Goal: Task Accomplishment & Management: Manage account settings

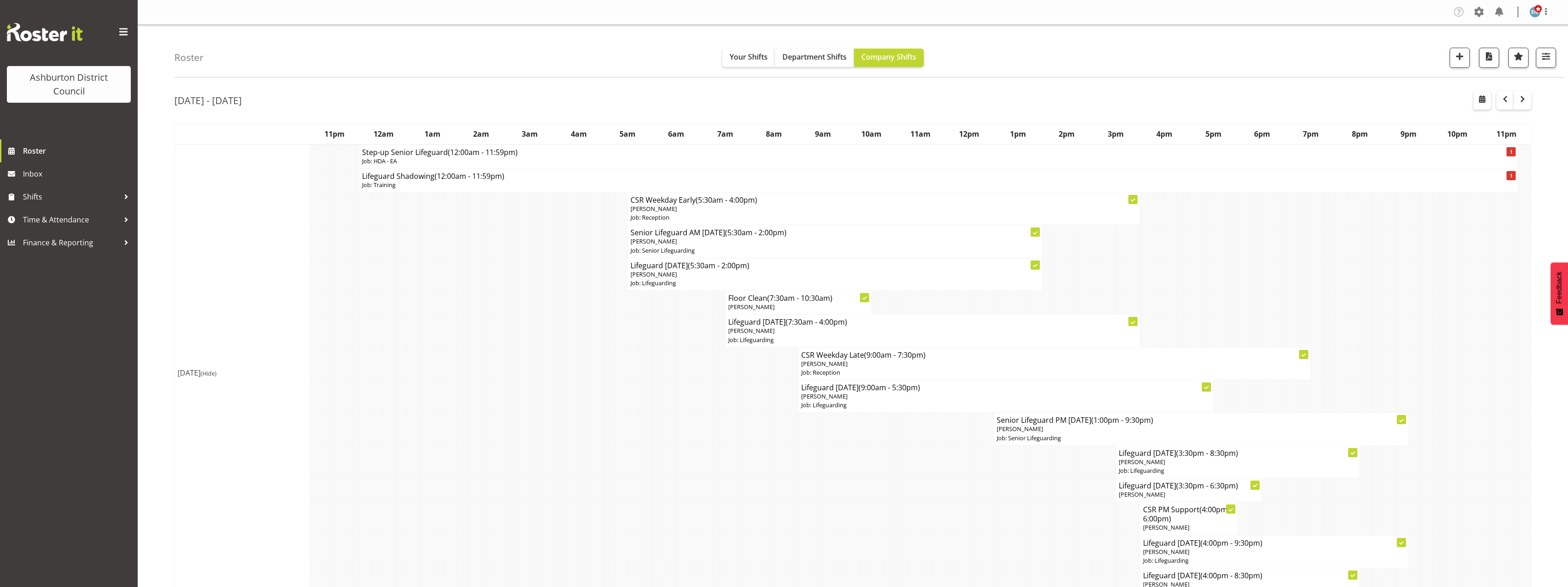
click at [1503, 103] on span "button" at bounding box center [1505, 99] width 11 height 11
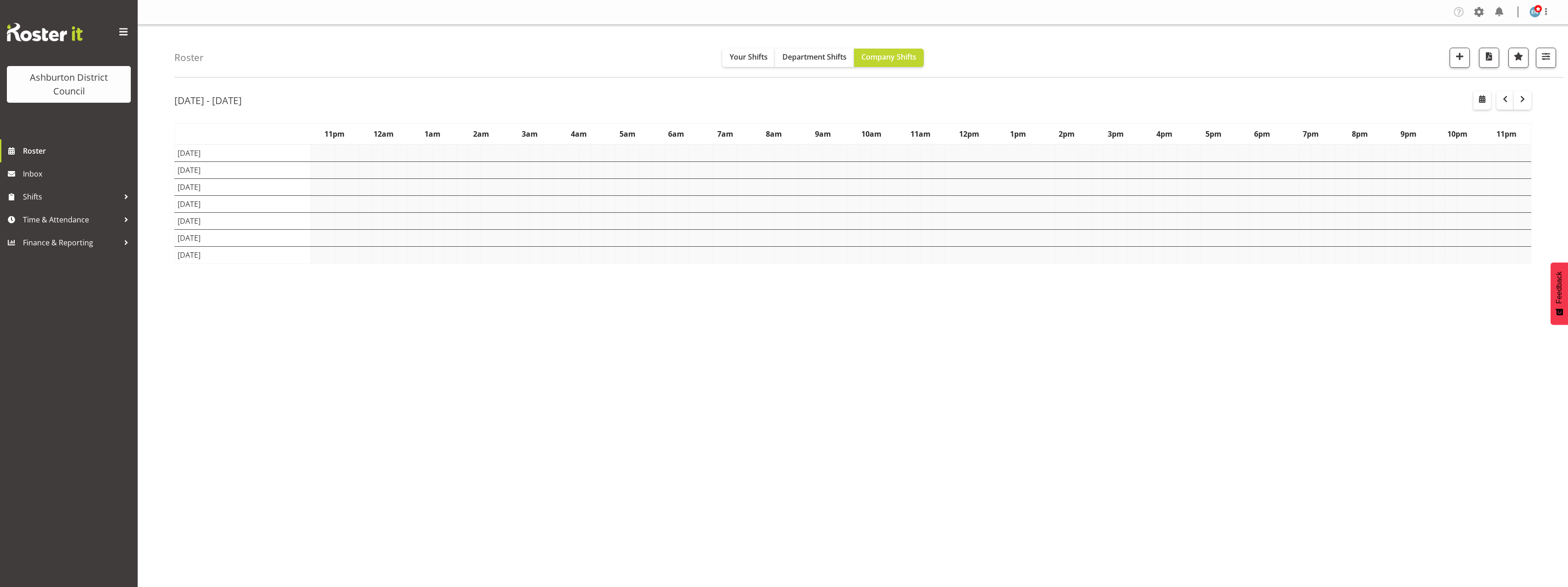
click at [161, 186] on div "Roster Your Shifts Department Shifts Company Shifts 1 Locations Clear Art Galle…" at bounding box center [853, 238] width 1430 height 426
click at [153, 182] on div "Roster Your Shifts Department Shifts Company Shifts 1 Locations Clear Art Galle…" at bounding box center [853, 238] width 1430 height 426
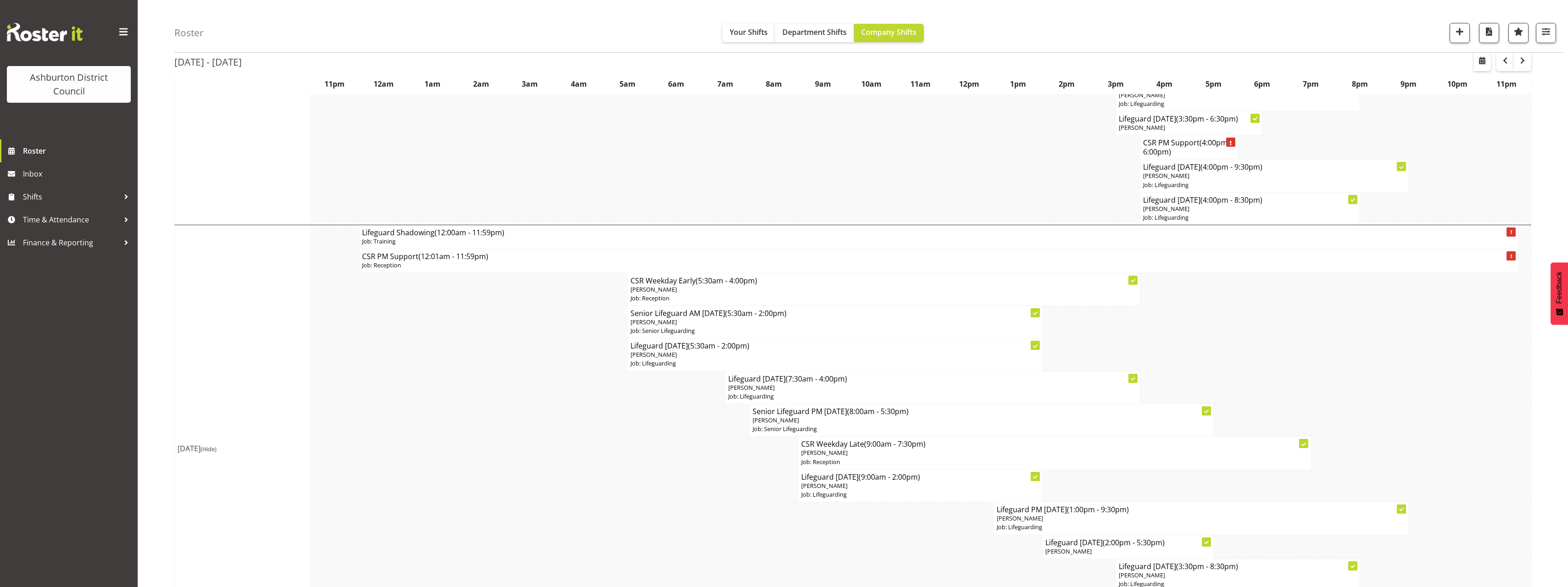
scroll to position [550, 0]
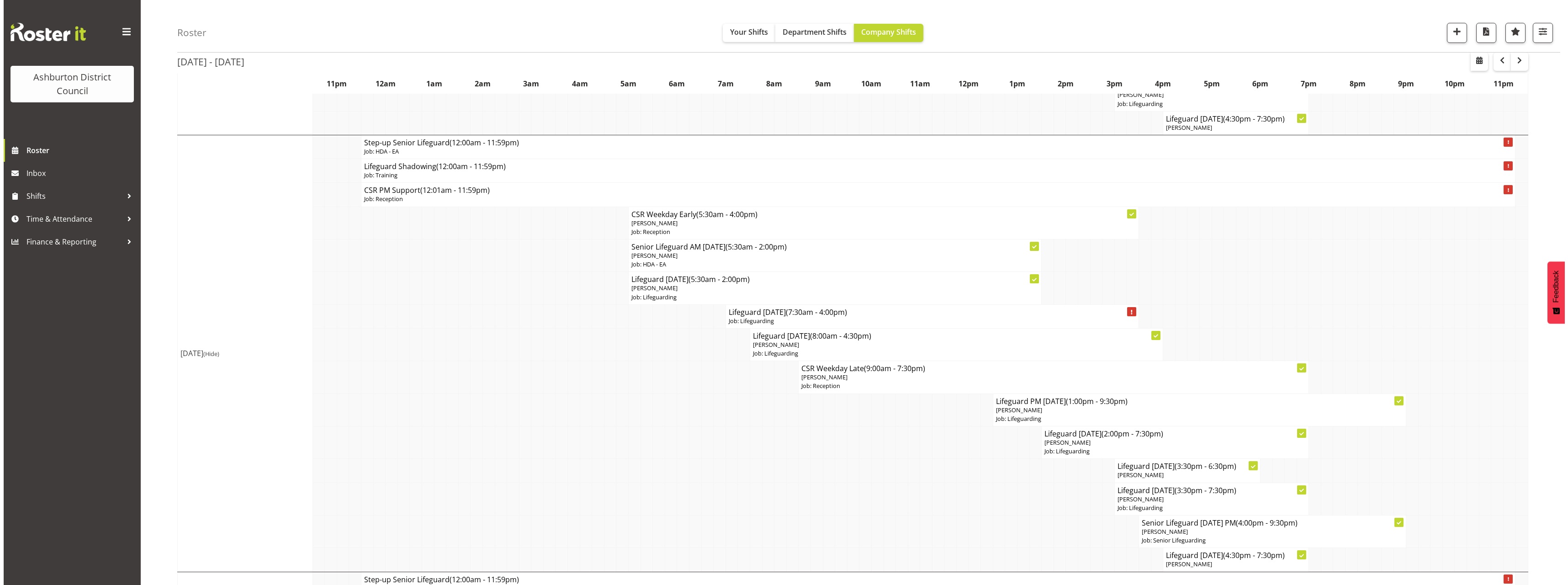
scroll to position [1873, 0]
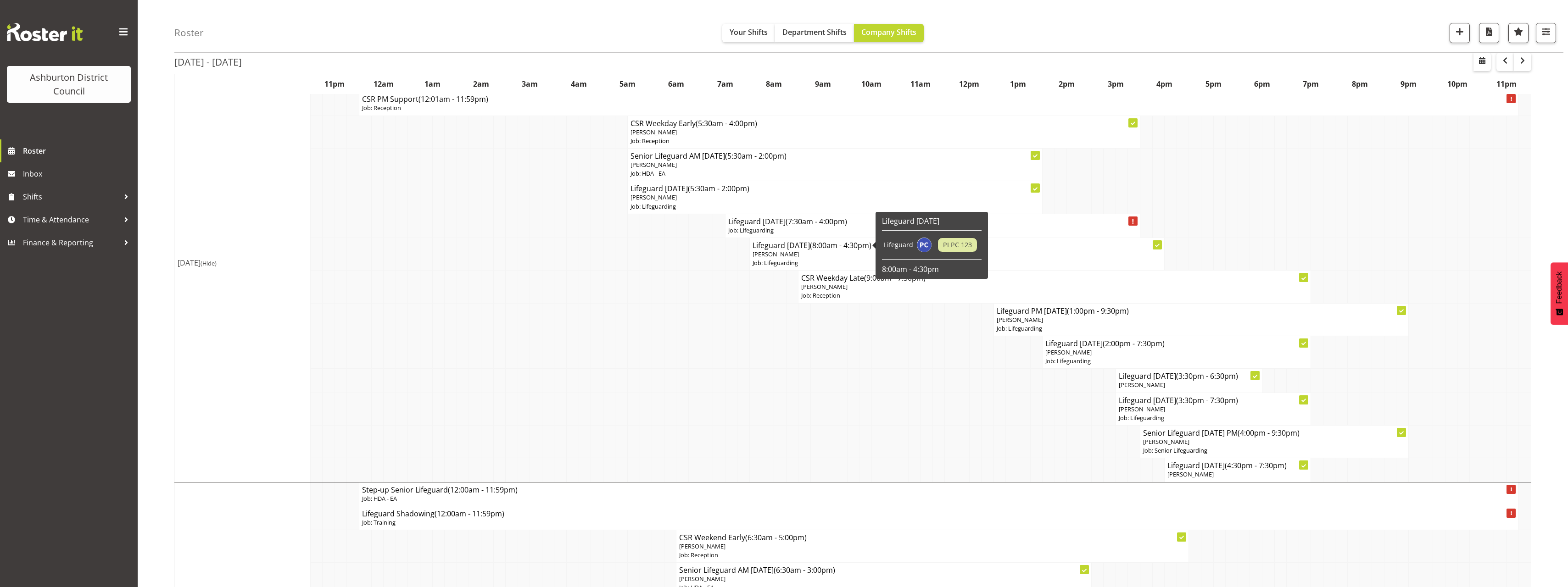
click at [858, 251] on p "Paulina Cuadrado" at bounding box center [957, 254] width 409 height 9
select select
select select "7"
select select "2025"
select select "16"
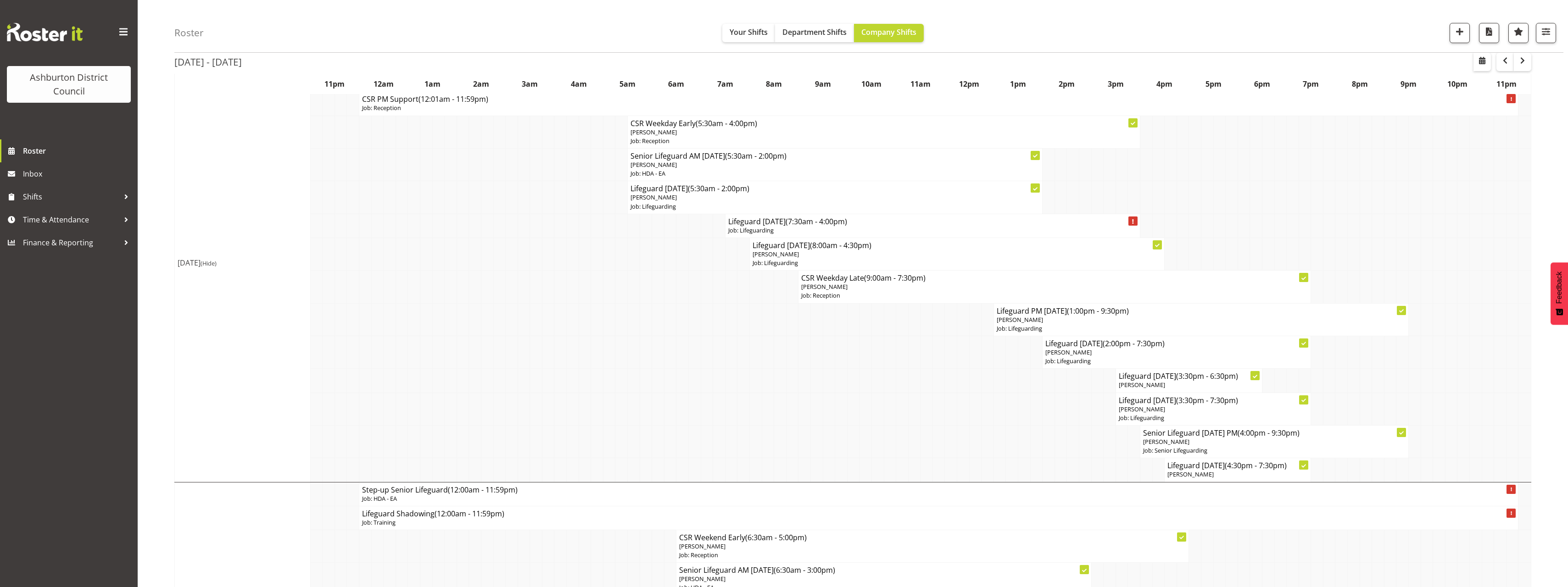
select select "30"
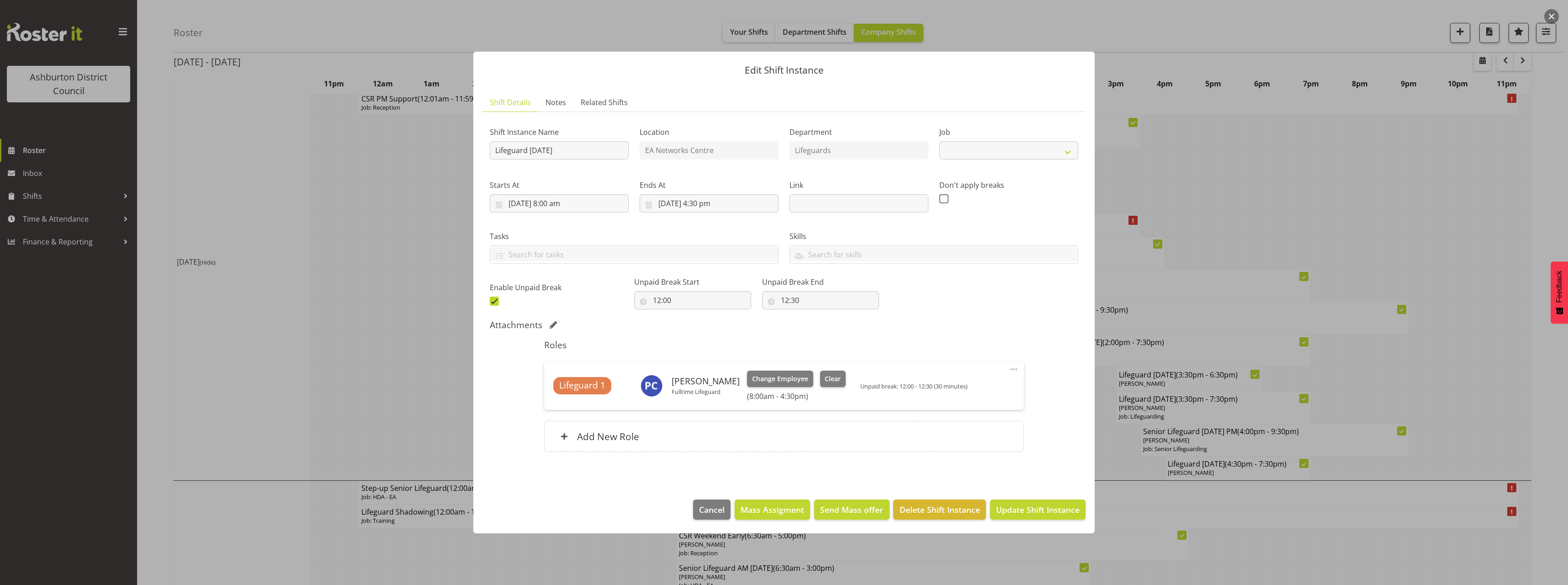
select select "38"
click at [707, 203] on input "15/08/2025, 4:30 pm" at bounding box center [709, 203] width 139 height 18
click at [704, 399] on select "00 01 02 03 04 05 06 07 08 09 10 11 12 13 14 15 16 17 18 19 20 21 22 23" at bounding box center [709, 398] width 21 height 18
select select "14"
click at [699, 388] on select "00 01 02 03 04 05 06 07 08 09 10 11 12 13 14 15 16 17 18 19 20 21 22 23" at bounding box center [709, 398] width 21 height 18
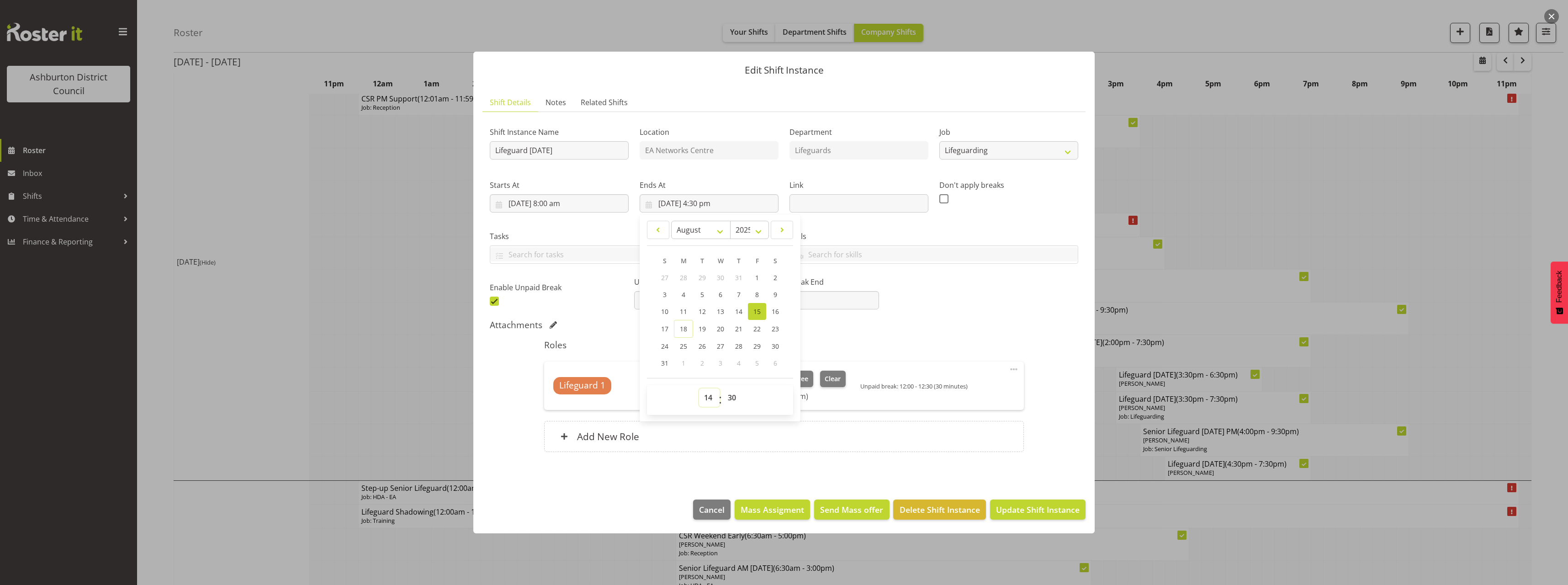
type input "15/08/2025, 2:30 pm"
click at [732, 394] on select "00 01 02 03 04 05 06 07 08 09 10 11 12 13 14 15 16 17 18 19 20 21 22 23 24 25 2…" at bounding box center [733, 398] width 21 height 18
select select "0"
click at [723, 388] on select "00 01 02 03 04 05 06 07 08 09 10 11 12 13 14 15 16 17 18 19 20 21 22 23 24 25 2…" at bounding box center [733, 398] width 21 height 18
type input "15/08/2025, 2:00 pm"
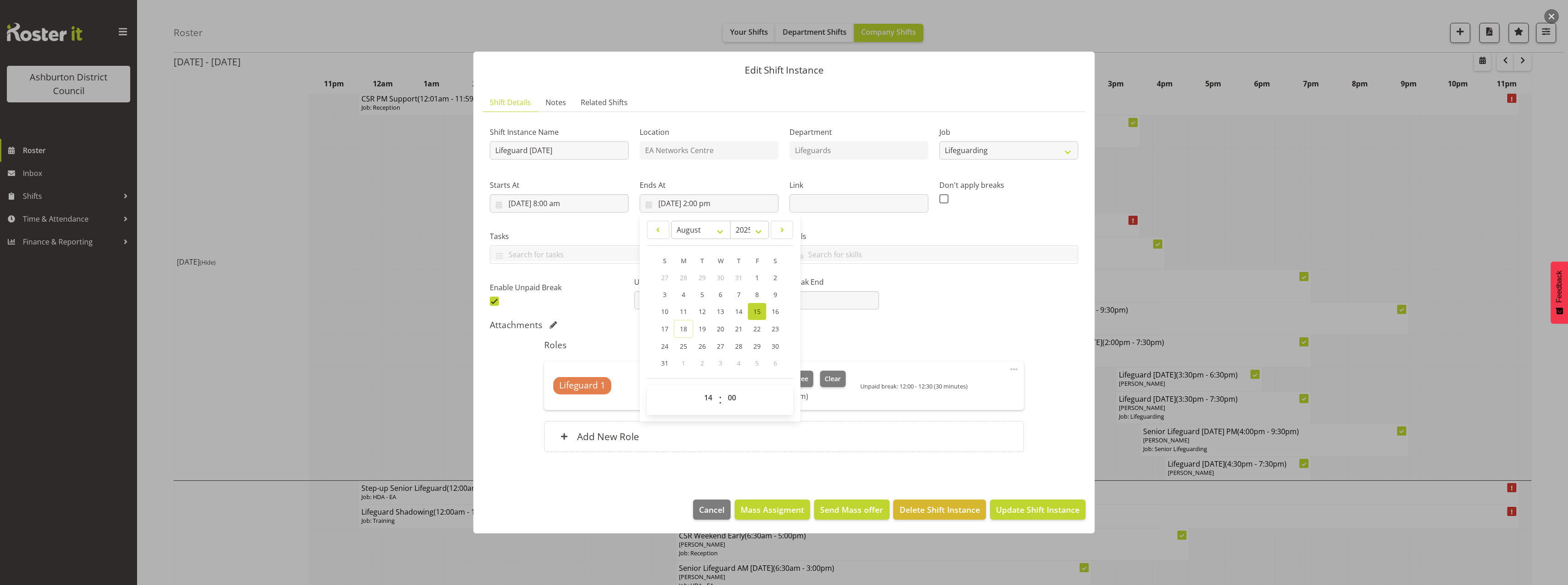
click at [1054, 298] on div "Shift Instance Name Lifeguard Friday Location EA Networks Centre Department Lif…" at bounding box center [784, 214] width 600 height 200
click at [1035, 511] on span "Update Shift Instance" at bounding box center [1037, 510] width 83 height 12
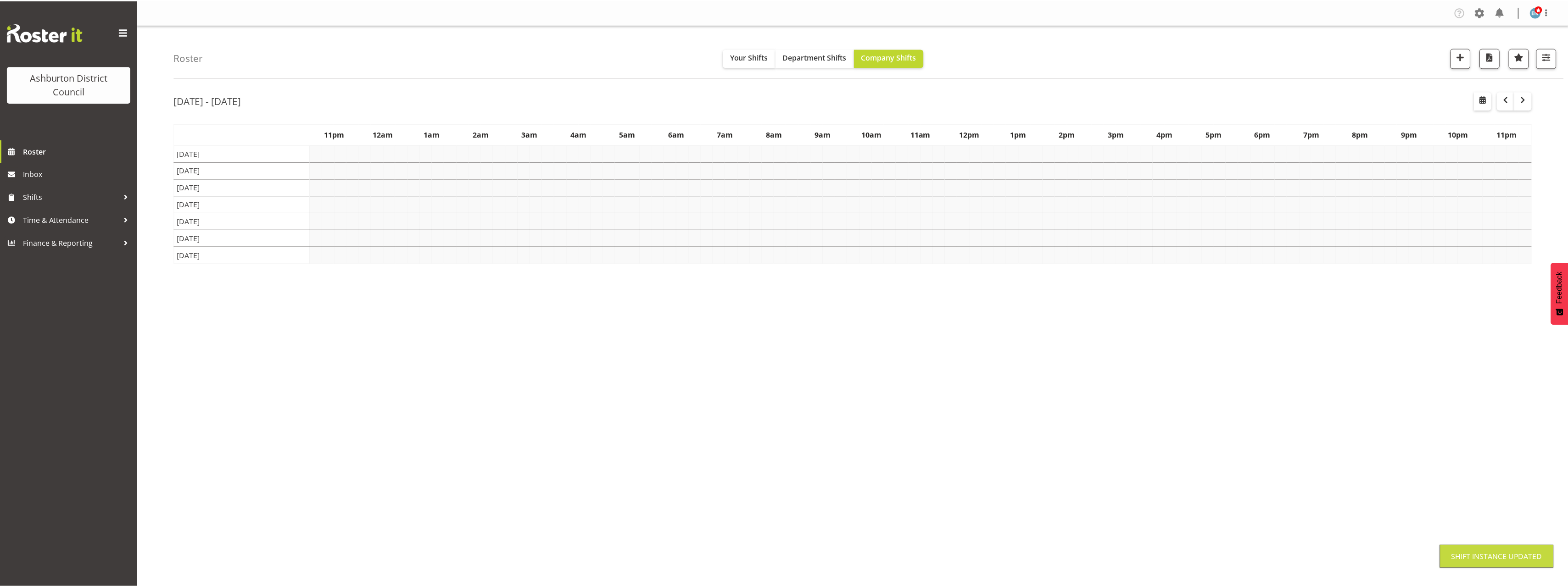
scroll to position [0, 0]
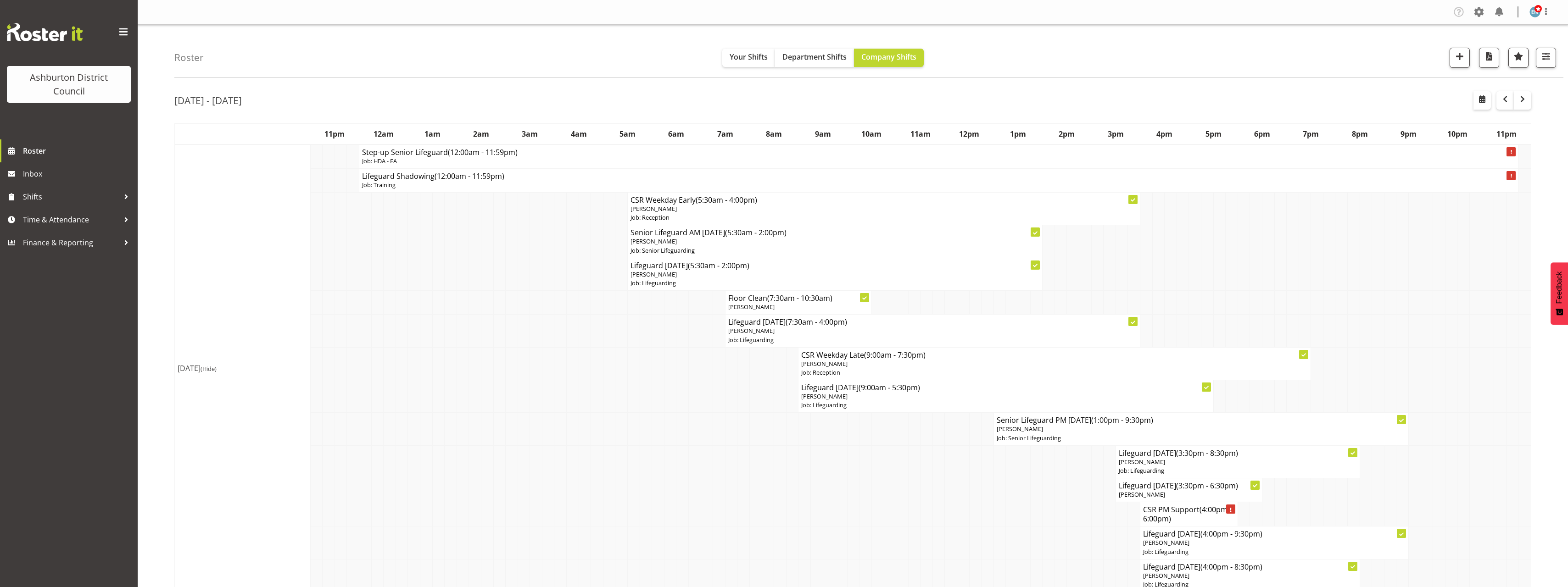
click at [216, 368] on span "(Hide)" at bounding box center [208, 369] width 16 height 9
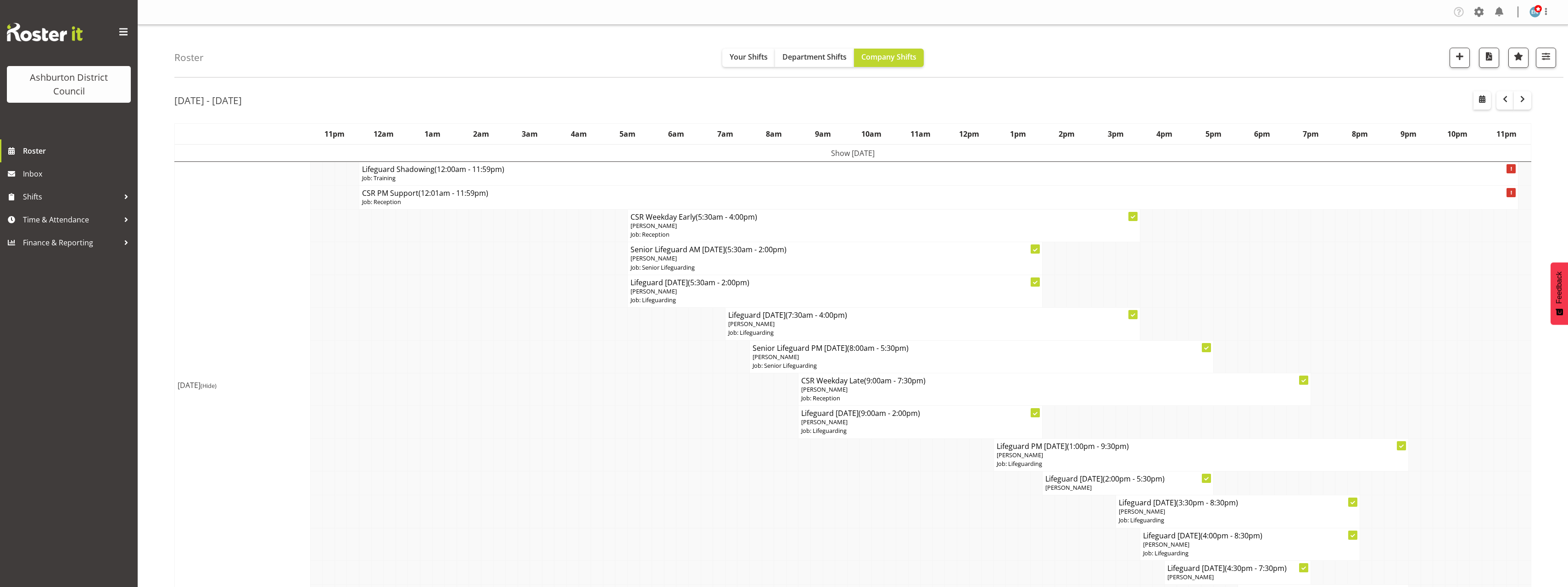
click at [216, 384] on span "(Hide)" at bounding box center [208, 385] width 16 height 9
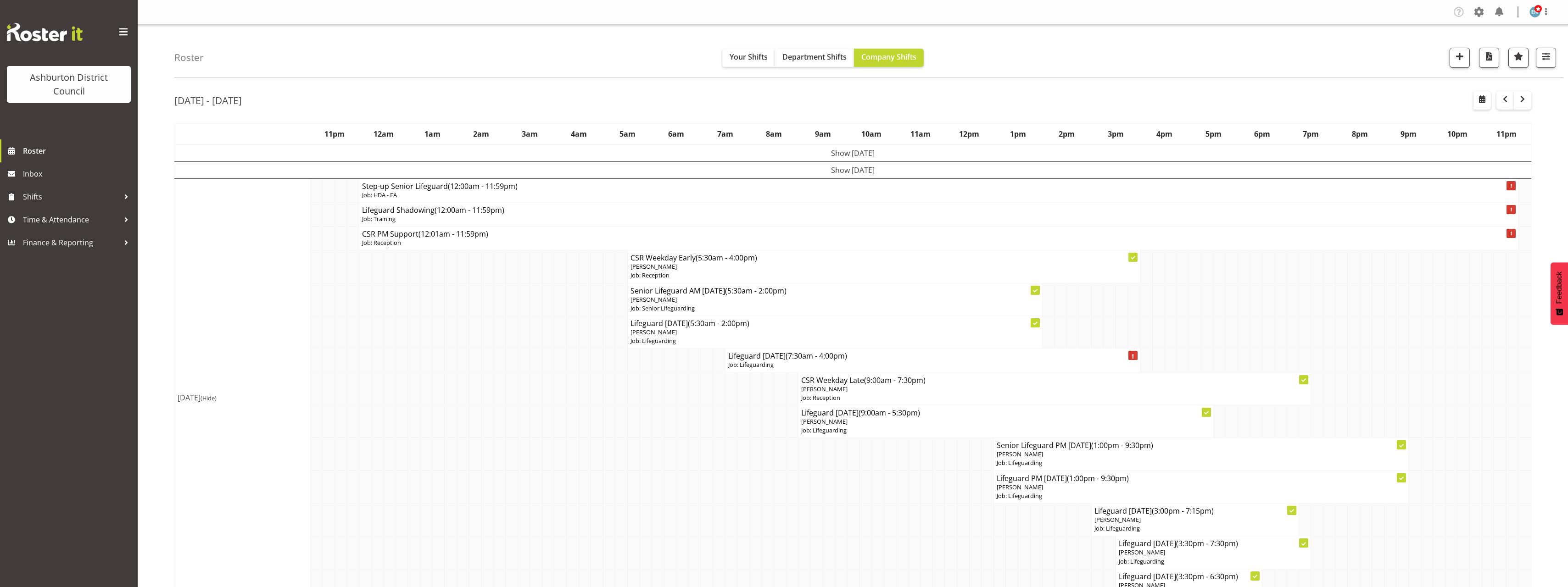
click at [216, 395] on span "(Hide)" at bounding box center [208, 398] width 16 height 9
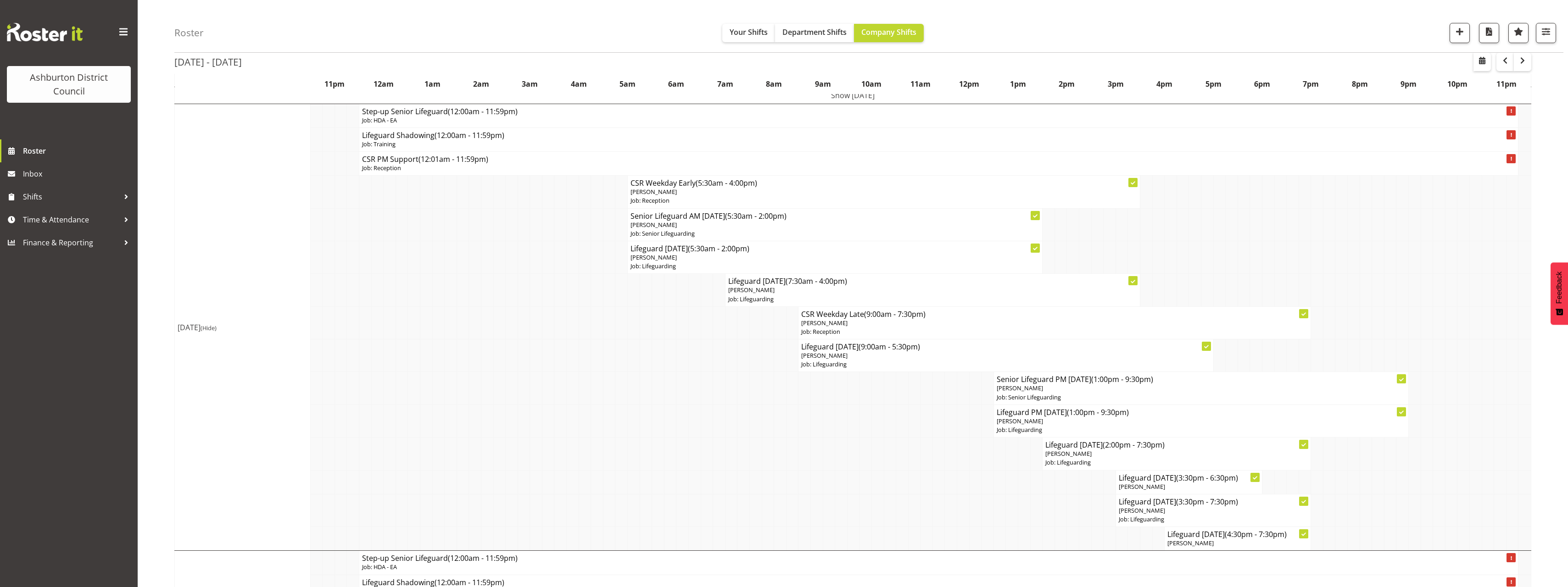
scroll to position [137, 0]
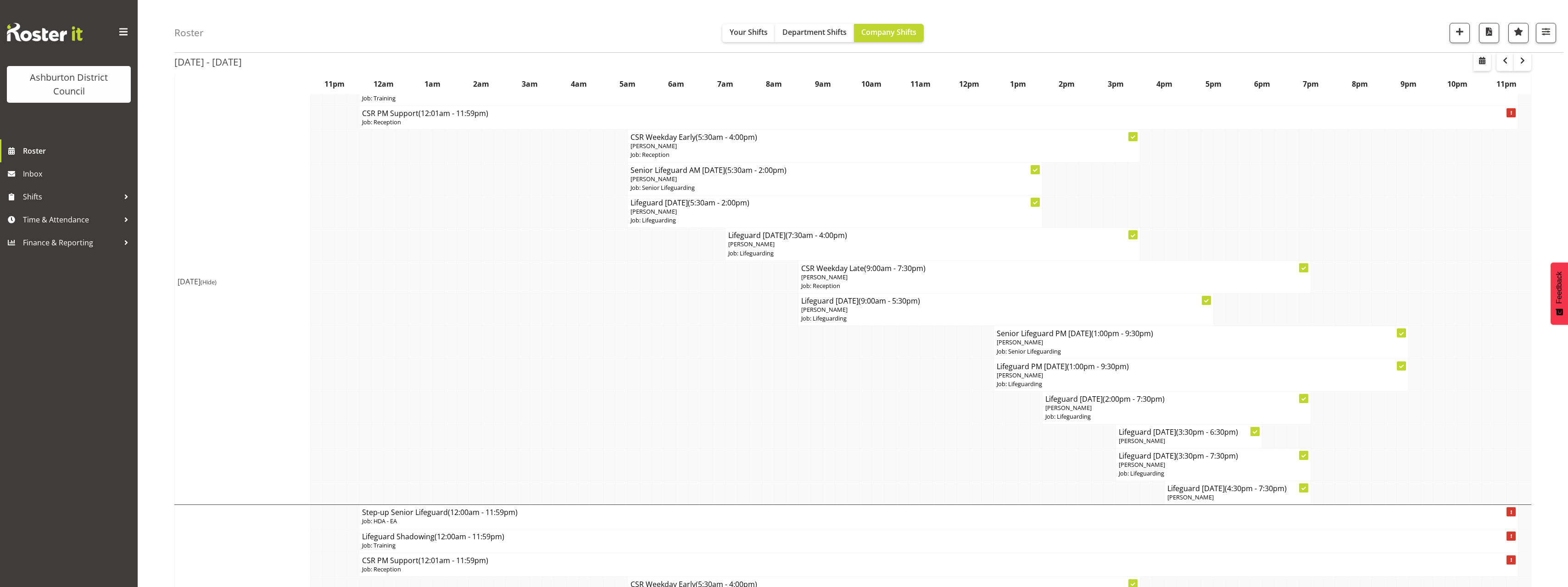
click at [216, 285] on span "(Hide)" at bounding box center [208, 282] width 16 height 9
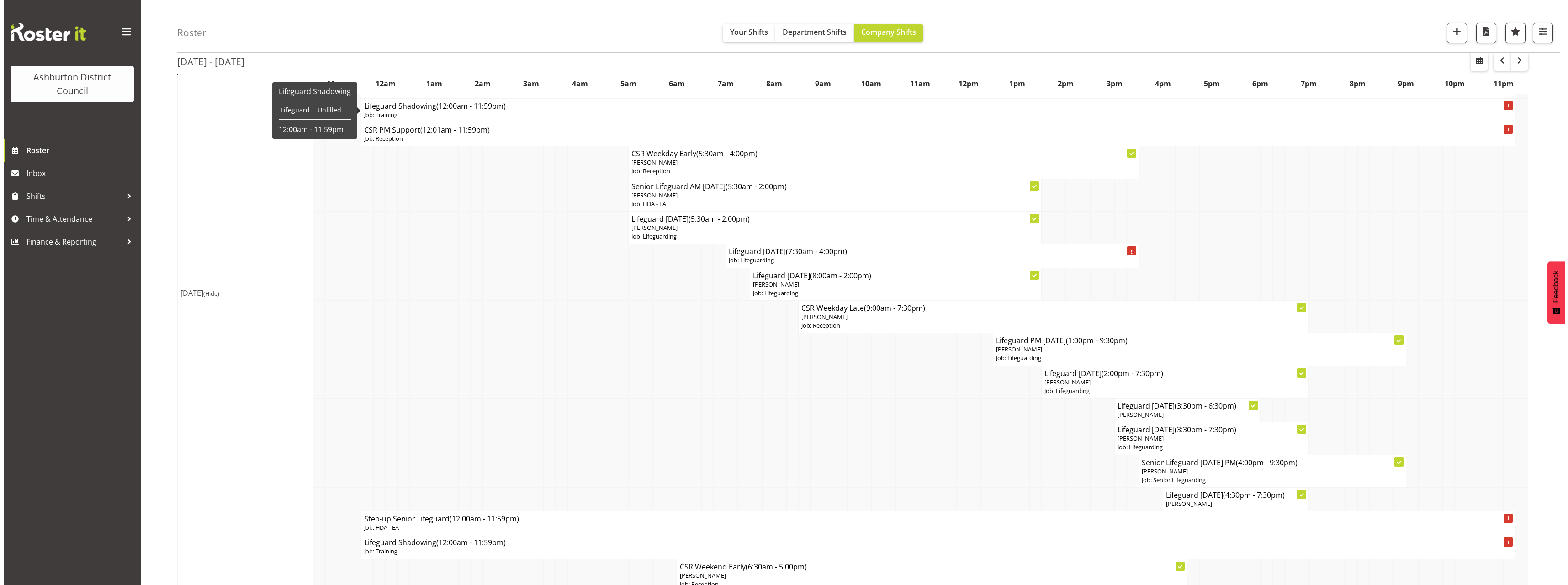
scroll to position [46, 0]
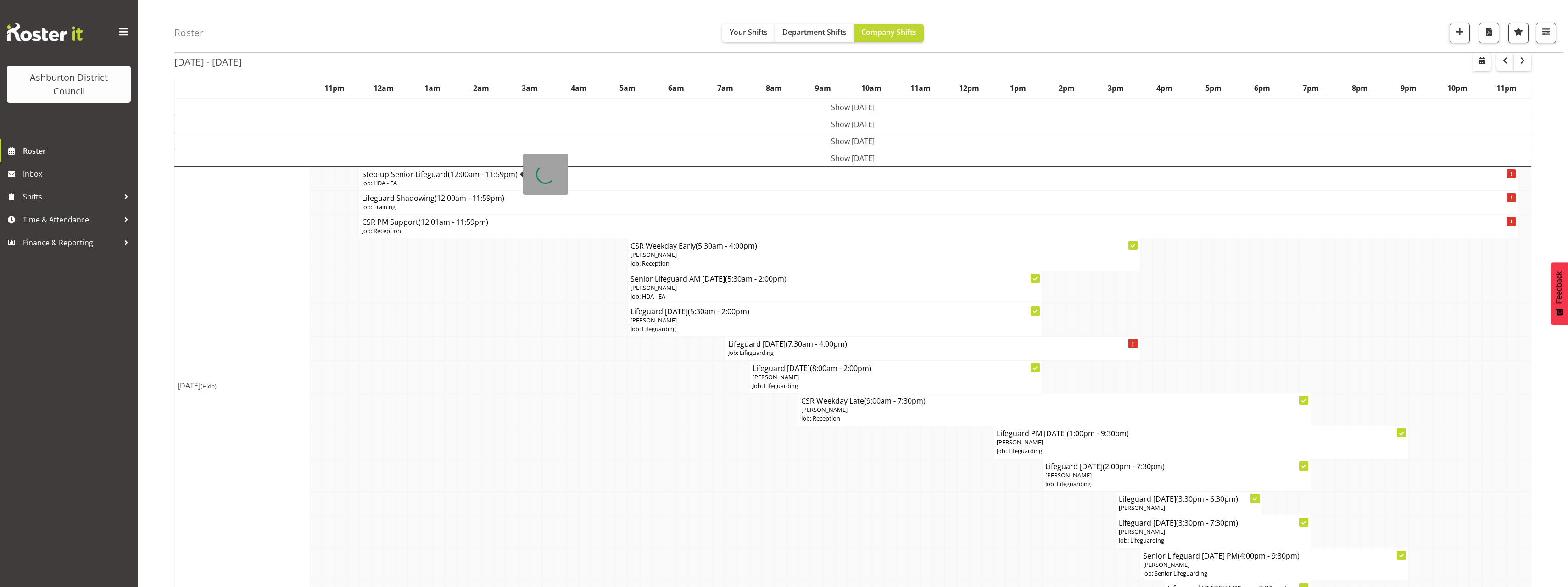
click at [481, 172] on span "(12:00am - 11:59pm)" at bounding box center [483, 174] width 70 height 10
select select
select select "7"
select select "2025"
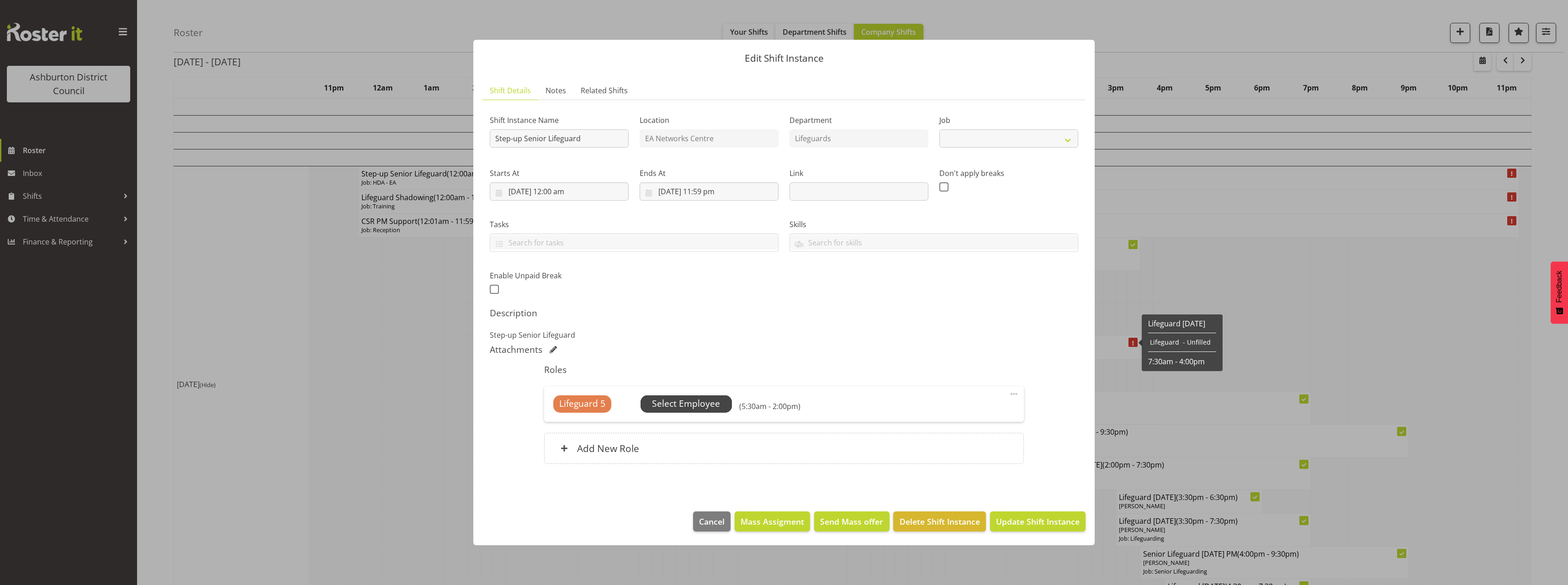
select select "34"
click at [556, 194] on input "15/08/2025, 12:00 am" at bounding box center [559, 191] width 139 height 18
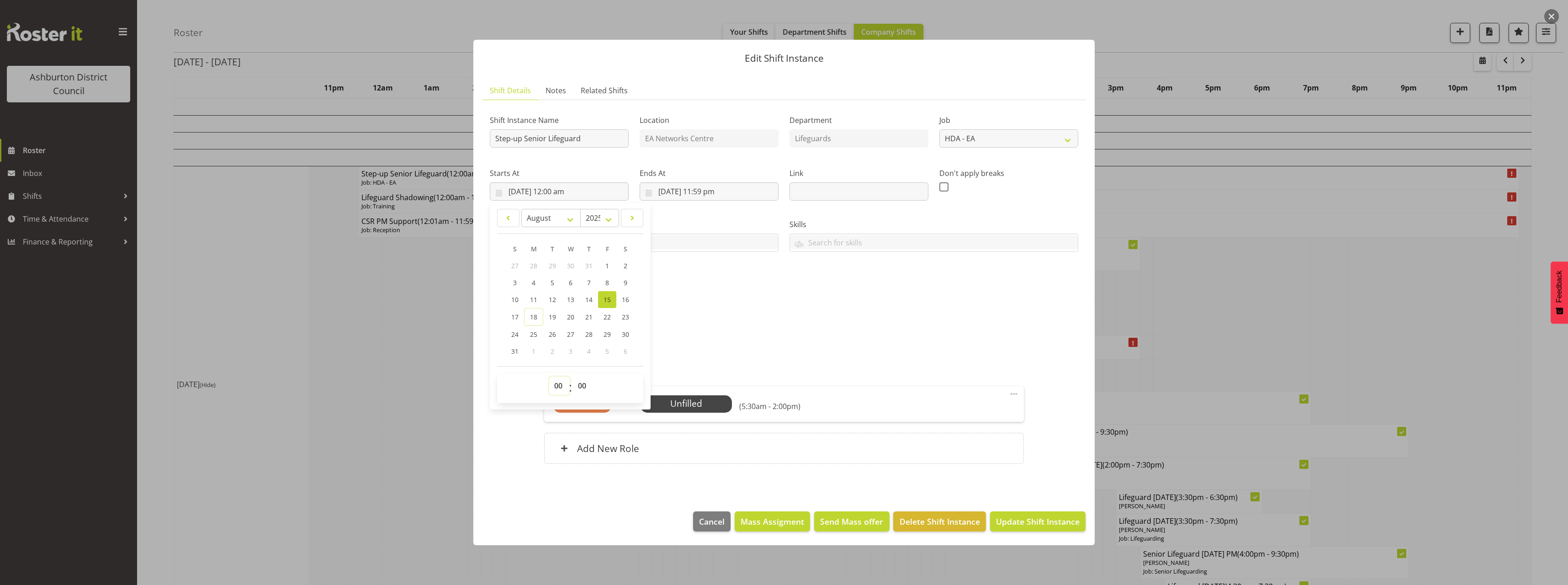
click at [558, 387] on select "00 01 02 03 04 05 06 07 08 09 10 11 12 13 14 15 16 17 18 19 20 21 22 23" at bounding box center [559, 385] width 21 height 18
select select "14"
click at [549, 376] on select "00 01 02 03 04 05 06 07 08 09 10 11 12 13 14 15 16 17 18 19 20 21 22 23" at bounding box center [559, 385] width 21 height 18
type input "15/08/2025, 2:00 pm"
click at [900, 295] on div "Shift Instance Name Step-up Senior Lifeguard Location EA Networks Centre Depart…" at bounding box center [784, 201] width 600 height 200
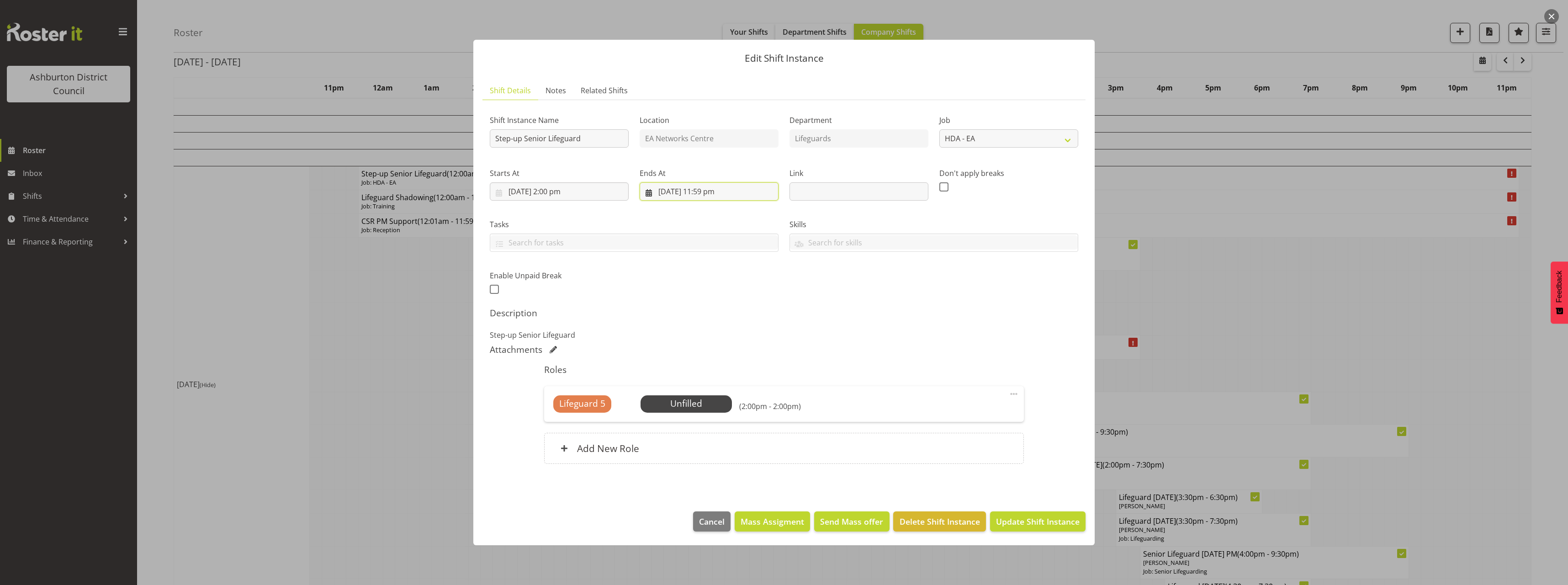
click at [709, 196] on input "15/08/2025, 11:59 pm" at bounding box center [709, 191] width 139 height 18
click at [709, 393] on select "00 01 02 03 04 05 06 07 08 09 10 11 12 13 14 15 16 17 18 19 20 21 22 23" at bounding box center [709, 385] width 21 height 18
select select "16"
click at [699, 376] on select "00 01 02 03 04 05 06 07 08 09 10 11 12 13 14 15 16 17 18 19 20 21 22 23" at bounding box center [709, 385] width 21 height 18
type input "15/08/2025, 4:59 pm"
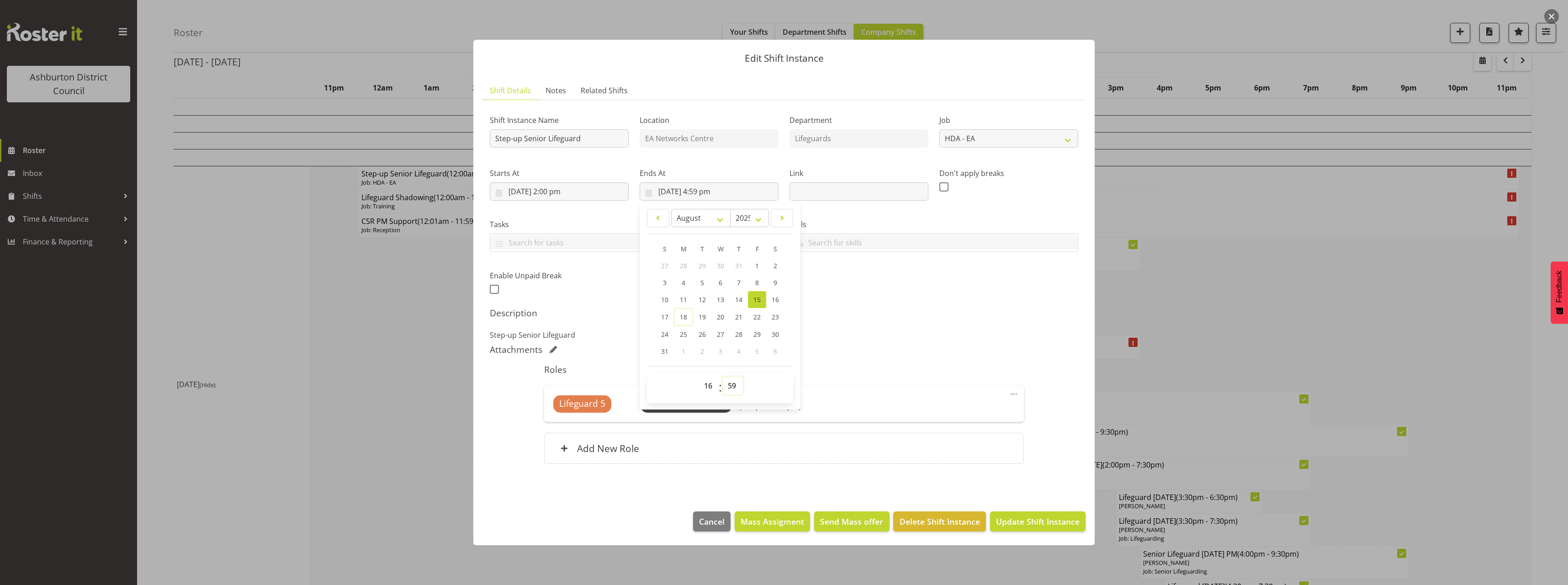
click at [732, 384] on select "00 01 02 03 04 05 06 07 08 09 10 11 12 13 14 15 16 17 18 19 20 21 22 23 24 25 2…" at bounding box center [733, 385] width 21 height 18
select select "30"
click at [723, 376] on select "00 01 02 03 04 05 06 07 08 09 10 11 12 13 14 15 16 17 18 19 20 21 22 23 24 25 2…" at bounding box center [733, 385] width 21 height 18
type input "15/08/2025, 4:30 pm"
click at [964, 346] on div "Attachments" at bounding box center [784, 349] width 589 height 11
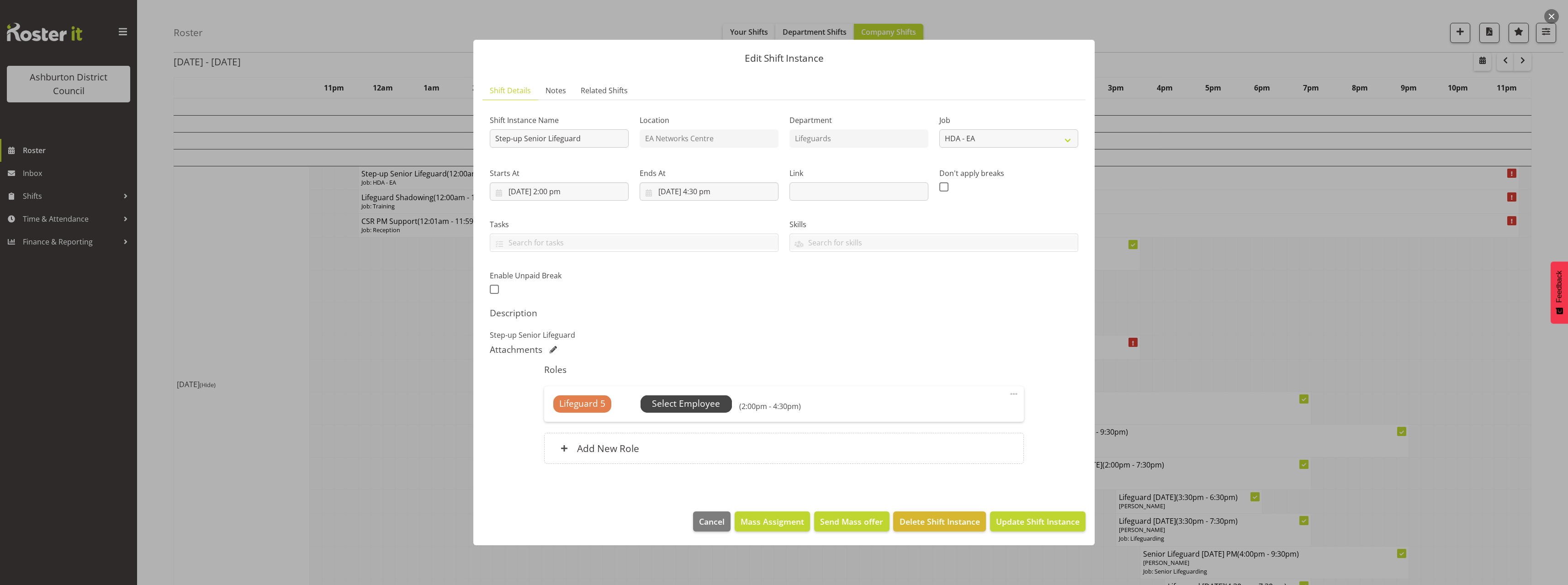
click at [690, 404] on span "Select Employee" at bounding box center [686, 404] width 68 height 13
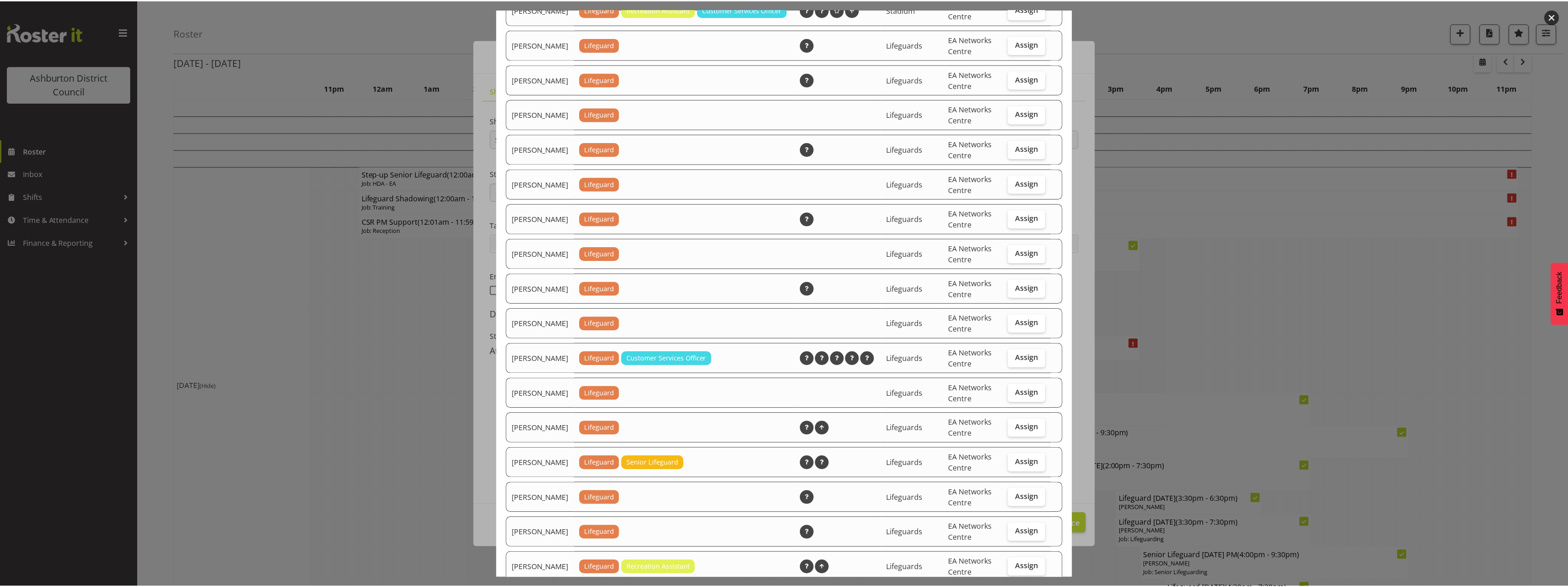
scroll to position [871, 0]
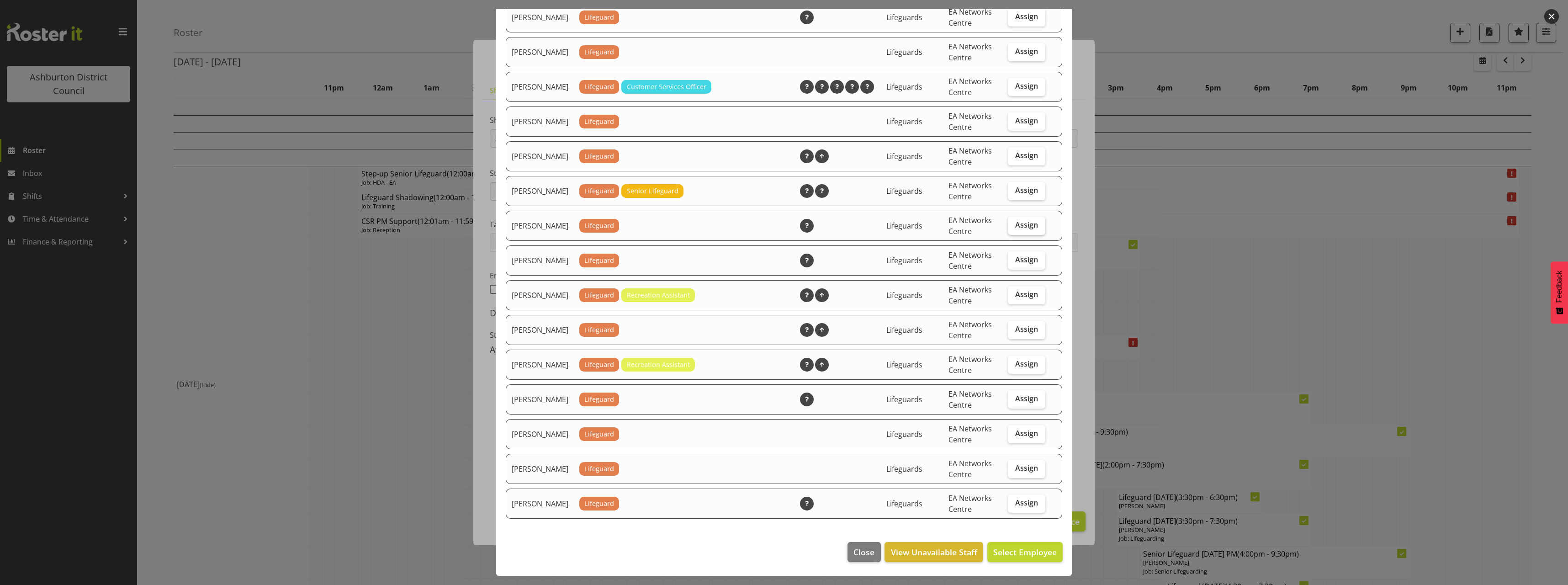
click at [1018, 229] on span "Assign" at bounding box center [1027, 225] width 23 height 9
click at [1014, 228] on input "Assign" at bounding box center [1011, 225] width 6 height 6
checkbox input "true"
click at [1012, 558] on span "Assign Paulina Cuadrado" at bounding box center [1010, 552] width 93 height 11
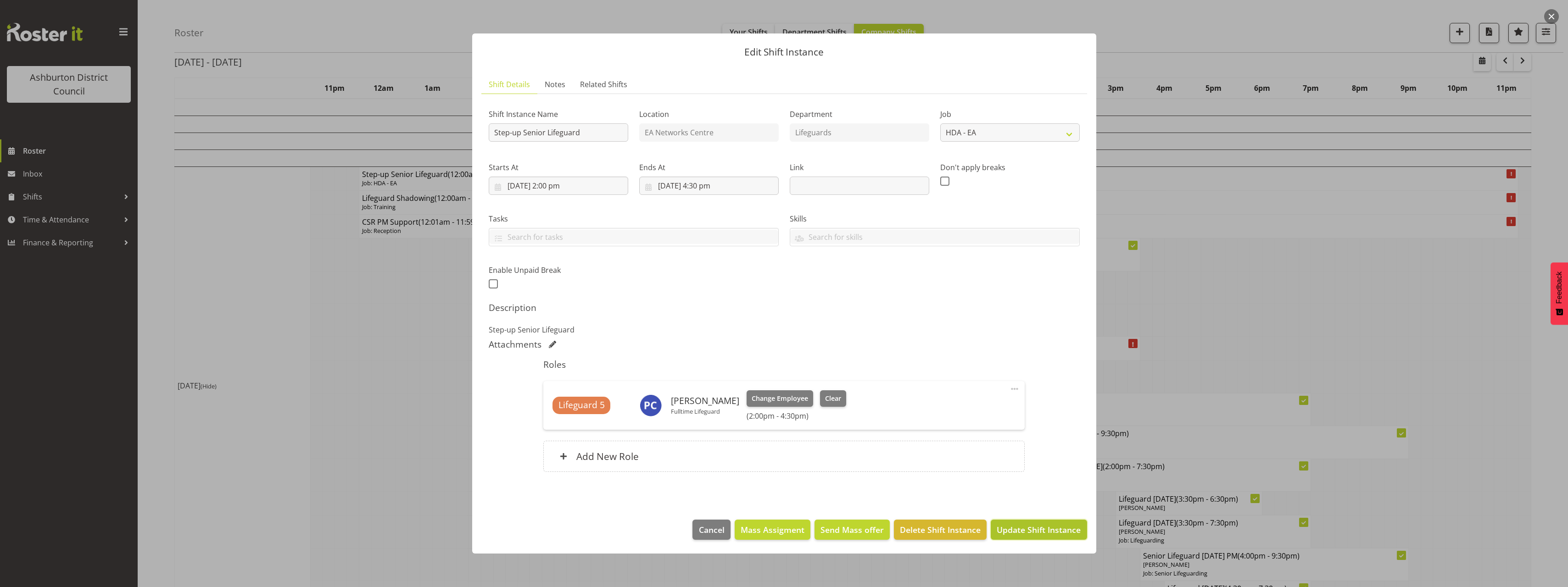
click at [1048, 527] on span "Update Shift Instance" at bounding box center [1038, 530] width 84 height 12
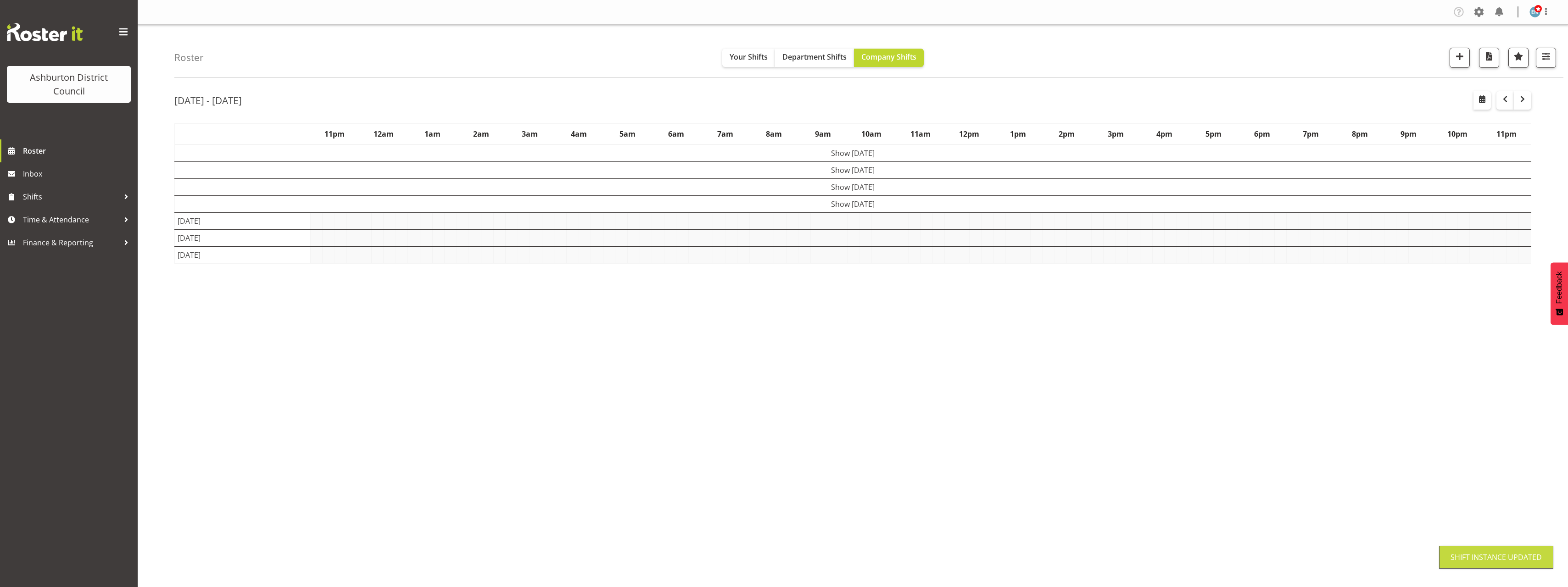
scroll to position [0, 0]
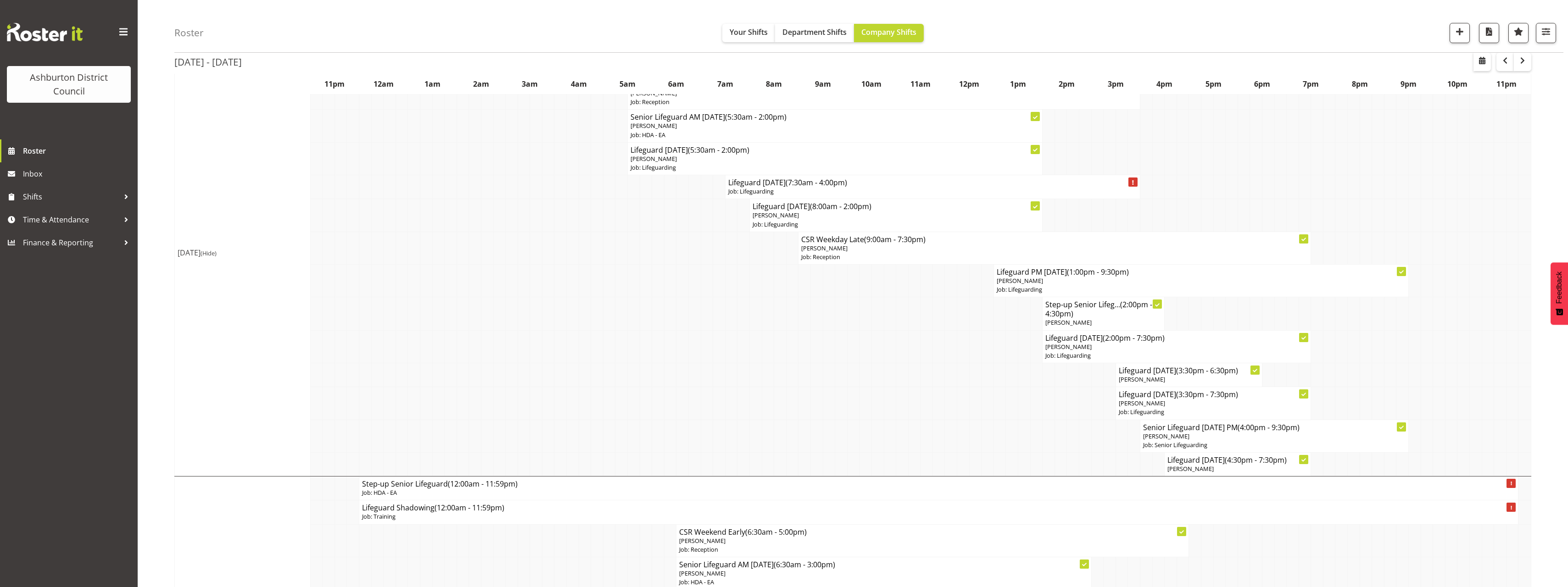
scroll to position [92, 0]
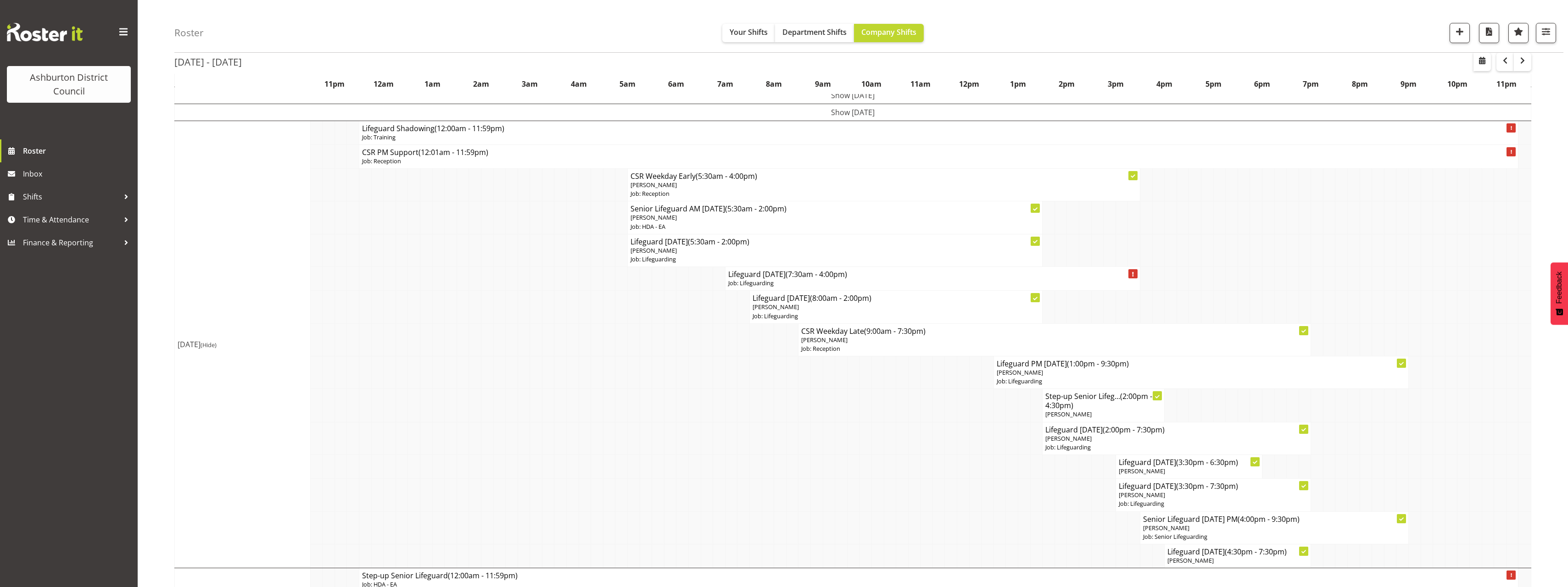
click at [216, 347] on span "(Hide)" at bounding box center [208, 345] width 16 height 9
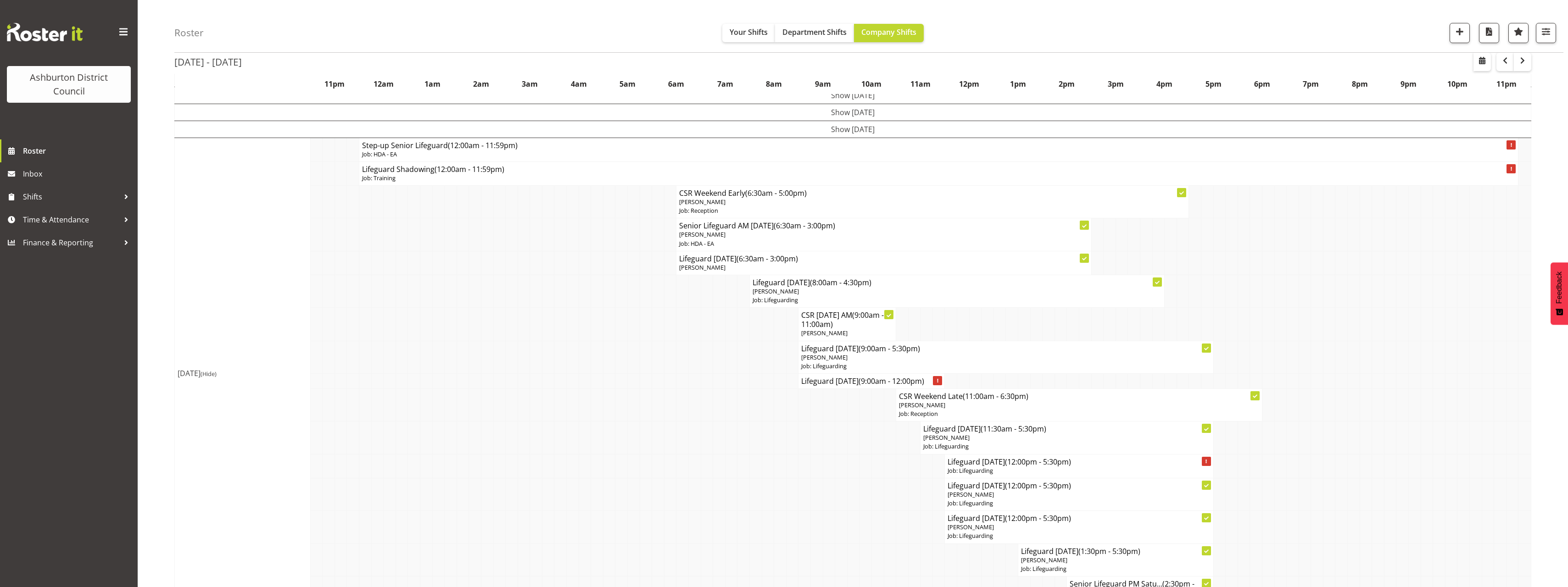
click at [145, 284] on div "Roster Your Shifts Department Shifts Company Shifts 1 Locations Clear Art Galle…" at bounding box center [853, 482] width 1430 height 1098
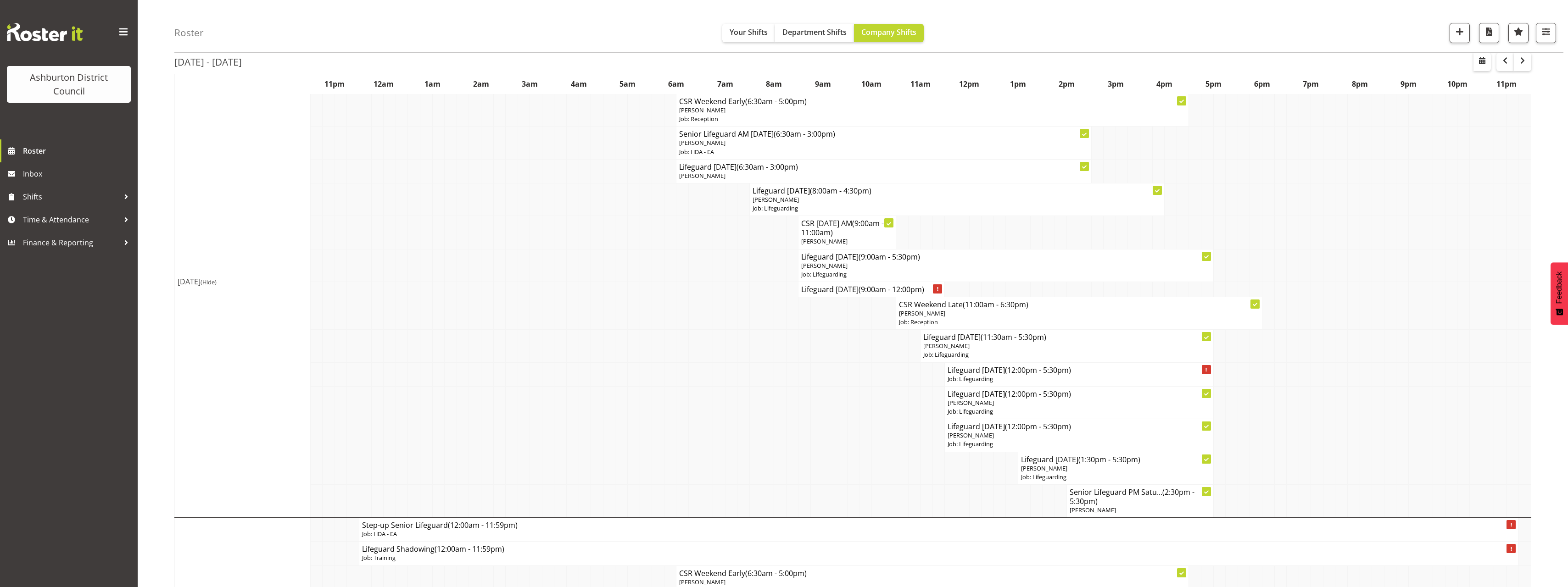
click at [164, 302] on div "Roster Your Shifts Department Shifts Company Shifts 1 Locations [GEOGRAPHIC_DAT…" at bounding box center [853, 390] width 1430 height 1098
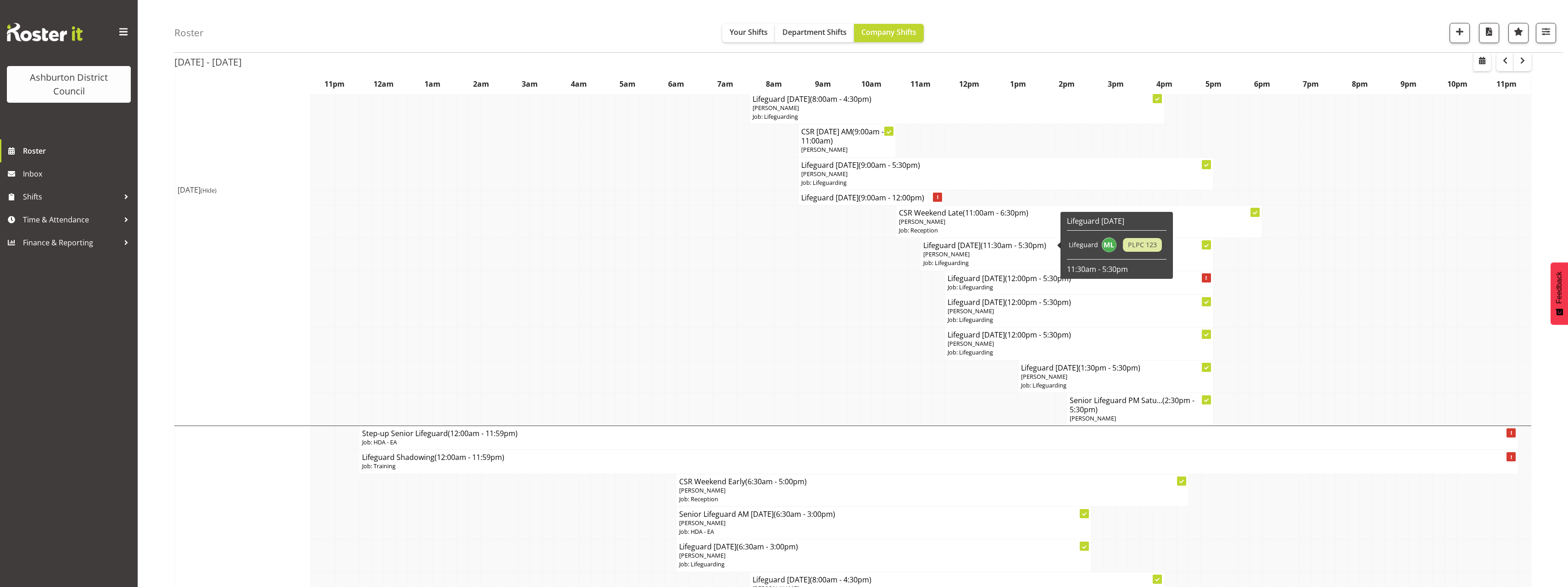
scroll to position [505, 0]
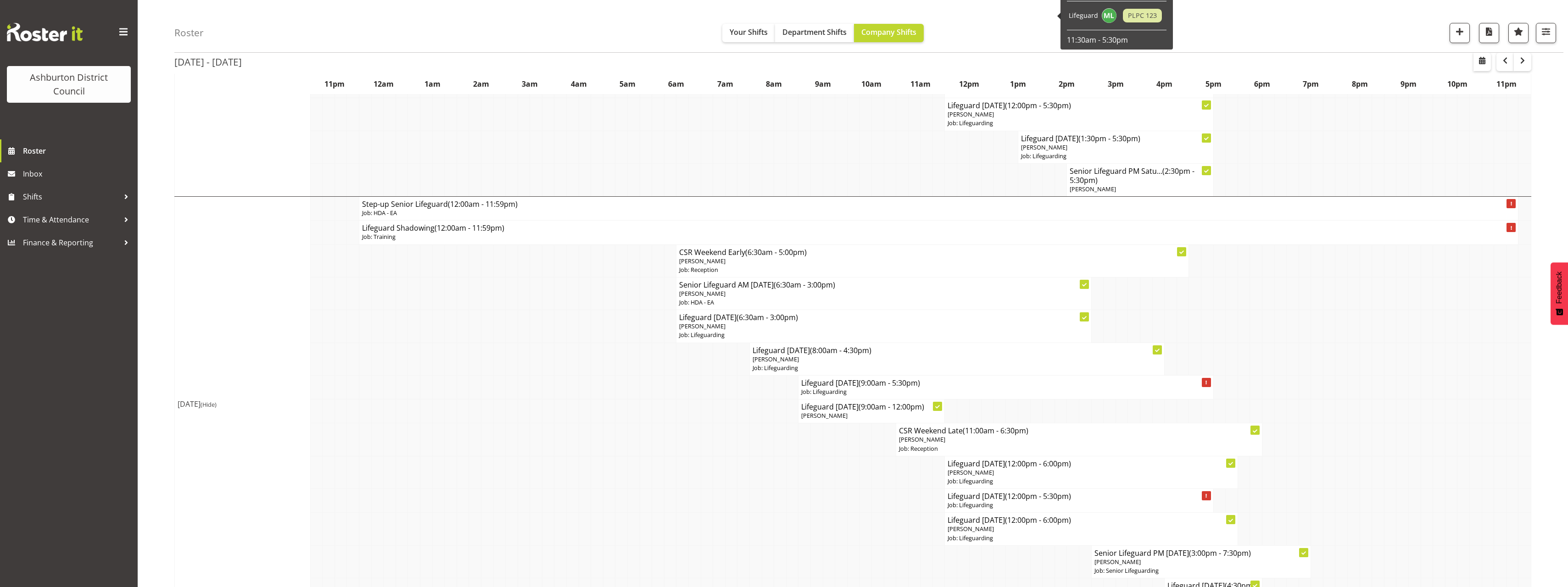
click at [150, 316] on div "Roster Your Shifts Department Shifts Company Shifts 1 Locations [GEOGRAPHIC_DAT…" at bounding box center [853, 70] width 1430 height 1098
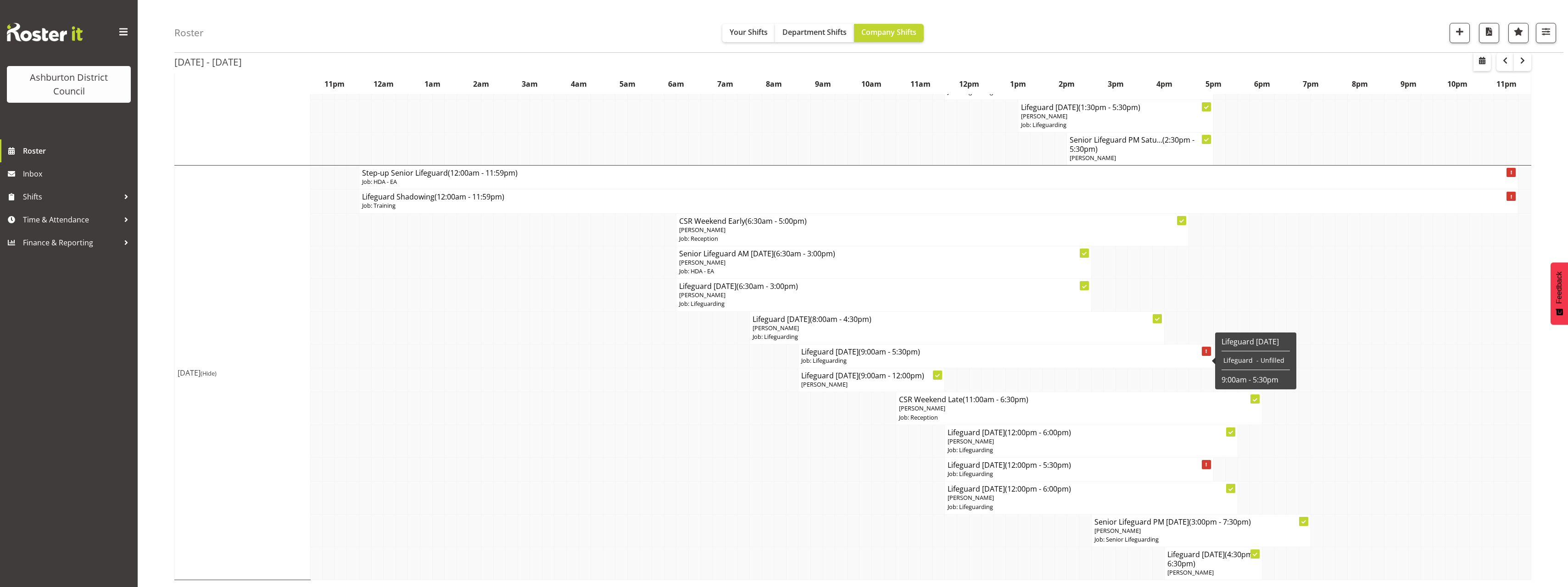
click at [154, 337] on div "Roster Your Shifts Department Shifts Company Shifts 1 Locations [GEOGRAPHIC_DAT…" at bounding box center [853, 38] width 1430 height 1098
click at [155, 345] on div "Roster Your Shifts Department Shifts Company Shifts 1 Locations [GEOGRAPHIC_DAT…" at bounding box center [853, 38] width 1430 height 1098
click at [1504, 61] on span "button" at bounding box center [1505, 60] width 11 height 11
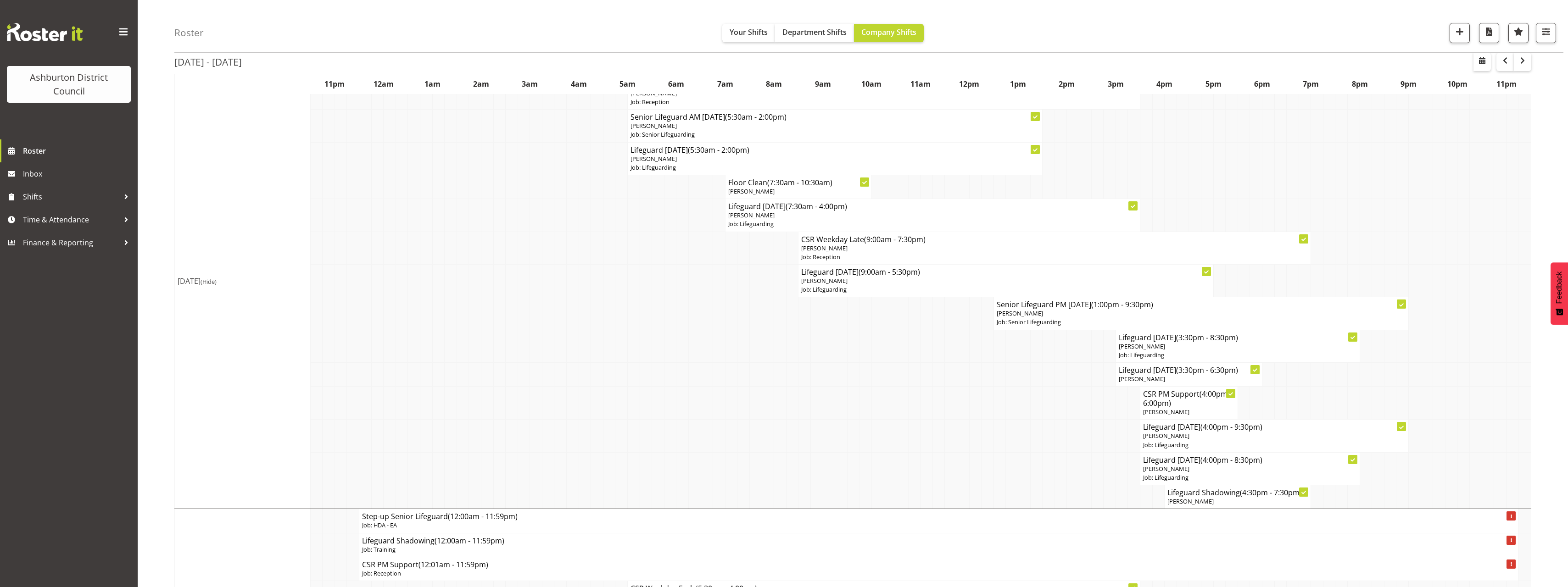
scroll to position [183, 0]
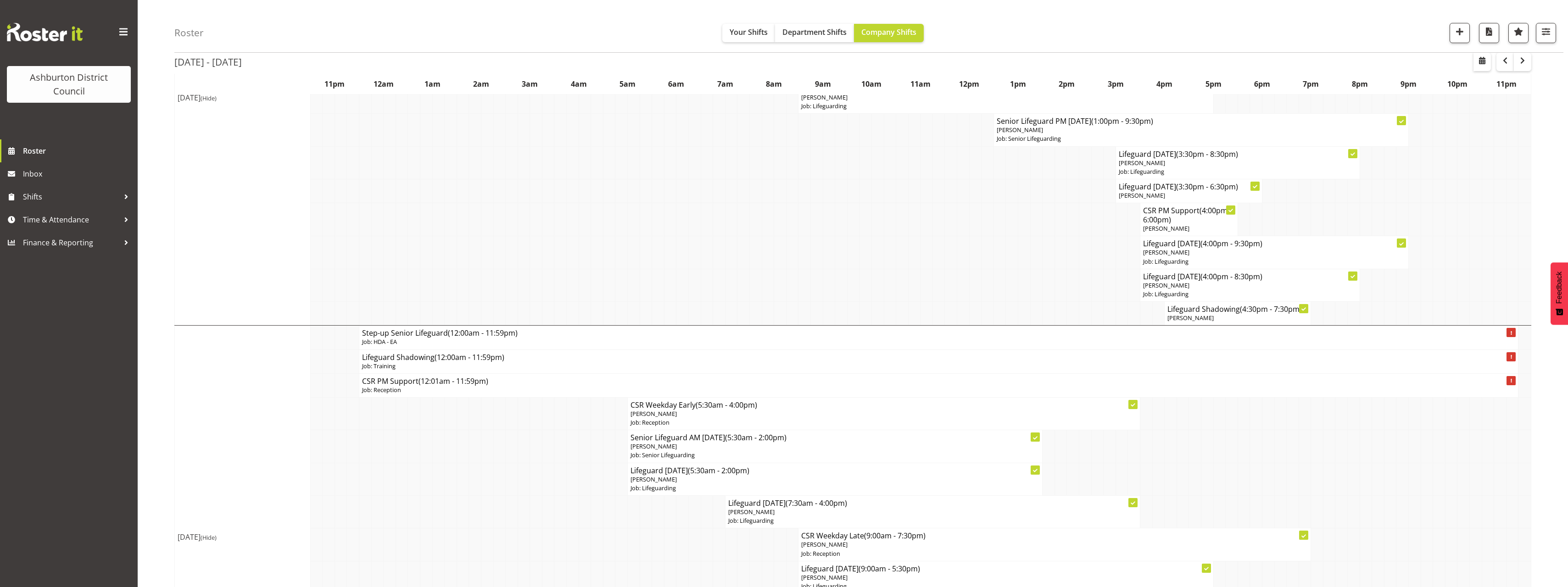
scroll to position [321, 0]
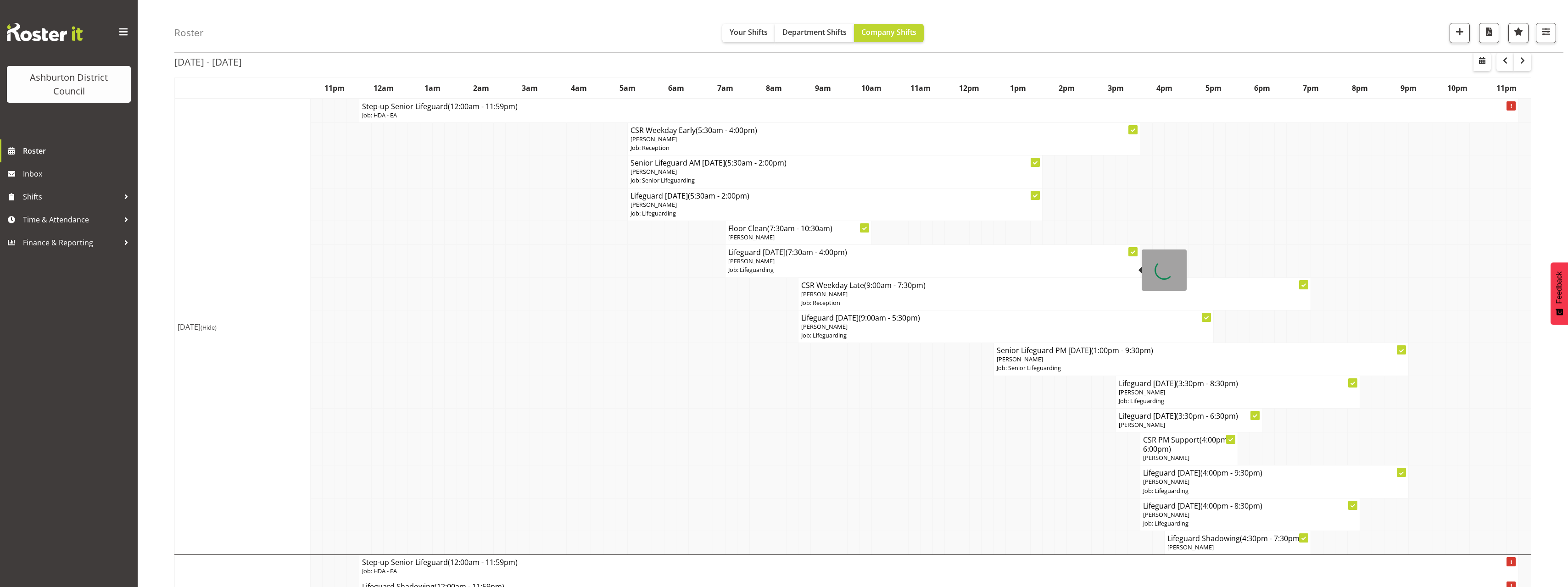
scroll to position [0, 0]
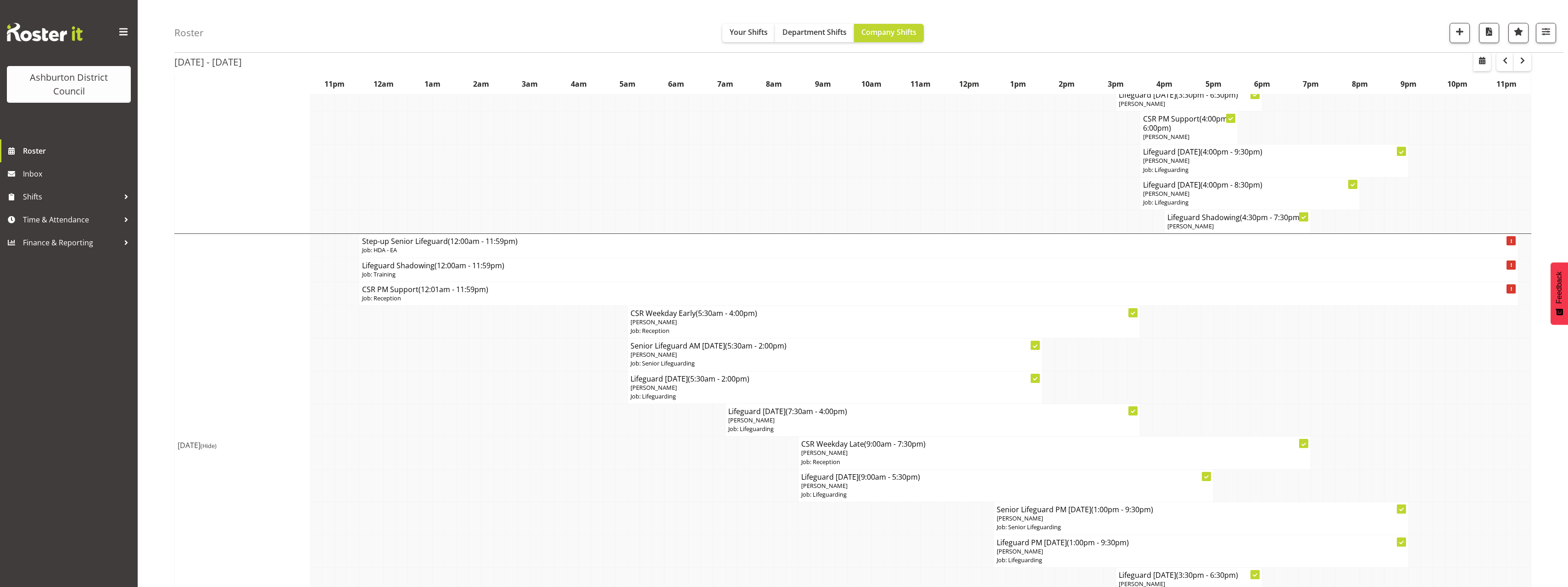
scroll to position [137, 0]
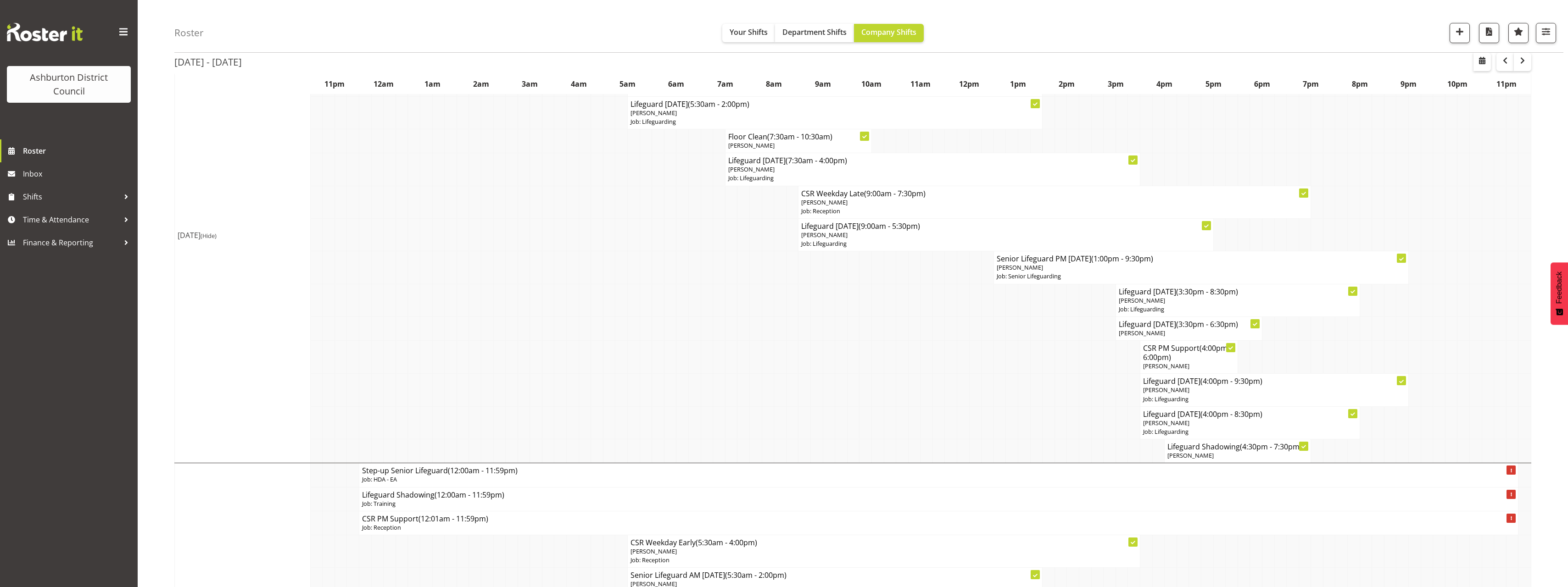
click at [216, 235] on span "(Hide)" at bounding box center [208, 236] width 16 height 9
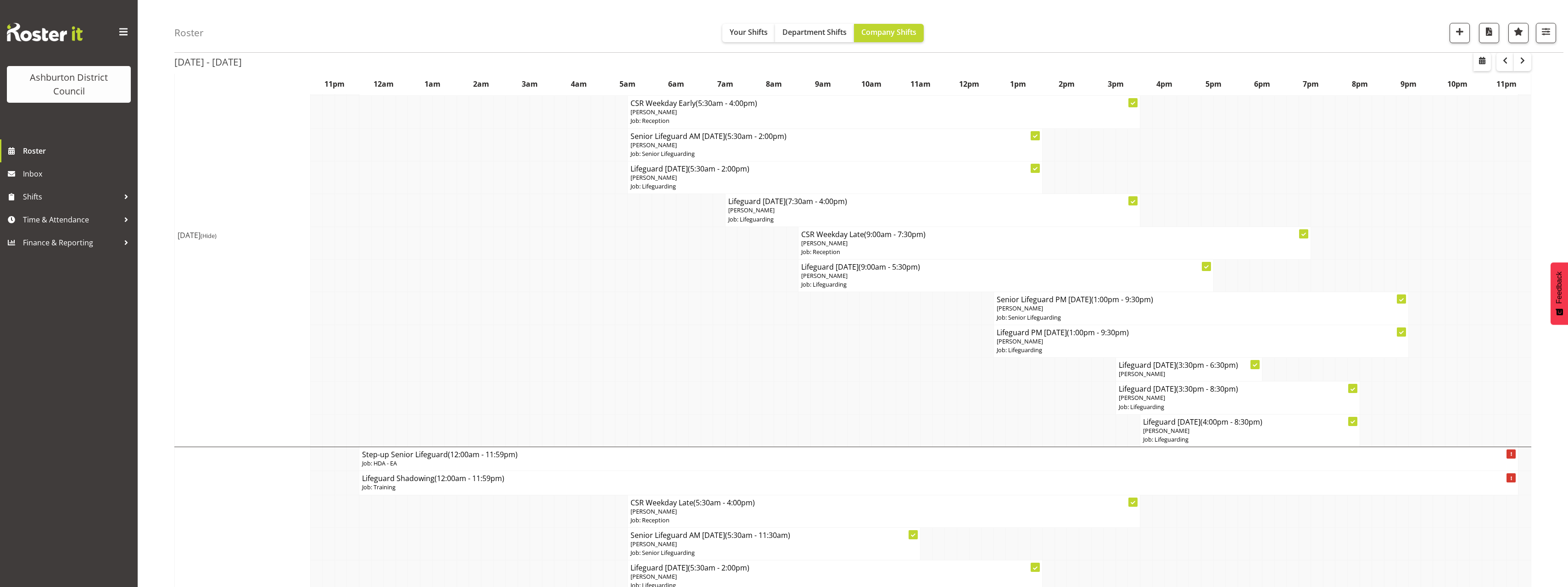
scroll to position [0, 0]
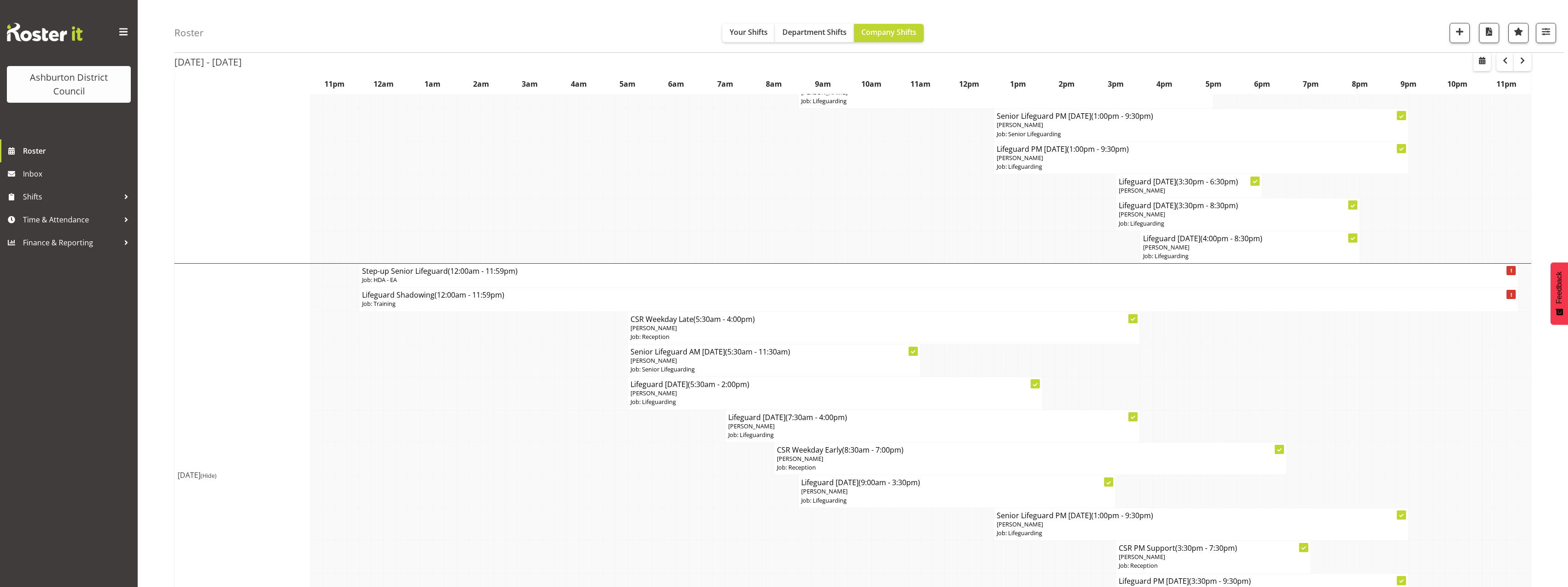
scroll to position [183, 0]
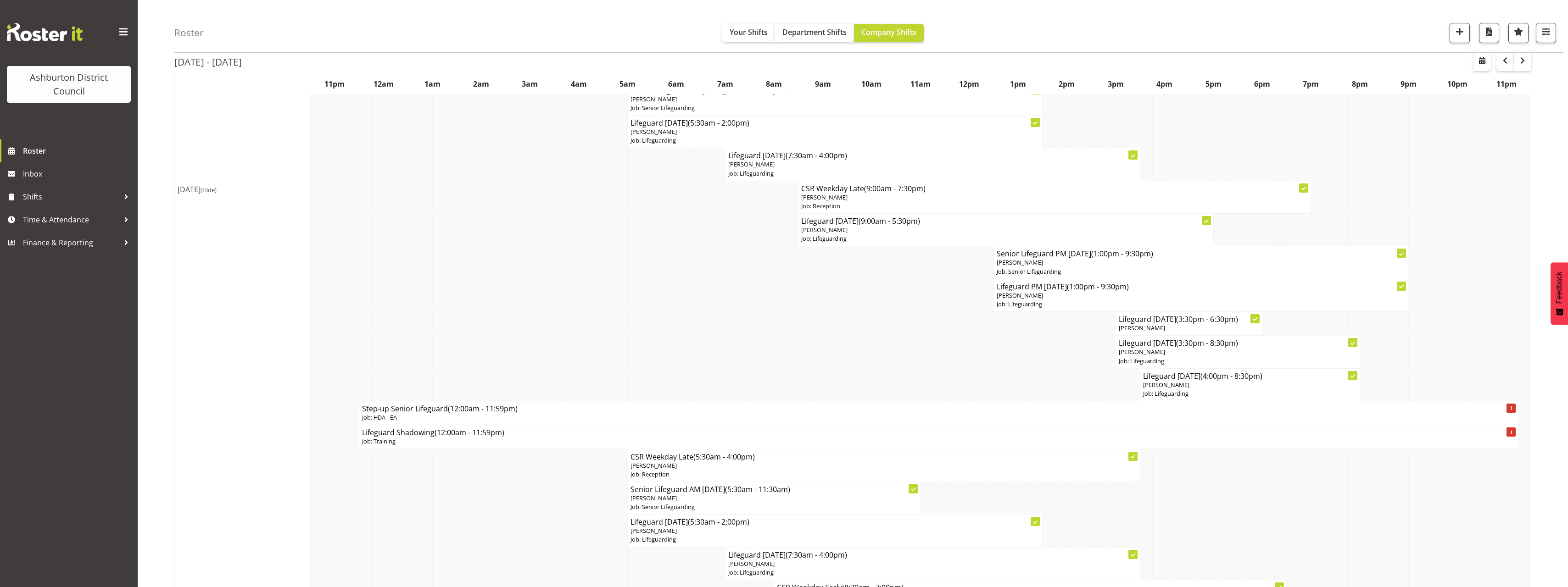
click at [216, 190] on span "(Hide)" at bounding box center [208, 190] width 16 height 9
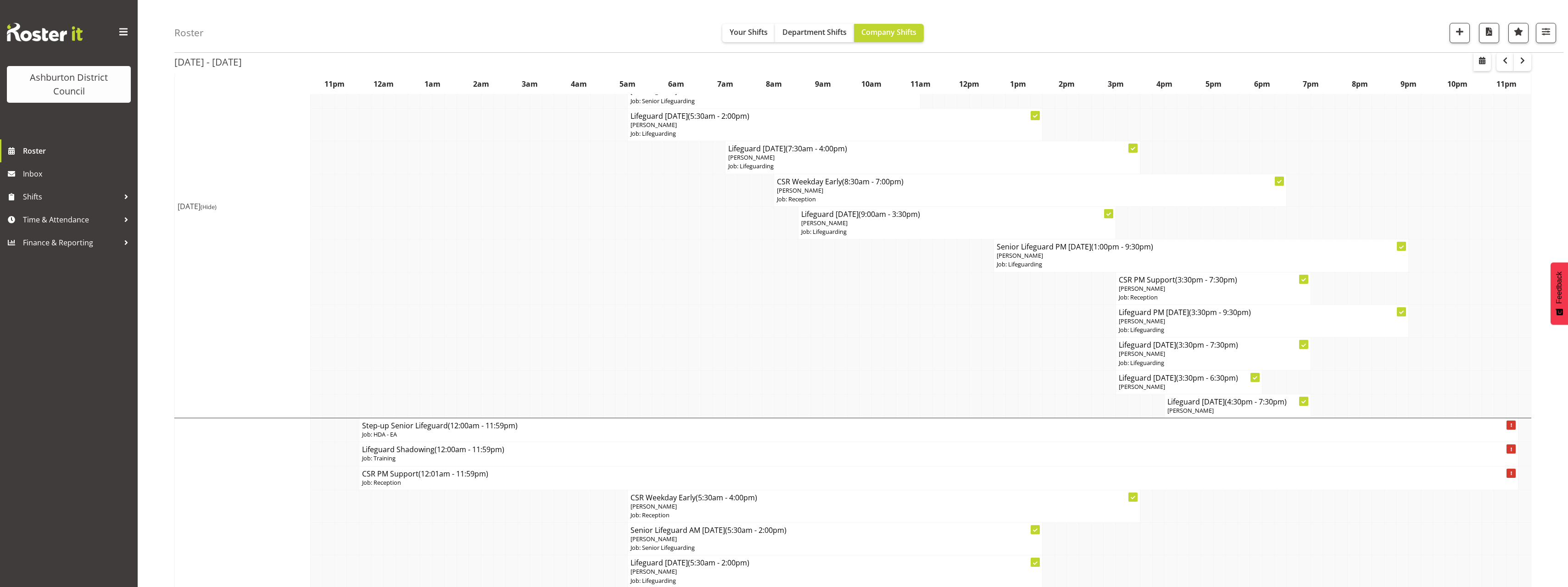
scroll to position [0, 0]
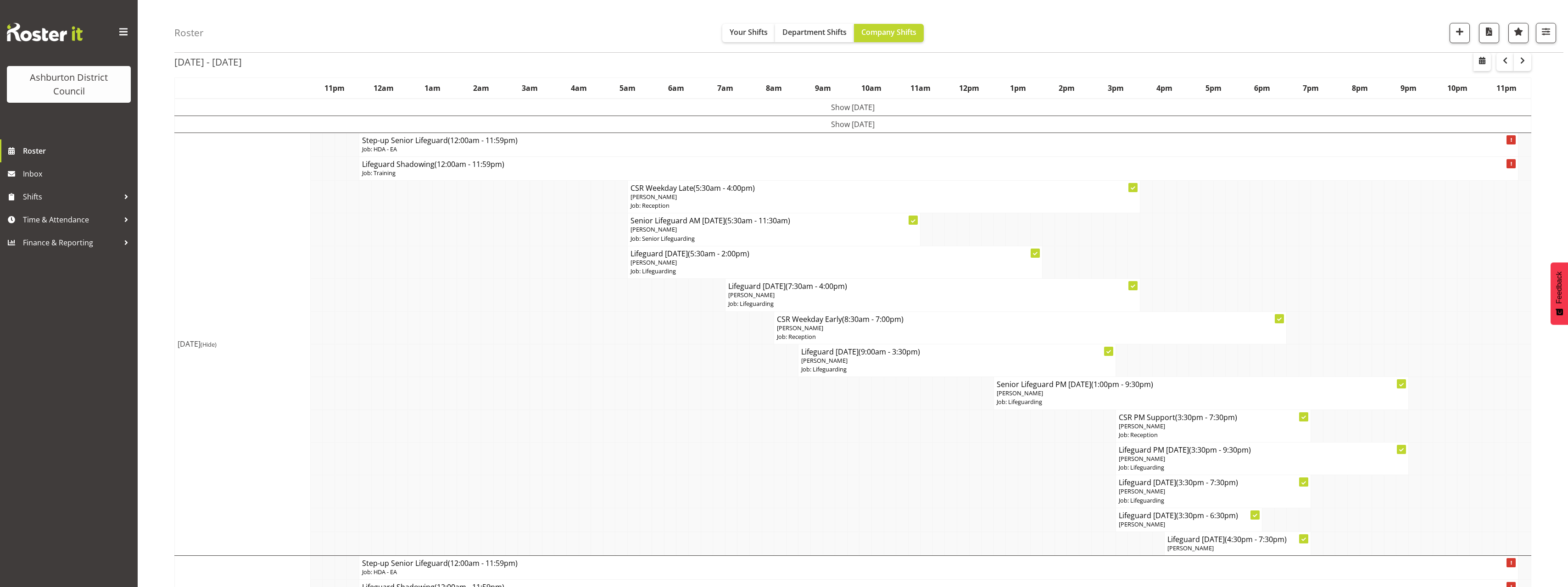
scroll to position [92, 0]
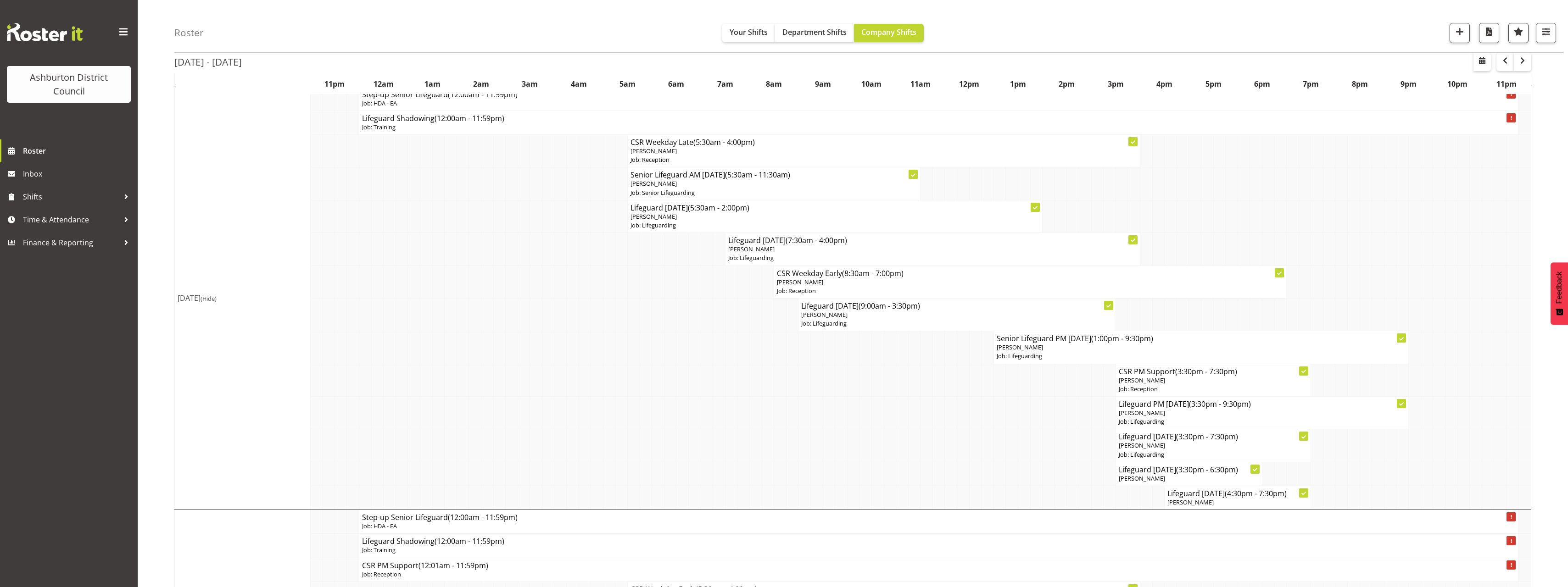
click at [216, 299] on span "(Hide)" at bounding box center [208, 299] width 16 height 9
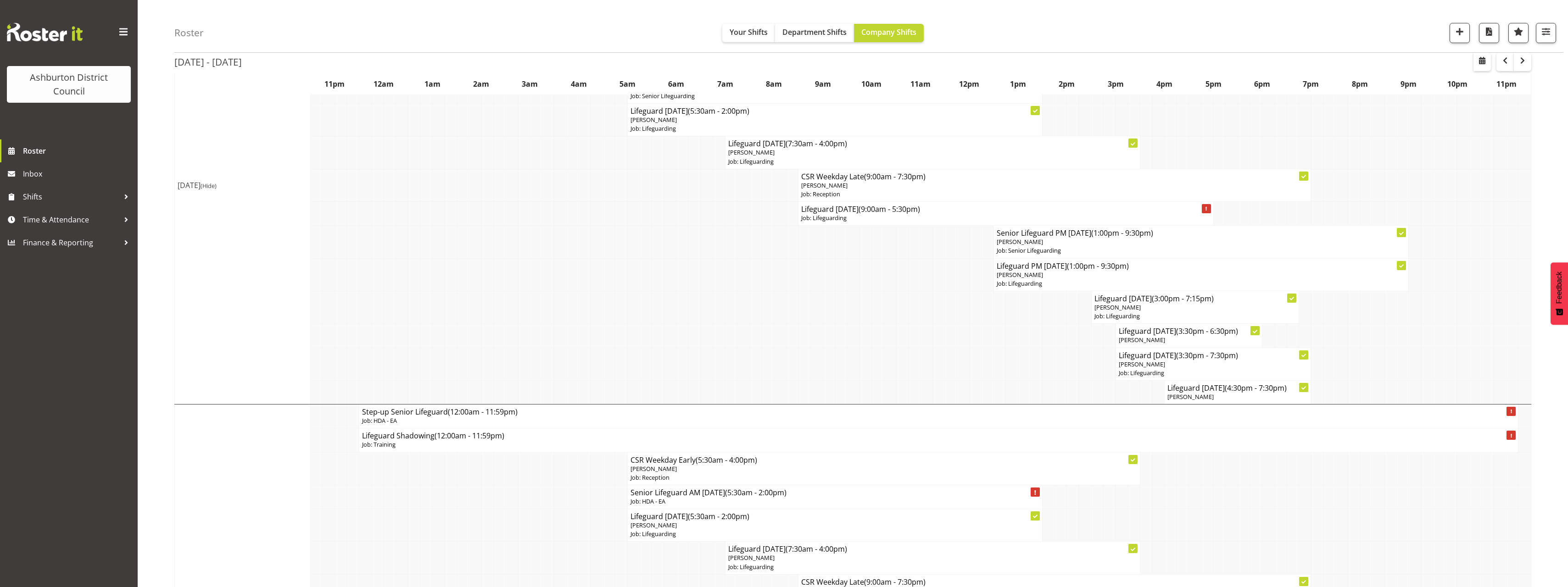
click at [216, 186] on span "(Hide)" at bounding box center [208, 186] width 16 height 9
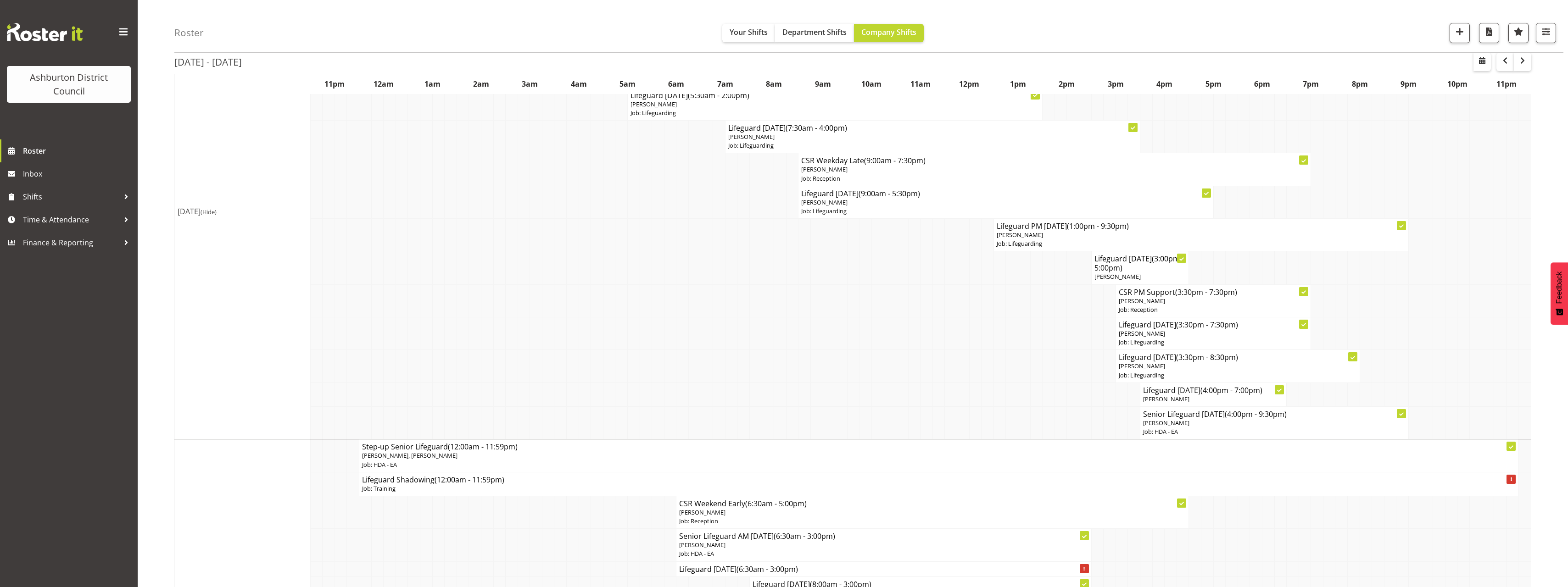
scroll to position [0, 0]
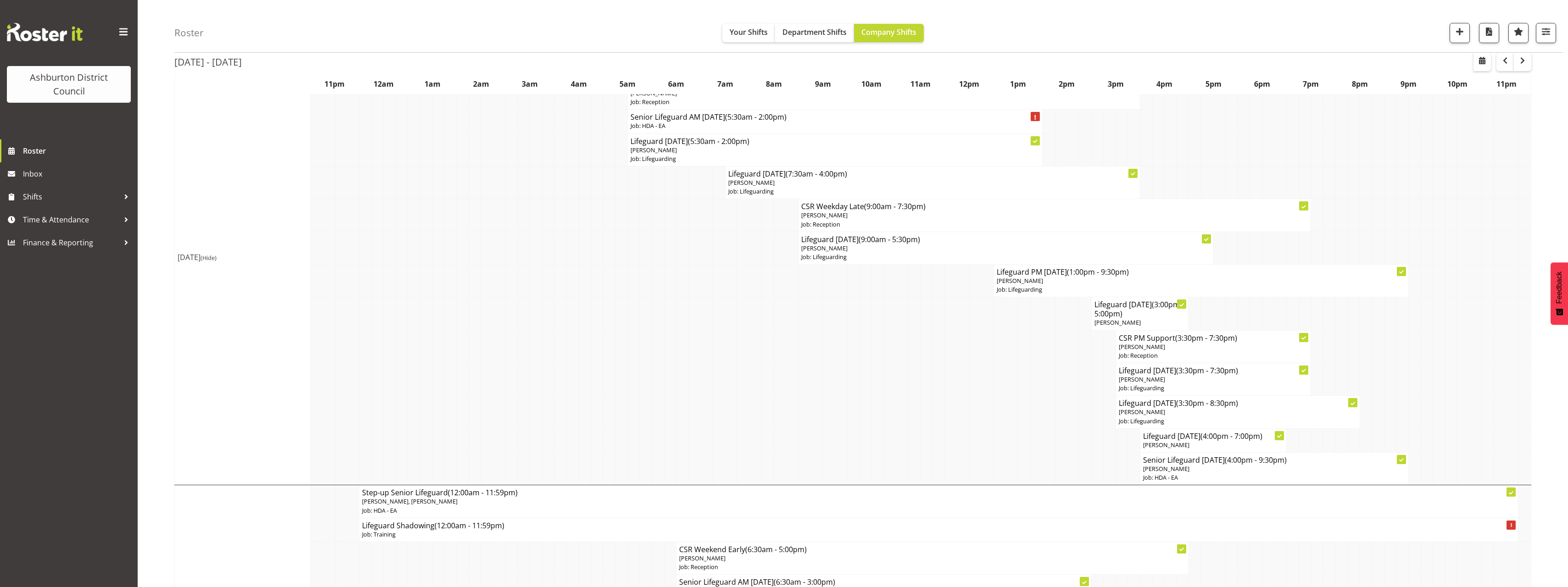
scroll to position [229, 0]
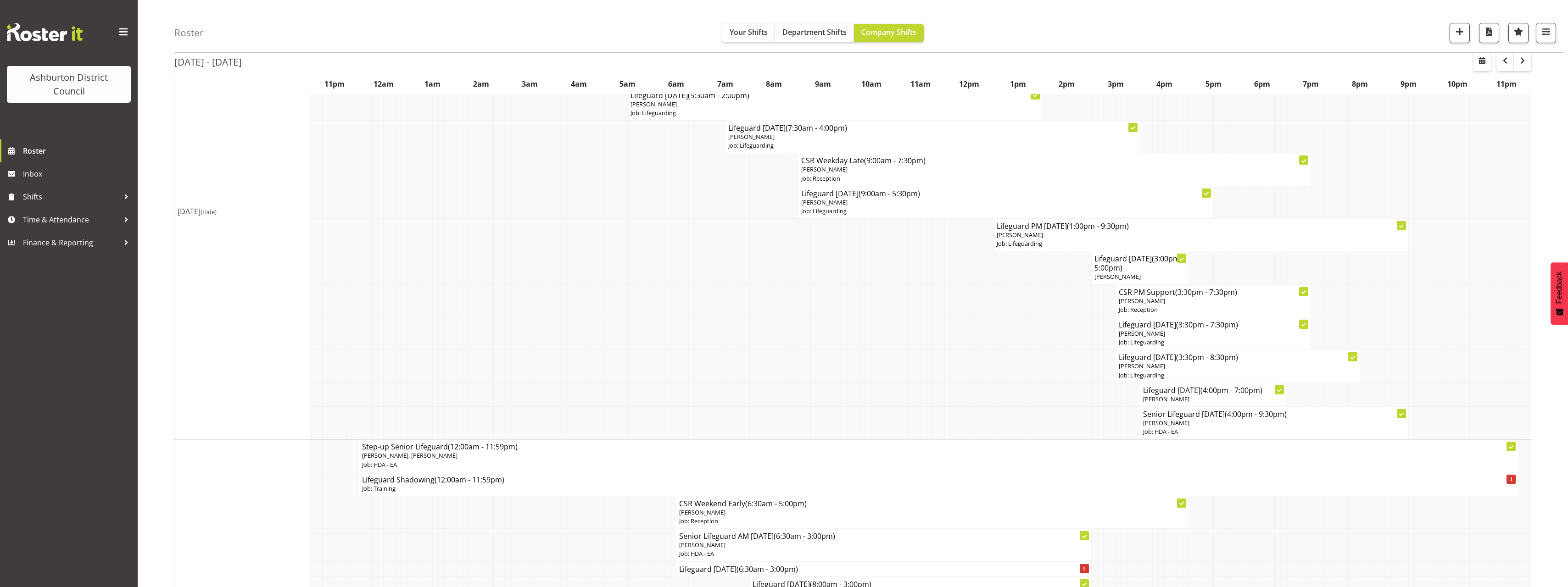
click at [216, 213] on span "(Hide)" at bounding box center [208, 212] width 16 height 9
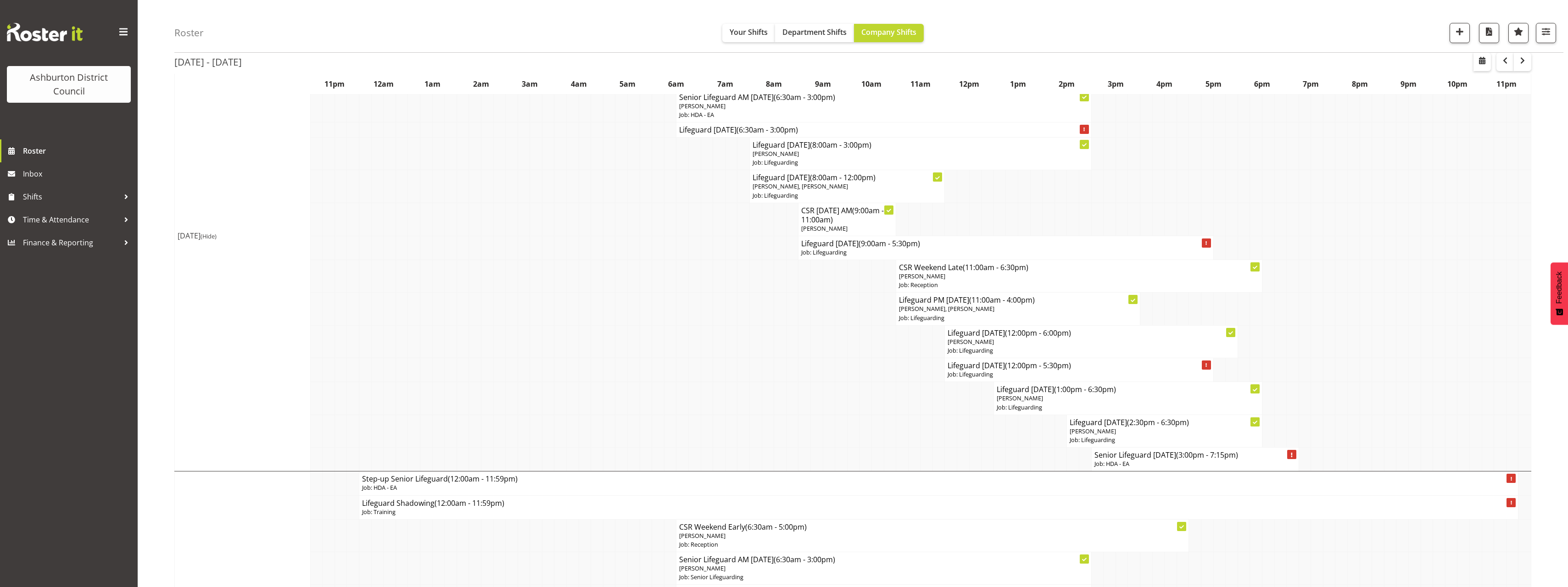
scroll to position [0, 0]
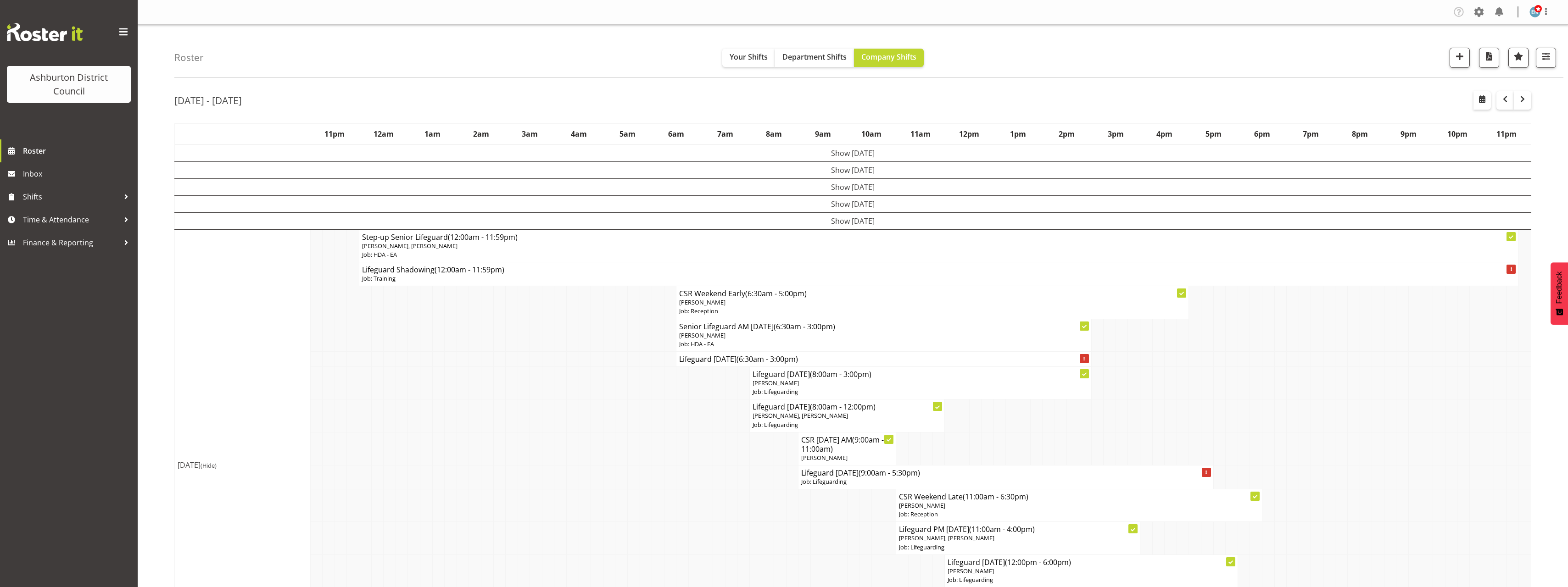
click at [167, 265] on div "Roster Your Shifts Department Shifts Company Shifts 1 Locations [GEOGRAPHIC_DAT…" at bounding box center [853, 578] width 1430 height 1106
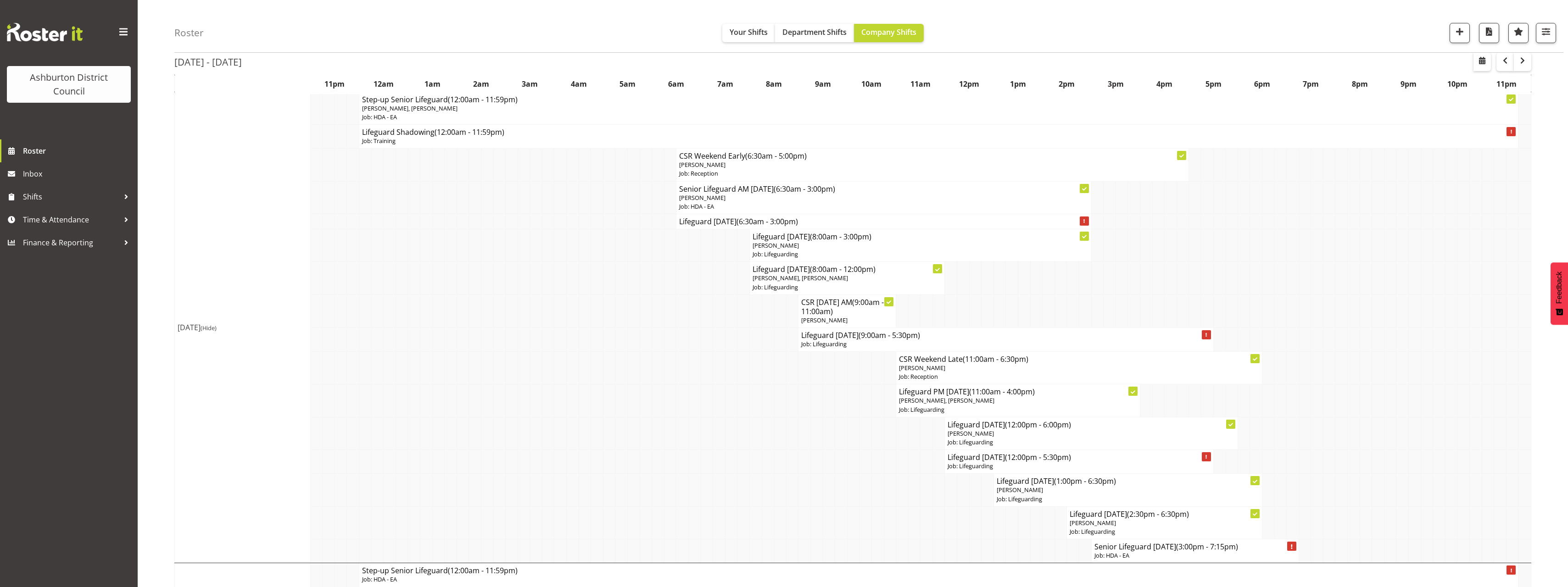
scroll to position [183, 0]
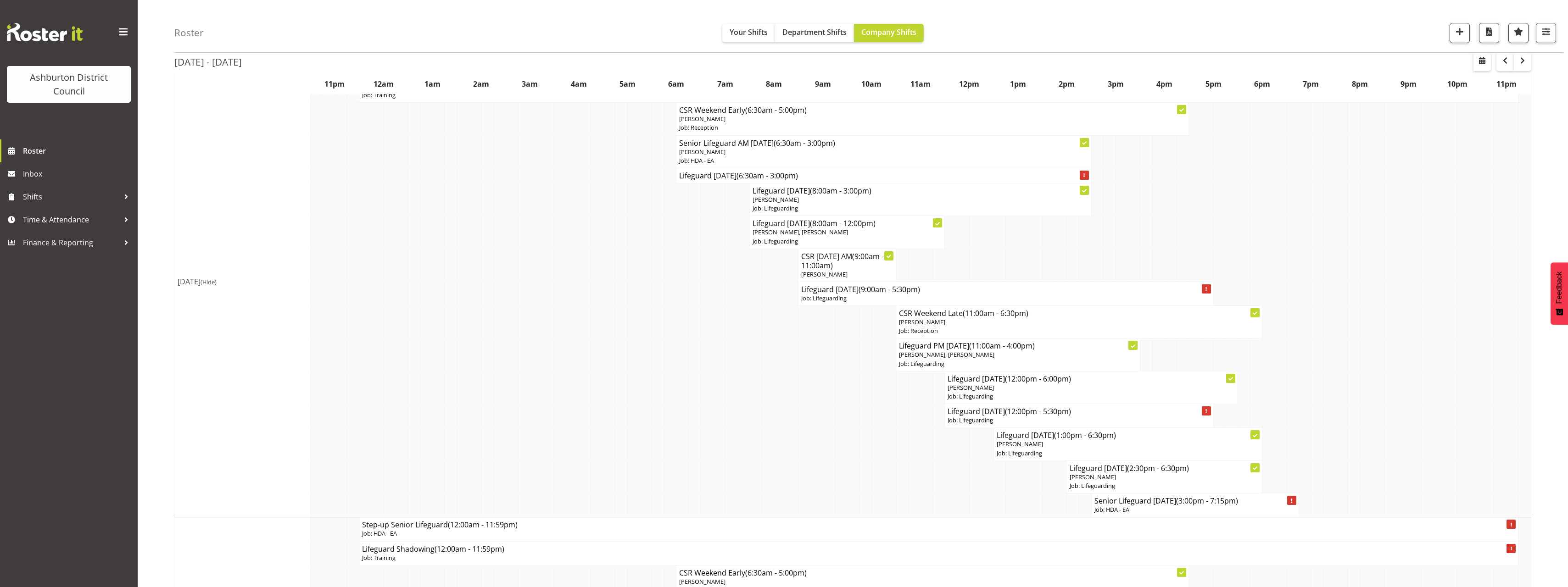
click at [167, 247] on div "Roster Your Shifts Department Shifts Company Shifts 1 Locations [GEOGRAPHIC_DAT…" at bounding box center [853, 394] width 1430 height 1106
click at [168, 249] on div "Roster Your Shifts Department Shifts Company Shifts 1 Locations [GEOGRAPHIC_DAT…" at bounding box center [853, 394] width 1430 height 1106
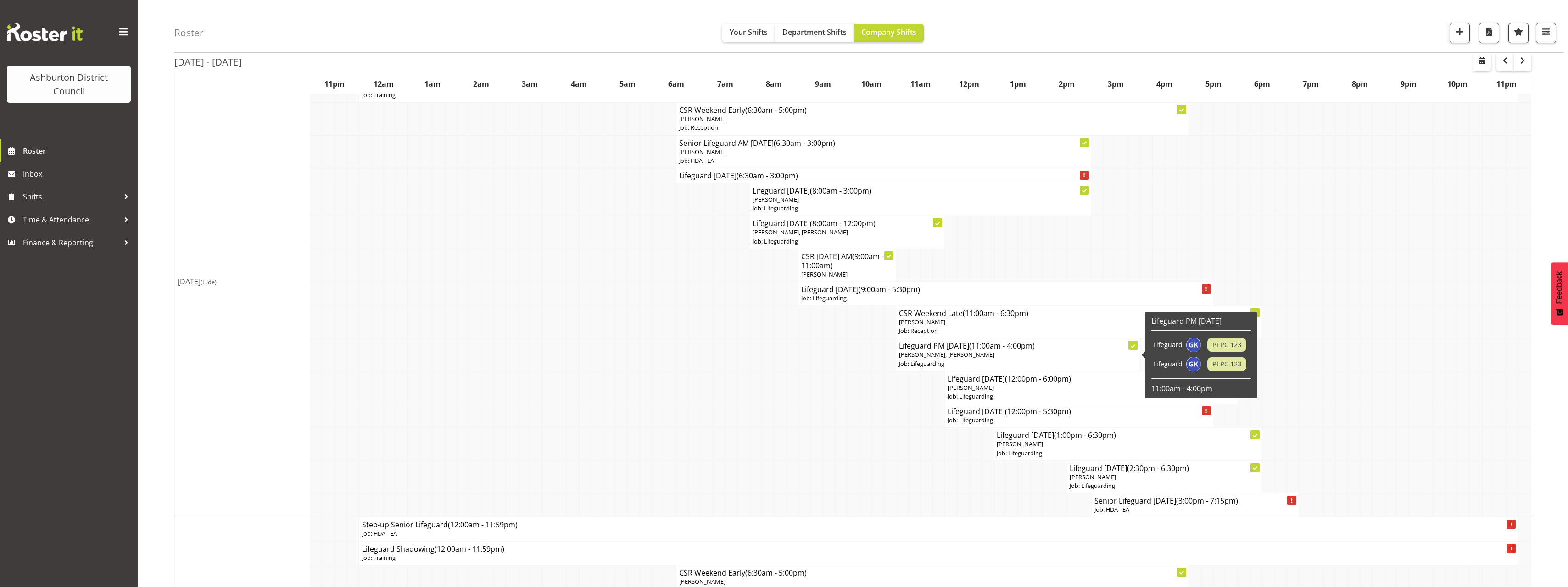
click at [977, 352] on span "Gideon Kuipers, Gideon Kuipers" at bounding box center [946, 354] width 95 height 9
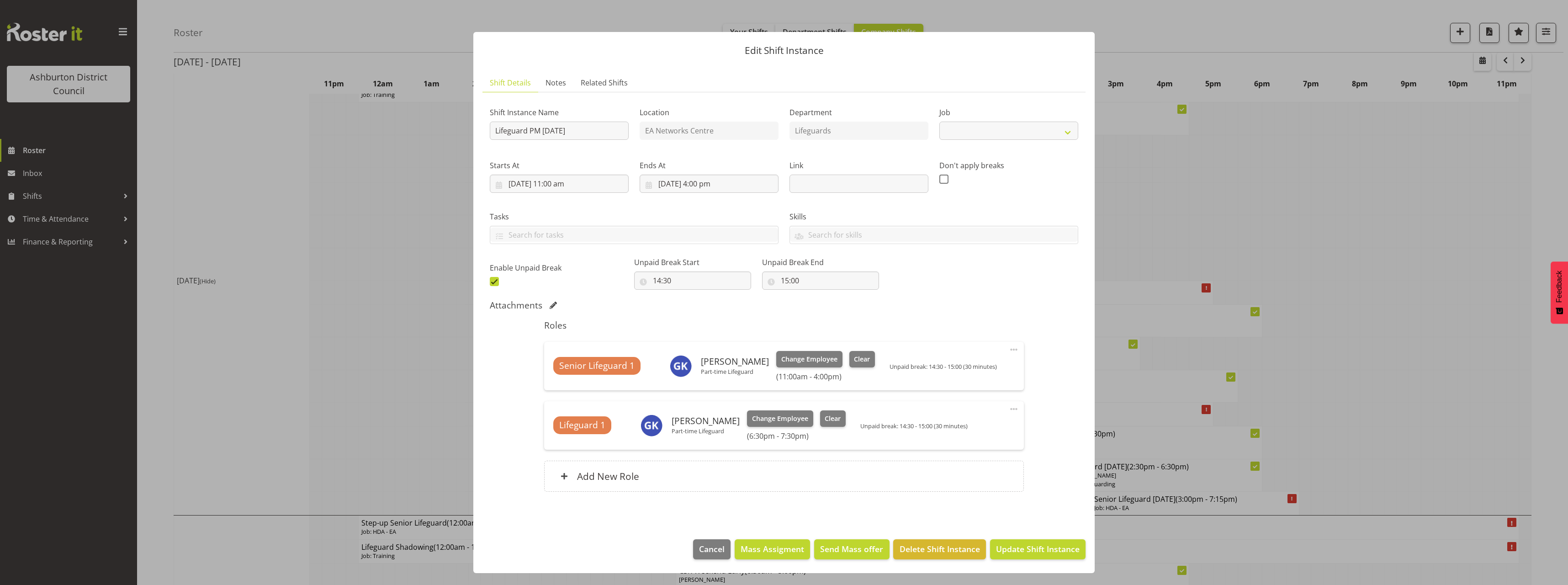
select select "38"
click at [281, 332] on div at bounding box center [784, 292] width 1568 height 585
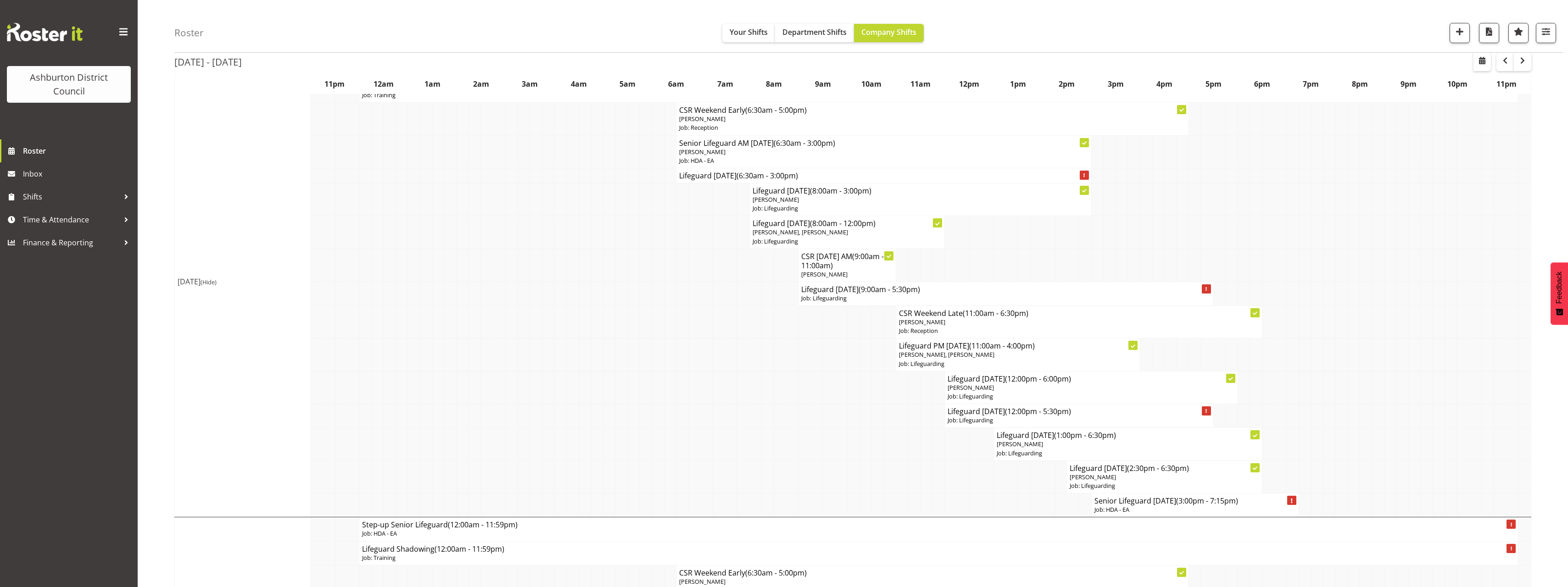
scroll to position [46, 0]
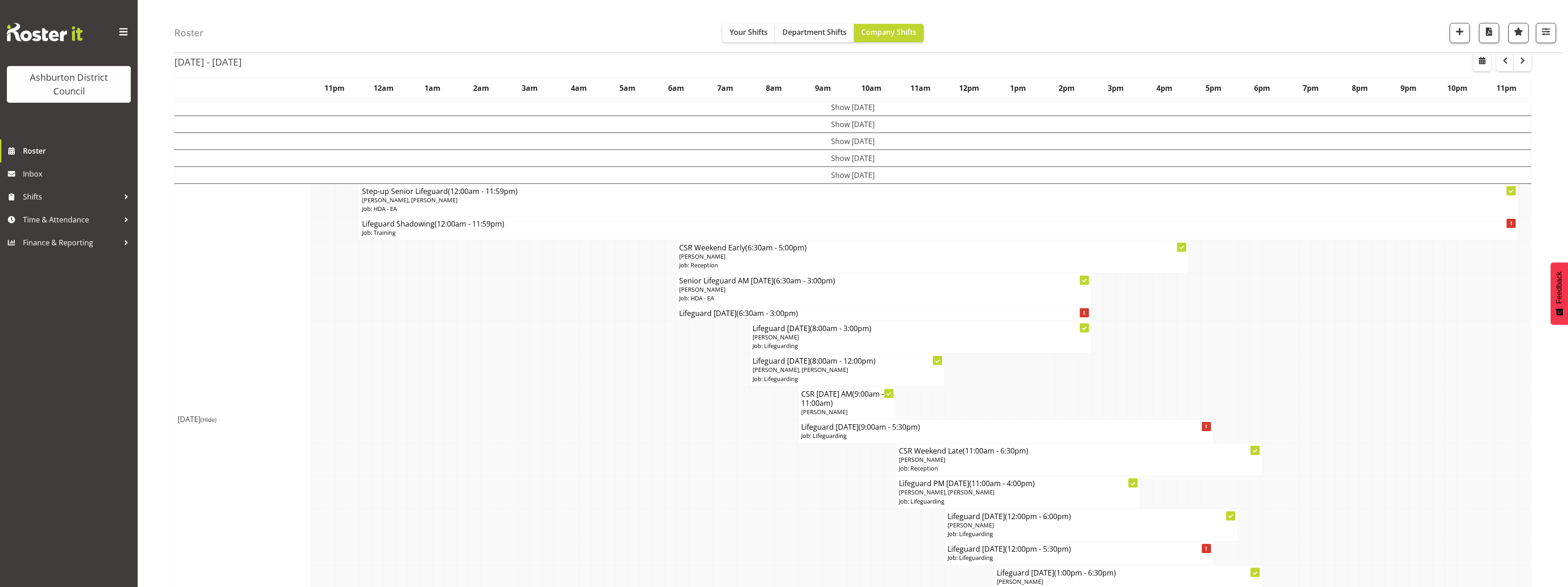
click at [216, 418] on span "(Hide)" at bounding box center [208, 420] width 16 height 9
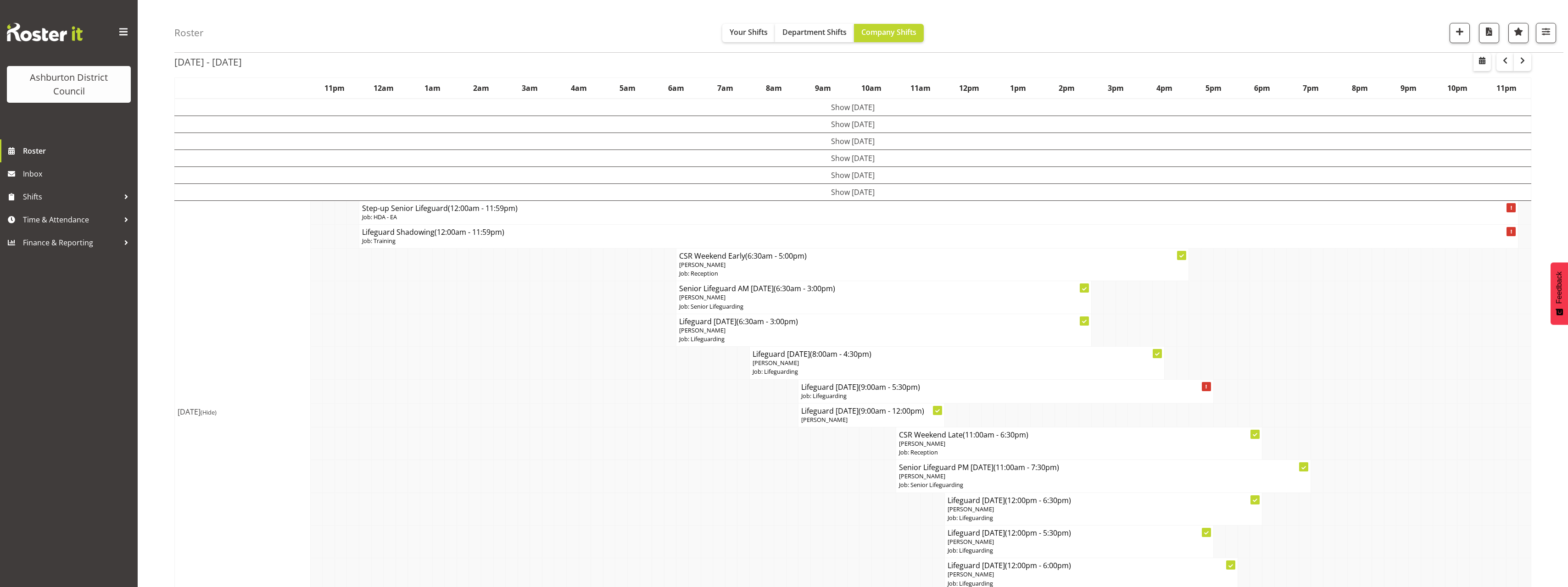
scroll to position [89, 0]
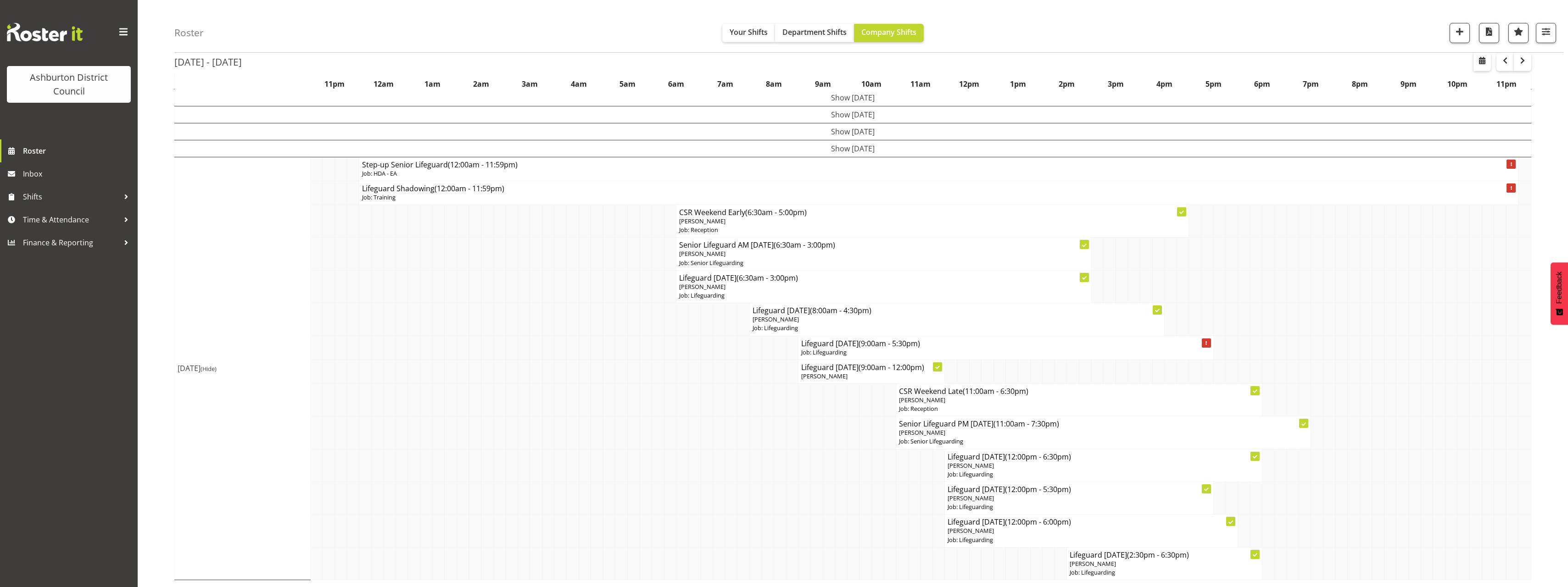
click at [216, 369] on span "(Hide)" at bounding box center [208, 369] width 16 height 9
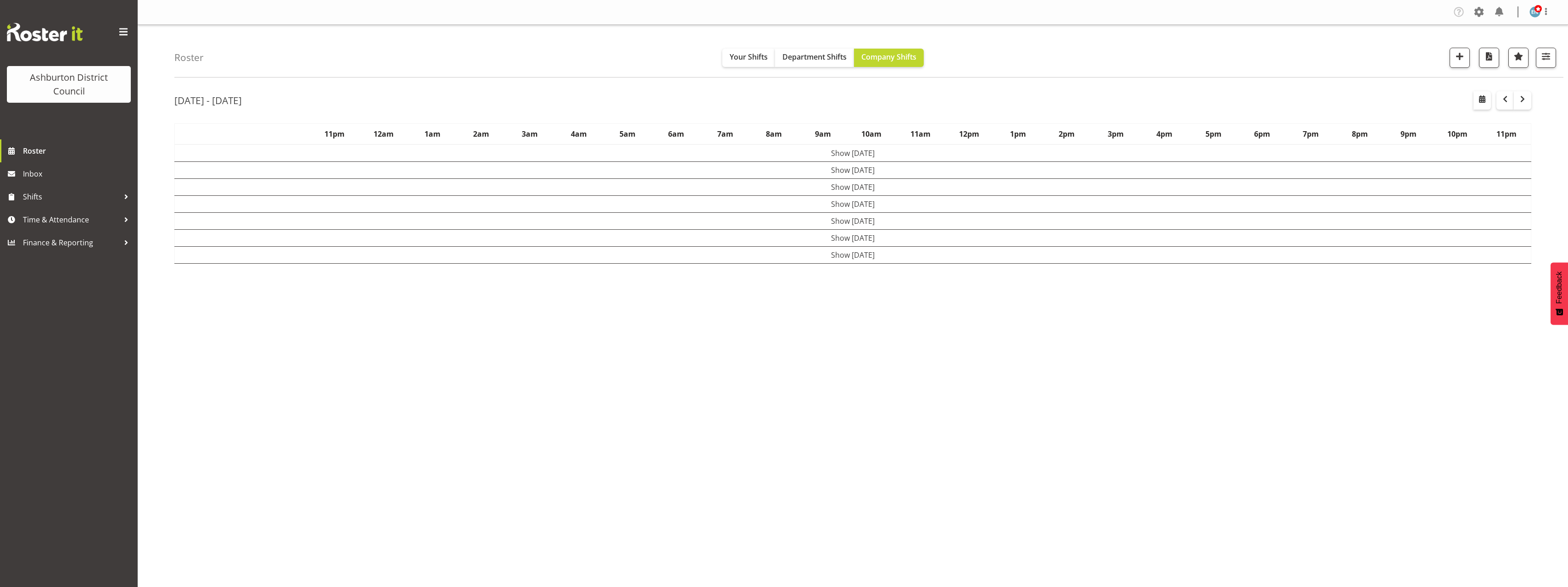
scroll to position [0, 0]
click at [1521, 106] on button "button" at bounding box center [1522, 100] width 18 height 18
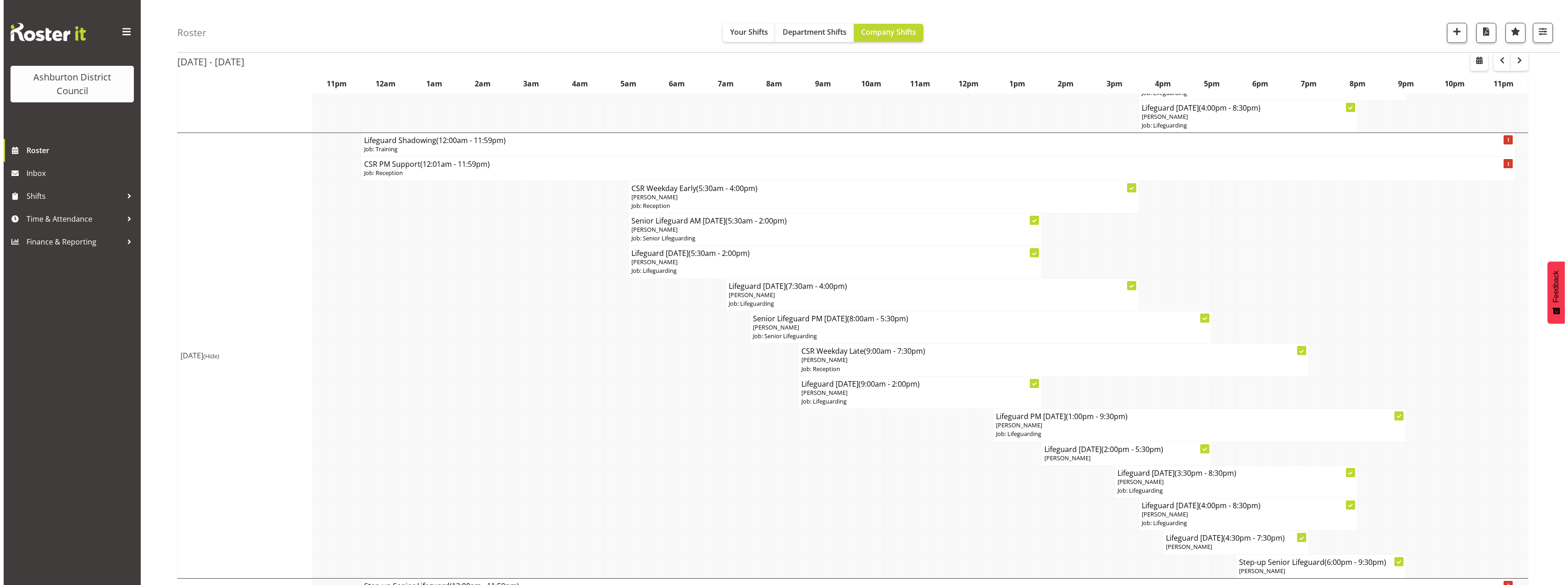
scroll to position [412, 0]
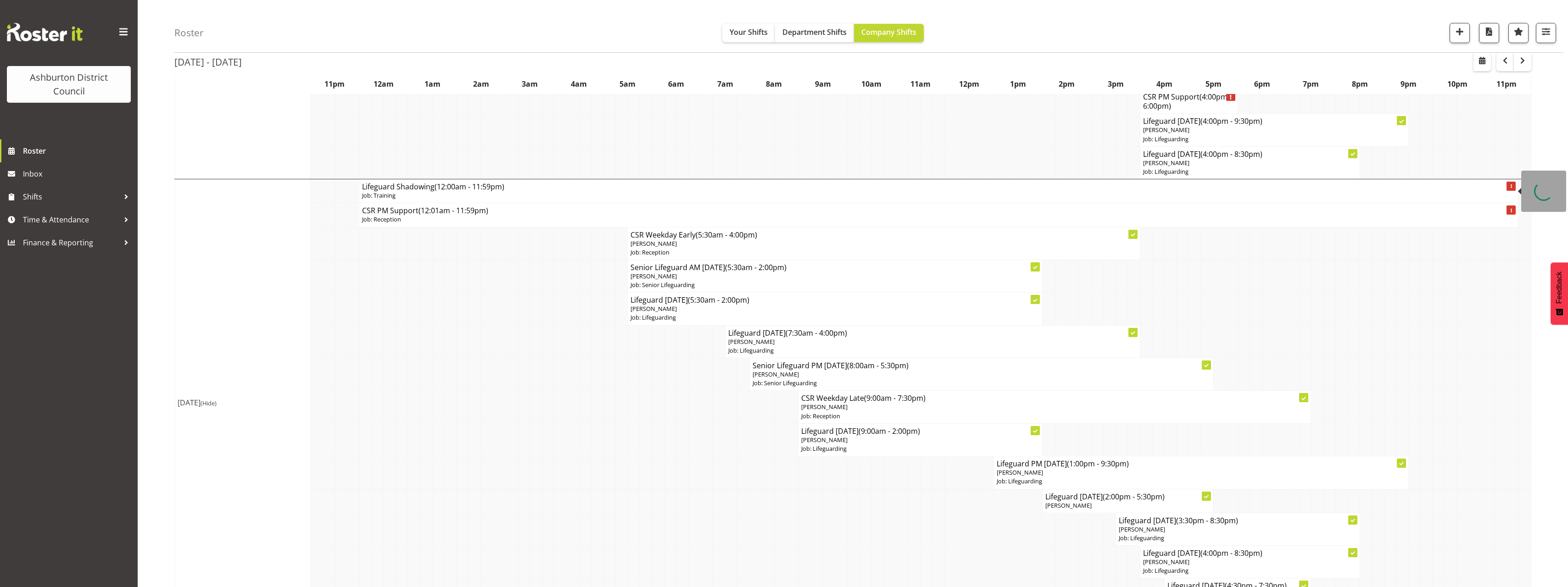
click at [449, 190] on span "(12:00am - 11:59pm)" at bounding box center [469, 186] width 70 height 10
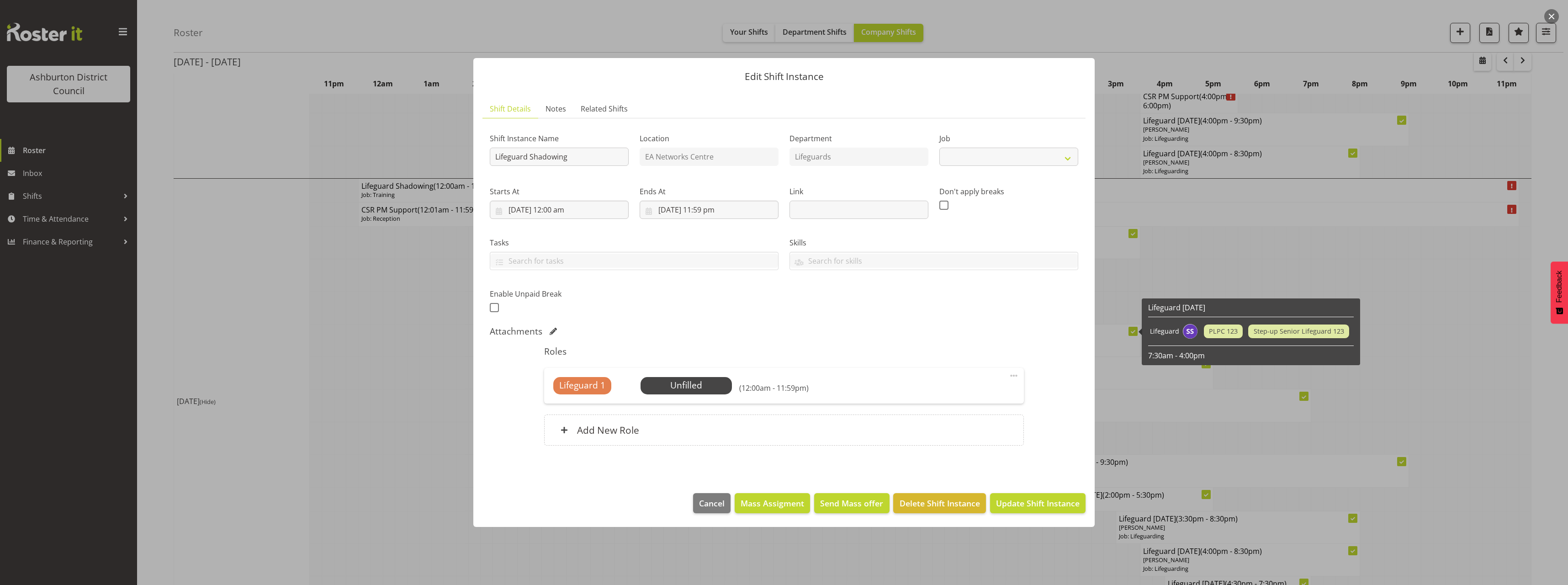
select select "40"
click at [1046, 155] on select "Create new job Casual HDA - CSR HDA - EA Lifeguarding LTS- Alt Duties Ordinary …" at bounding box center [1009, 156] width 139 height 18
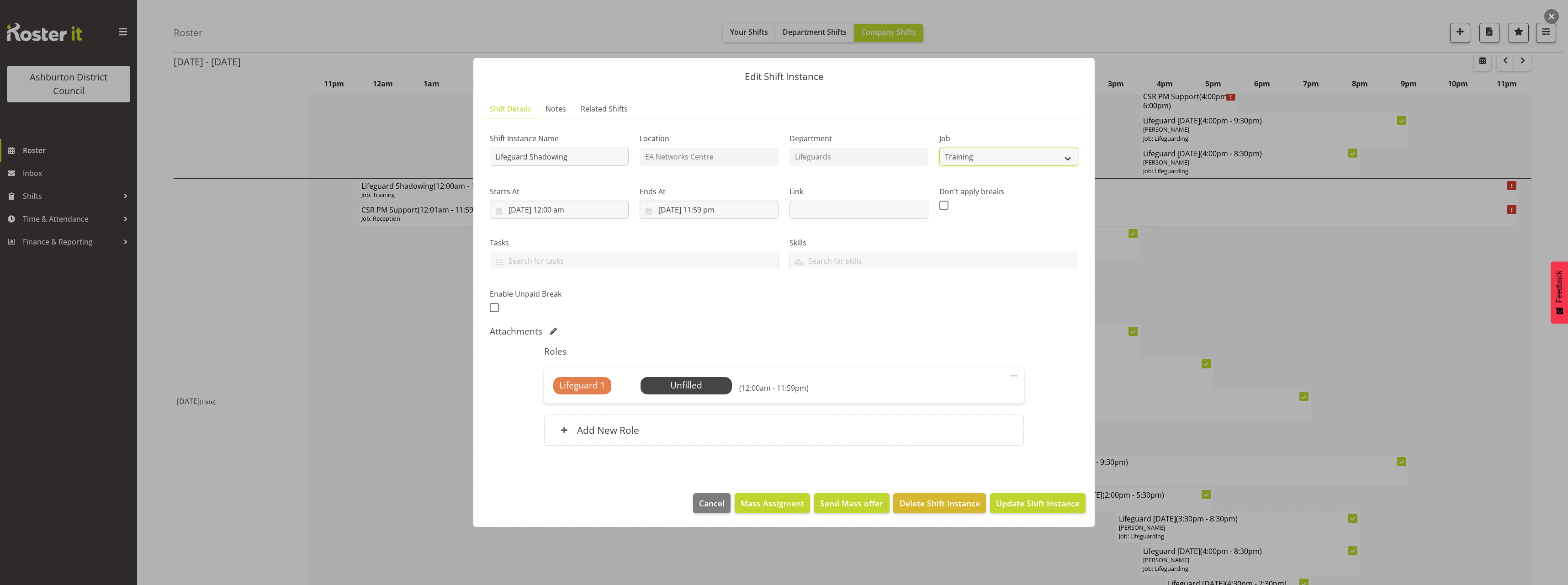
click at [939, 147] on select "Create new job Casual HDA - CSR HDA - EA Lifeguarding LTS- Alt Duties Ordinary …" at bounding box center [1009, 156] width 139 height 18
click at [1016, 375] on span at bounding box center [1014, 376] width 11 height 11
click at [967, 398] on link "Edit" at bounding box center [975, 395] width 88 height 16
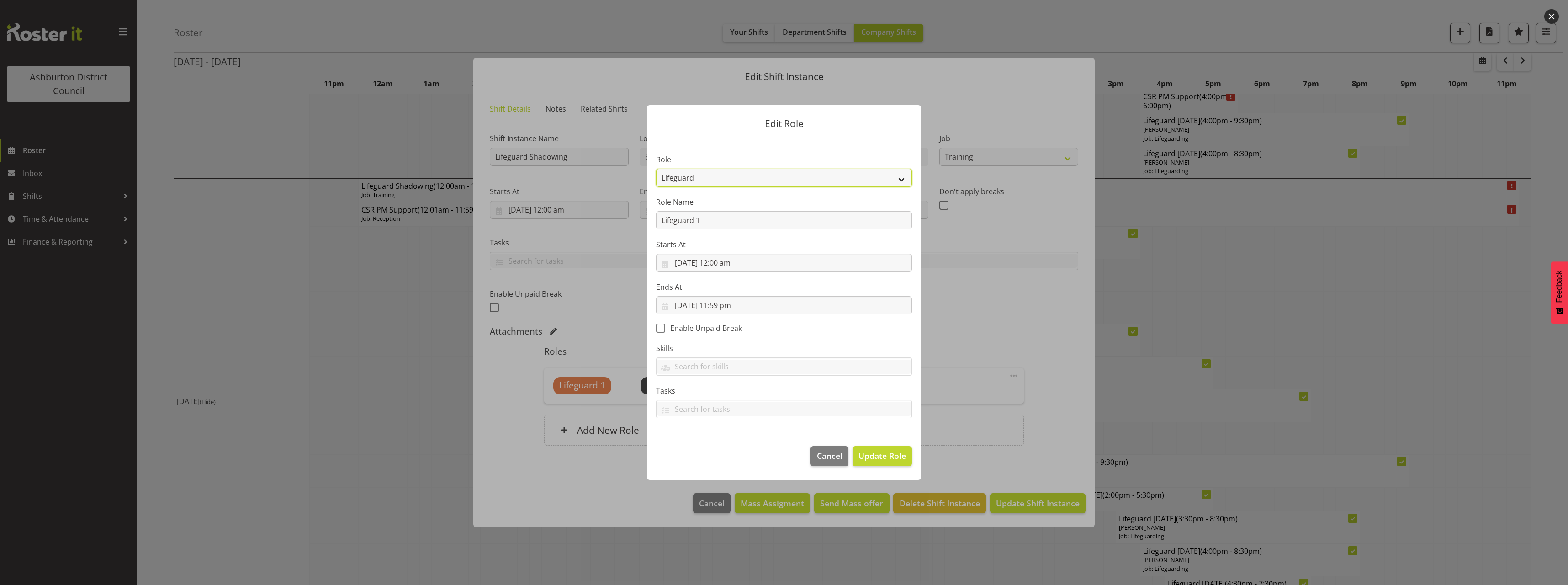
click at [818, 178] on select "AAGM Deputy Director AAGM Director Archivist Childrens Librarian Collections & …" at bounding box center [784, 178] width 256 height 18
select select "107"
click at [656, 169] on select "AAGM Deputy Director AAGM Director Archivist Childrens Librarian Collections & …" at bounding box center [784, 178] width 256 height 18
click at [737, 265] on input "12/08/2025, 12:00 am" at bounding box center [784, 263] width 256 height 18
click at [732, 464] on select "00 01 02 03 04 05 06 07 08 09 10 11 12 13 14 15 16 17 18 19 20 21 22 23" at bounding box center [729, 457] width 21 height 18
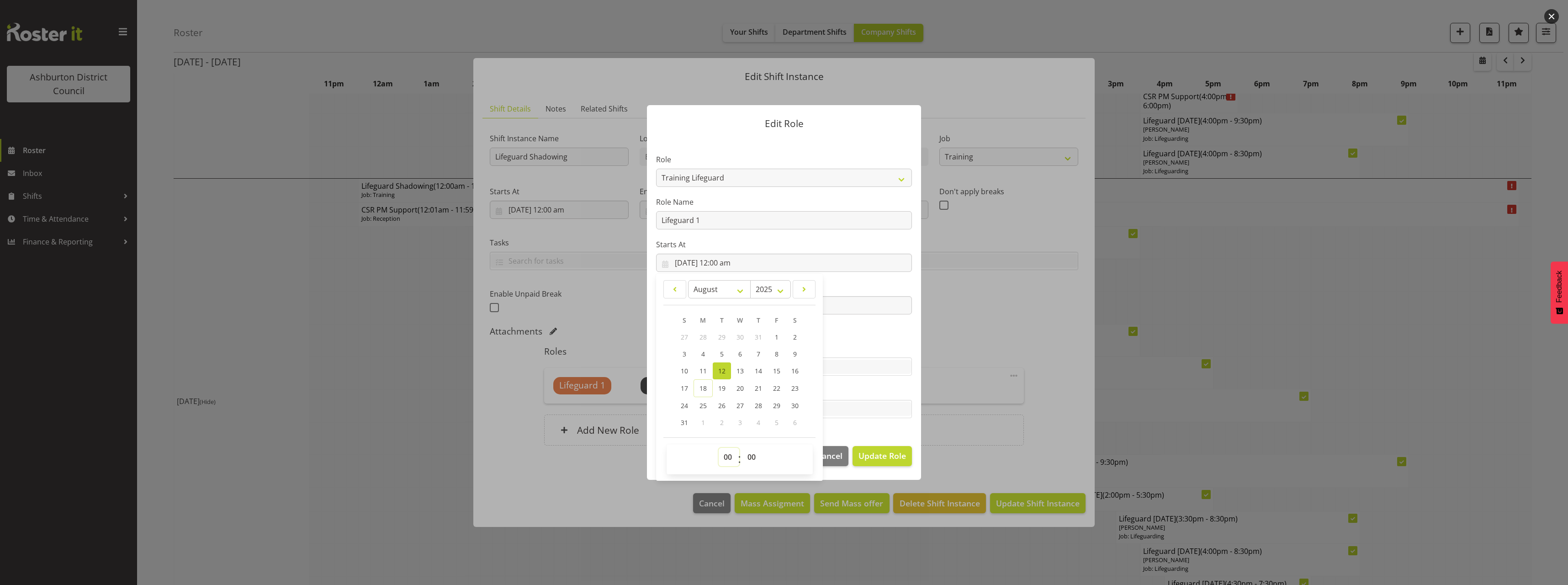
select select "15"
click at [719, 448] on select "00 01 02 03 04 05 06 07 08 09 10 11 12 13 14 15 16 17 18 19 20 21 22 23" at bounding box center [729, 457] width 21 height 18
type input "12/08/2025, 3:00 pm"
click at [751, 458] on select "00 01 02 03 04 05 06 07 08 09 10 11 12 13 14 15 16 17 18 19 20 21 22 23 24 25 2…" at bounding box center [753, 457] width 21 height 18
select select "30"
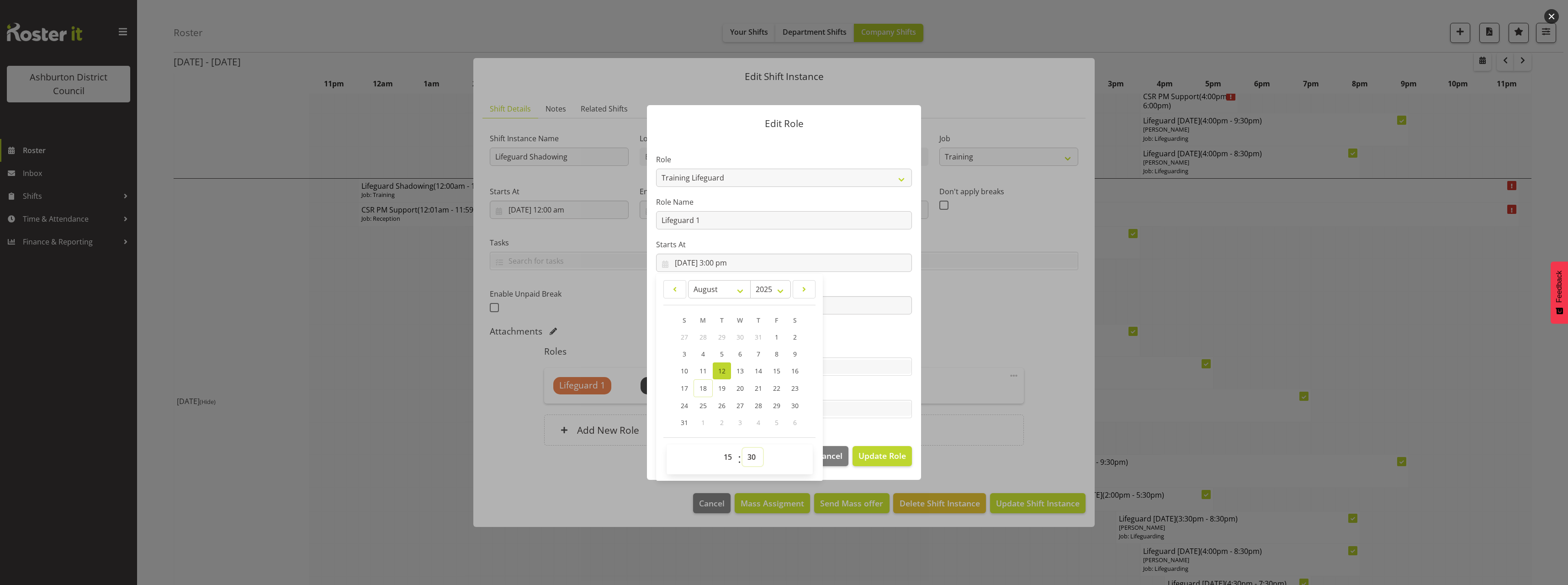
click at [743, 448] on select "00 01 02 03 04 05 06 07 08 09 10 11 12 13 14 15 16 17 18 19 20 21 22 23 24 25 2…" at bounding box center [753, 457] width 21 height 18
type input "12/08/2025, 3:30 pm"
click at [878, 340] on section "Role AAGM Deputy Director AAGM Director Archivist Childrens Librarian Collectio…" at bounding box center [784, 287] width 274 height 299
click at [726, 307] on input "12/08/2025, 11:59 pm" at bounding box center [784, 305] width 256 height 18
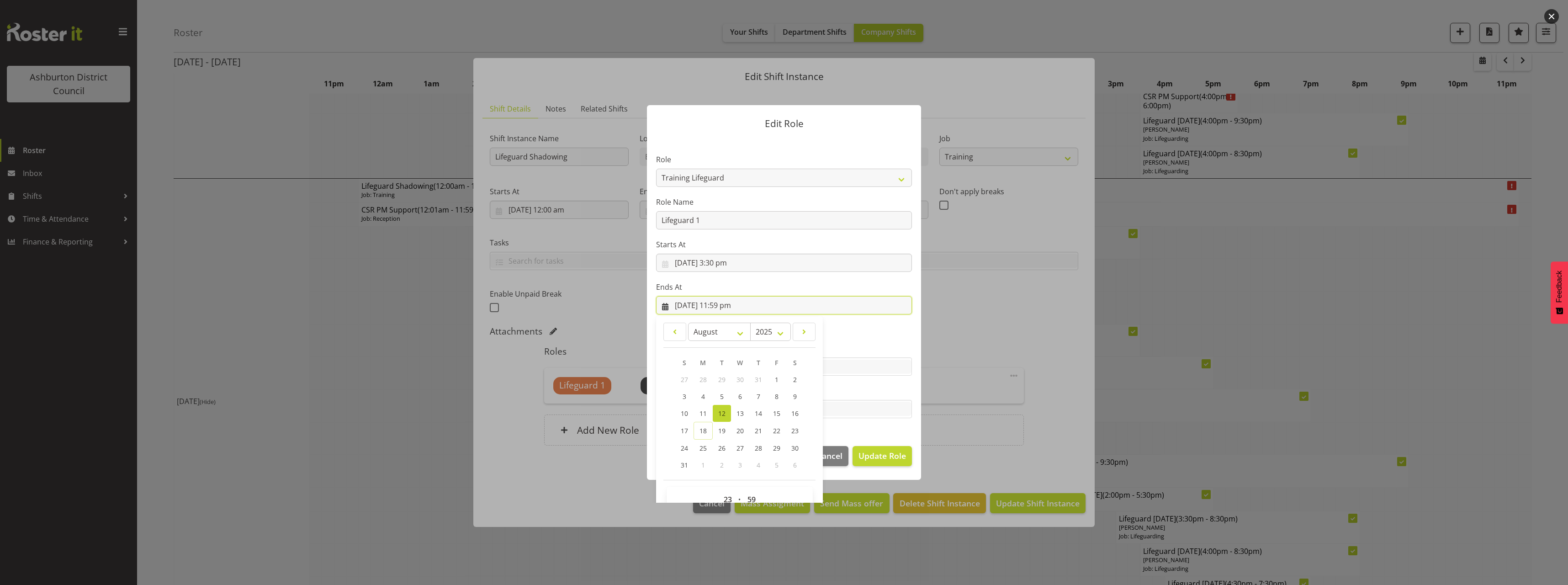
scroll to position [21, 0]
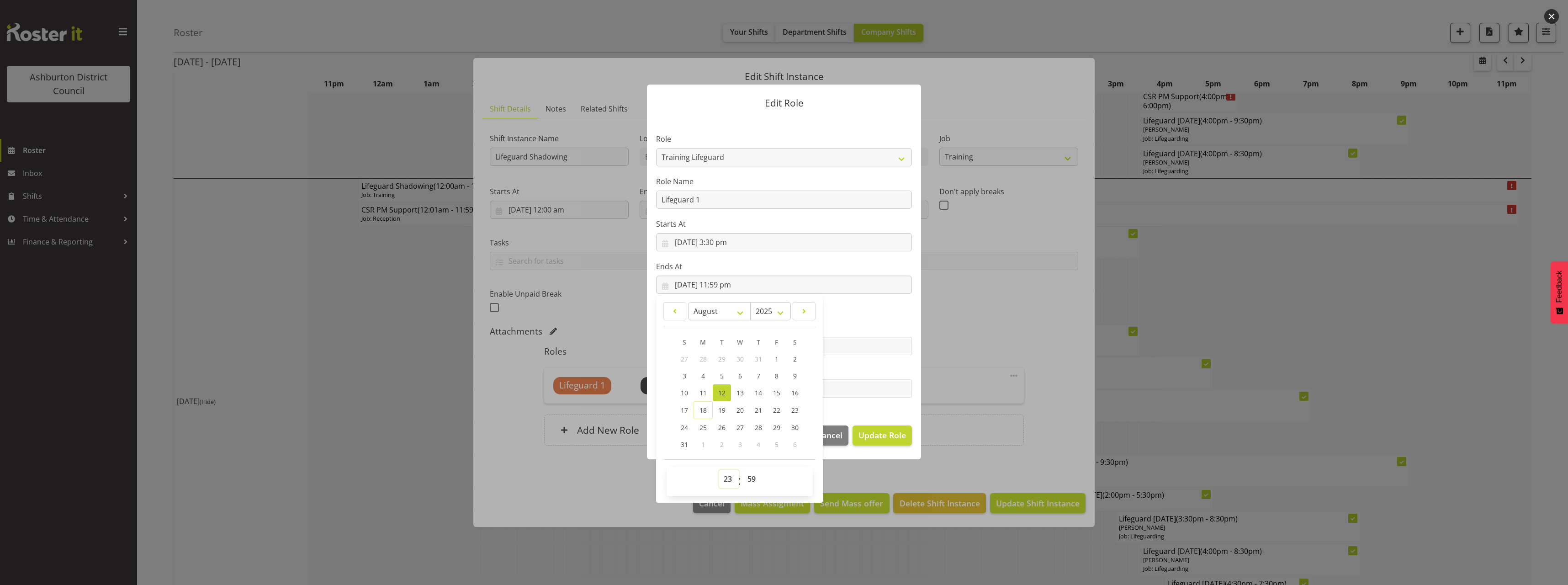
click at [726, 476] on select "00 01 02 03 04 05 06 07 08 09 10 11 12 13 14 15 16 17 18 19 20 21 22 23" at bounding box center [729, 479] width 21 height 18
click at [724, 489] on span "00 01 02 03 04 05 06 07 08 09 10 11 12 13 14 15 16 17 18 19 20 21 22 23" at bounding box center [729, 482] width 21 height 23
click at [725, 477] on select "00 01 02 03 04 05 06 07 08 09 10 11 12 13 14 15 16 17 18 19 20 21 22 23" at bounding box center [729, 479] width 21 height 18
select select "18"
click at [719, 470] on select "00 01 02 03 04 05 06 07 08 09 10 11 12 13 14 15 16 17 18 19 20 21 22 23" at bounding box center [729, 479] width 21 height 18
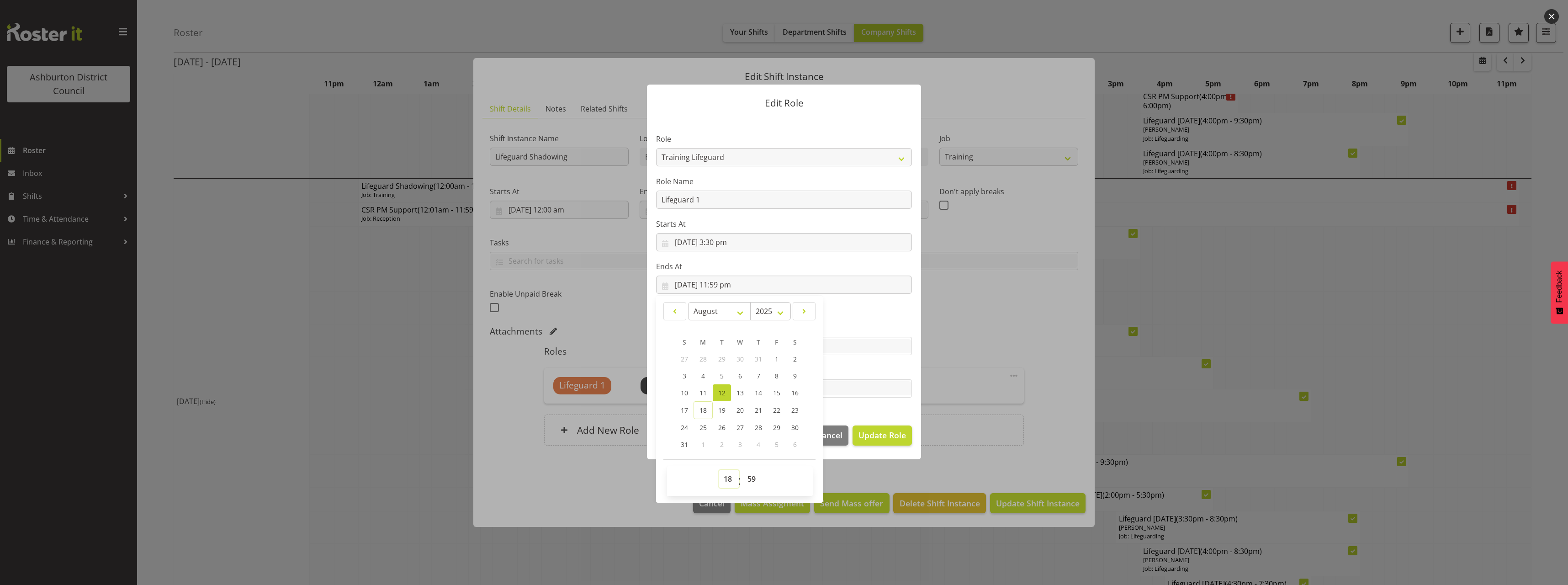
type input "12/08/2025, 6:59 pm"
click at [727, 486] on select "00 01 02 03 04 05 06 07 08 09 10 11 12 13 14 15 16 17 18 19 20 21 22 23" at bounding box center [729, 479] width 21 height 18
select select "19"
click at [719, 470] on select "00 01 02 03 04 05 06 07 08 09 10 11 12 13 14 15 16 17 18 19 20 21 22 23" at bounding box center [729, 479] width 21 height 18
type input "12/08/2025, 7:59 pm"
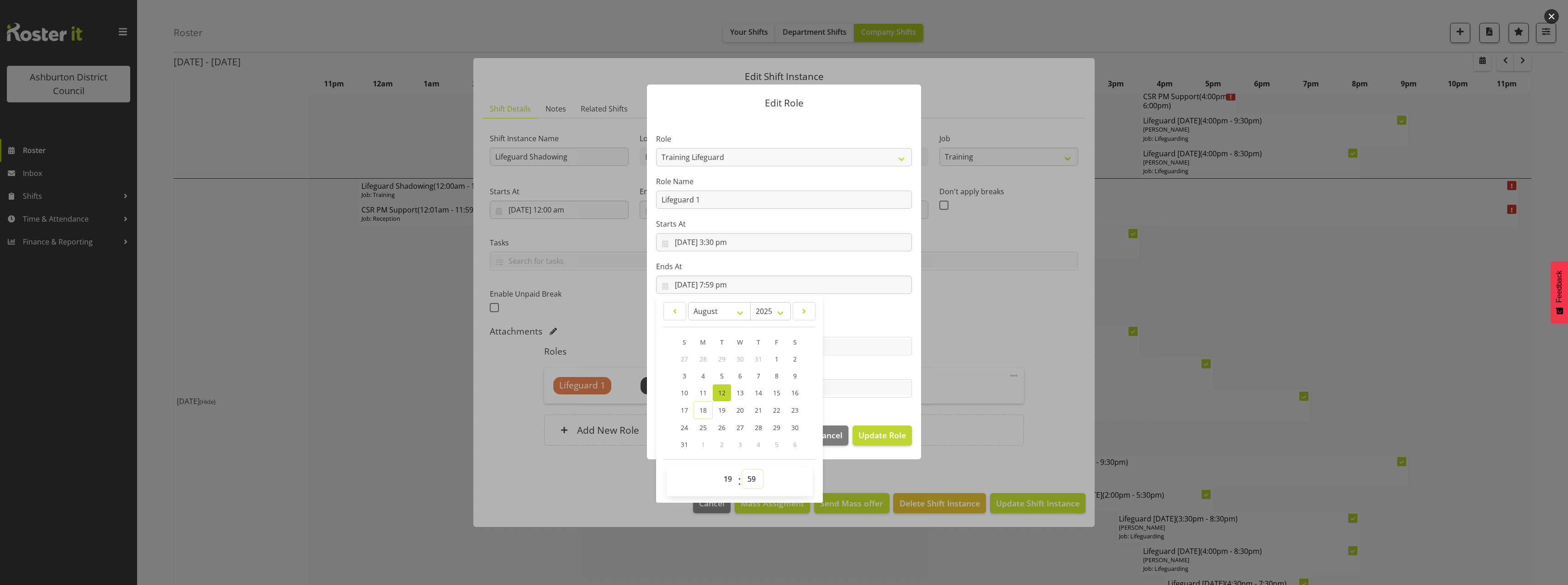
click at [743, 478] on select "00 01 02 03 04 05 06 07 08 09 10 11 12 13 14 15 16 17 18 19 20 21 22 23 24 25 2…" at bounding box center [753, 479] width 21 height 18
select select "30"
click at [743, 470] on select "00 01 02 03 04 05 06 07 08 09 10 11 12 13 14 15 16 17 18 19 20 21 22 23 24 25 2…" at bounding box center [753, 479] width 21 height 18
type input "12/08/2025, 7:30 pm"
click at [860, 304] on section "Role AAGM Deputy Director AAGM Director Archivist Childrens Librarian Collectio…" at bounding box center [784, 266] width 274 height 299
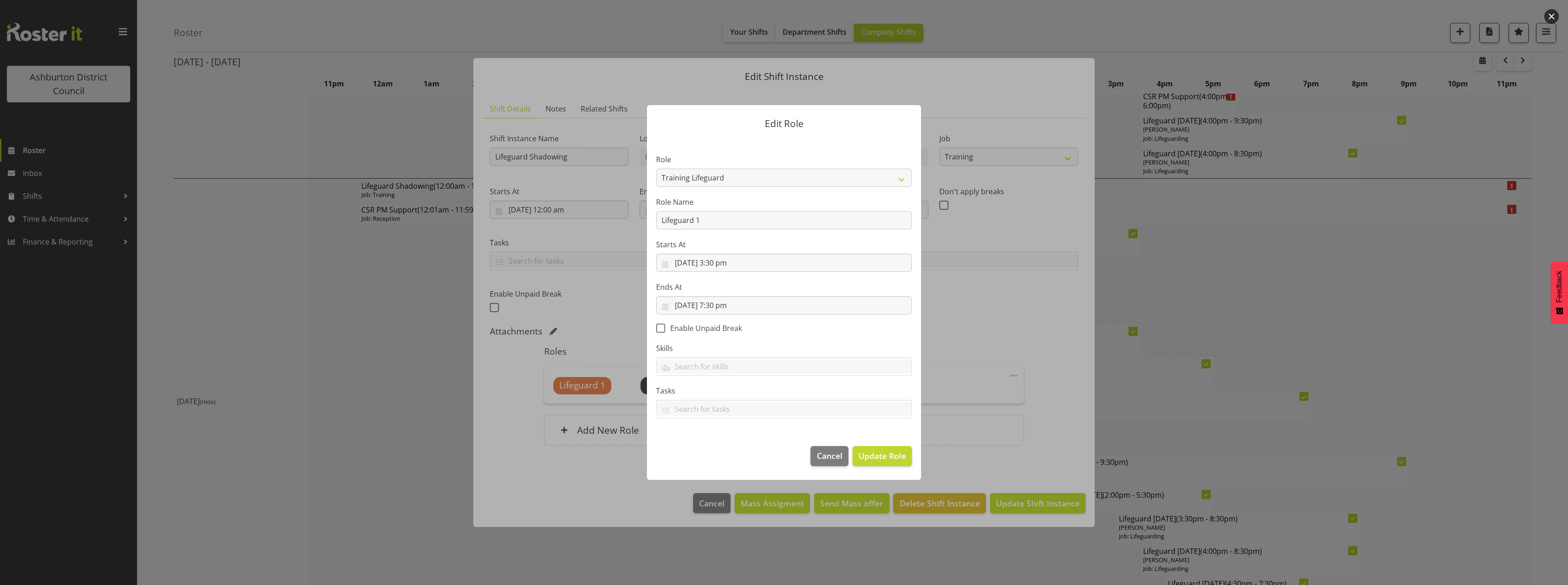
scroll to position [0, 0]
click at [869, 452] on span "Update Role" at bounding box center [882, 456] width 47 height 12
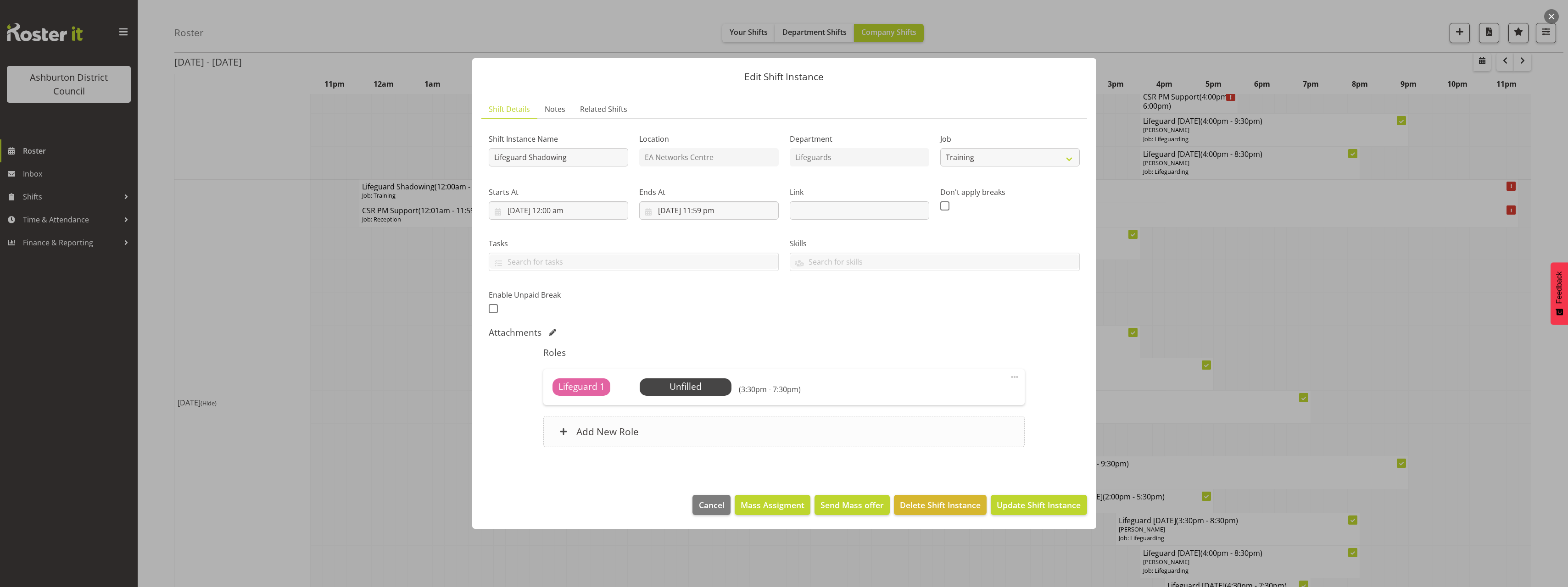
click at [749, 425] on div "Add New Role" at bounding box center [784, 431] width 481 height 31
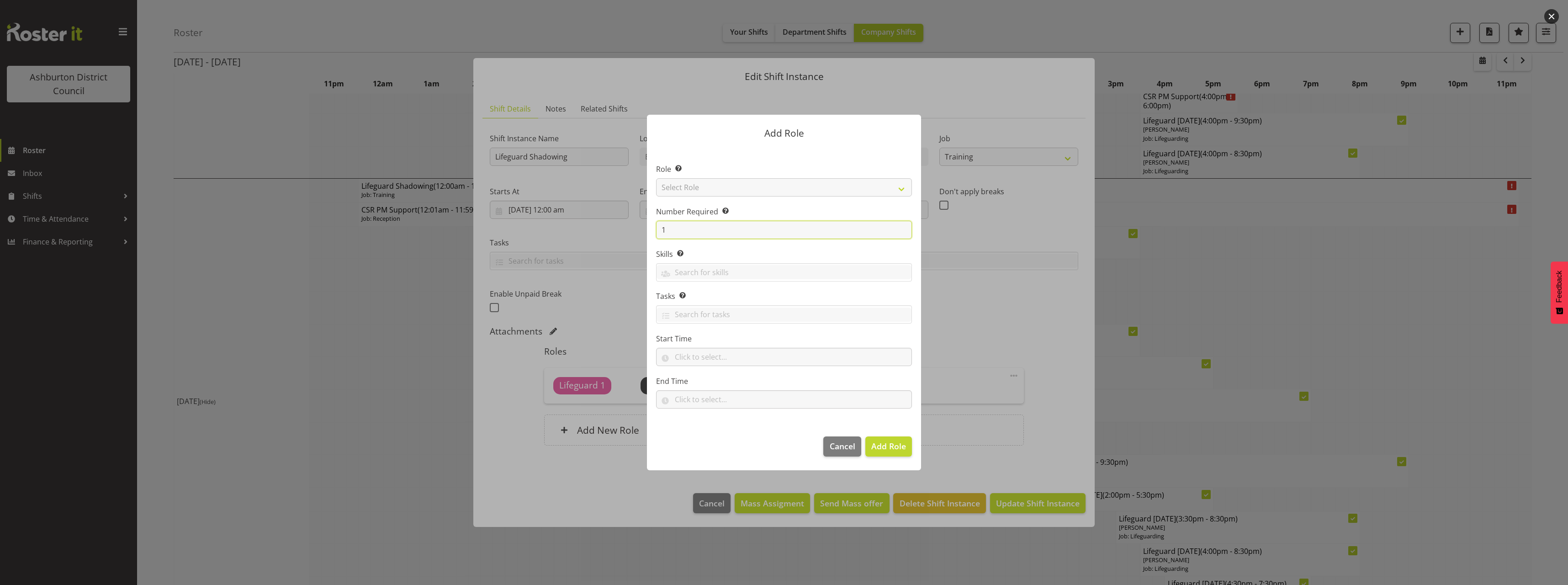
click at [690, 231] on input "1" at bounding box center [784, 230] width 256 height 18
type input "2"
click at [699, 186] on select "Select Role AAGM Deputy Director AAGM Director Archivist Childrens Librarian Co…" at bounding box center [784, 187] width 256 height 18
select select "107"
click at [656, 178] on select "Select Role AAGM Deputy Director AAGM Director Archivist Childrens Librarian Co…" at bounding box center [784, 187] width 256 height 18
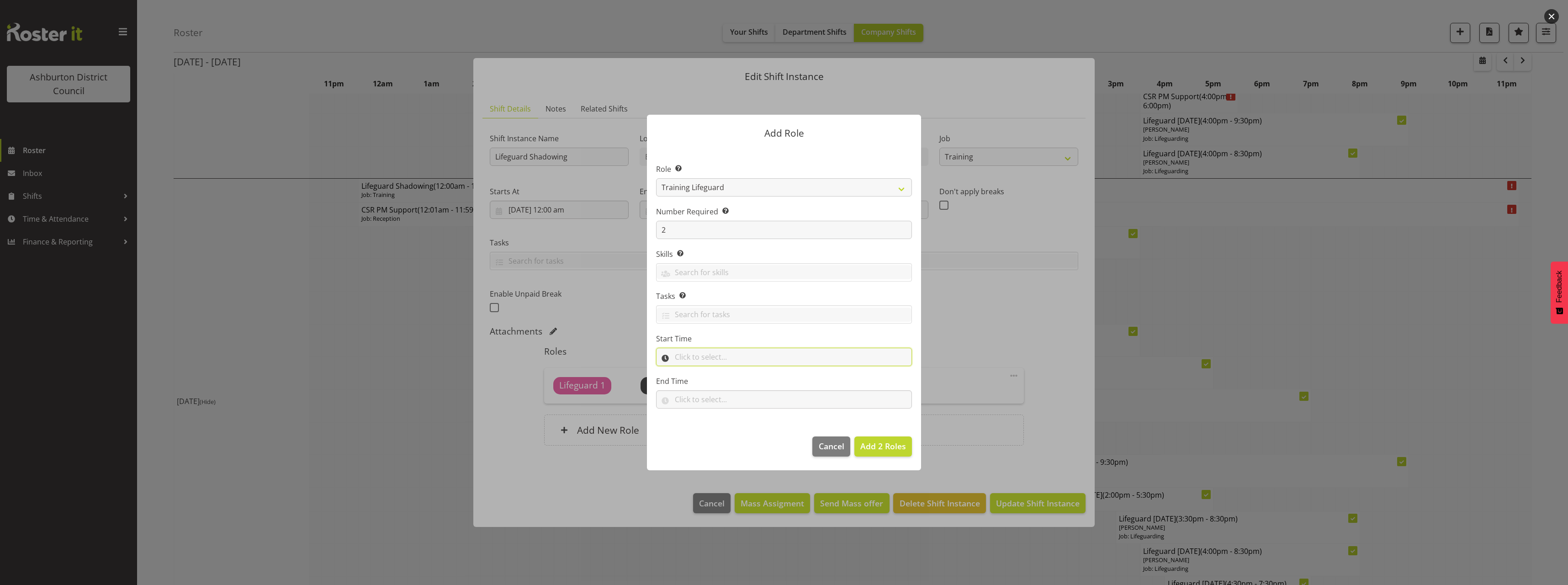
click at [699, 356] on input "text" at bounding box center [784, 357] width 256 height 18
click at [719, 387] on select "00 00 01 02 03 04 05 06 07 08 09 10 11 12 13 14 15 16 17 18 19 20 21 22 23" at bounding box center [718, 380] width 21 height 18
select select "15"
click at [708, 371] on select "00 00 01 02 03 04 05 06 07 08 09 10 11 12 13 14 15 16 17 18 19 20 21 22 23" at bounding box center [718, 380] width 21 height 18
drag, startPoint x: 741, startPoint y: 382, endPoint x: 737, endPoint y: 371, distance: 11.7
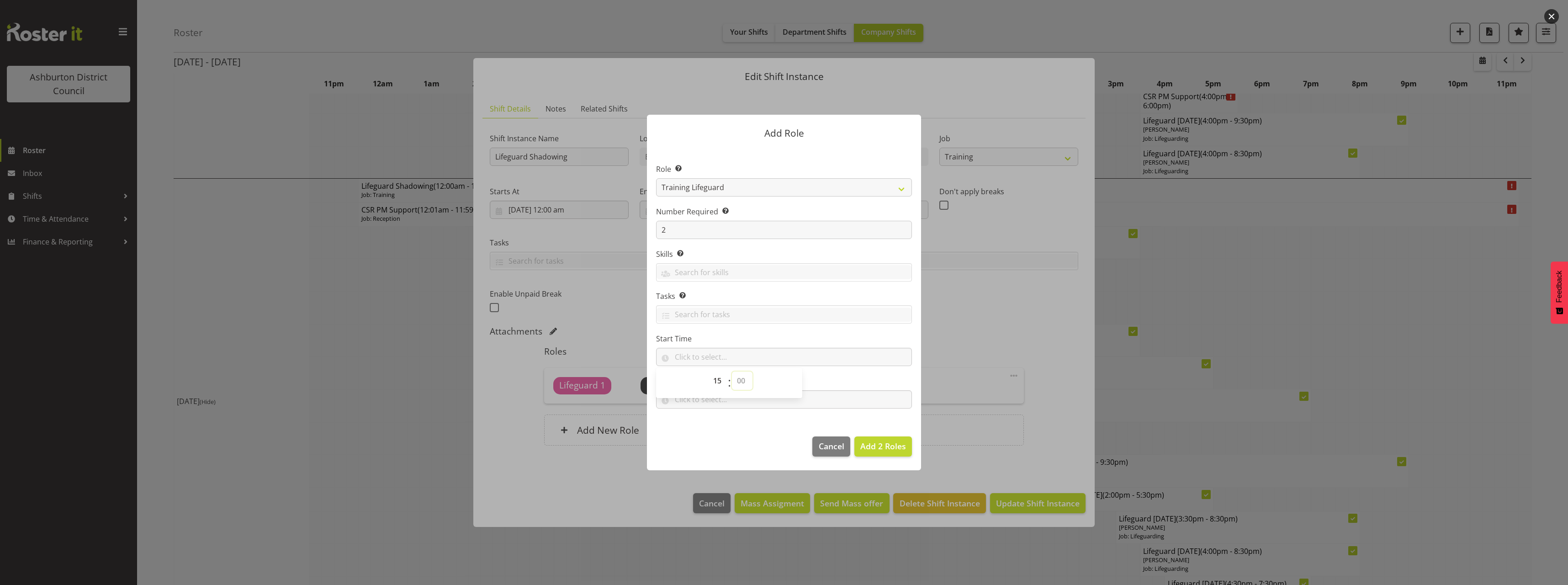
click at [741, 382] on select "00 00 01 02 03 04 05 06 07 08 09 10 11 12 13 14 15 16 17 18 19 20 21 22 23 24 2…" at bounding box center [742, 380] width 21 height 18
select select "30"
click at [732, 371] on select "00 00 01 02 03 04 05 06 07 08 09 10 11 12 13 14 15 16 17 18 19 20 21 22 23 24 2…" at bounding box center [742, 380] width 21 height 18
type input "15:30"
click at [850, 399] on input "text" at bounding box center [784, 399] width 256 height 18
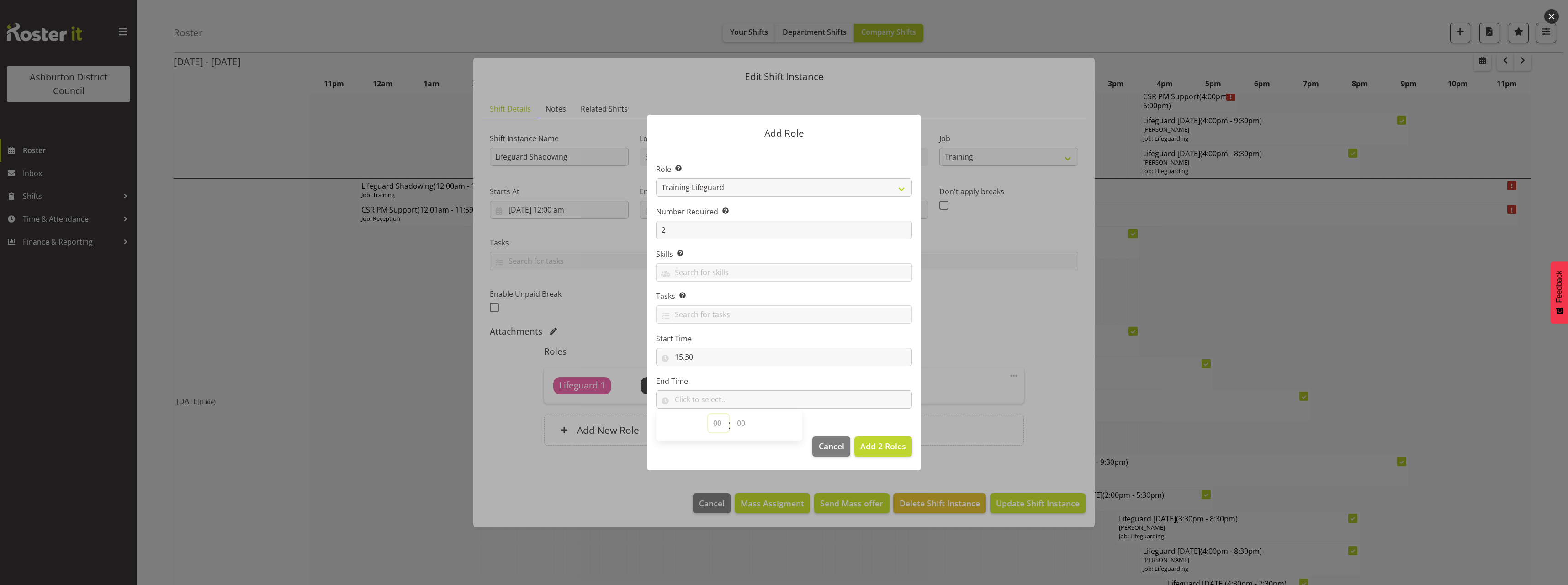
click at [718, 425] on select "00 00 01 02 03 04 05 06 07 08 09 10 11 12 13 14 15 16 17 18 19 20 21 22 23" at bounding box center [718, 423] width 21 height 18
select select "19"
click at [708, 414] on select "00 00 01 02 03 04 05 06 07 08 09 10 11 12 13 14 15 16 17 18 19 20 21 22 23" at bounding box center [718, 423] width 21 height 18
click at [743, 421] on select "00 00 01 02 03 04 05 06 07 08 09 10 11 12 13 14 15 16 17 18 19 20 21 22 23 24 2…" at bounding box center [742, 423] width 21 height 18
select select "30"
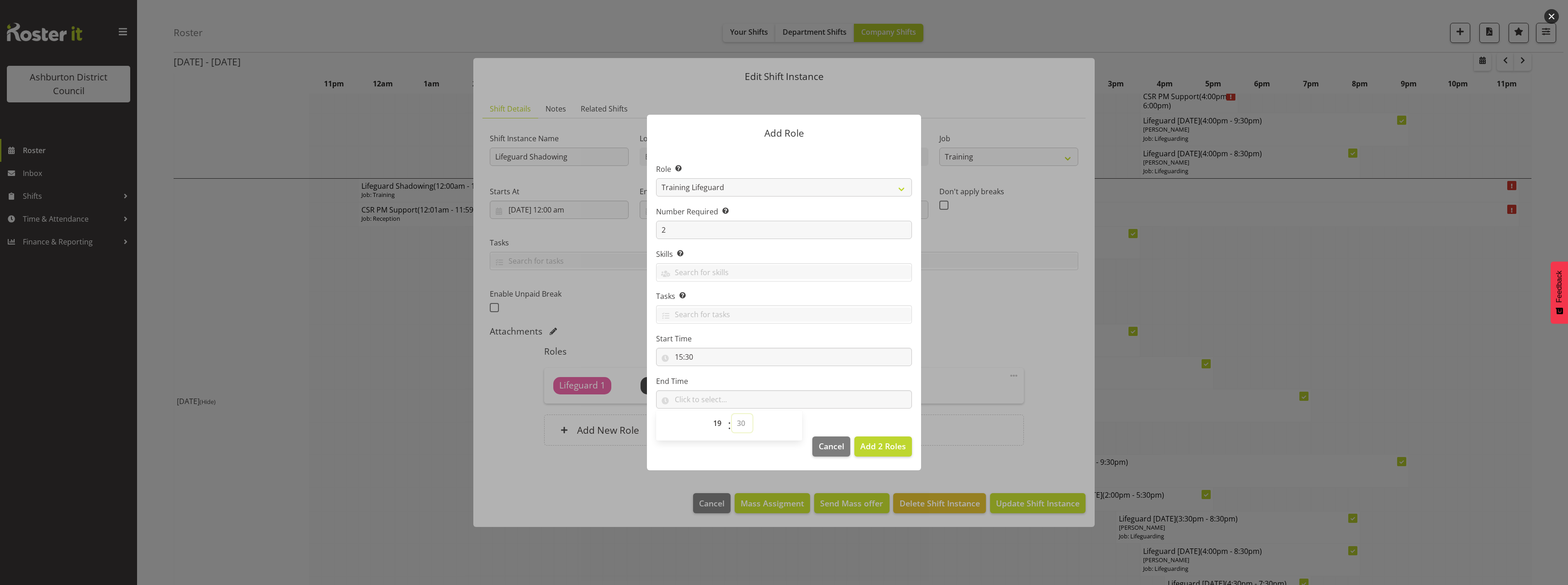
click at [732, 414] on select "00 00 01 02 03 04 05 06 07 08 09 10 11 12 13 14 15 16 17 18 19 20 21 22 23 24 2…" at bounding box center [742, 423] width 21 height 18
type input "19:30"
click at [824, 383] on label "End Time" at bounding box center [784, 381] width 256 height 11
click at [883, 454] on button "Add 2 Roles" at bounding box center [883, 446] width 58 height 20
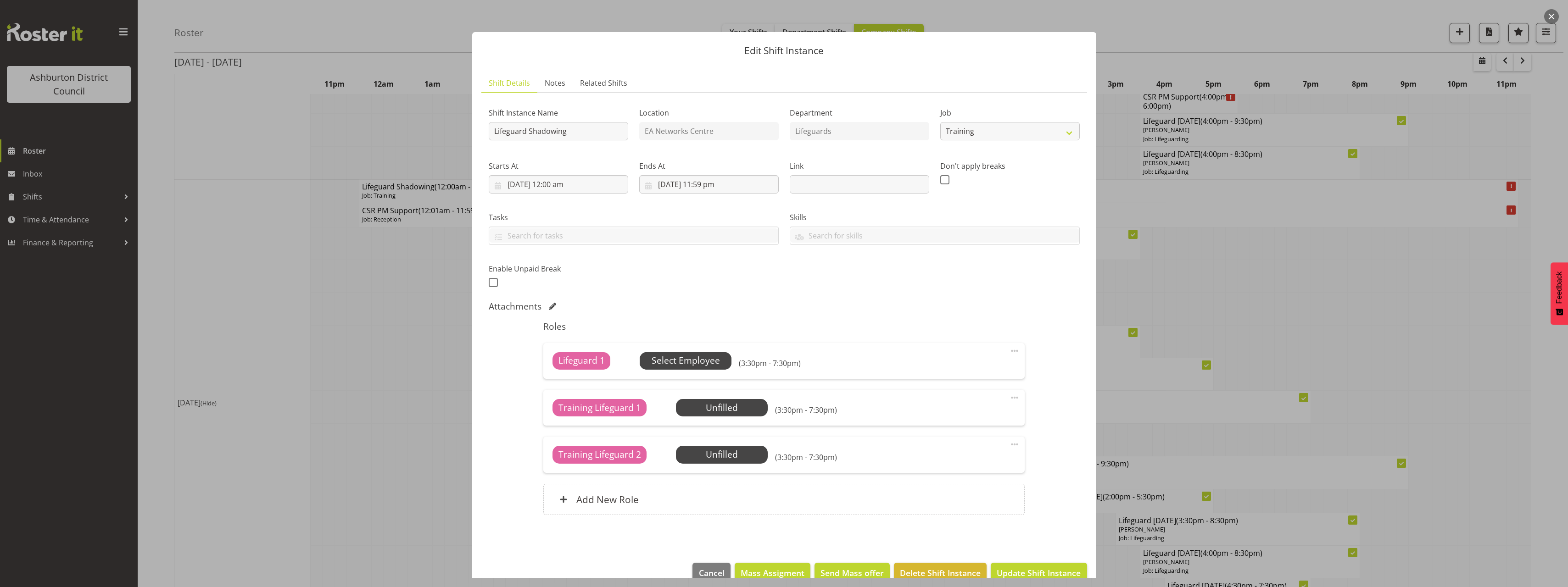
click at [712, 359] on span "Select Employee" at bounding box center [686, 360] width 68 height 13
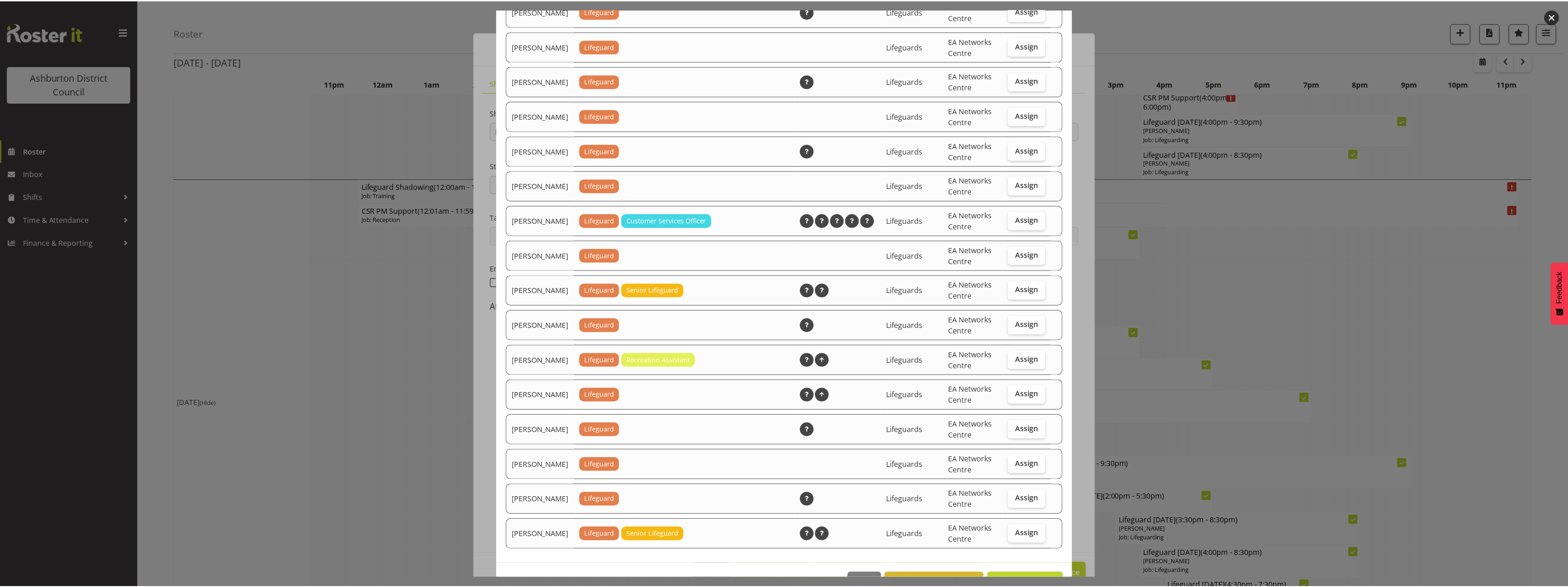
scroll to position [773, 0]
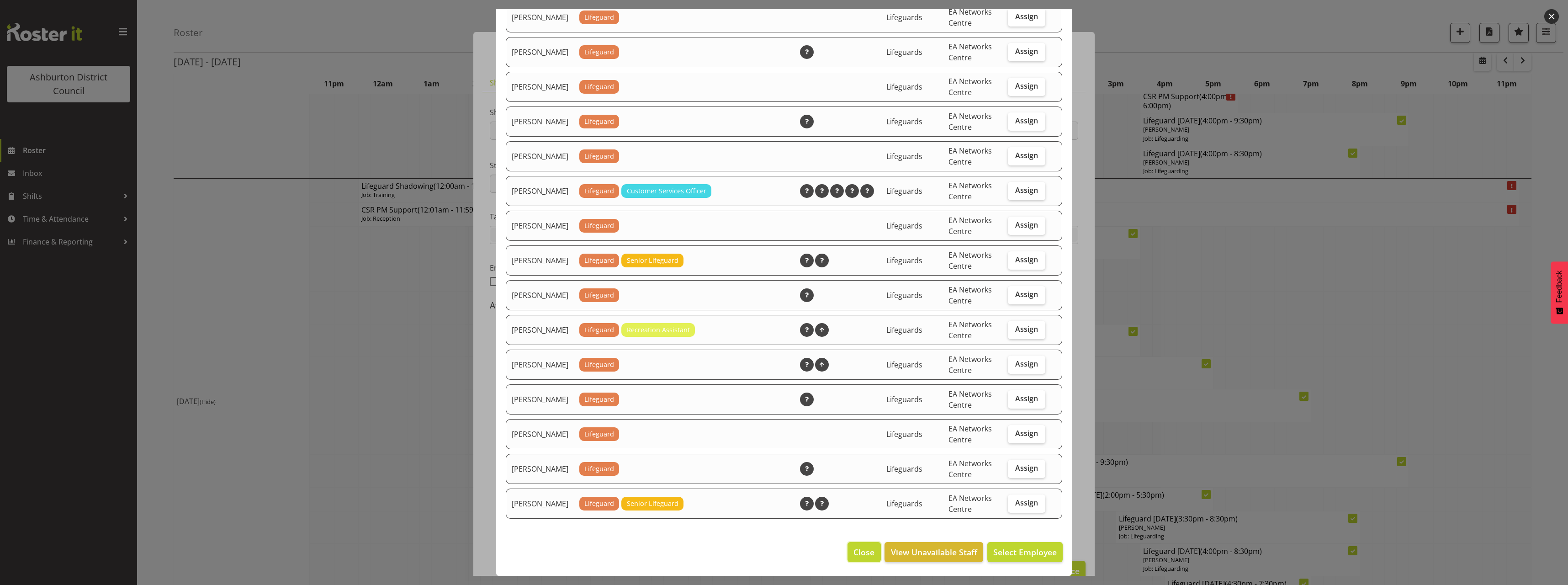
click at [863, 556] on span "Close" at bounding box center [864, 552] width 21 height 12
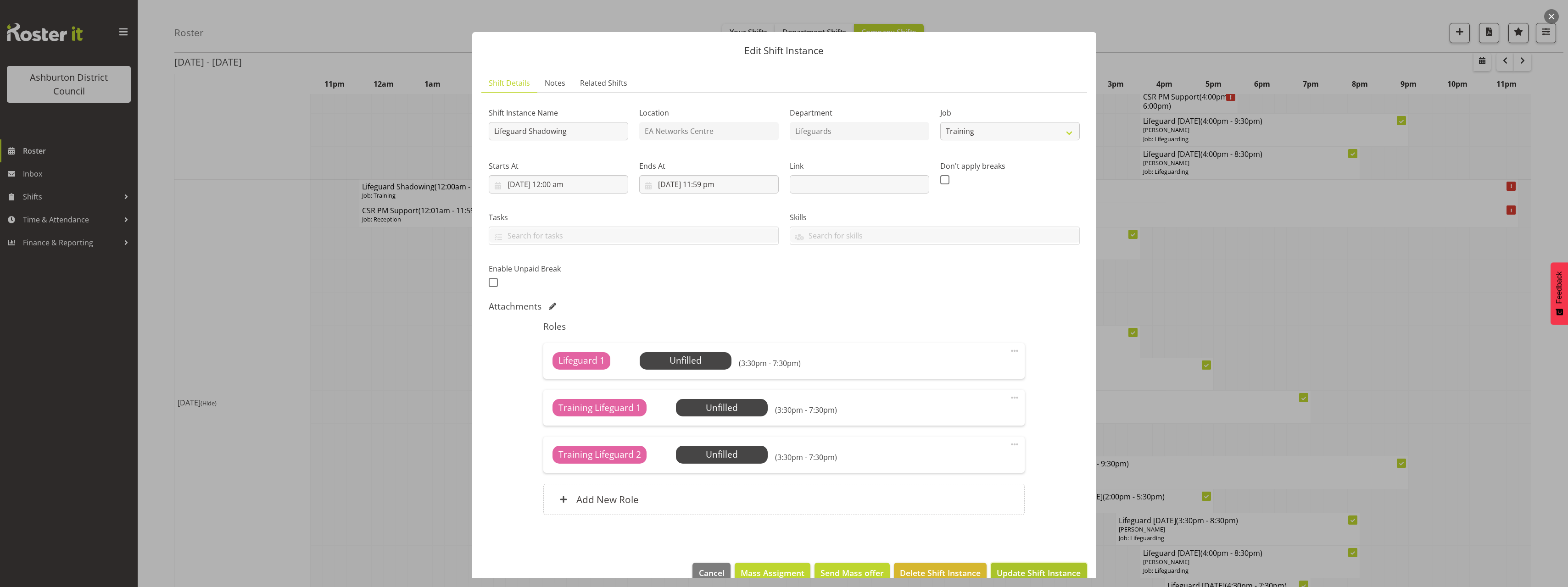
click at [1024, 571] on span "Update Shift Instance" at bounding box center [1038, 573] width 84 height 12
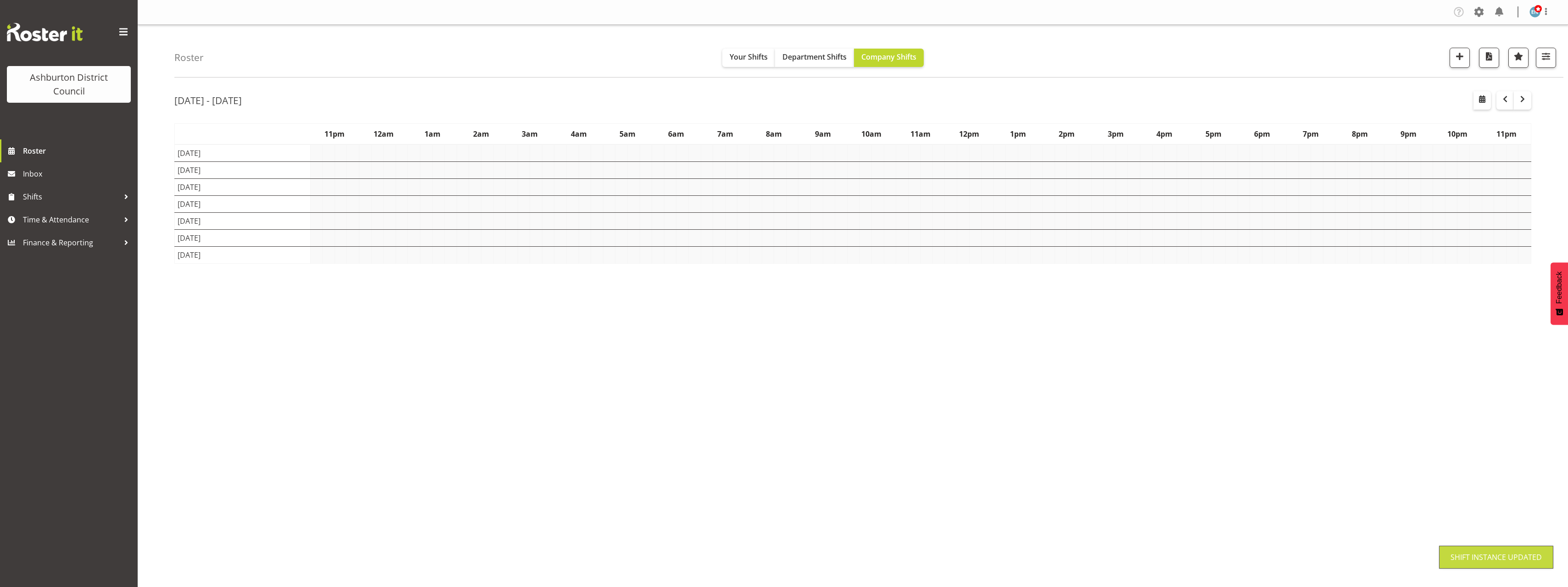
scroll to position [0, 0]
click at [161, 213] on div "Roster Your Shifts Department Shifts Company Shifts 1 Locations [GEOGRAPHIC_DAT…" at bounding box center [853, 238] width 1430 height 426
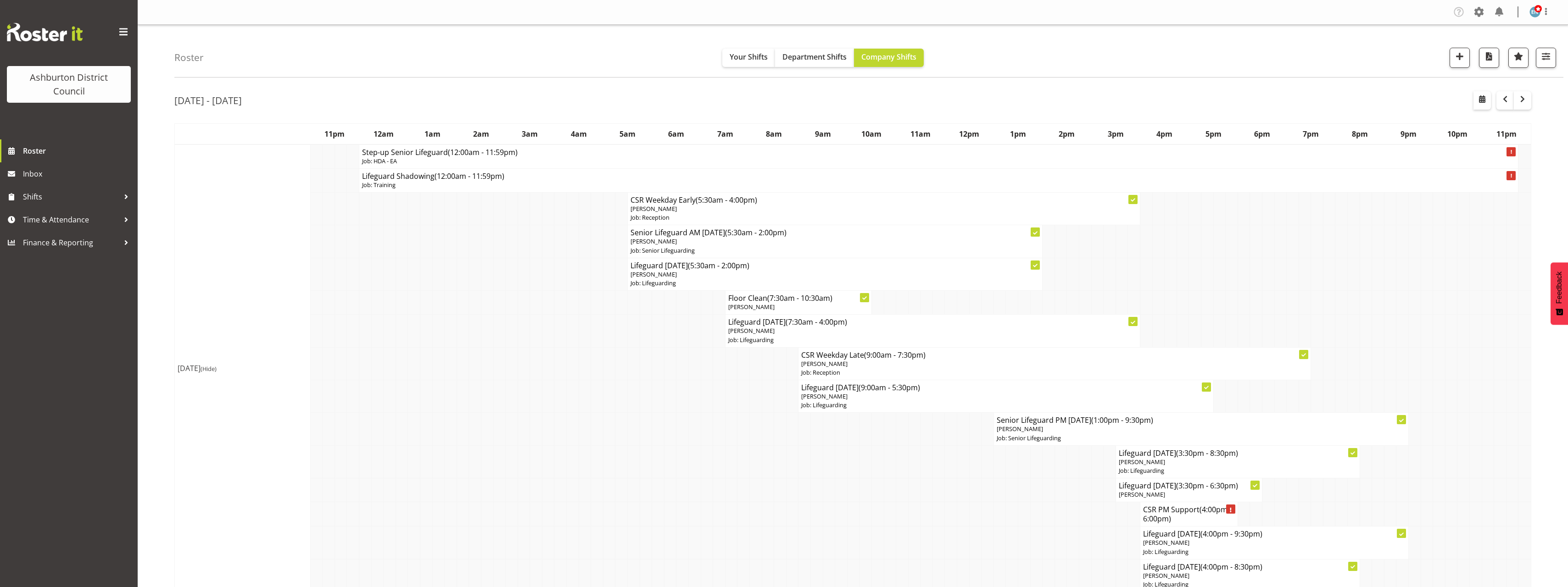
scroll to position [183, 0]
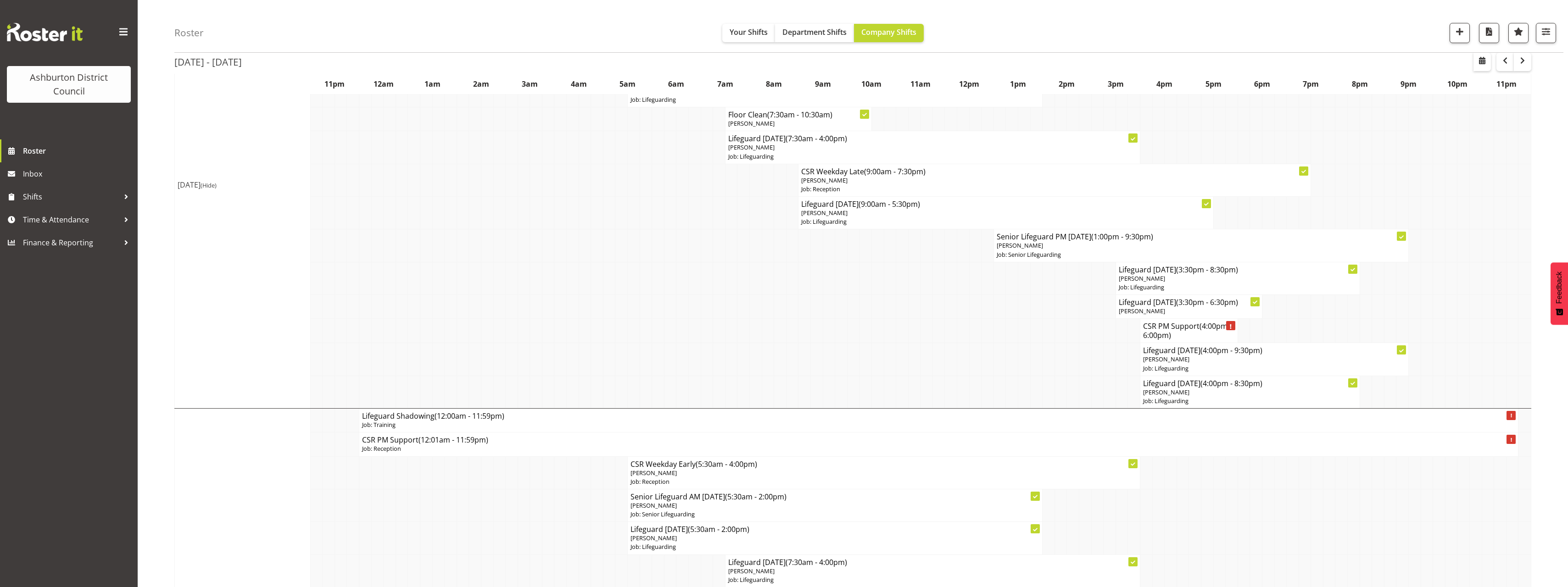
click at [216, 186] on span "(Hide)" at bounding box center [208, 185] width 16 height 9
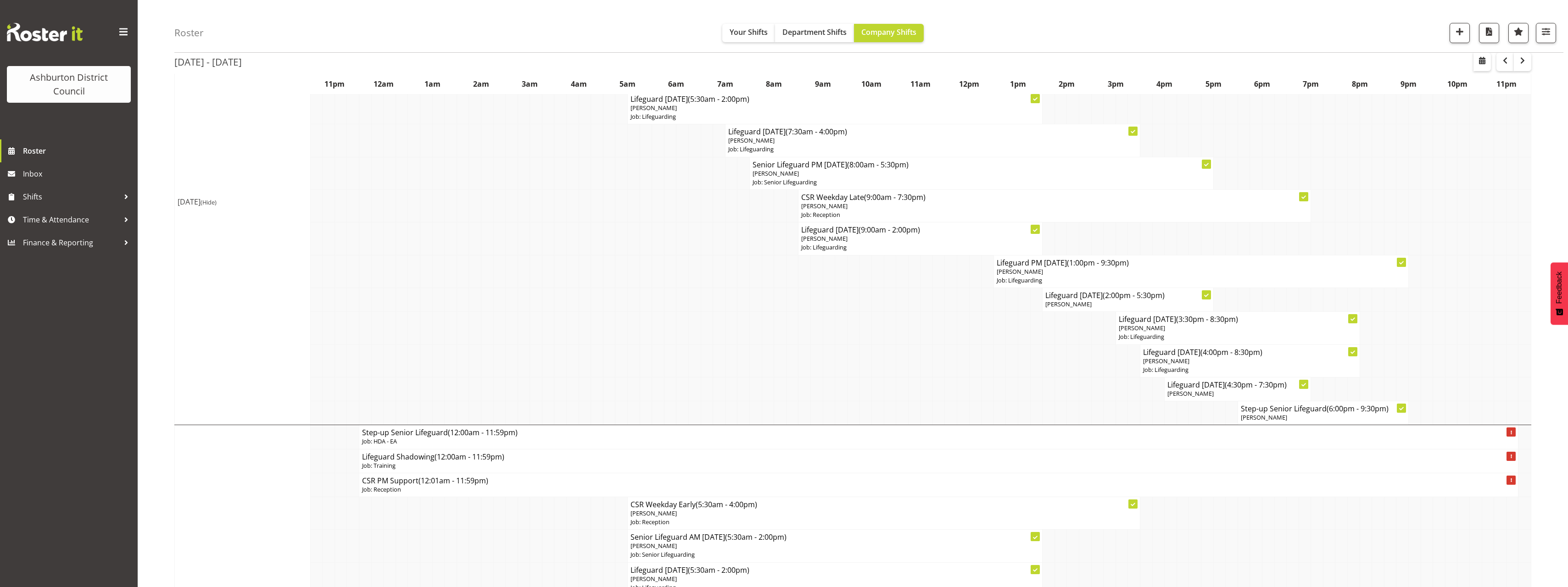
scroll to position [0, 0]
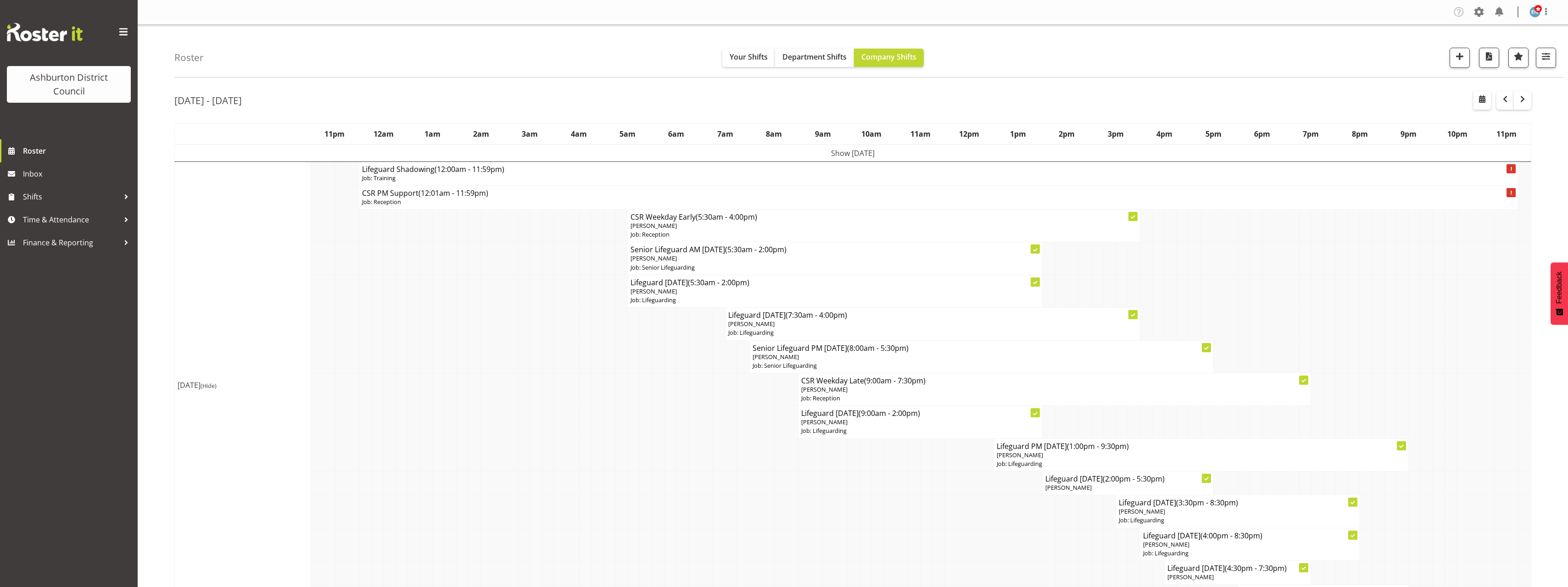
click at [649, 374] on td at bounding box center [646, 388] width 12 height 32
click at [1501, 101] on span "button" at bounding box center [1505, 99] width 11 height 11
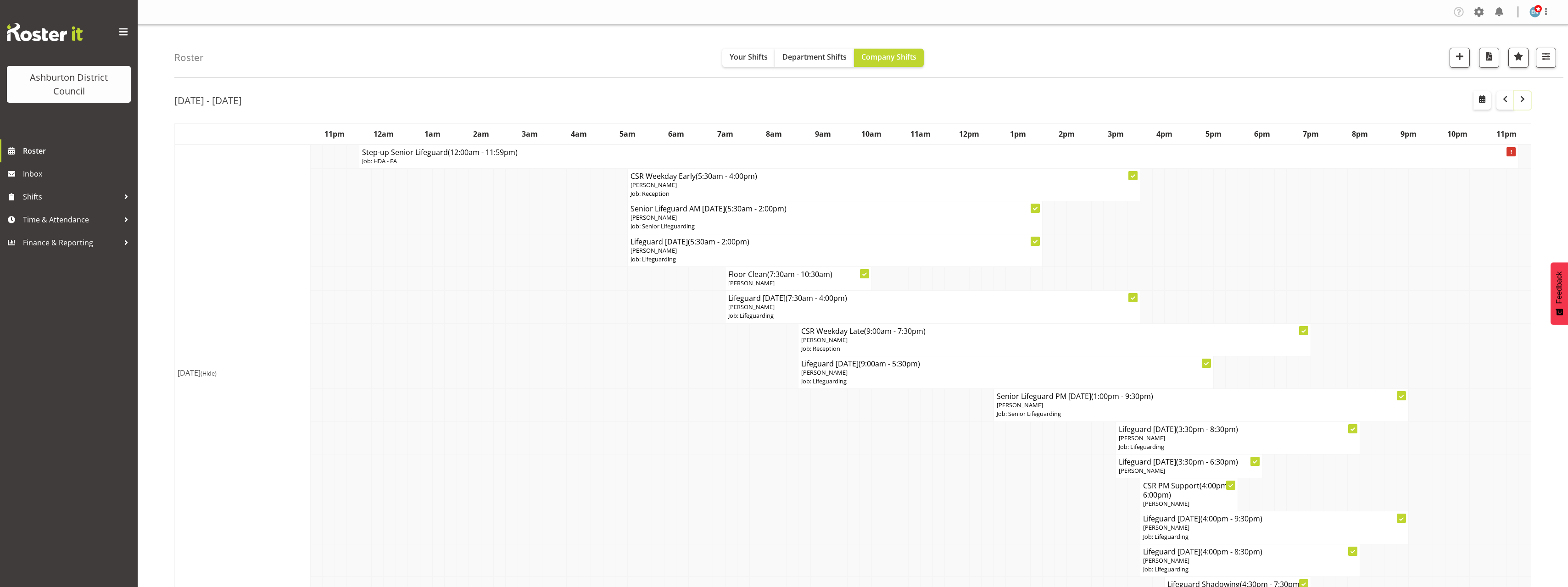
click at [1520, 102] on span "button" at bounding box center [1522, 99] width 11 height 11
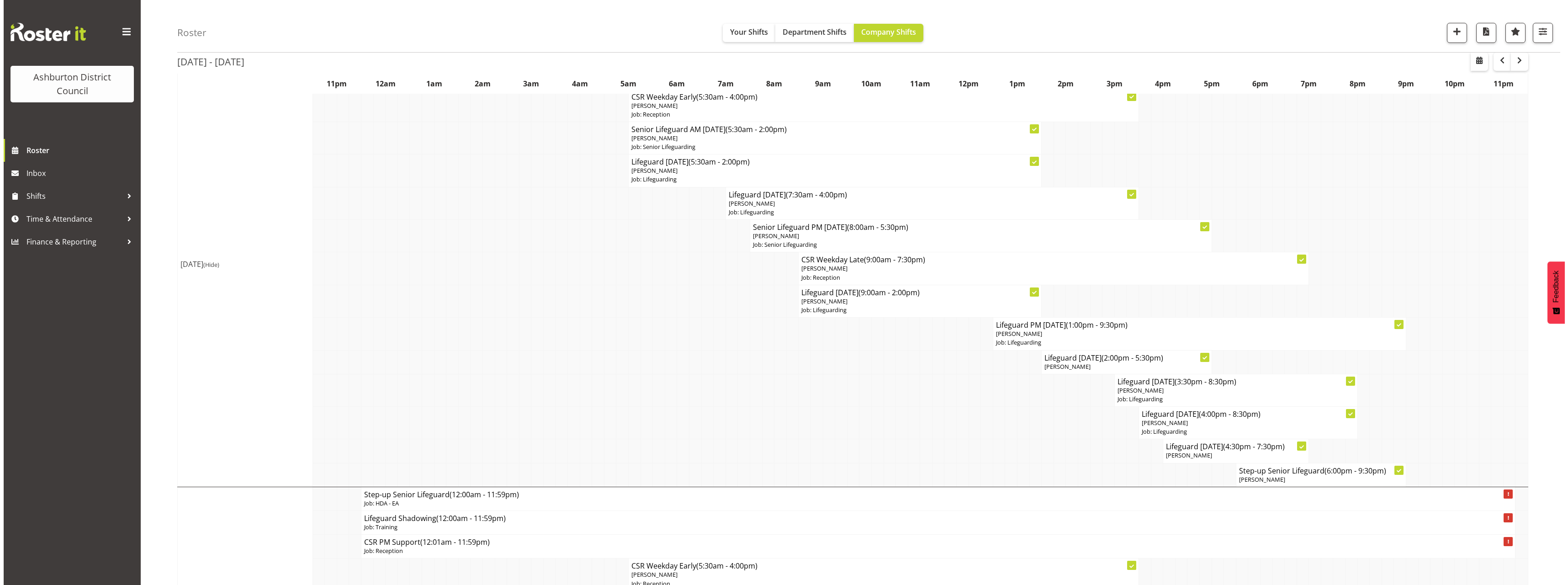
scroll to position [365, 0]
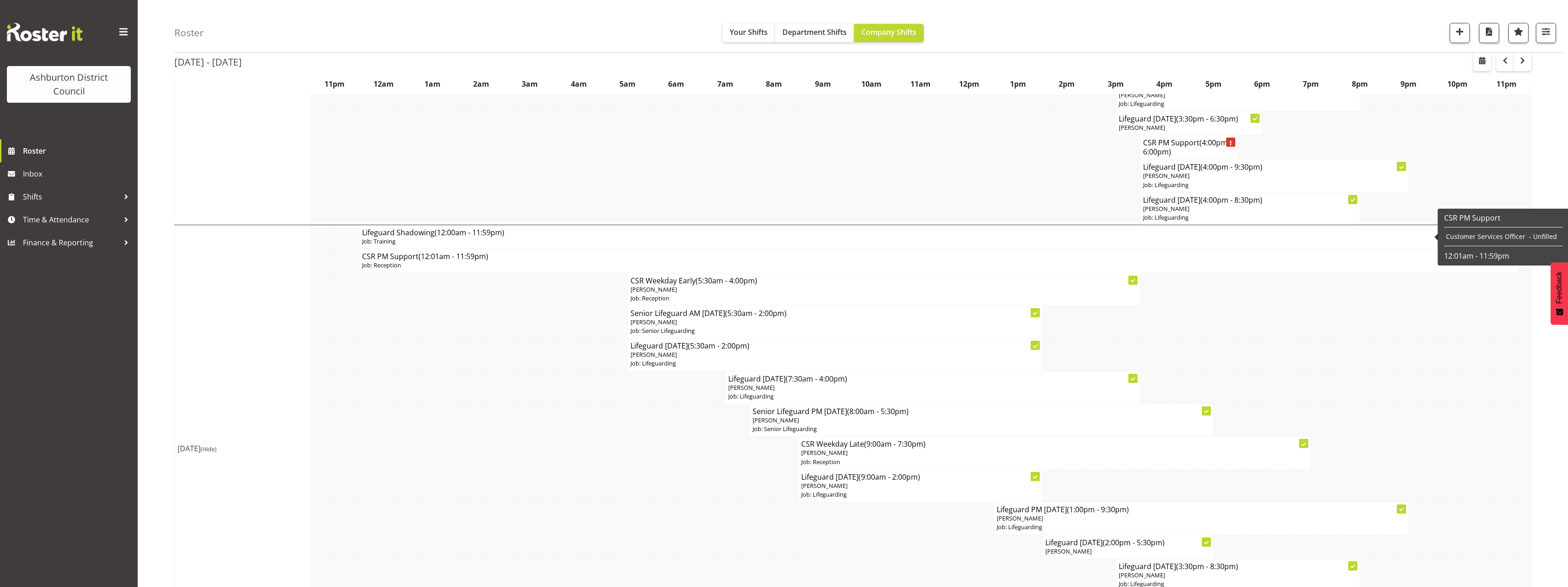
click at [422, 235] on h4 "Lifeguard Shadowing (12:00am - 11:59pm)" at bounding box center [938, 232] width 1153 height 9
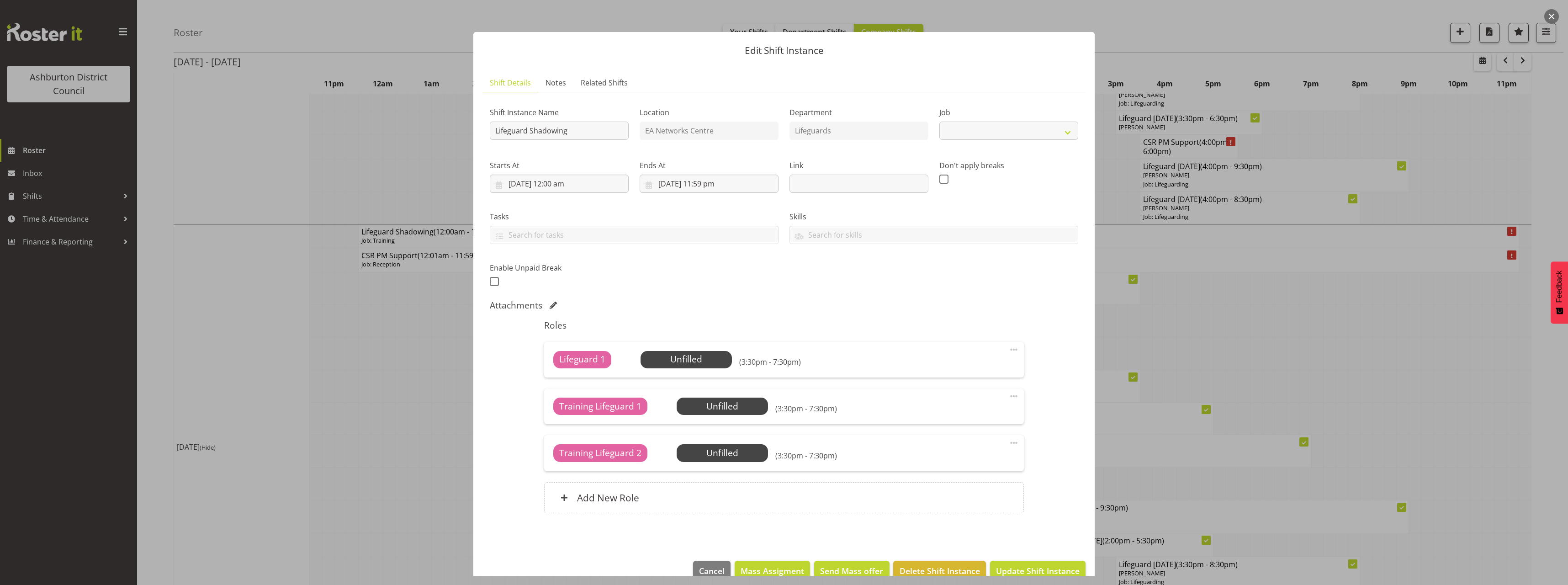
select select "40"
click at [556, 180] on input "12/08/2025, 12:00 am" at bounding box center [559, 184] width 139 height 18
drag, startPoint x: 551, startPoint y: 383, endPoint x: 564, endPoint y: 373, distance: 16.4
click at [551, 383] on select "00 01 02 03 04 05 06 07 08 09 10 11 12 13 14 15 16 17 18 19 20 21 22 23" at bounding box center [559, 378] width 21 height 18
select select "15"
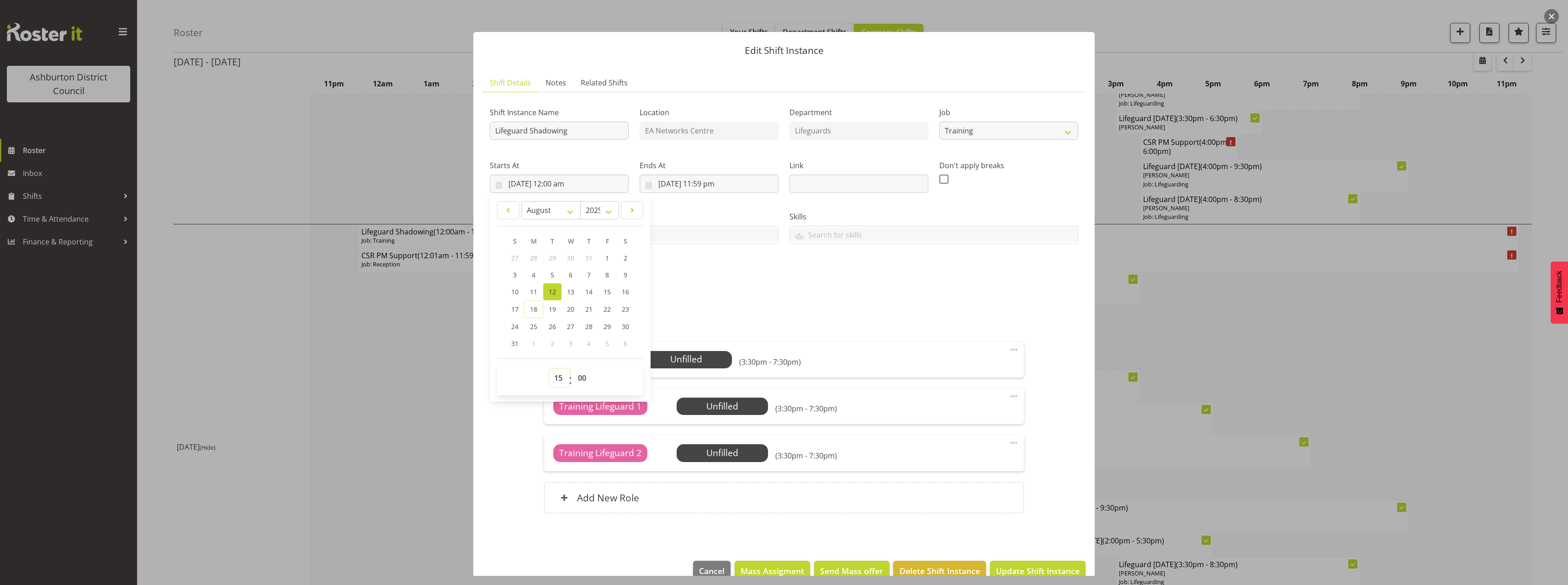
click at [549, 369] on select "00 01 02 03 04 05 06 07 08 09 10 11 12 13 14 15 16 17 18 19 20 21 22 23" at bounding box center [559, 378] width 21 height 18
type input "12/08/2025, 3:00 pm"
click at [584, 384] on select "00 01 02 03 04 05 06 07 08 09 10 11 12 13 14 15 16 17 18 19 20 21 22 23 24 25 2…" at bounding box center [583, 378] width 21 height 18
select select "30"
click at [573, 369] on select "00 01 02 03 04 05 06 07 08 09 10 11 12 13 14 15 16 17 18 19 20 21 22 23 24 25 2…" at bounding box center [583, 378] width 21 height 18
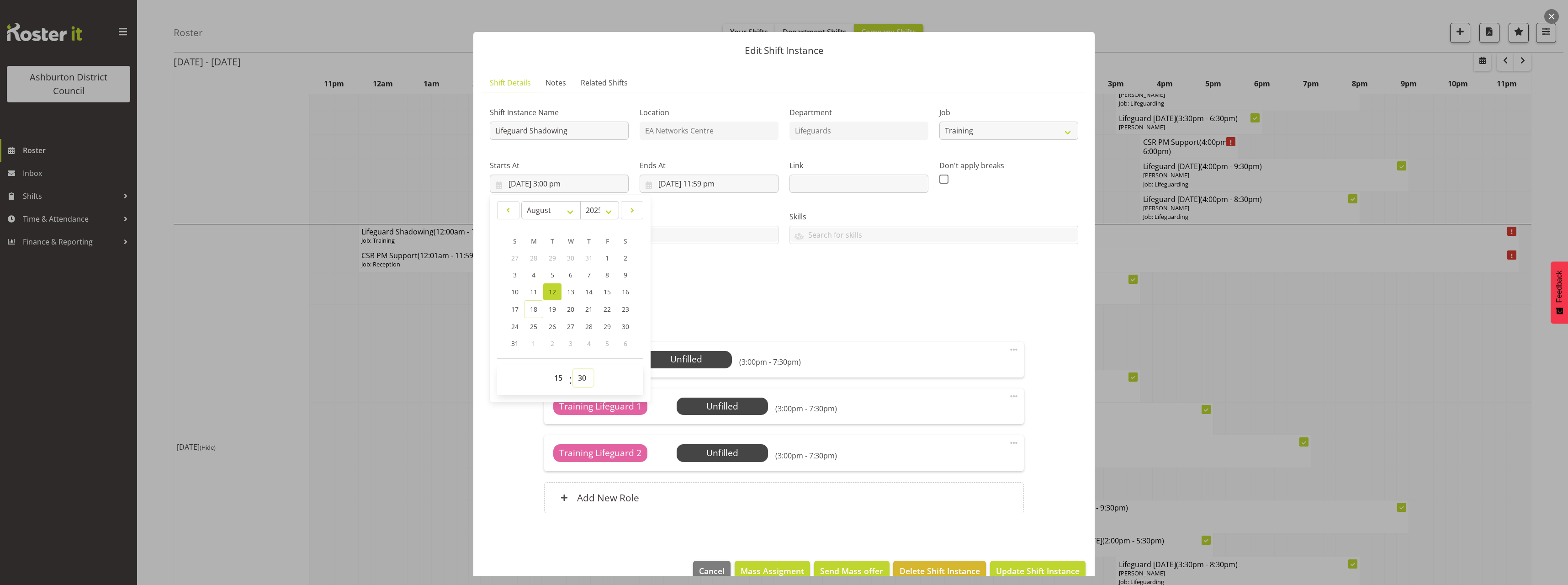
type input "12/08/2025, 3:30 pm"
click at [709, 175] on input "12/08/2025, 11:59 pm" at bounding box center [709, 184] width 139 height 18
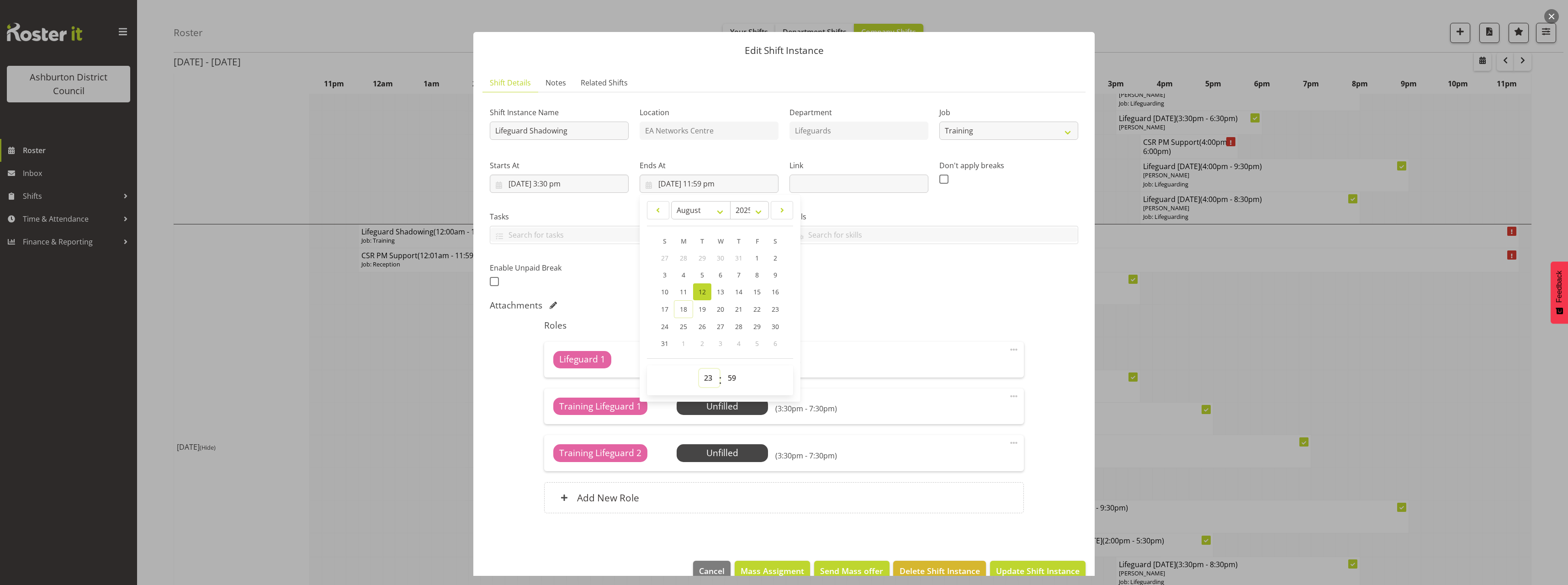
click at [705, 385] on select "00 01 02 03 04 05 06 07 08 09 10 11 12 13 14 15 16 17 18 19 20 21 22 23" at bounding box center [709, 378] width 21 height 18
select select "19"
click at [699, 369] on select "00 01 02 03 04 05 06 07 08 09 10 11 12 13 14 15 16 17 18 19 20 21 22 23" at bounding box center [709, 378] width 21 height 18
type input "12/08/2025, 7:59 pm"
click at [728, 380] on select "00 01 02 03 04 05 06 07 08 09 10 11 12 13 14 15 16 17 18 19 20 21 22 23 24 25 2…" at bounding box center [733, 378] width 21 height 18
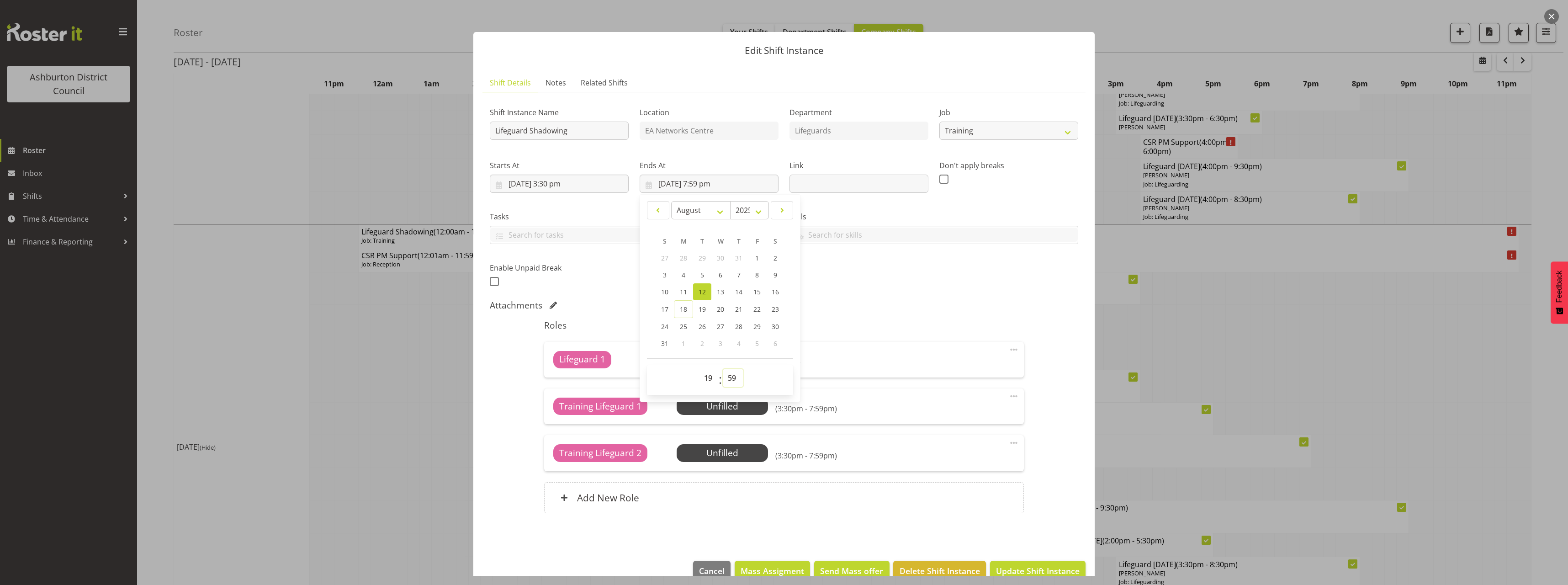
select select "30"
click at [723, 369] on select "00 01 02 03 04 05 06 07 08 09 10 11 12 13 14 15 16 17 18 19 20 21 22 23 24 25 2…" at bounding box center [733, 378] width 21 height 18
type input "12/08/2025, 7:30 pm"
click at [915, 310] on div "Attachments" at bounding box center [784, 305] width 589 height 11
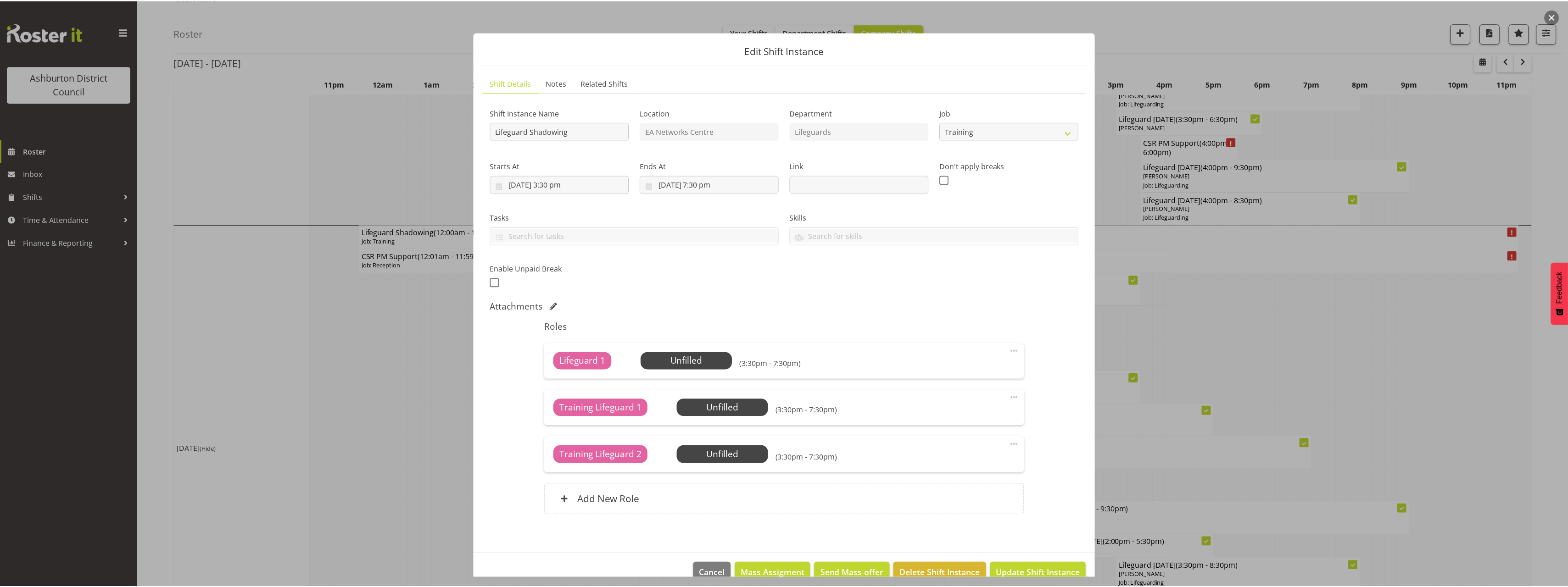
scroll to position [19, 0]
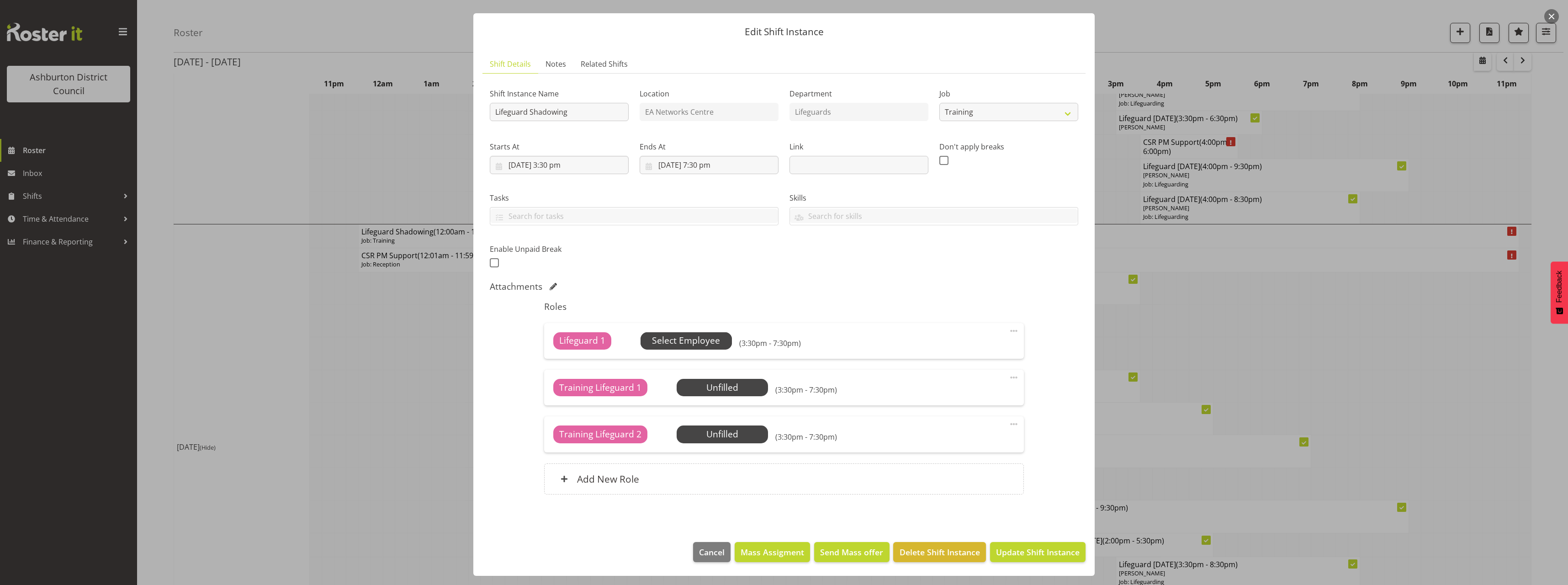
click at [688, 343] on span "Select Employee" at bounding box center [686, 341] width 68 height 13
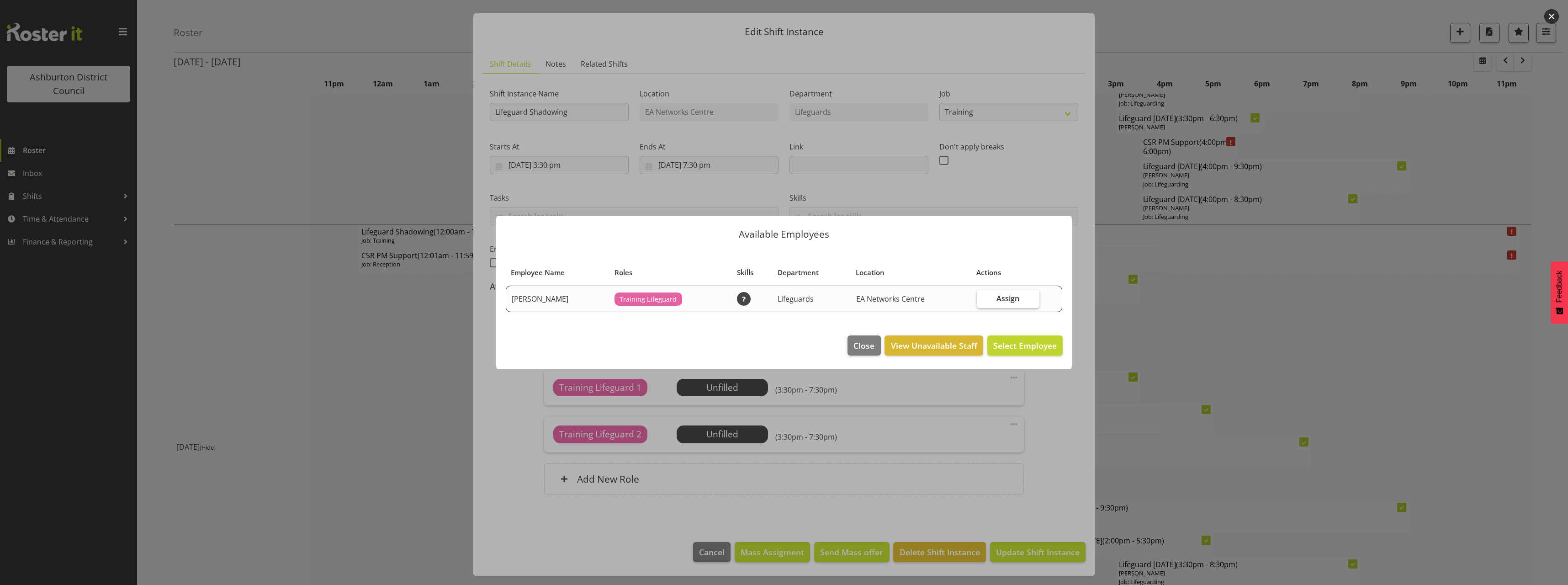
click at [1016, 298] on span "Assign" at bounding box center [1008, 298] width 23 height 9
click at [983, 298] on input "Assign" at bounding box center [980, 298] width 6 height 6
checkbox input "true"
click at [1036, 351] on span "Assign Pippa Jones" at bounding box center [1010, 346] width 93 height 12
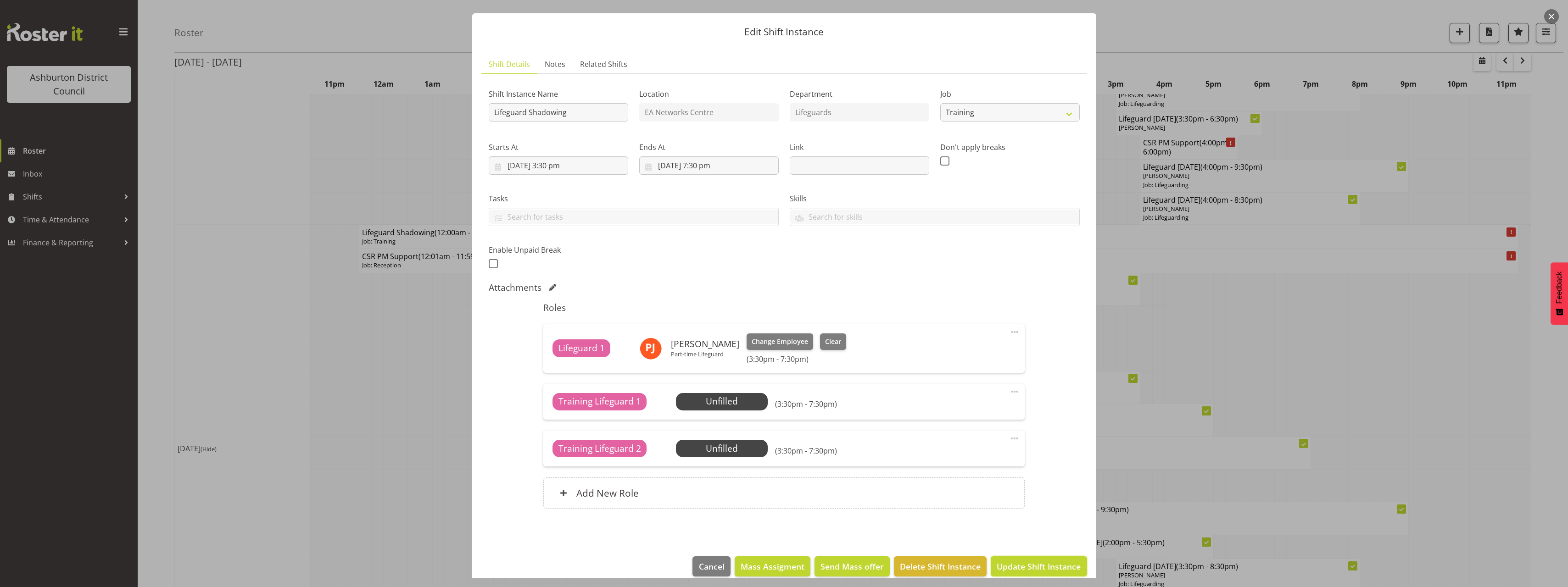
click at [1042, 568] on span "Update Shift Instance" at bounding box center [1038, 566] width 84 height 12
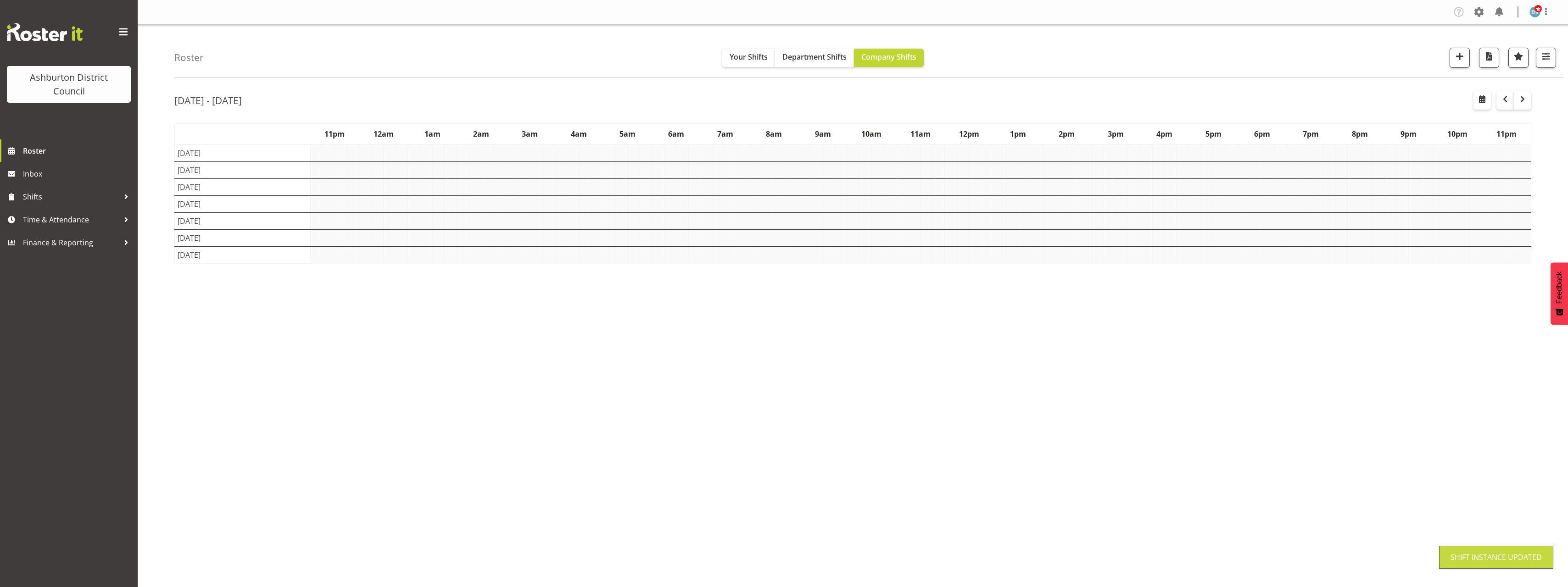
scroll to position [0, 0]
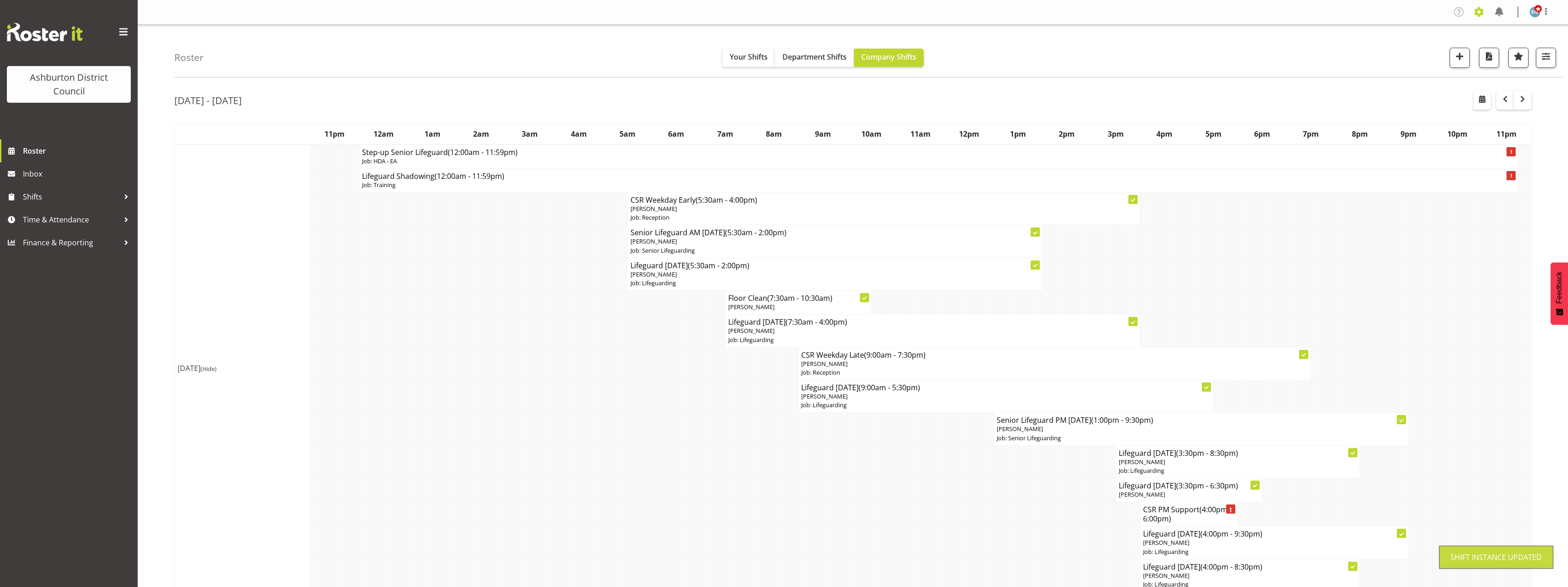
click at [1480, 10] on span at bounding box center [1479, 12] width 15 height 15
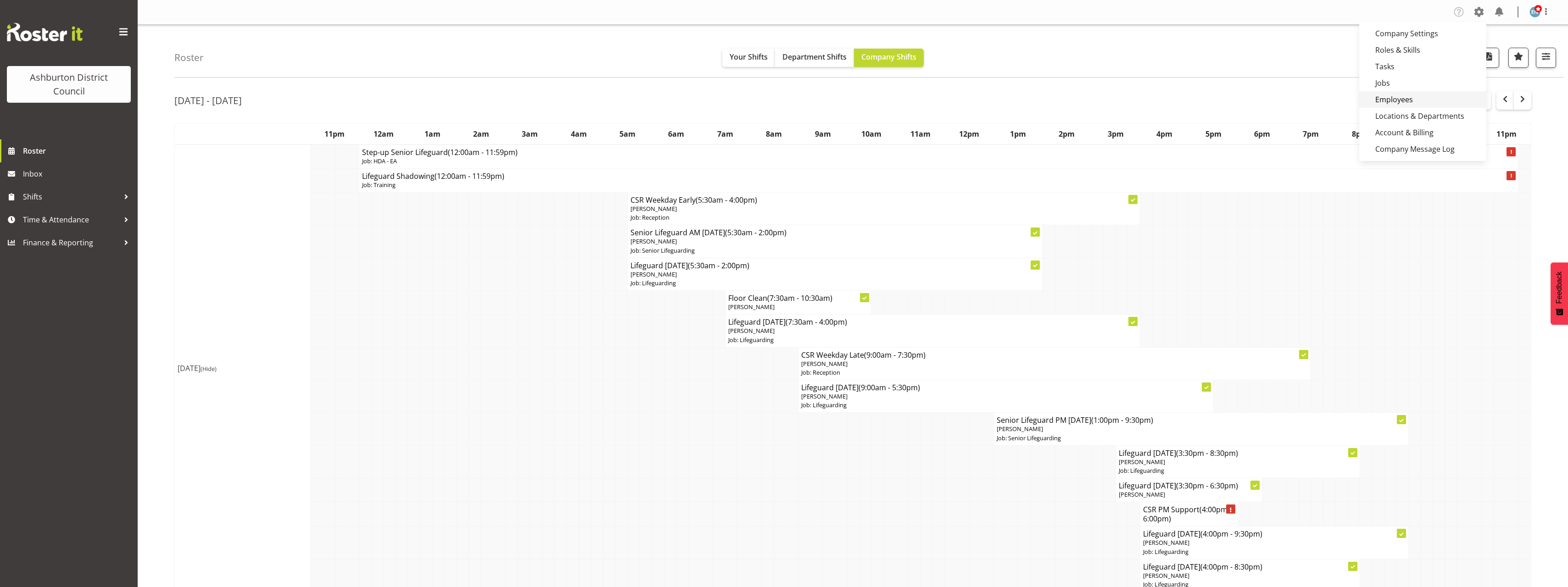
click at [1426, 97] on link "Employees" at bounding box center [1423, 99] width 127 height 16
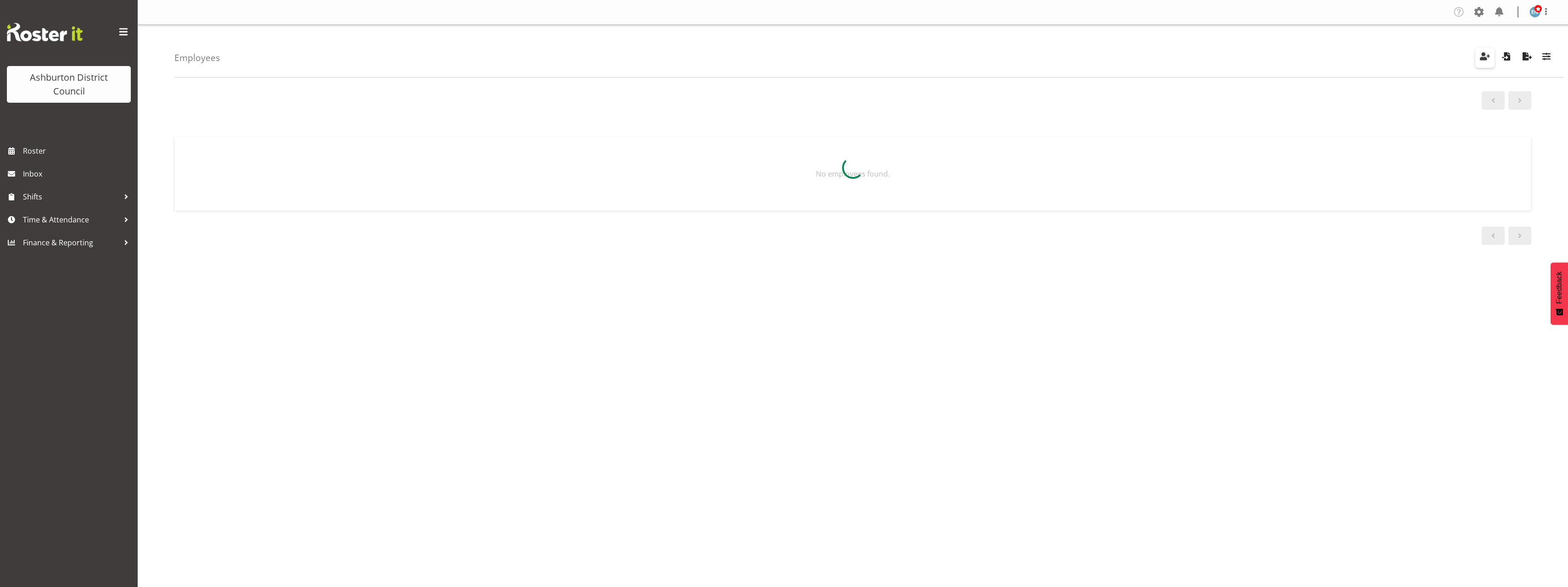
click at [1491, 58] on button "button" at bounding box center [1485, 57] width 20 height 20
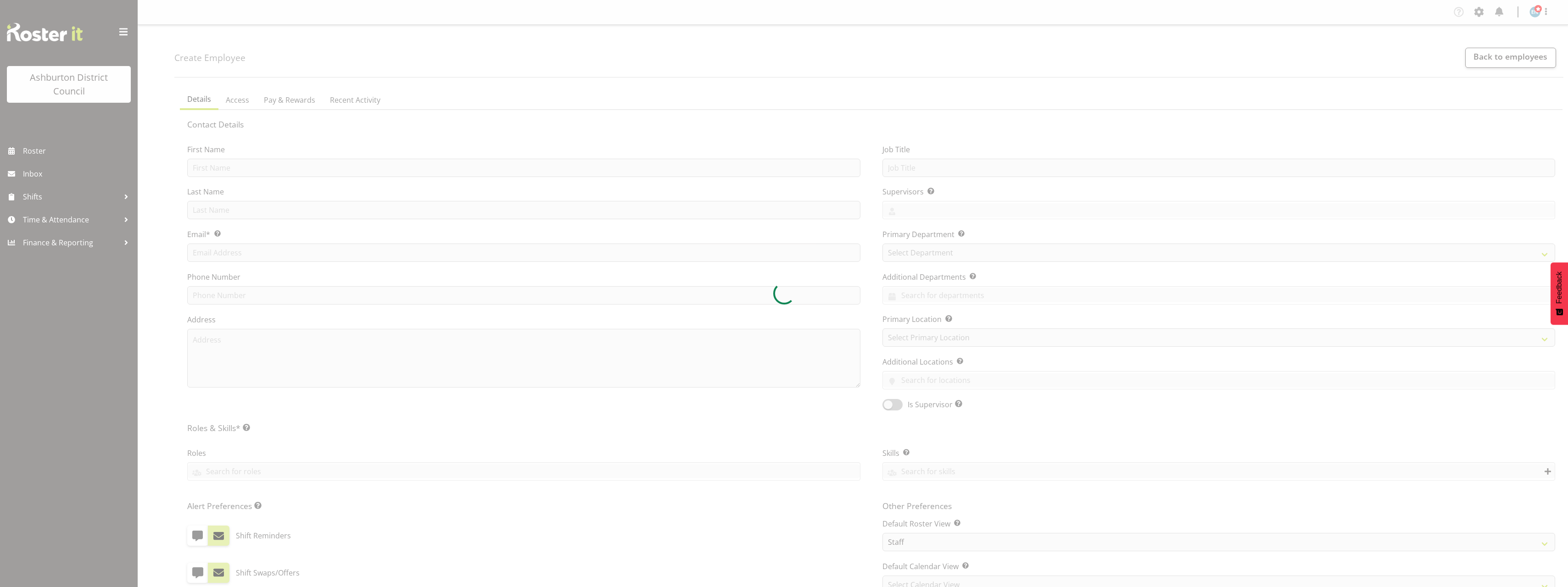
click at [289, 169] on div at bounding box center [784, 293] width 1568 height 587
click at [209, 170] on div at bounding box center [784, 293] width 1568 height 587
click at [204, 167] on div at bounding box center [784, 293] width 1568 height 587
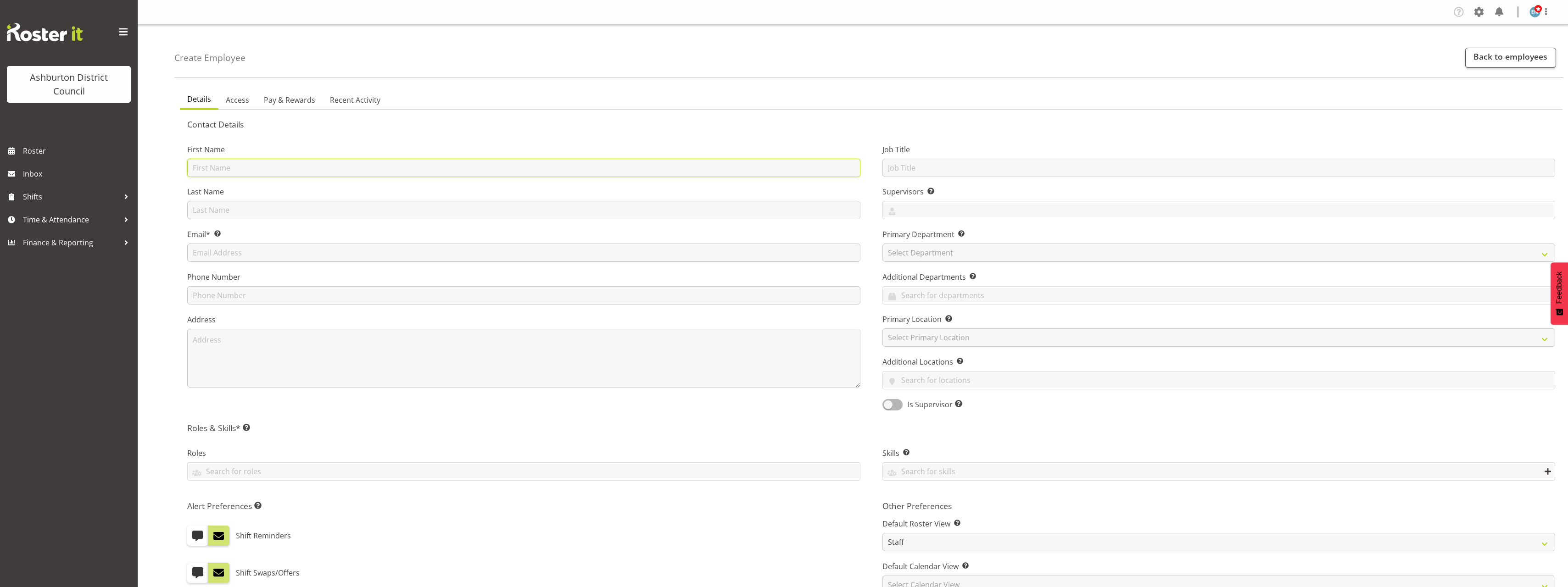
click at [204, 167] on input "text" at bounding box center [523, 168] width 673 height 18
type input "Amwolf"
type input "W"
type input "Artz"
click at [257, 261] on input "text" at bounding box center [523, 253] width 673 height 18
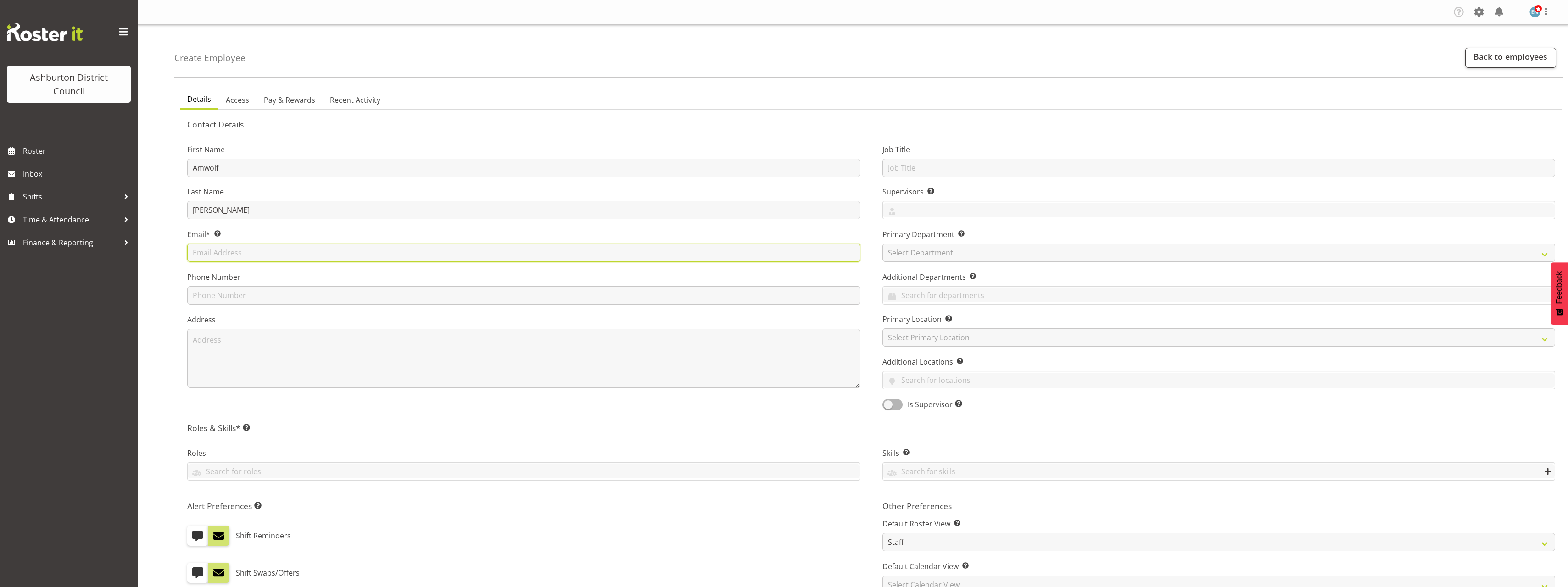
click at [277, 252] on input "text" at bounding box center [523, 253] width 673 height 18
paste input "Nzamwolfa@gmail.com"
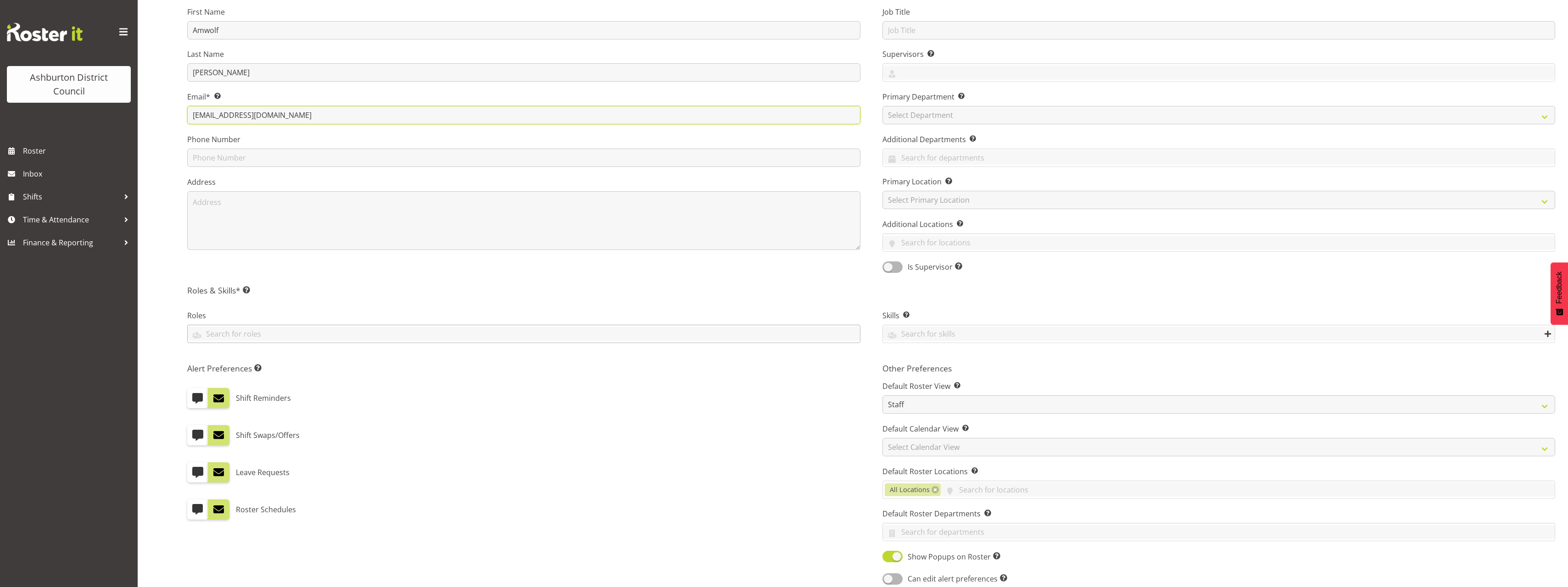
type input "Nzamwolfa@gmail.com"
click at [248, 330] on input "text" at bounding box center [524, 333] width 672 height 14
click at [259, 394] on link "Training Lifeguard" at bounding box center [524, 391] width 672 height 16
click at [786, 302] on div "Roles Training Lifeguard AAGM Deputy Director AAGM Director Archivist Childrens…" at bounding box center [523, 327] width 695 height 61
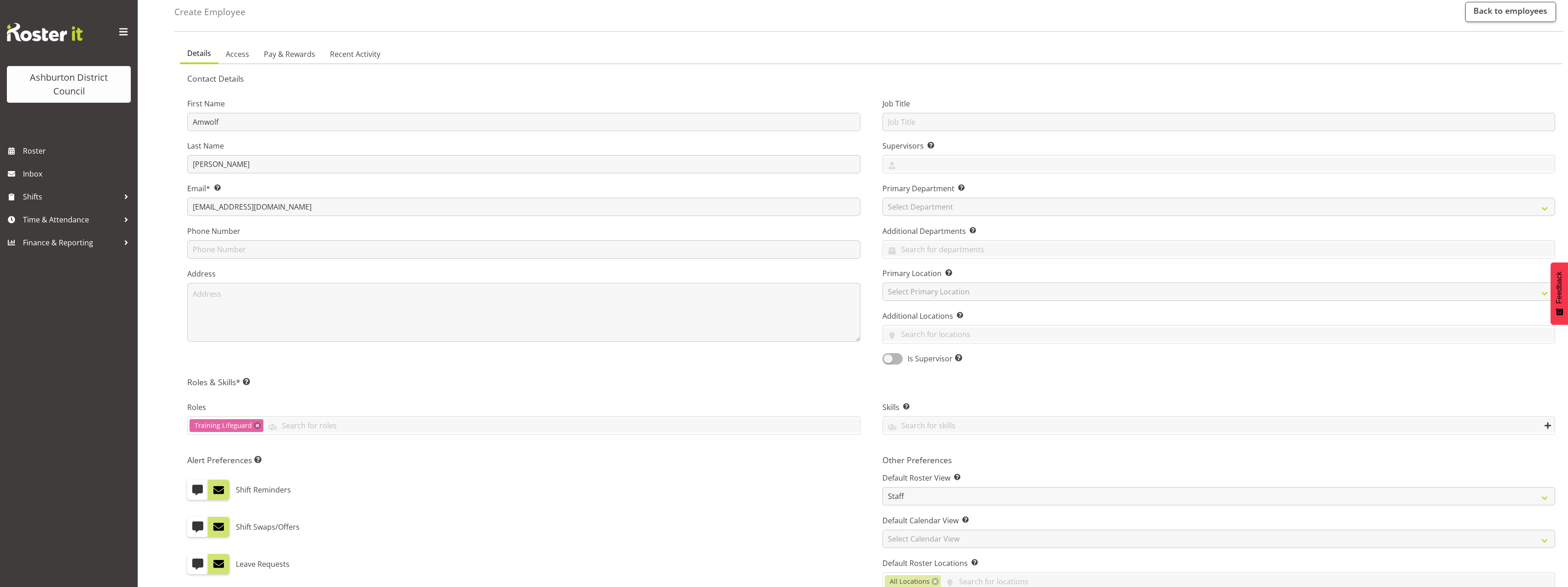
scroll to position [0, 0]
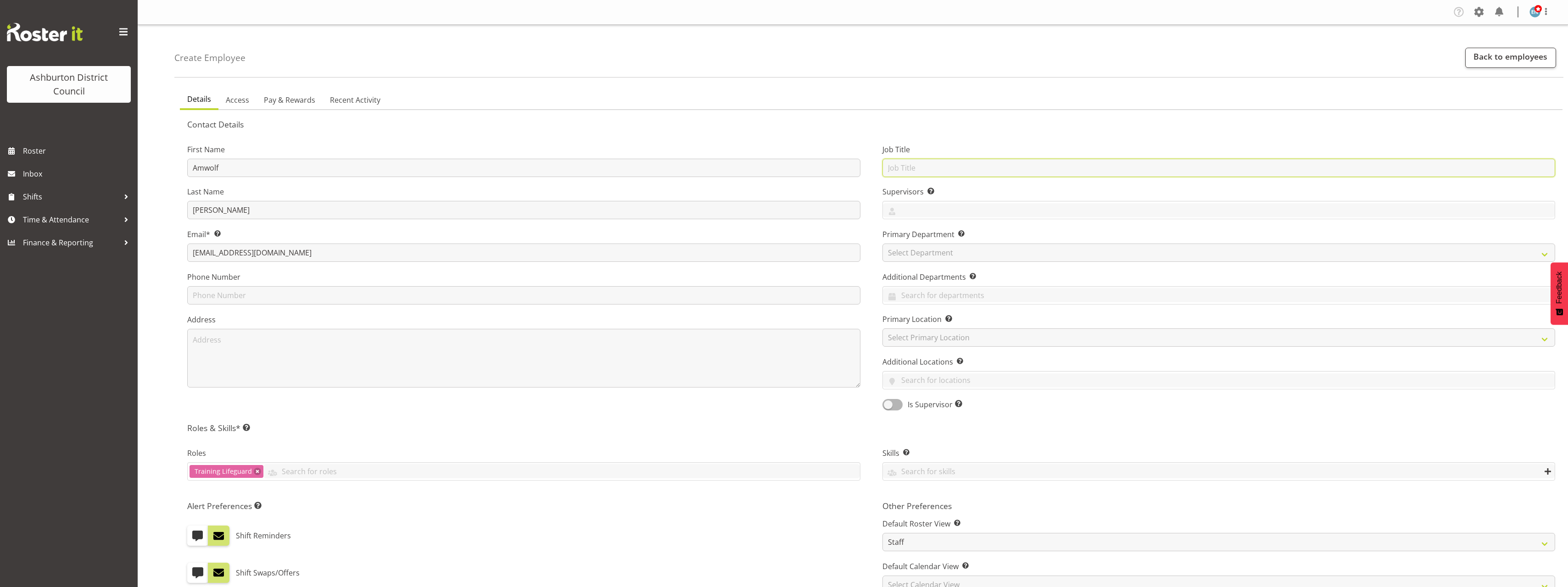
click at [972, 172] on input "text" at bounding box center [1218, 168] width 673 height 18
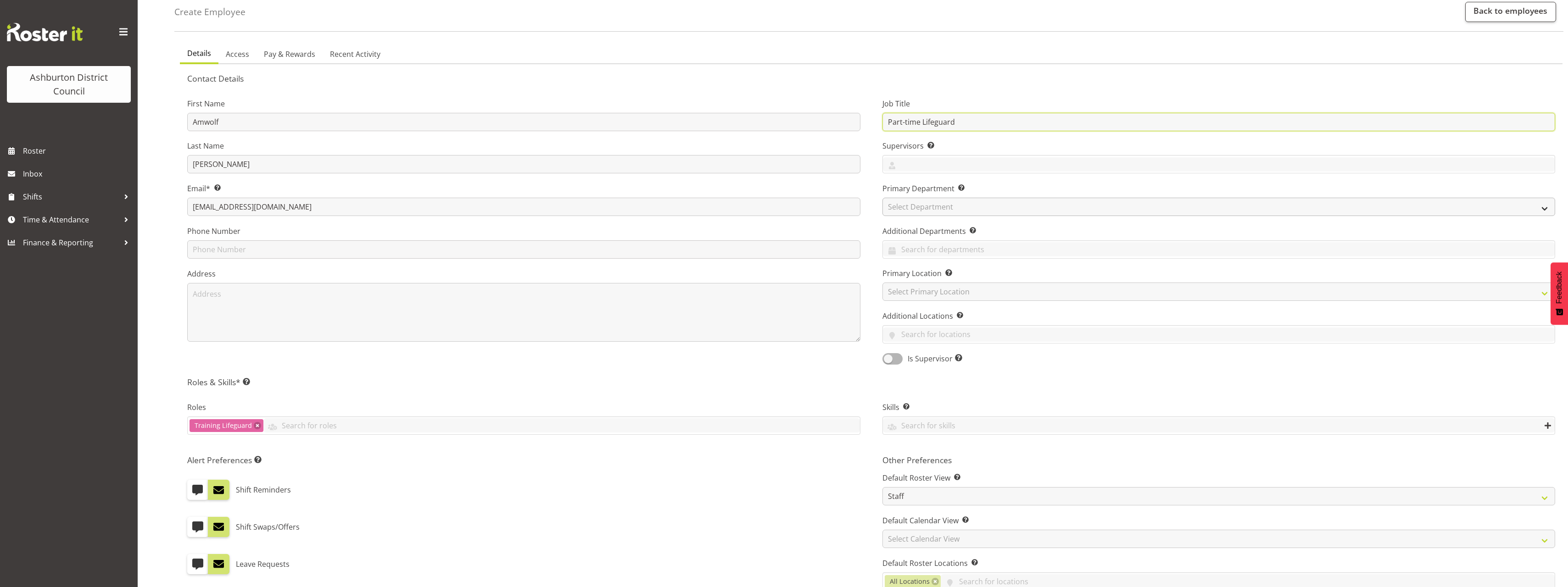
type input "Part-time Lifeguard"
click at [949, 209] on select "Select Department AAGM Cleaning Customer Services Library Lifeguards Recreation…" at bounding box center [1218, 207] width 673 height 18
select select "65"
click at [882, 198] on select "Select Department AAGM Cleaning Customer Services Library Lifeguards Recreation…" at bounding box center [1218, 207] width 673 height 18
click at [945, 169] on input "text" at bounding box center [1219, 164] width 672 height 14
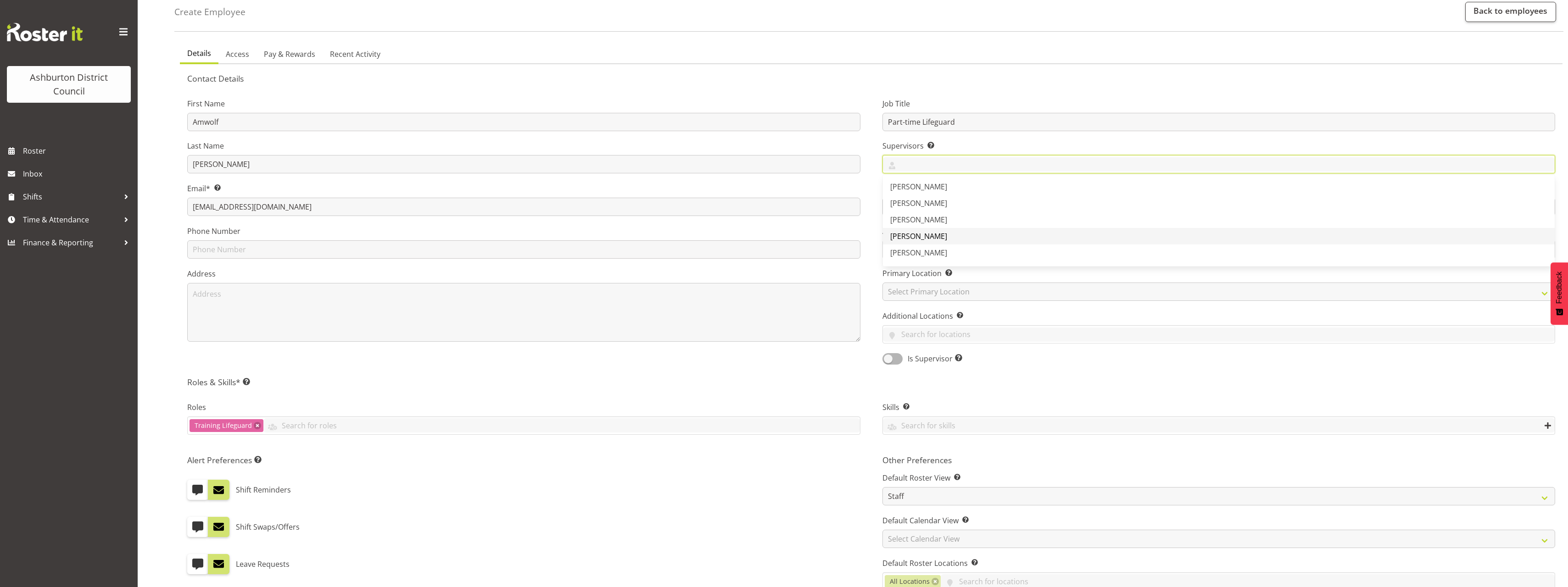
click at [943, 242] on link "[PERSON_NAME]" at bounding box center [1219, 236] width 672 height 16
click at [949, 250] on link "[PERSON_NAME]" at bounding box center [1219, 252] width 672 height 16
click at [936, 194] on link "[PERSON_NAME]" at bounding box center [1219, 194] width 672 height 16
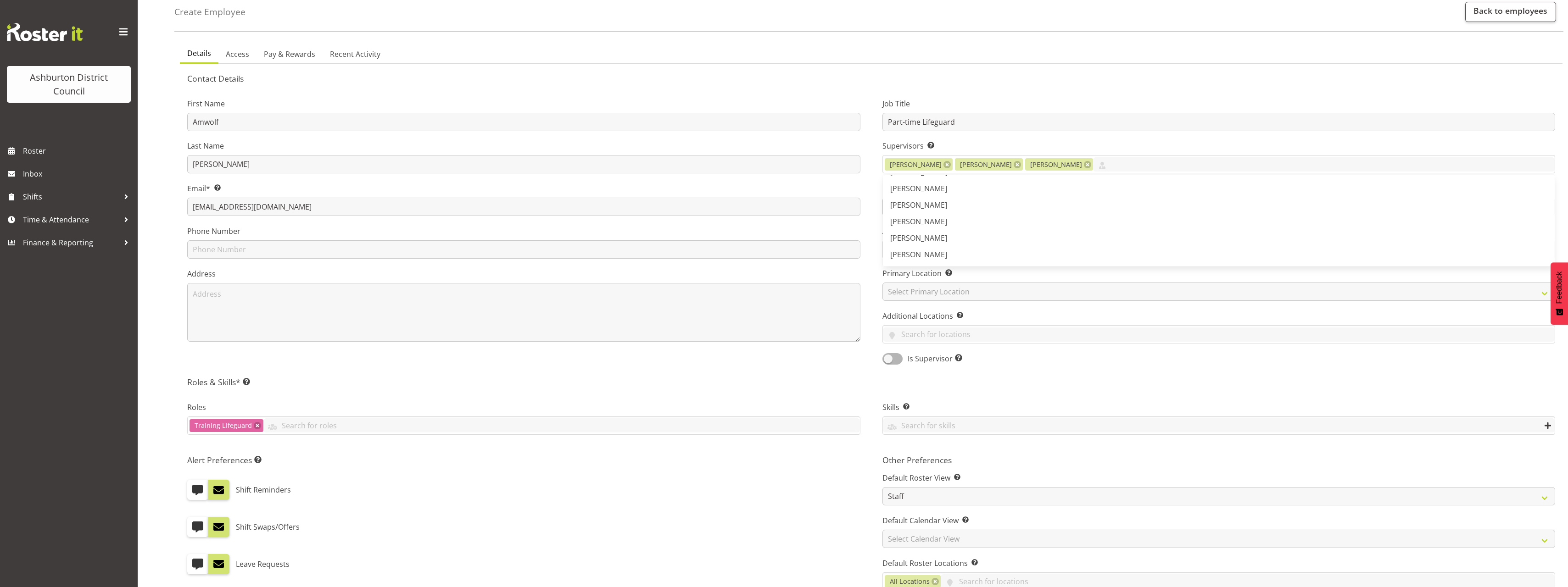
click at [878, 264] on div "Job Title Part-time Lifeguard Supervisors Select the employee’s supervisors, or…" at bounding box center [1218, 228] width 695 height 286
click at [934, 299] on select "Select Primary Location Art Gallery & Museum EA Networks Centre Library" at bounding box center [1218, 291] width 673 height 18
select select "64"
click at [882, 282] on select "Select Primary Location Art Gallery & Museum EA Networks Centre Library" at bounding box center [1218, 291] width 673 height 18
click at [880, 314] on div "Job Title Part-time Lifeguard Supervisors Select the employee’s supervisors, or…" at bounding box center [1218, 228] width 695 height 286
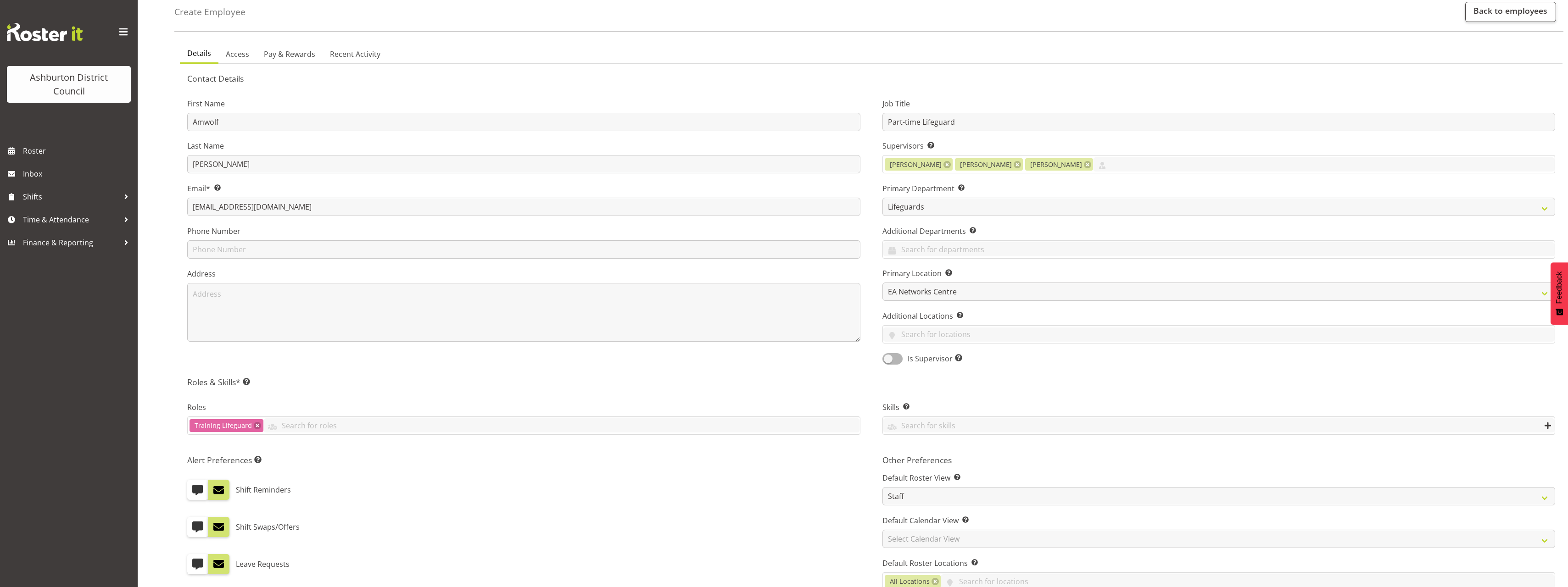
scroll to position [137, 0]
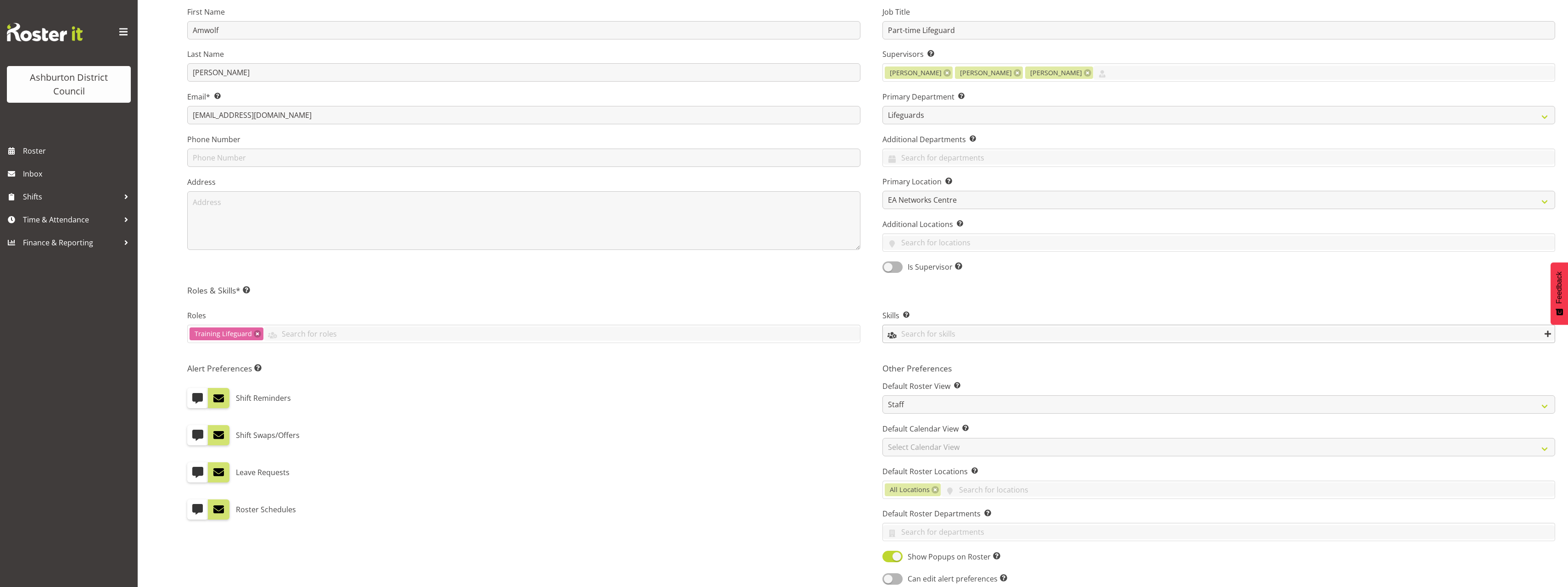
click at [978, 334] on input "text" at bounding box center [1219, 333] width 672 height 14
click at [875, 348] on div "Skills Enter any skills required for this shift. At least one employee on the s…" at bounding box center [1218, 327] width 695 height 61
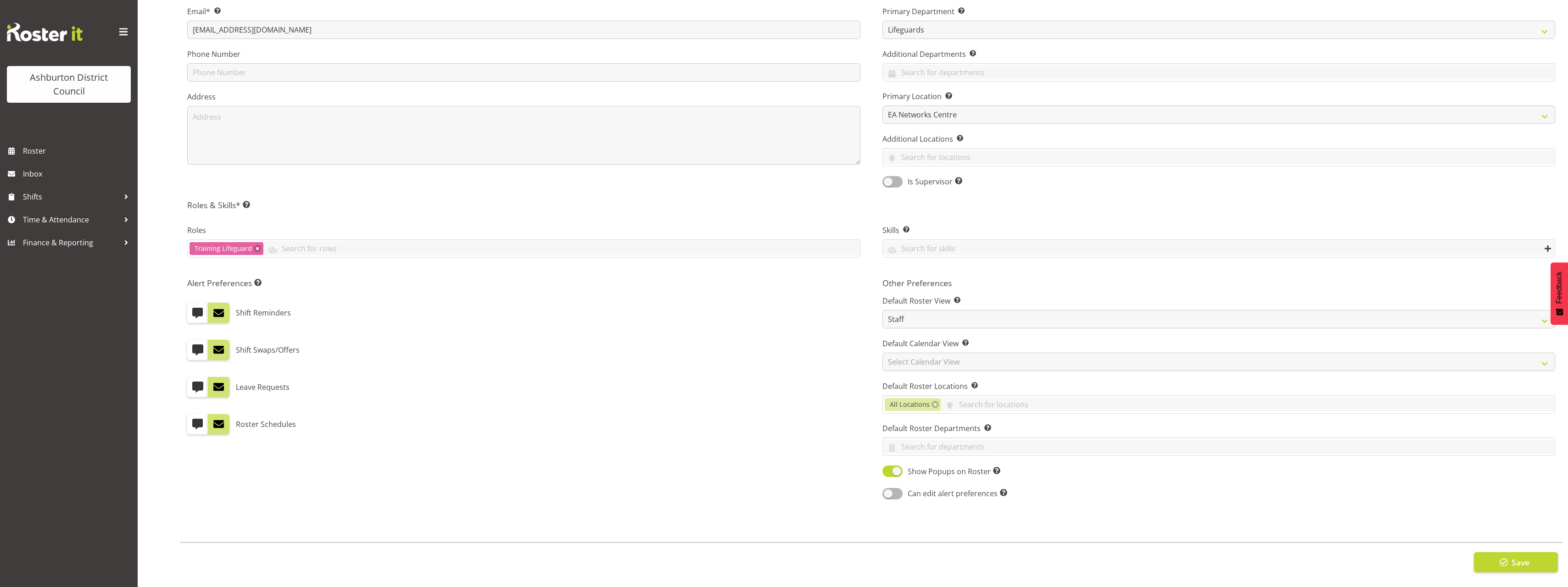
scroll to position [0, 0]
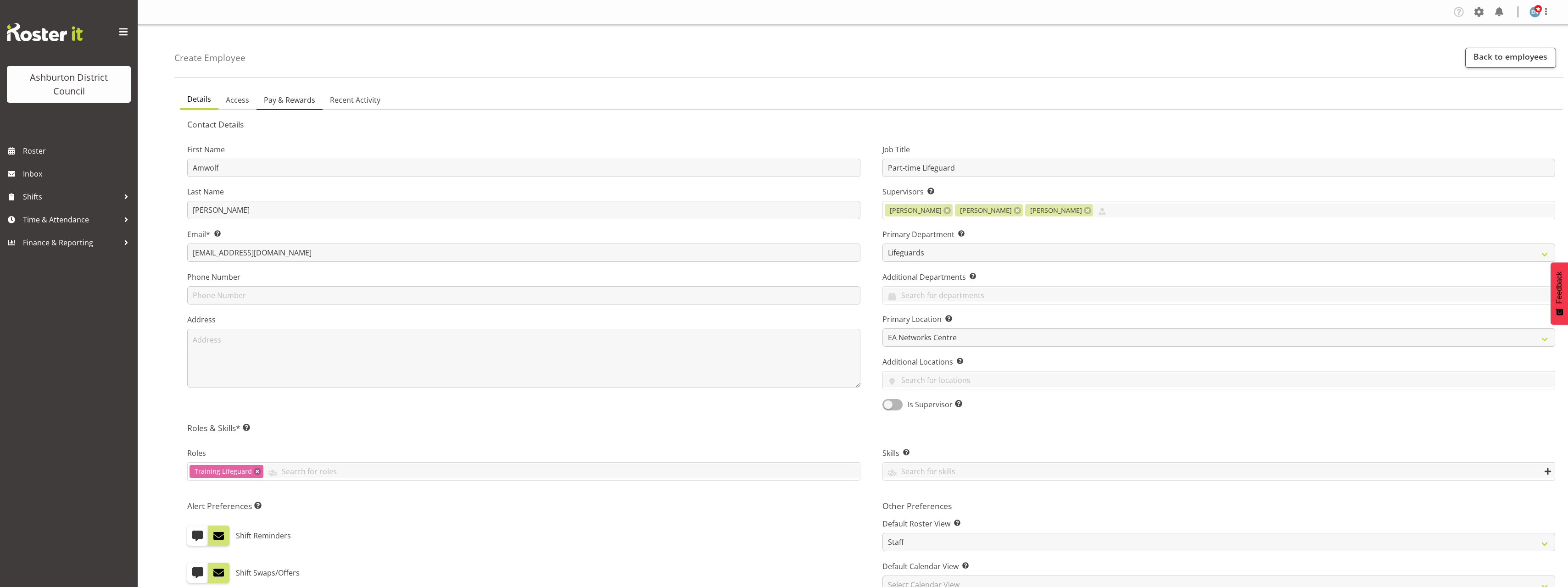
click at [275, 102] on span "Pay & Rewards" at bounding box center [290, 100] width 51 height 11
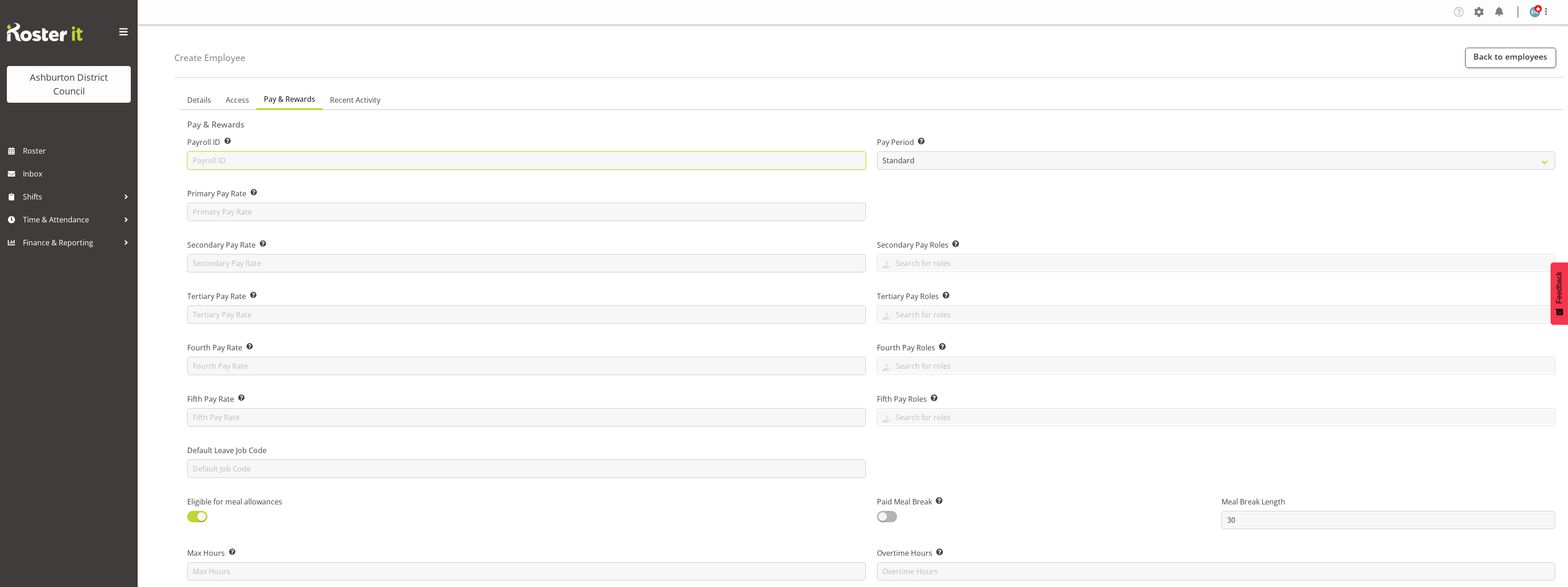
paste input "7680"
type input "7680"
click at [150, 238] on div "Create Employee Back to employees Details Access Pay & Rewards Recent Activity …" at bounding box center [853, 526] width 1430 height 1002
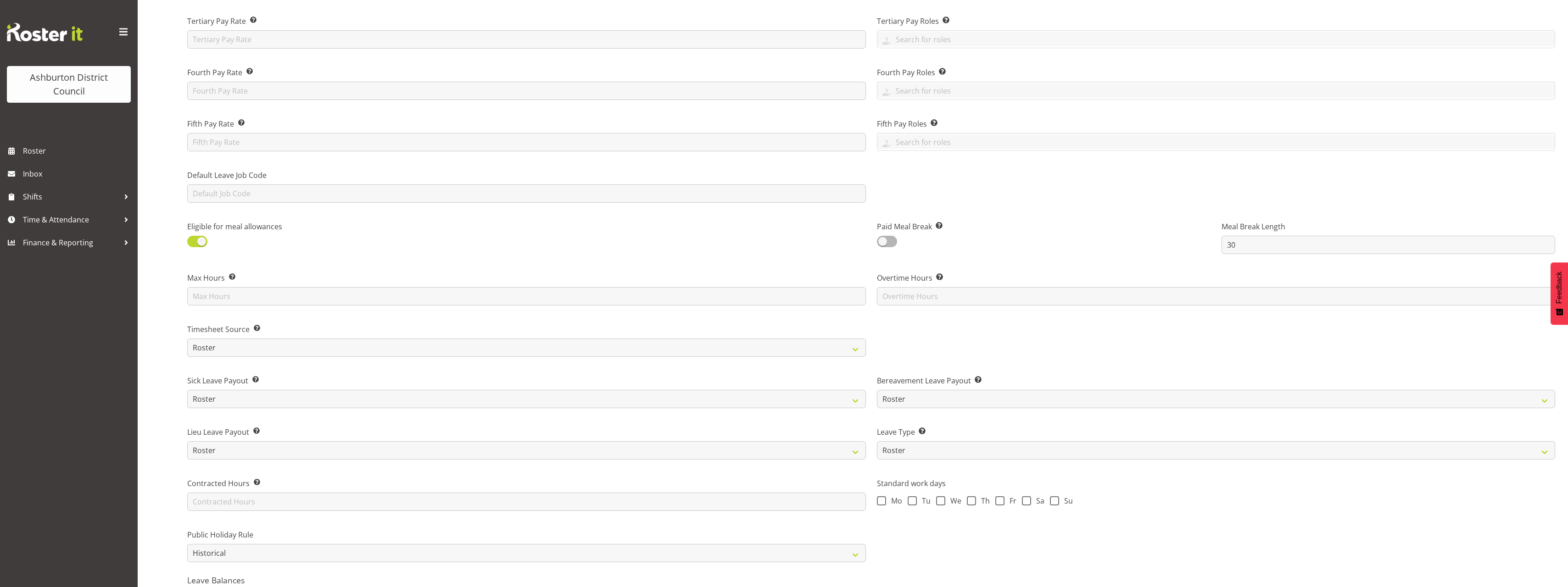
scroll to position [447, 0]
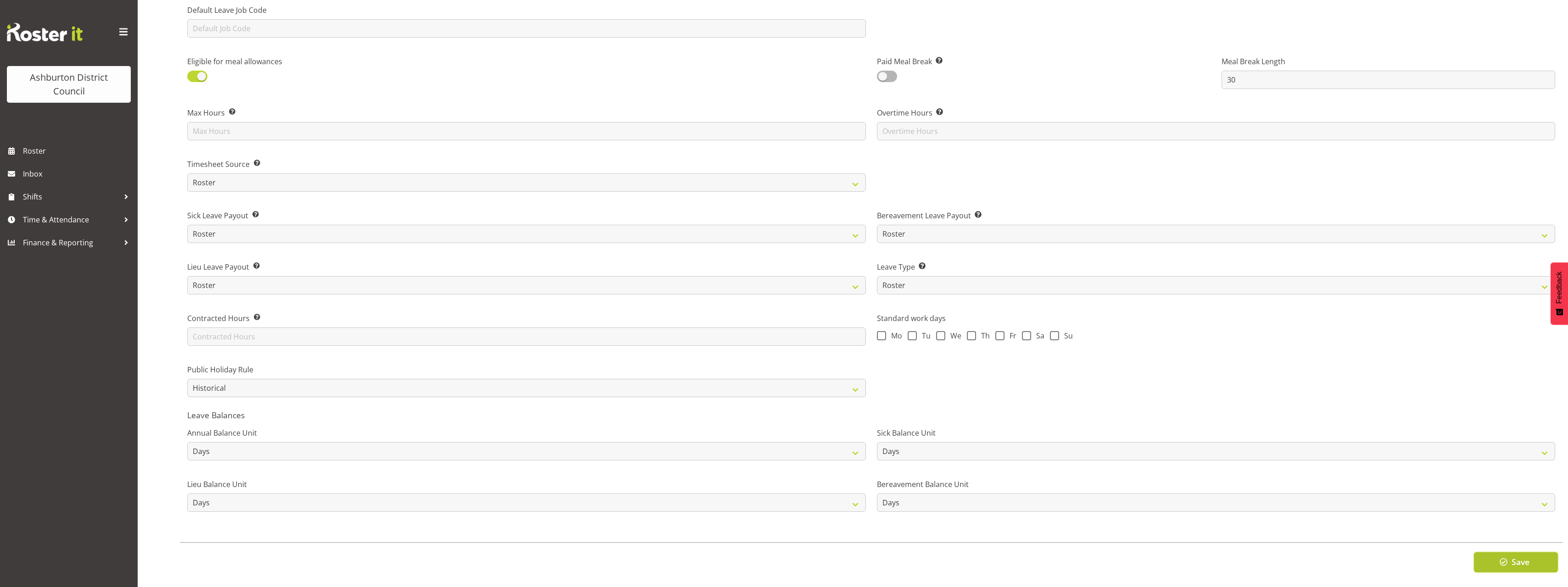
click at [1522, 558] on span "Save" at bounding box center [1520, 562] width 18 height 12
click at [1526, 558] on span "Save" at bounding box center [1520, 562] width 18 height 12
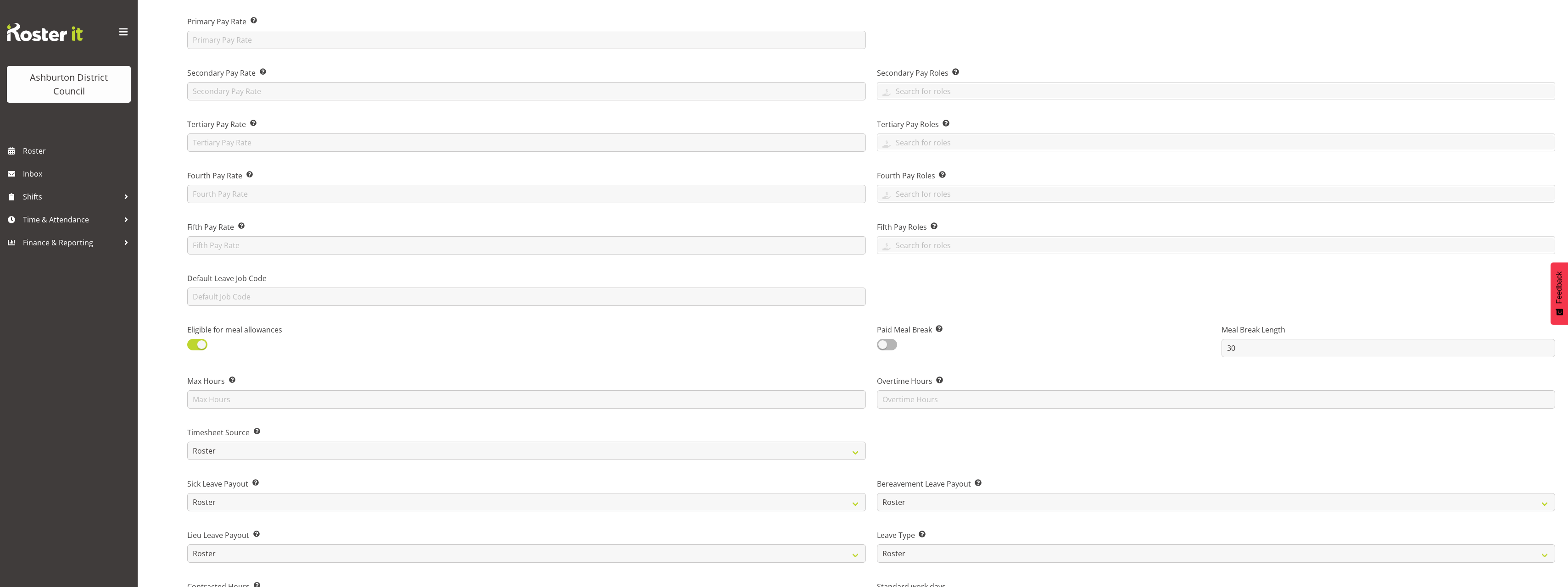
scroll to position [0, 0]
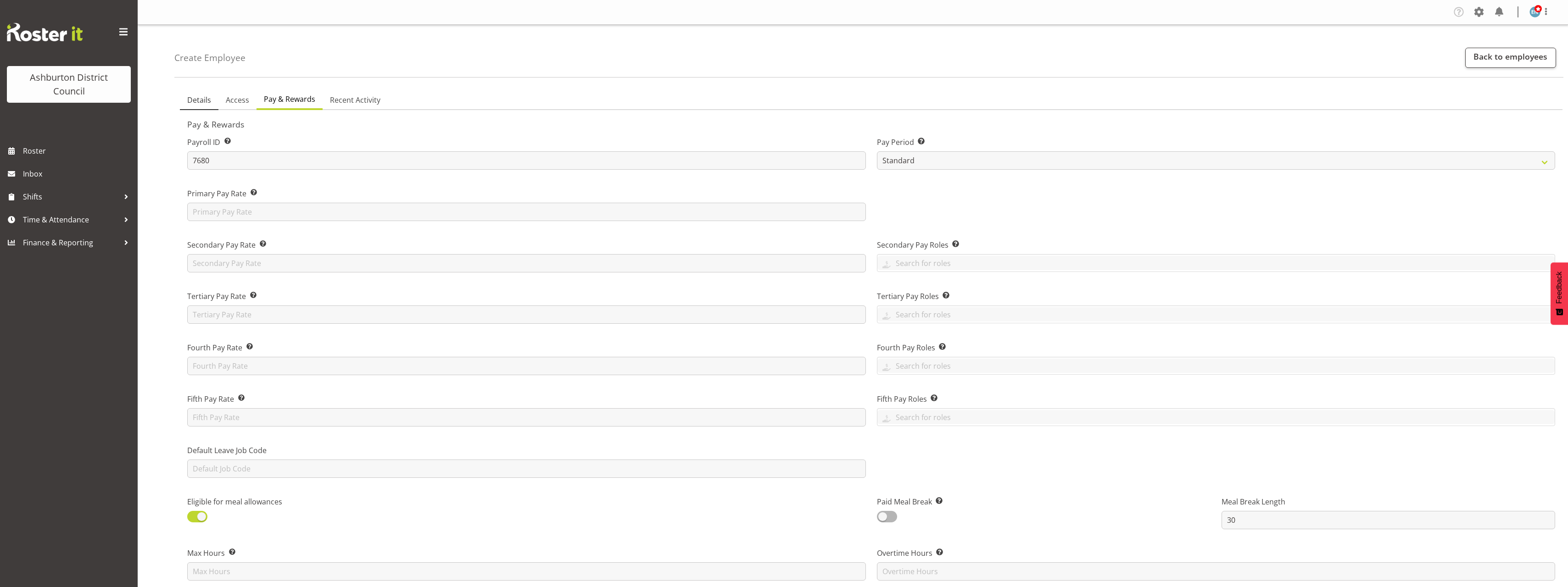
click at [197, 102] on span "Details" at bounding box center [199, 100] width 24 height 11
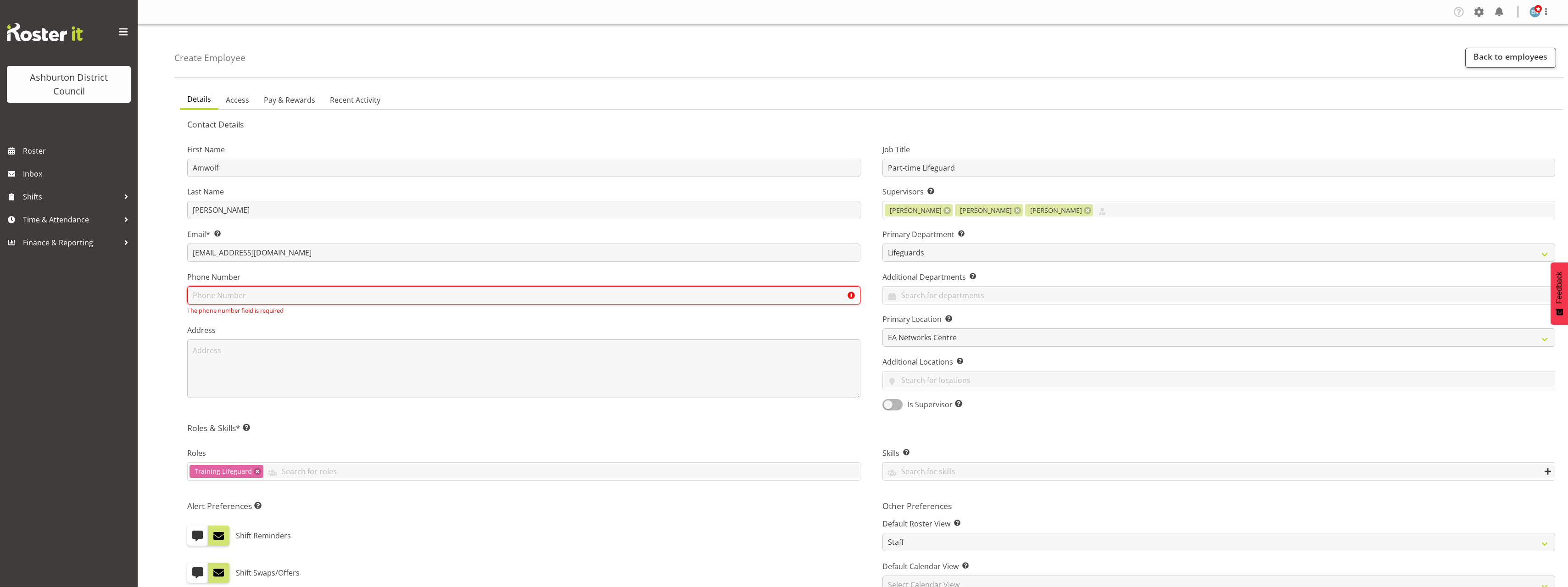
click at [469, 293] on input "text" at bounding box center [523, 295] width 673 height 18
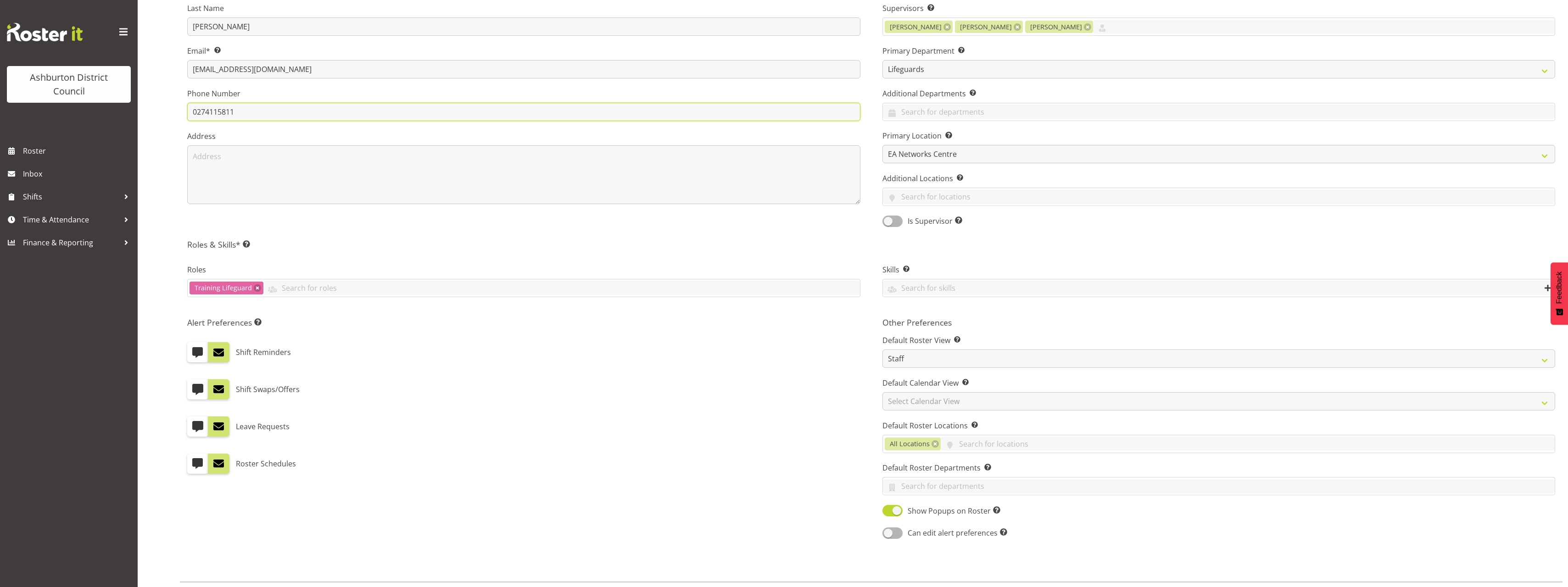
scroll to position [230, 0]
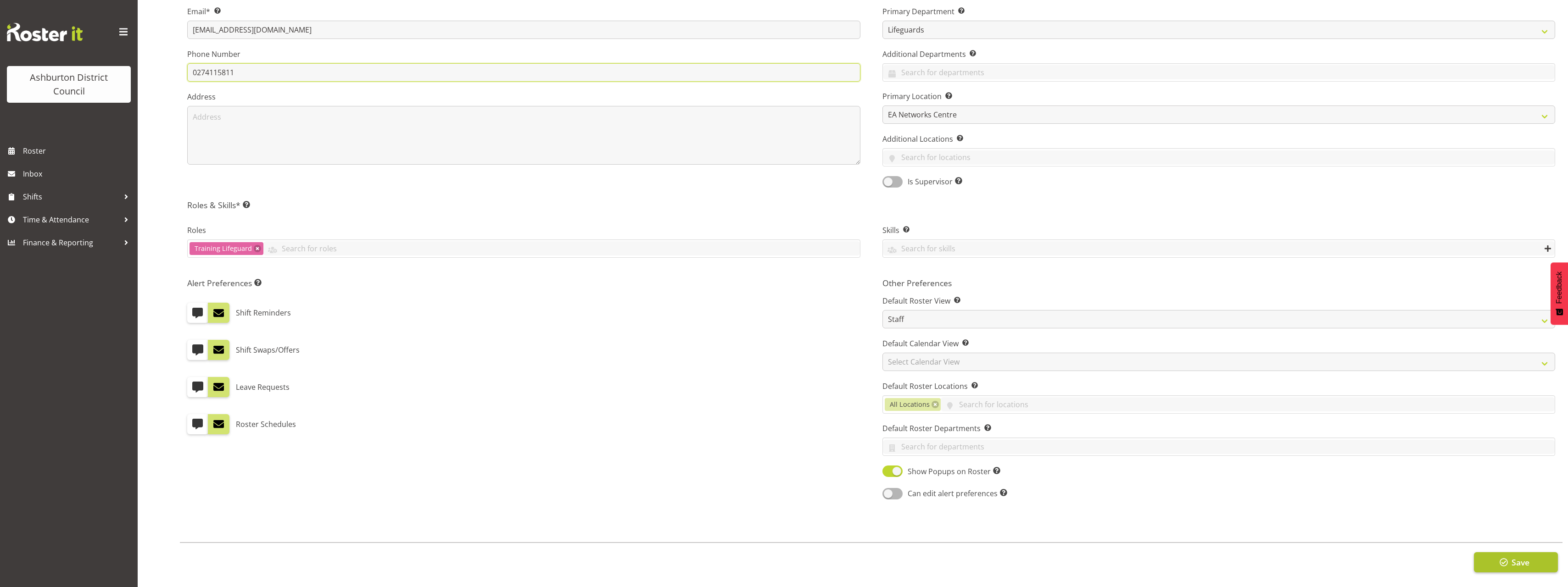
type input "0274115811"
click at [1525, 561] on button "Save" at bounding box center [1515, 562] width 84 height 20
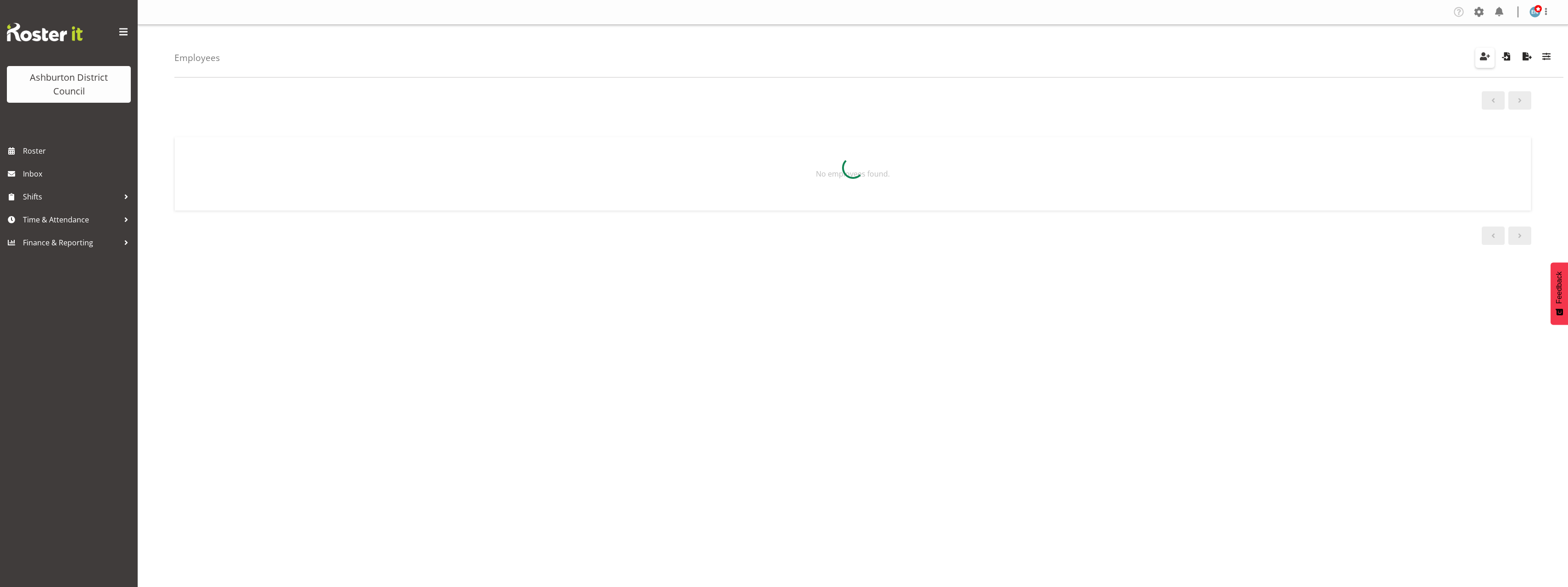
click at [1489, 57] on span "button" at bounding box center [1485, 57] width 12 height 12
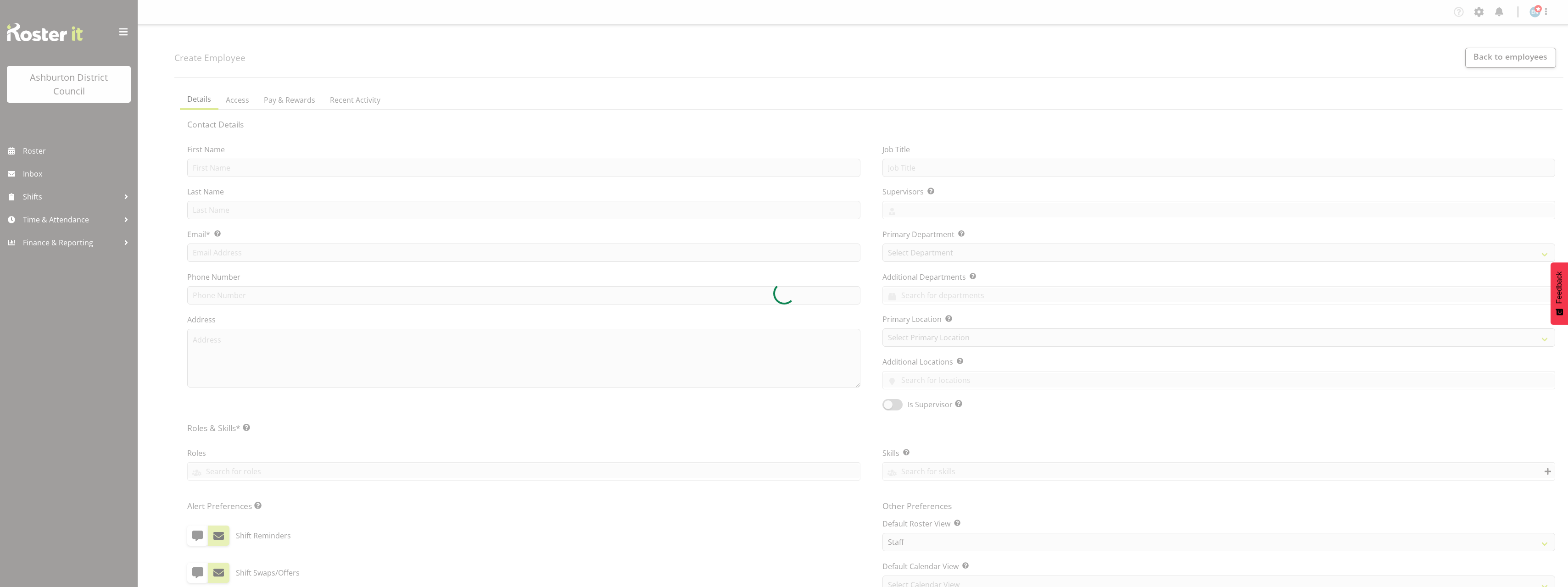
click at [241, 167] on div at bounding box center [784, 293] width 1568 height 587
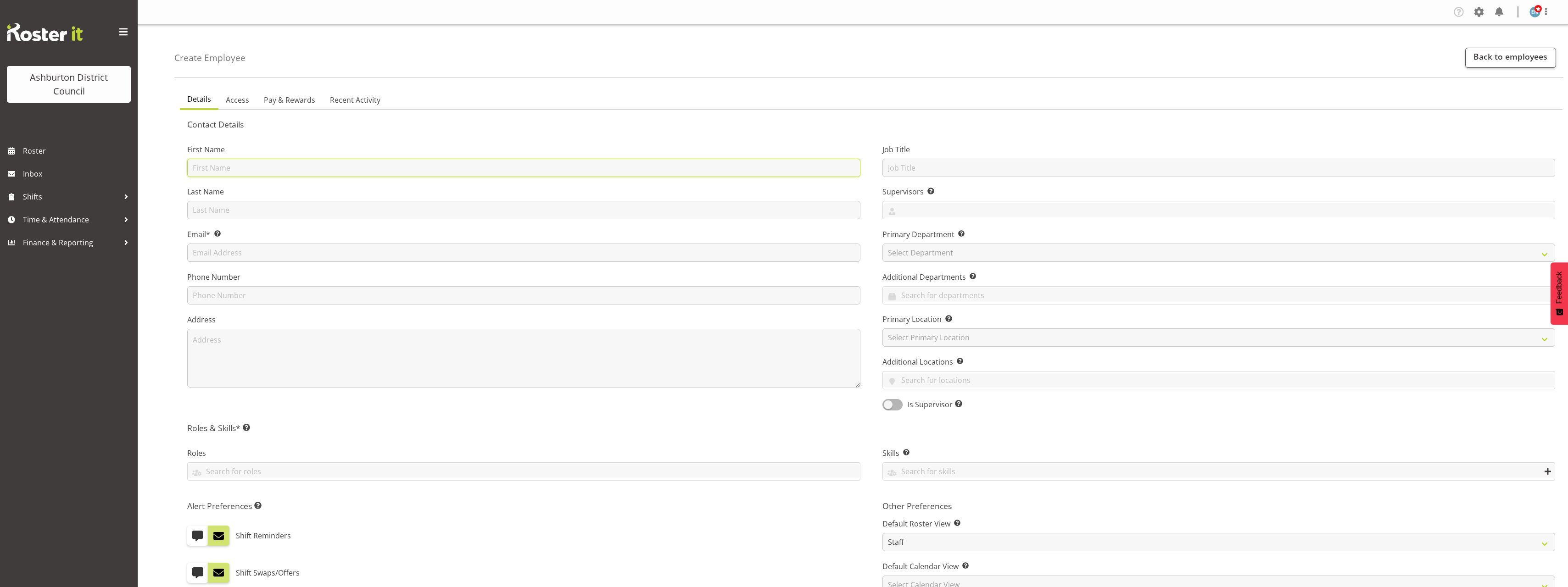
click at [229, 168] on input "text" at bounding box center [523, 168] width 673 height 18
type input "Caleb"
type input "[PERSON_NAME]"
click at [251, 261] on input "text" at bounding box center [523, 253] width 673 height 18
click at [252, 253] on input "text" at bounding box center [523, 253] width 673 height 18
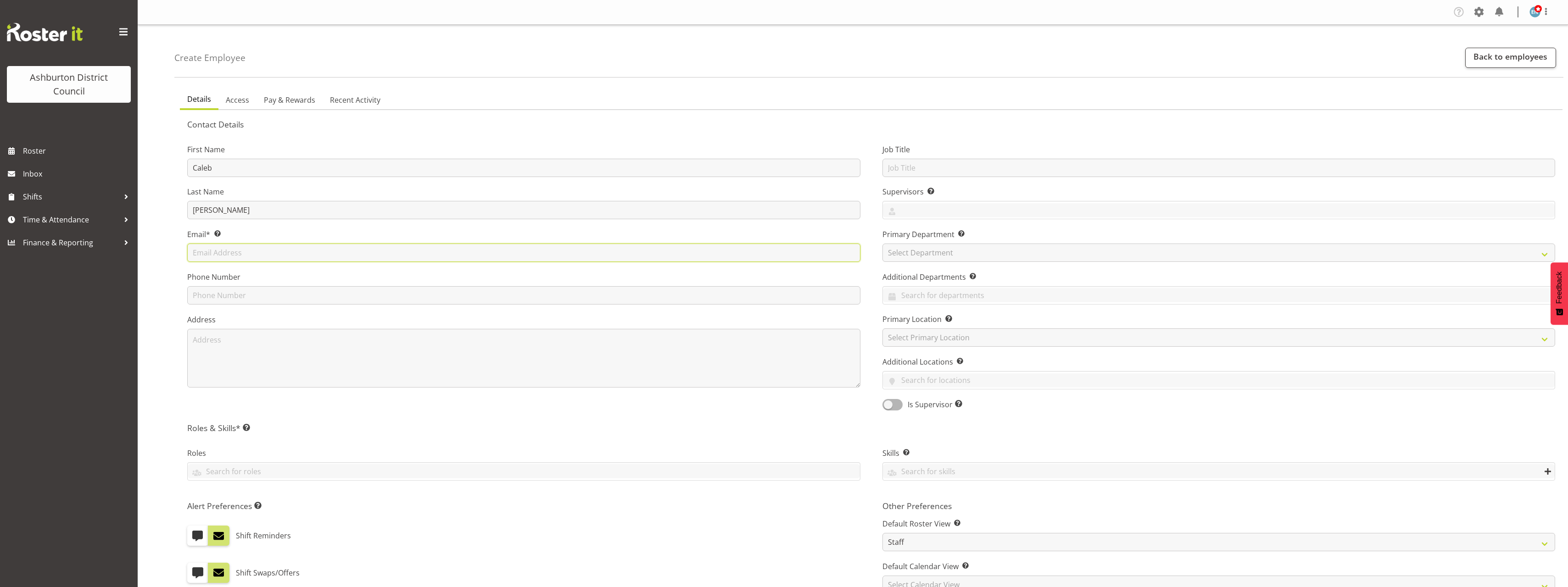
paste input "[EMAIL_ADDRESS][DOMAIN_NAME]"
type input "[EMAIL_ADDRESS][DOMAIN_NAME]"
click at [276, 291] on input "text" at bounding box center [523, 295] width 673 height 18
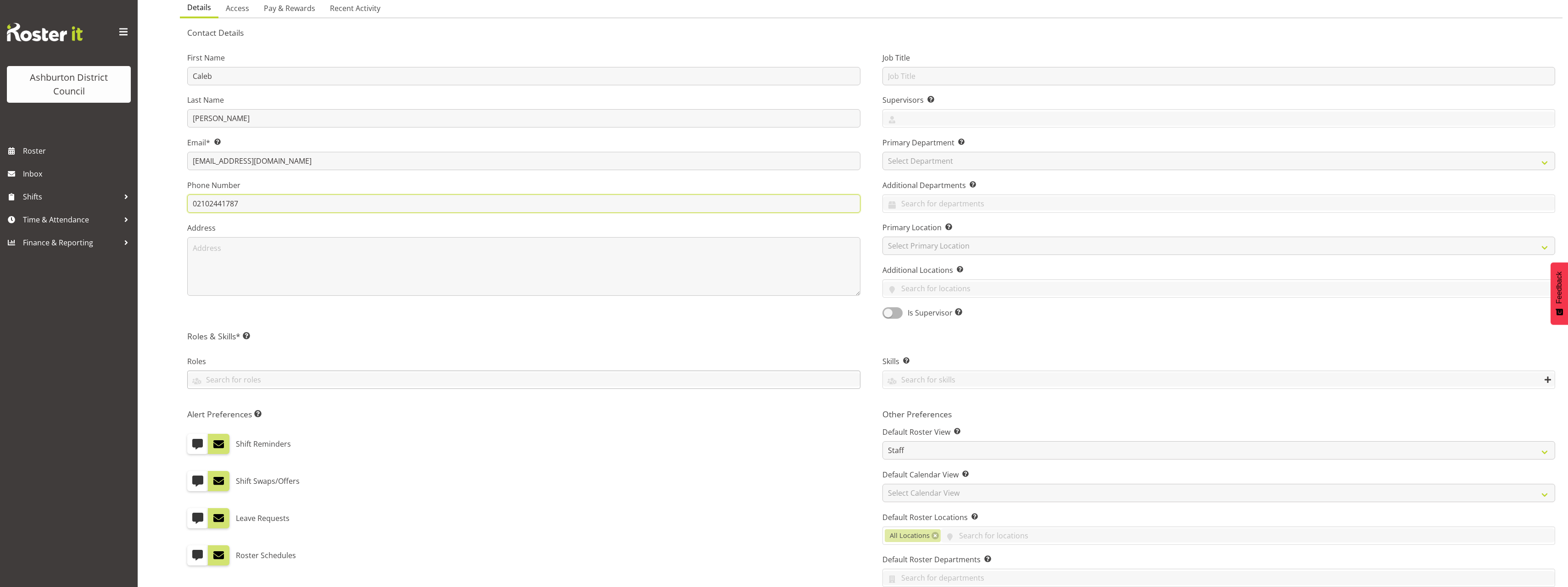
type input "02102441787"
click at [297, 379] on input "text" at bounding box center [524, 379] width 672 height 14
type input "tra"
click at [312, 433] on link "Training Lifeguard" at bounding box center [524, 435] width 672 height 16
click at [966, 74] on input "text" at bounding box center [1218, 76] width 673 height 18
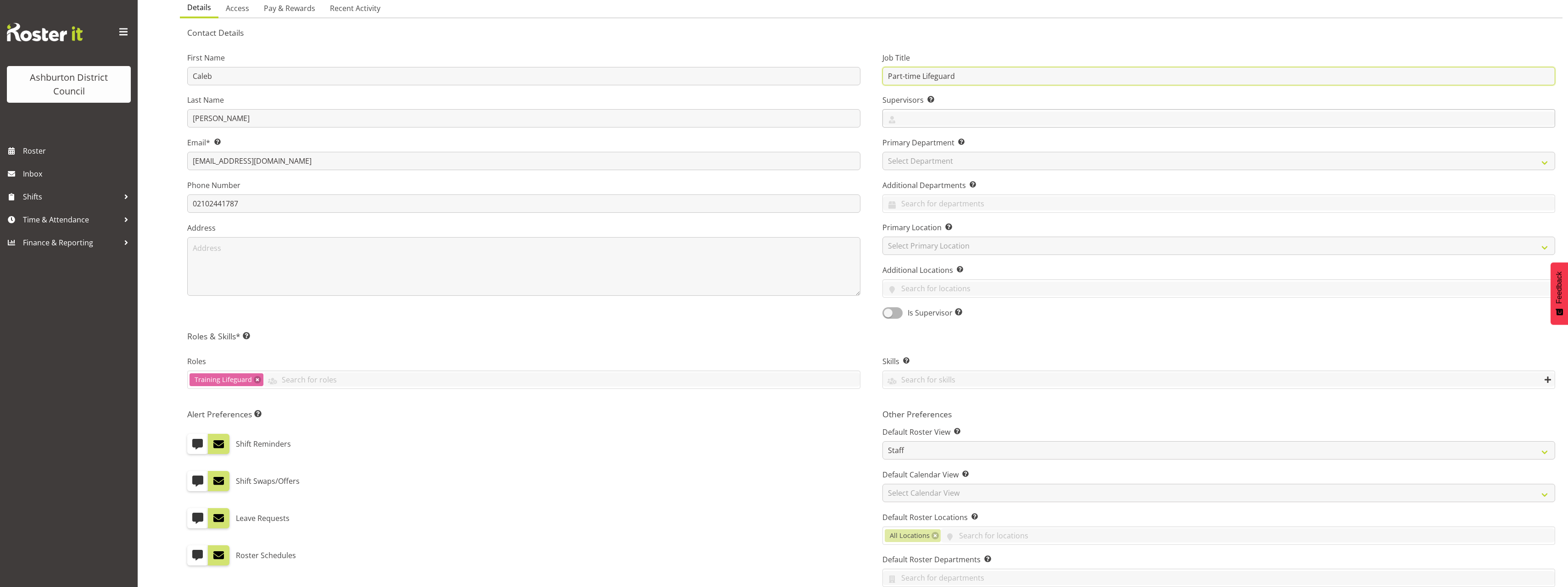
type input "Part-time Lifeguard"
click at [965, 113] on input "text" at bounding box center [1219, 118] width 672 height 14
click at [973, 195] on link "[PERSON_NAME]" at bounding box center [1219, 190] width 672 height 16
click at [972, 203] on link "[PERSON_NAME]" at bounding box center [1219, 206] width 672 height 16
click at [945, 146] on link "John Tarry" at bounding box center [1219, 148] width 672 height 16
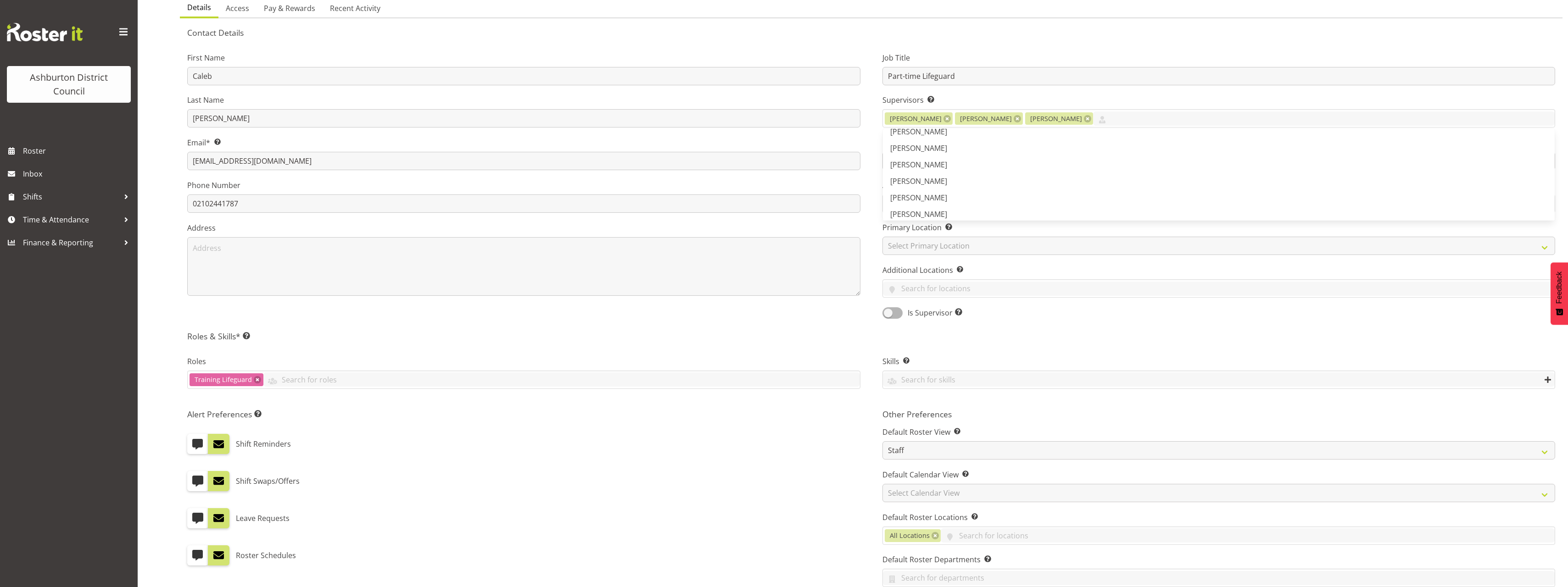
click at [867, 167] on div "First Name Caleb Last Name Armstrong Email* This is a required field. calebarms…" at bounding box center [523, 183] width 695 height 286
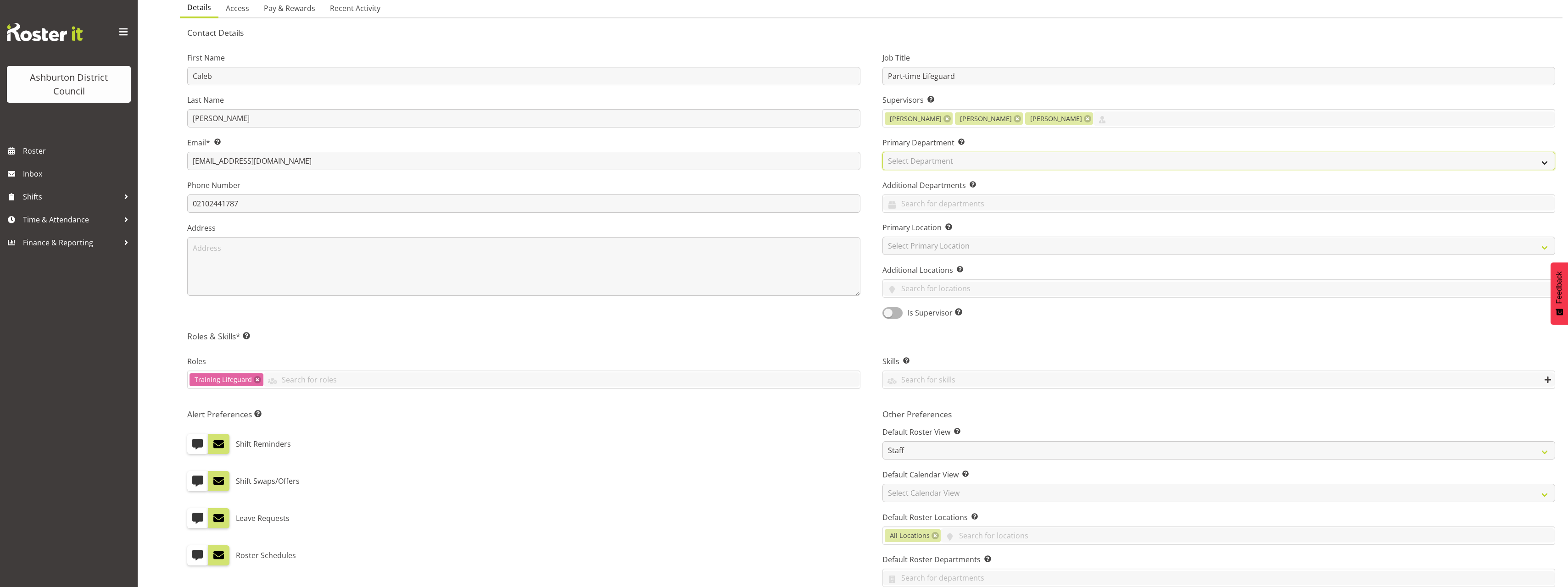
click at [932, 162] on select "Select Department AAGM Cleaning Customer Services Library Lifeguards Recreation…" at bounding box center [1218, 161] width 673 height 18
select select "65"
click at [882, 151] on select "Select Department AAGM Cleaning Customer Services Library Lifeguards Recreation…" at bounding box center [1218, 161] width 673 height 18
click at [919, 203] on input "text" at bounding box center [1219, 203] width 672 height 14
click at [908, 293] on span "Lifeguards" at bounding box center [908, 292] width 36 height 10
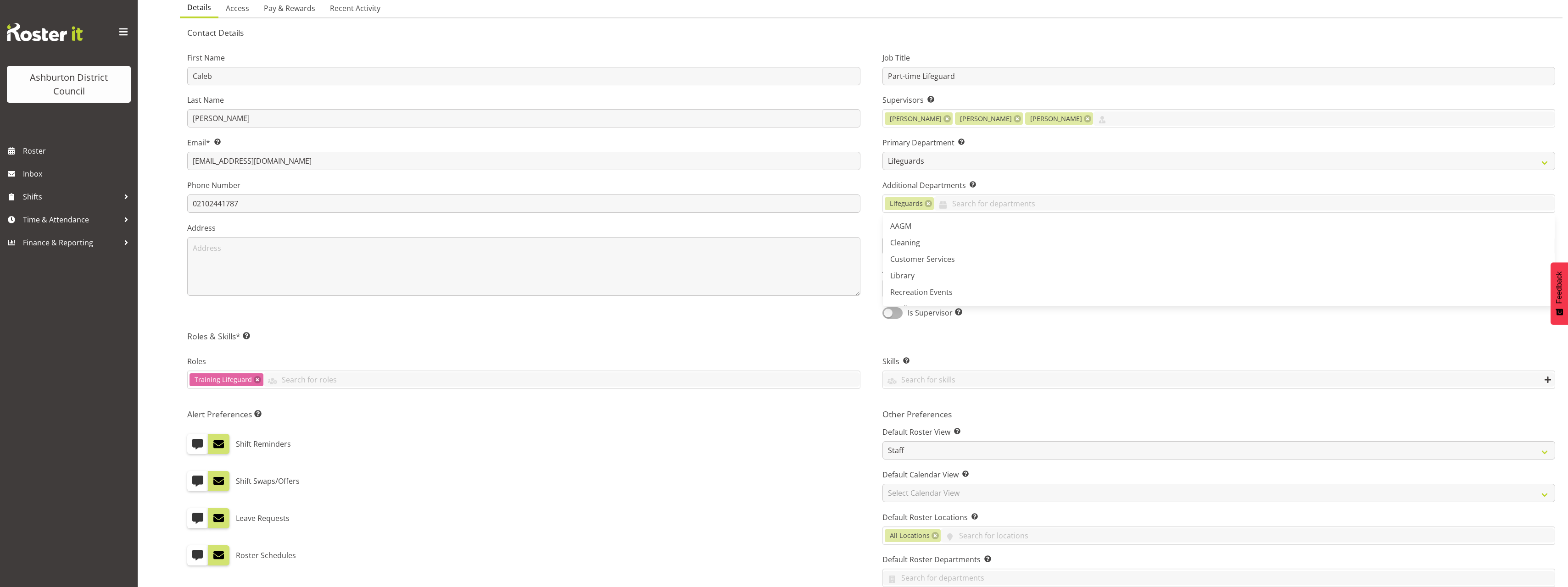
click at [876, 262] on div "Job Title Part-time Lifeguard Supervisors Select the employee’s supervisors, or…" at bounding box center [1218, 183] width 695 height 286
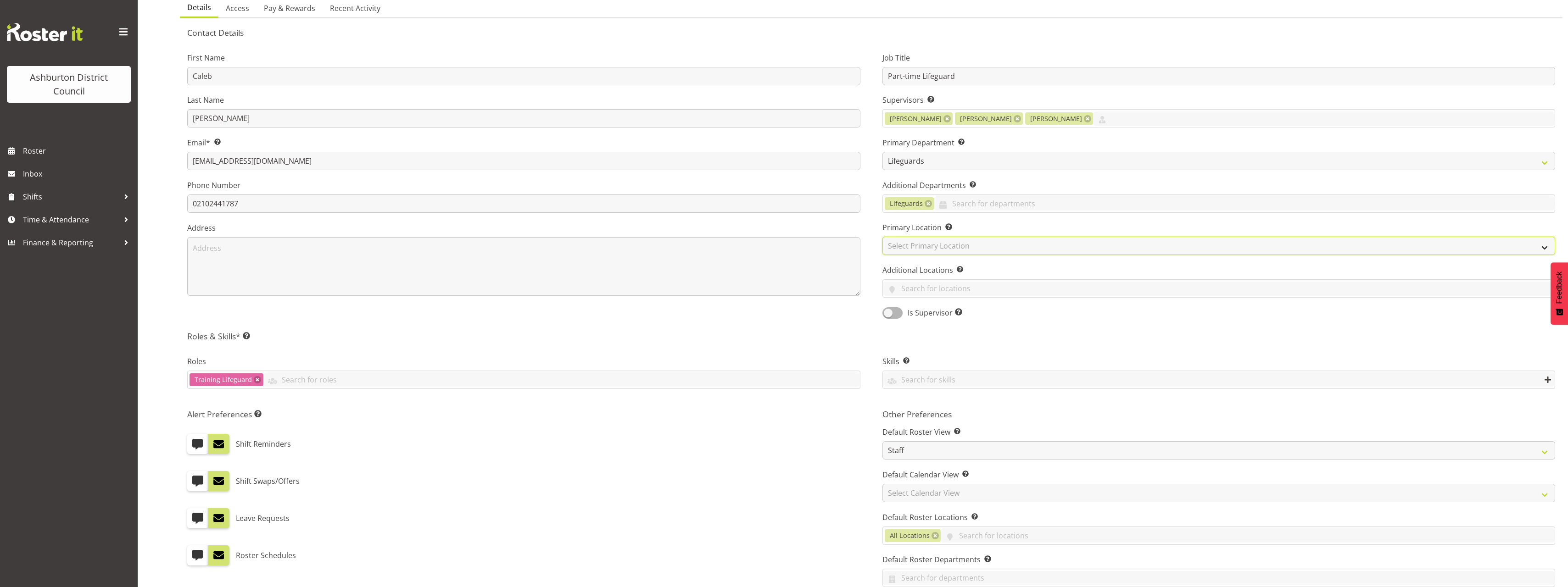
click at [941, 249] on select "Select Primary Location Art Gallery & Museum EA Networks Centre Library" at bounding box center [1218, 246] width 673 height 18
select select "64"
click at [882, 236] on select "Select Primary Location Art Gallery & Museum EA Networks Centre Library" at bounding box center [1218, 246] width 673 height 18
click at [875, 237] on div "Job Title Part-time Lifeguard Supervisors Select the employee’s supervisors, or…" at bounding box center [1218, 183] width 695 height 286
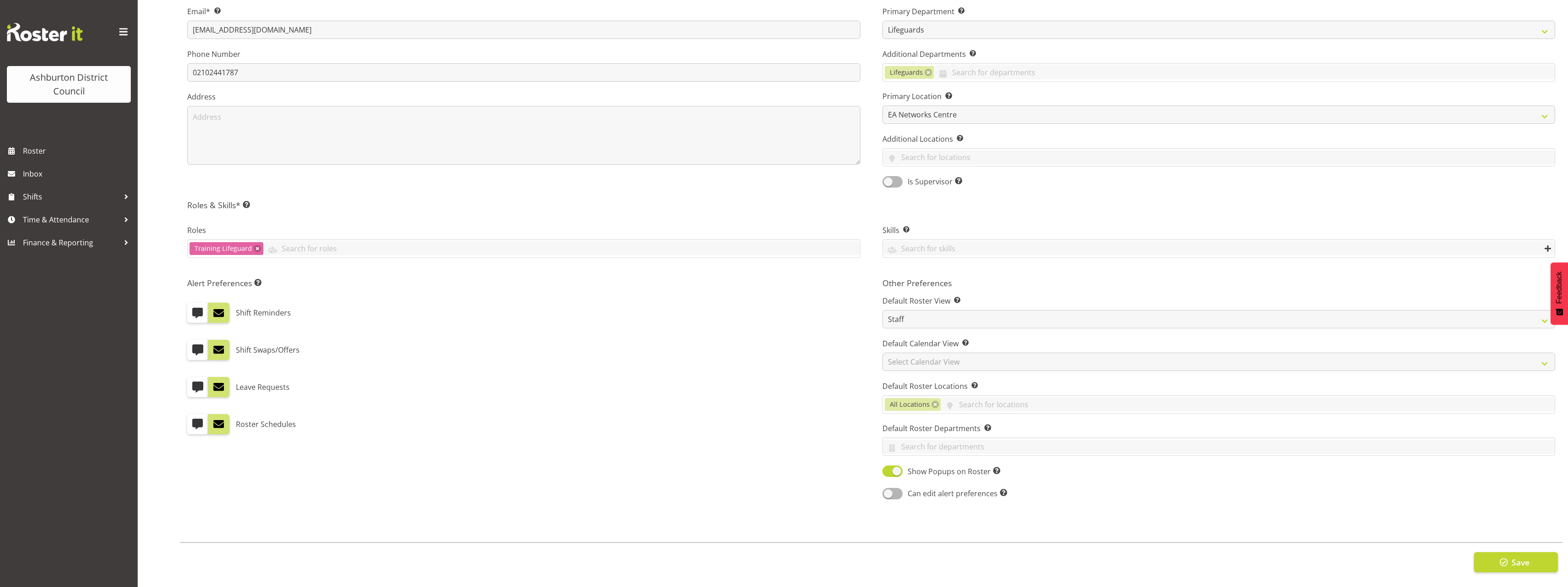
scroll to position [0, 0]
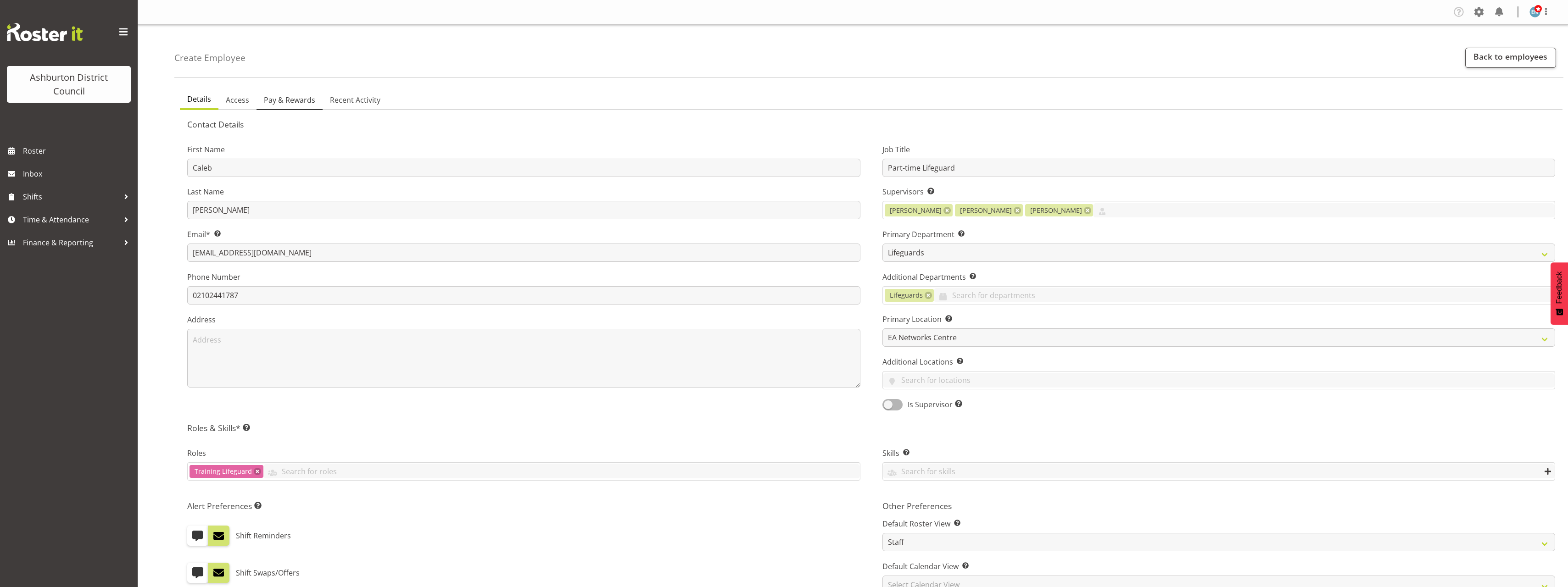
click at [271, 102] on span "Pay & Rewards" at bounding box center [290, 100] width 51 height 11
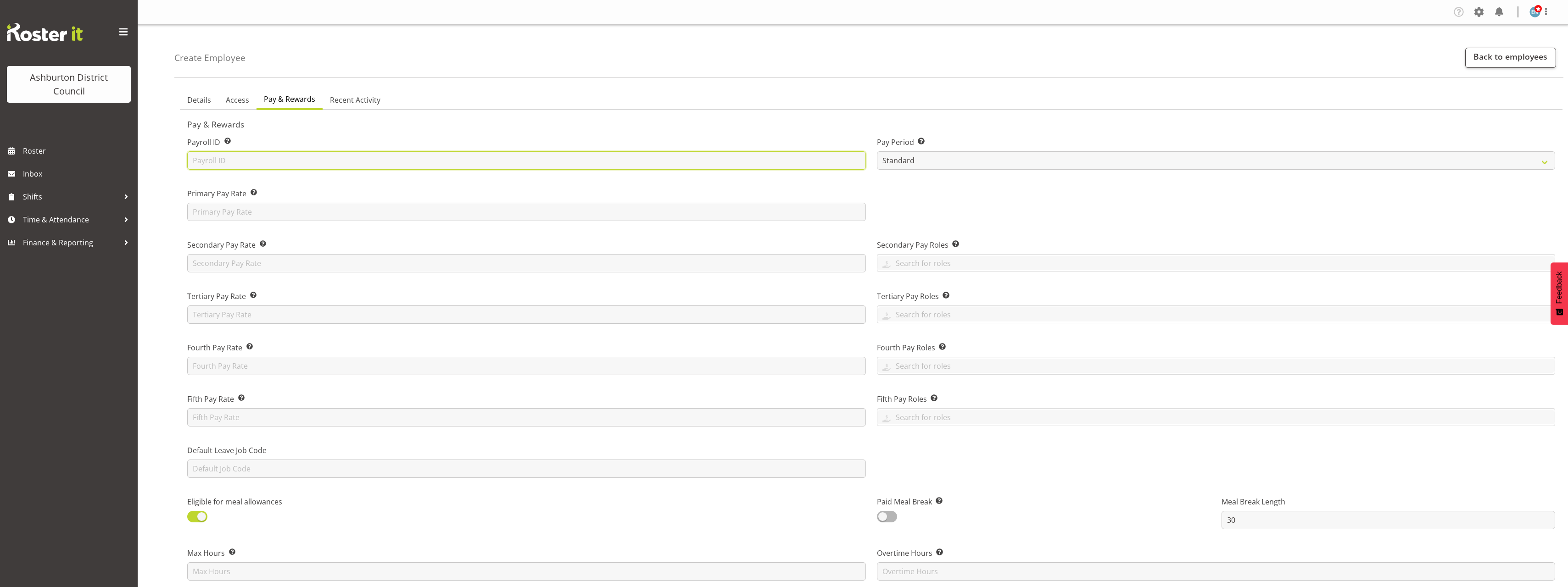
click at [286, 162] on input "text" at bounding box center [526, 161] width 679 height 18
paste input "7681"
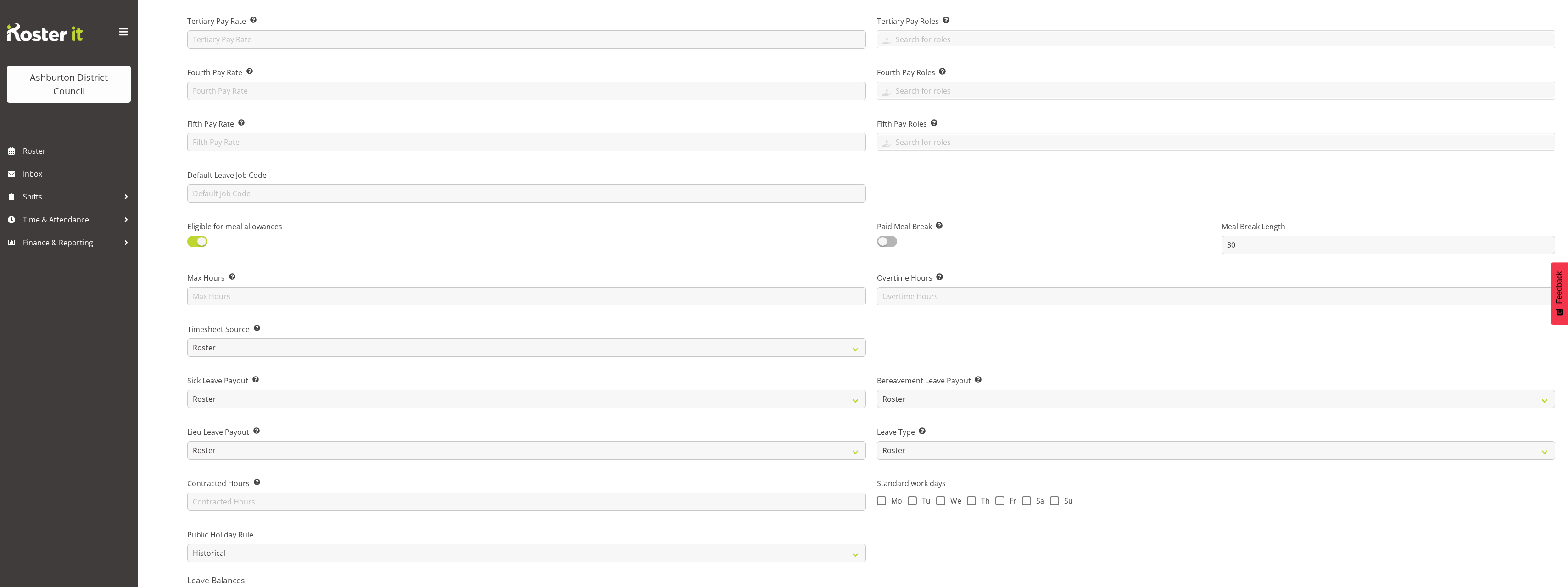
scroll to position [447, 0]
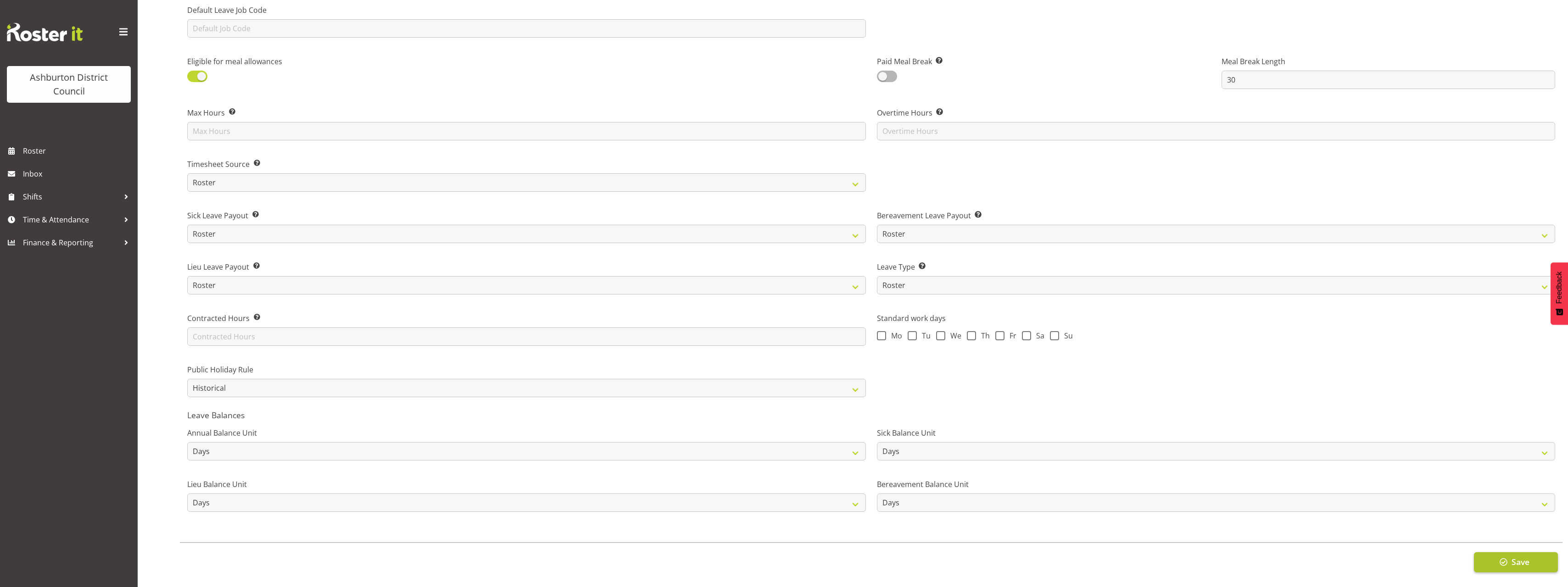
type input "7681"
click at [1498, 561] on span "button" at bounding box center [1504, 562] width 12 height 12
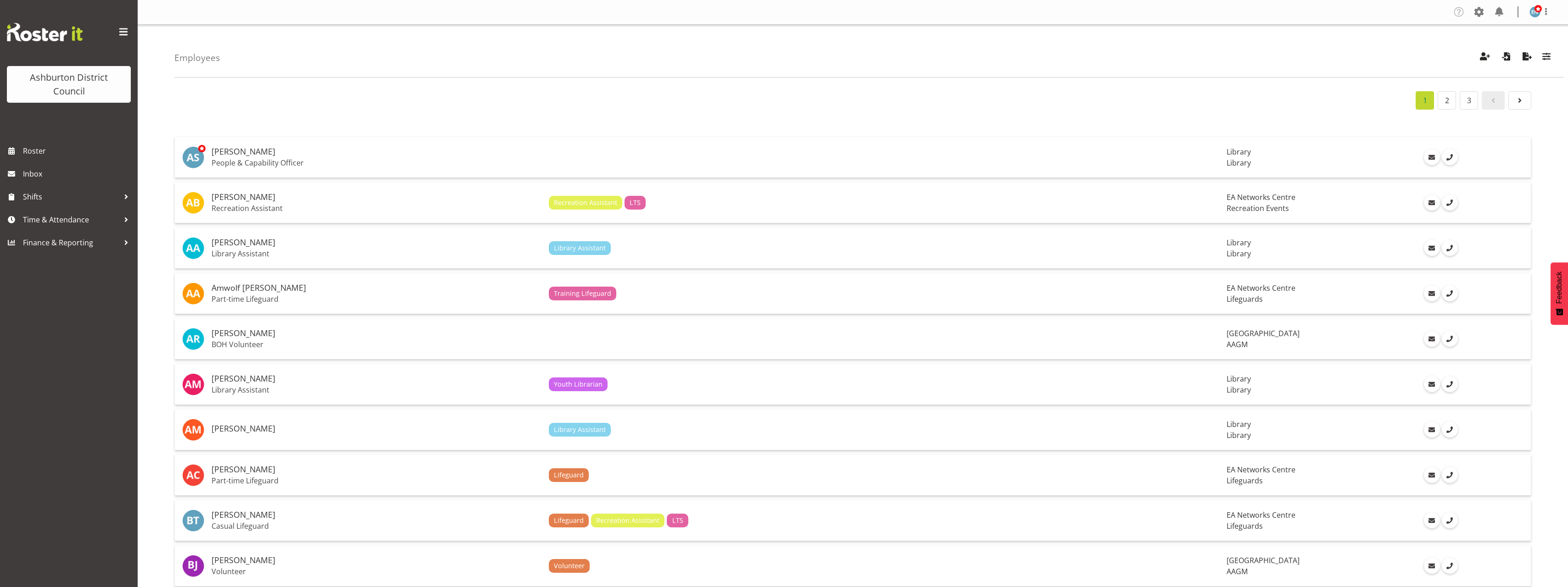
click at [433, 102] on div "1 2 3" at bounding box center [852, 100] width 1356 height 18
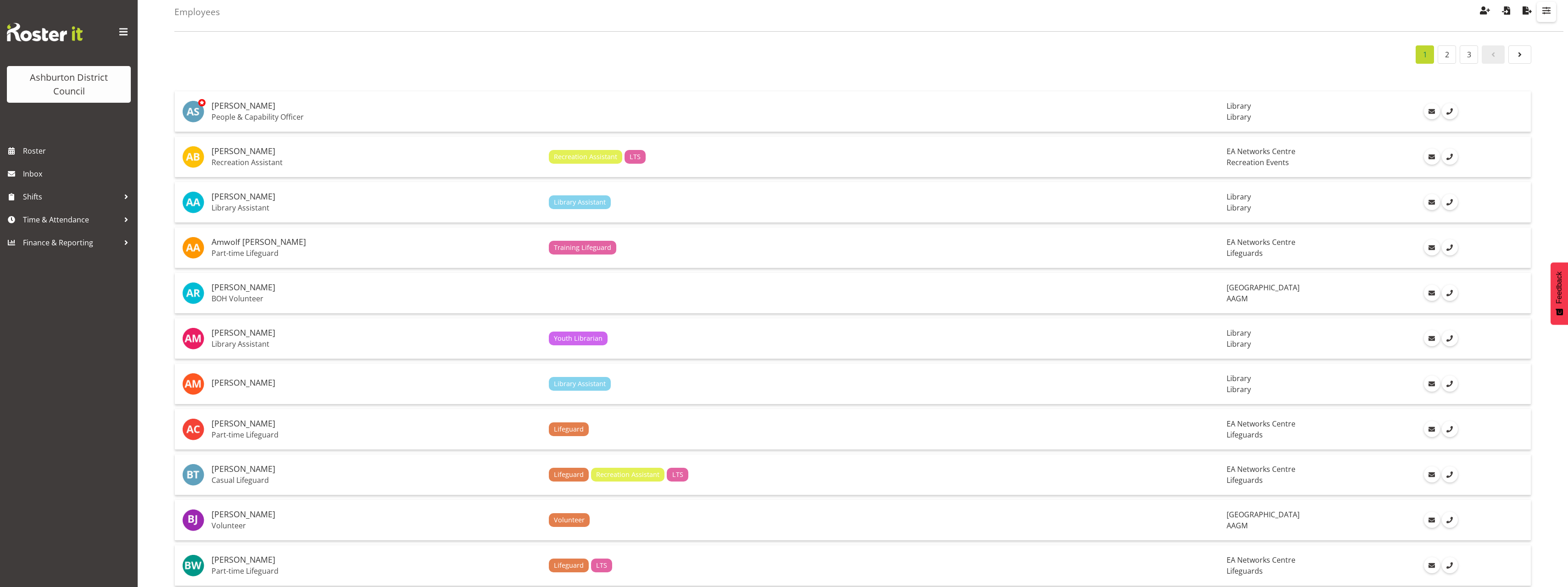
click at [1543, 16] on span "button" at bounding box center [1547, 11] width 12 height 12
click at [1468, 77] on input "text" at bounding box center [1487, 76] width 123 height 18
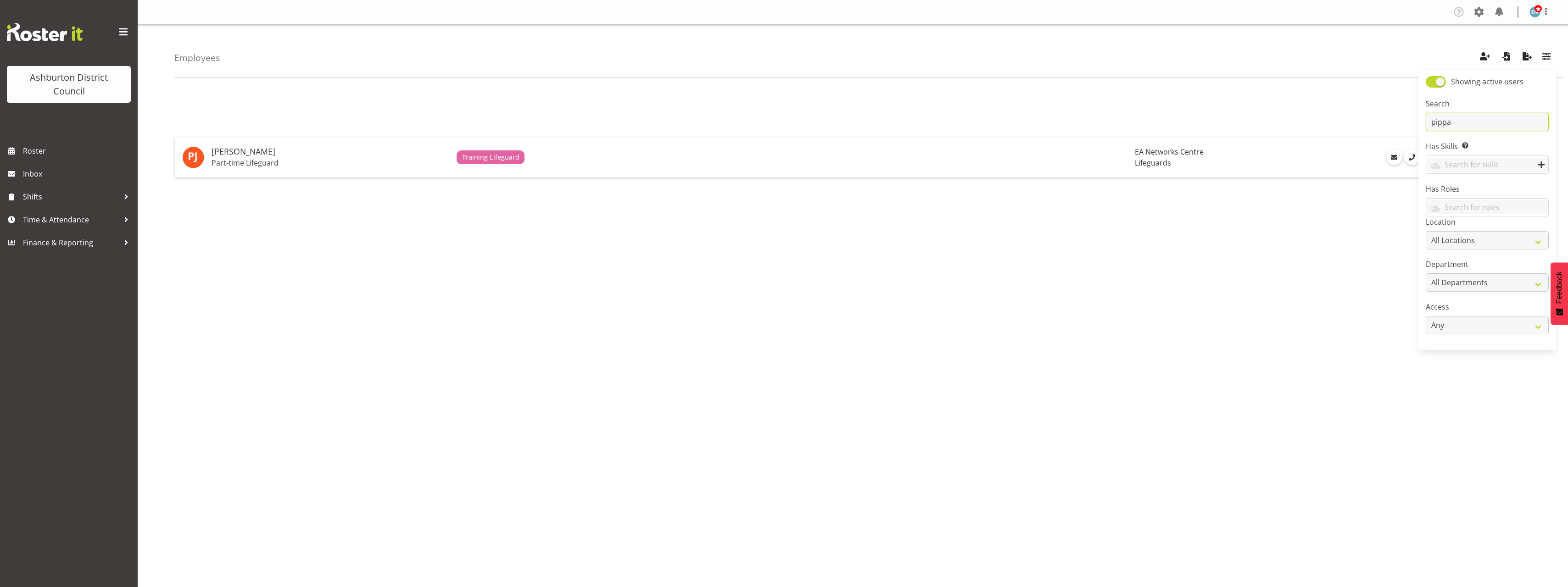
scroll to position [0, 0]
type input "pippa"
click at [284, 166] on p "Part-time Lifeguard" at bounding box center [330, 162] width 238 height 9
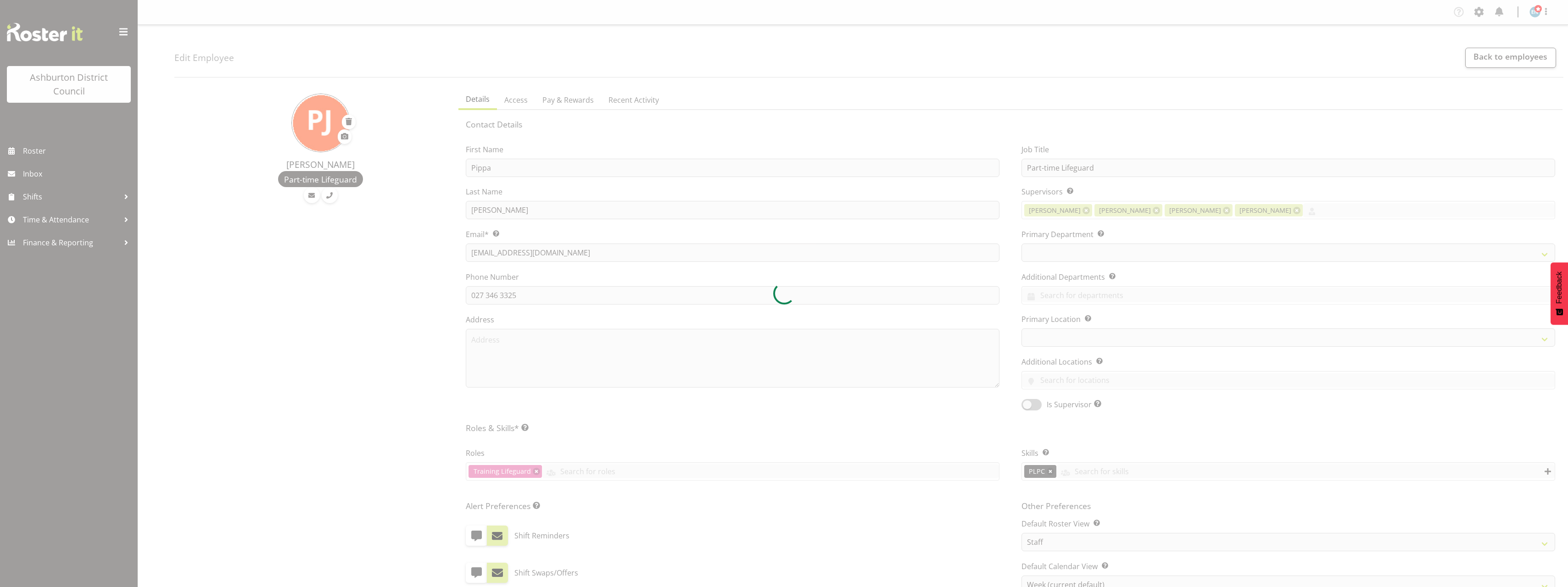
select select "TimelineWeek"
select select
select select "64"
select select "65"
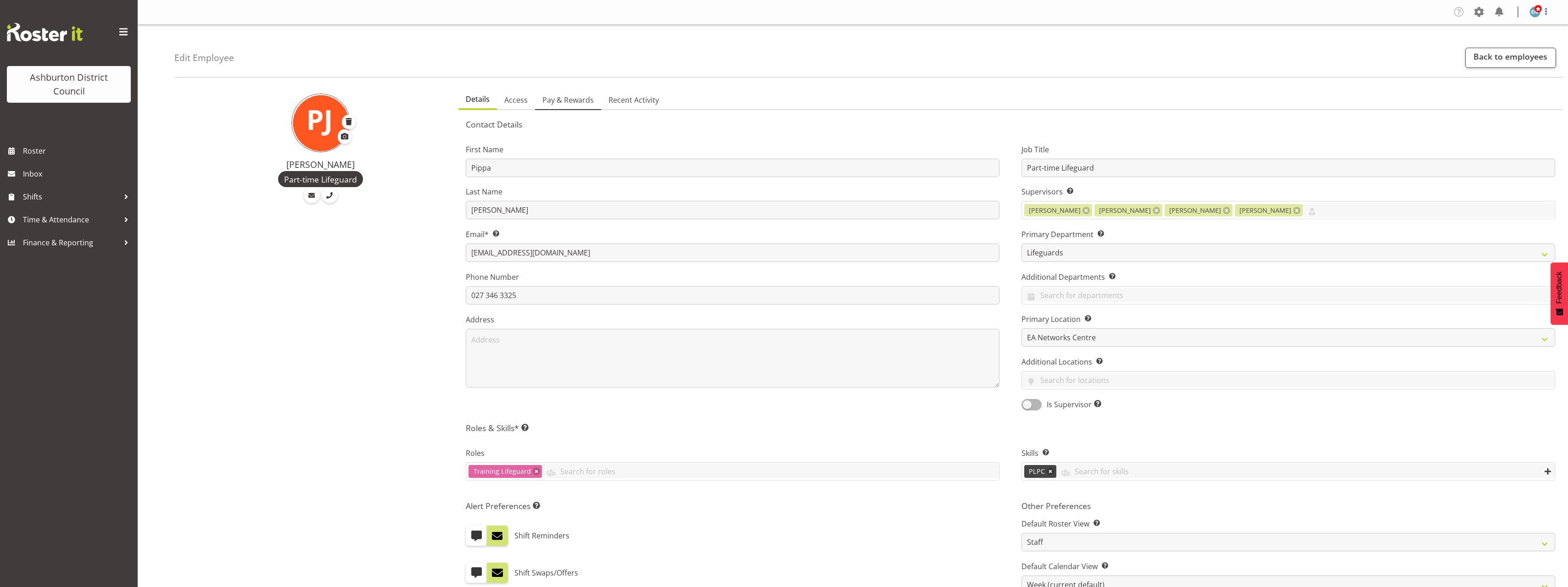
click at [569, 101] on span "Pay & Rewards" at bounding box center [568, 100] width 51 height 11
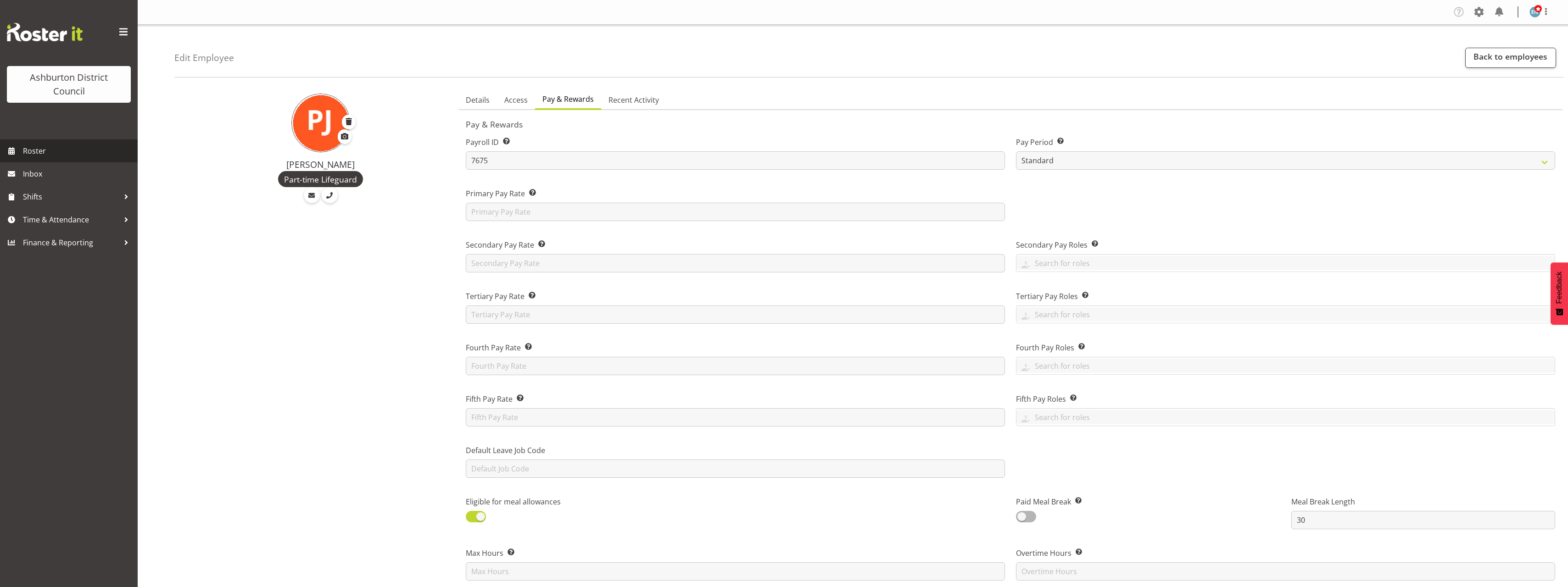
click at [41, 153] on span "Roster" at bounding box center [78, 151] width 110 height 14
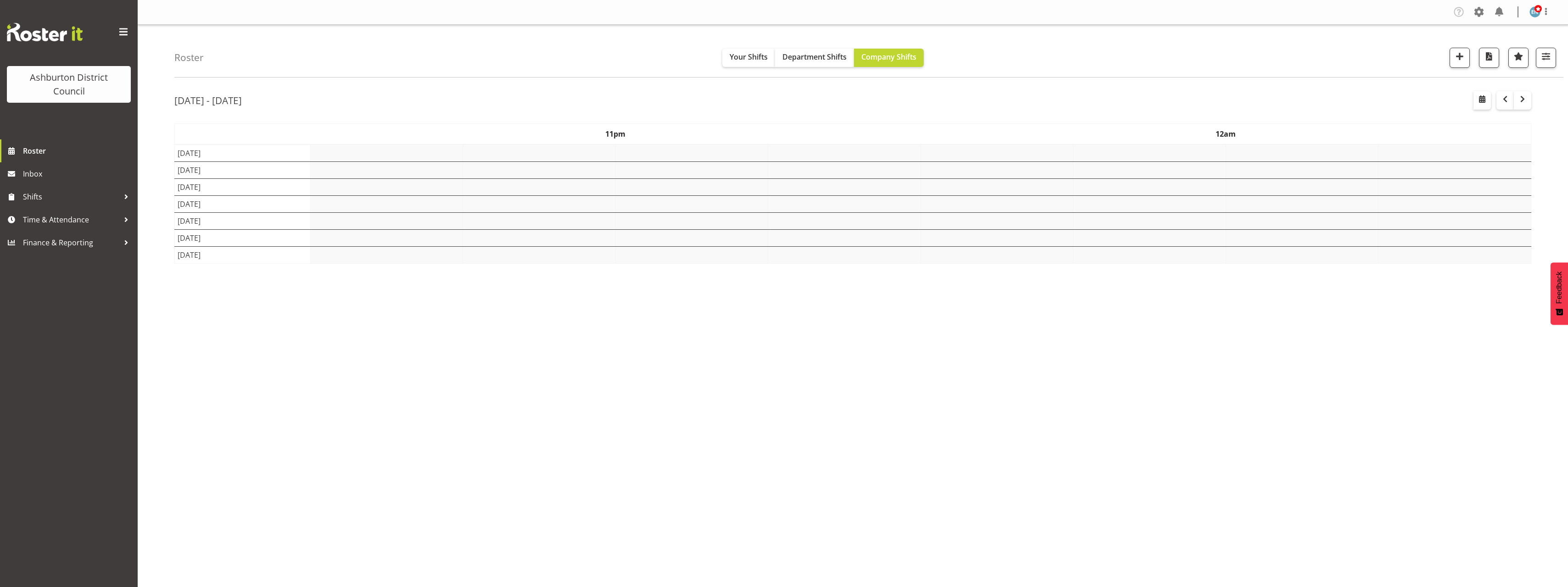
click at [550, 81] on div "Roster Your Shifts Department Shifts Company Shifts 1 Locations Clear Art Galle…" at bounding box center [853, 238] width 1430 height 426
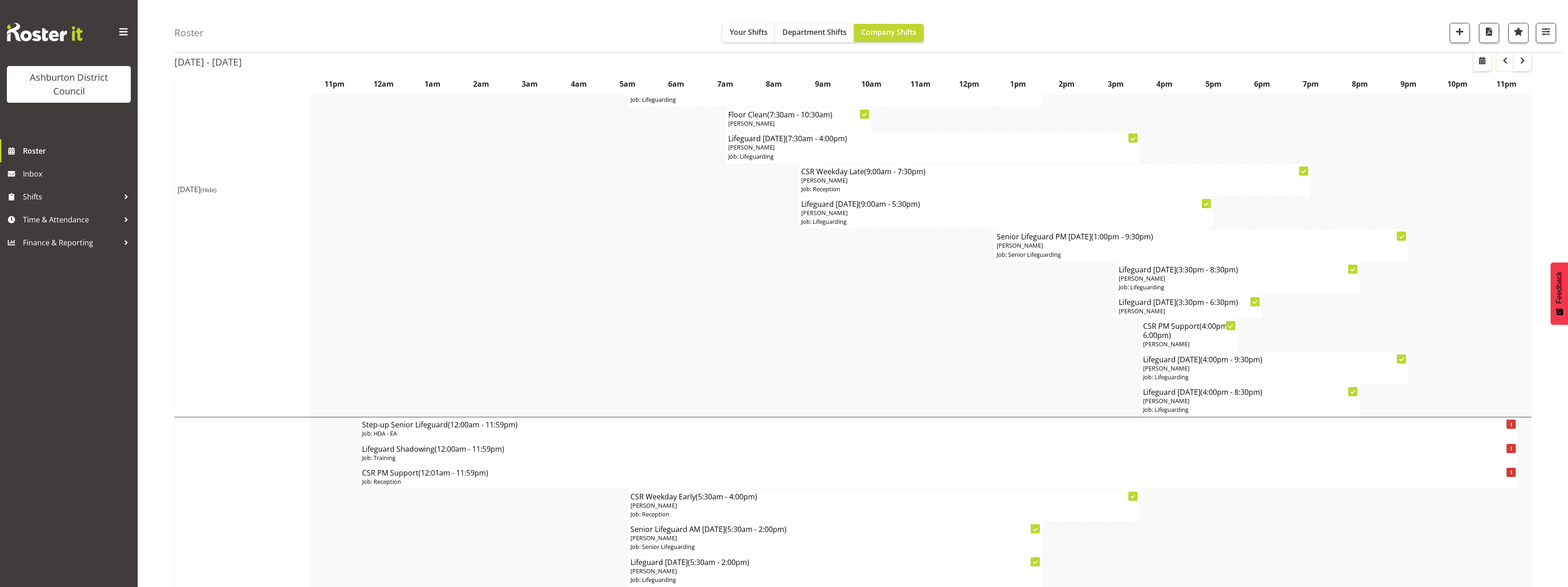
click at [1496, 62] on button "button" at bounding box center [1505, 62] width 18 height 18
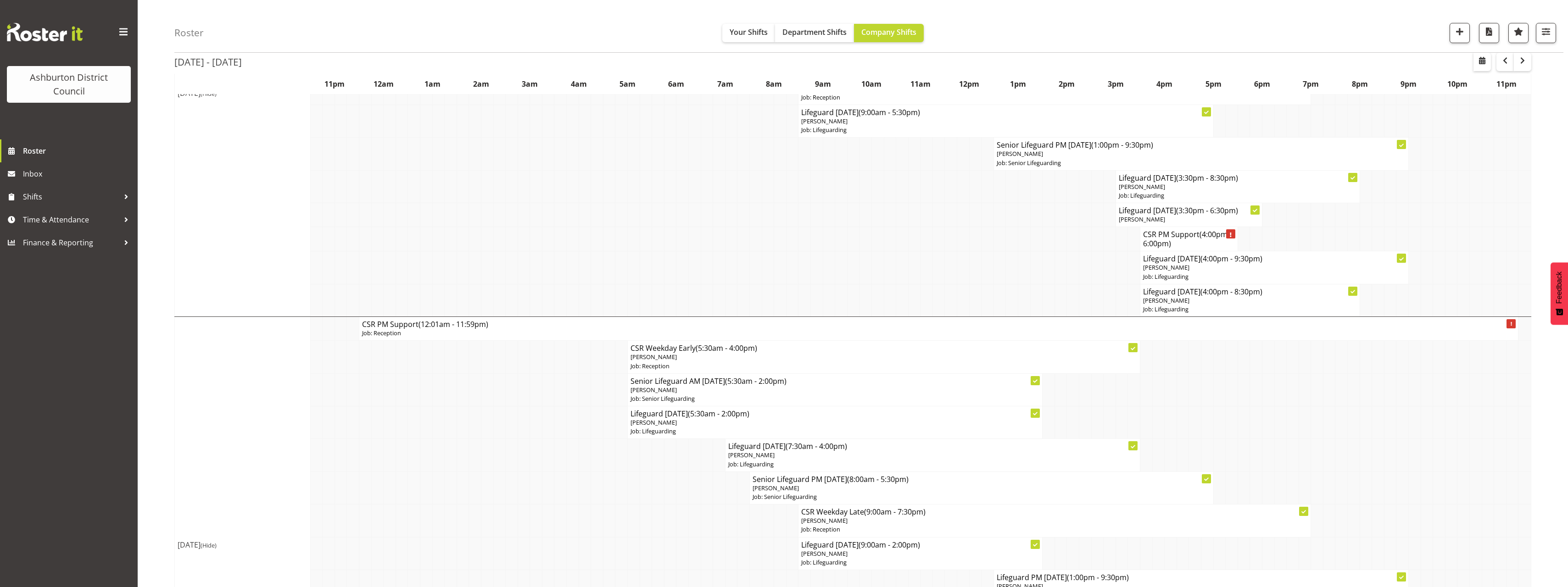
scroll to position [505, 0]
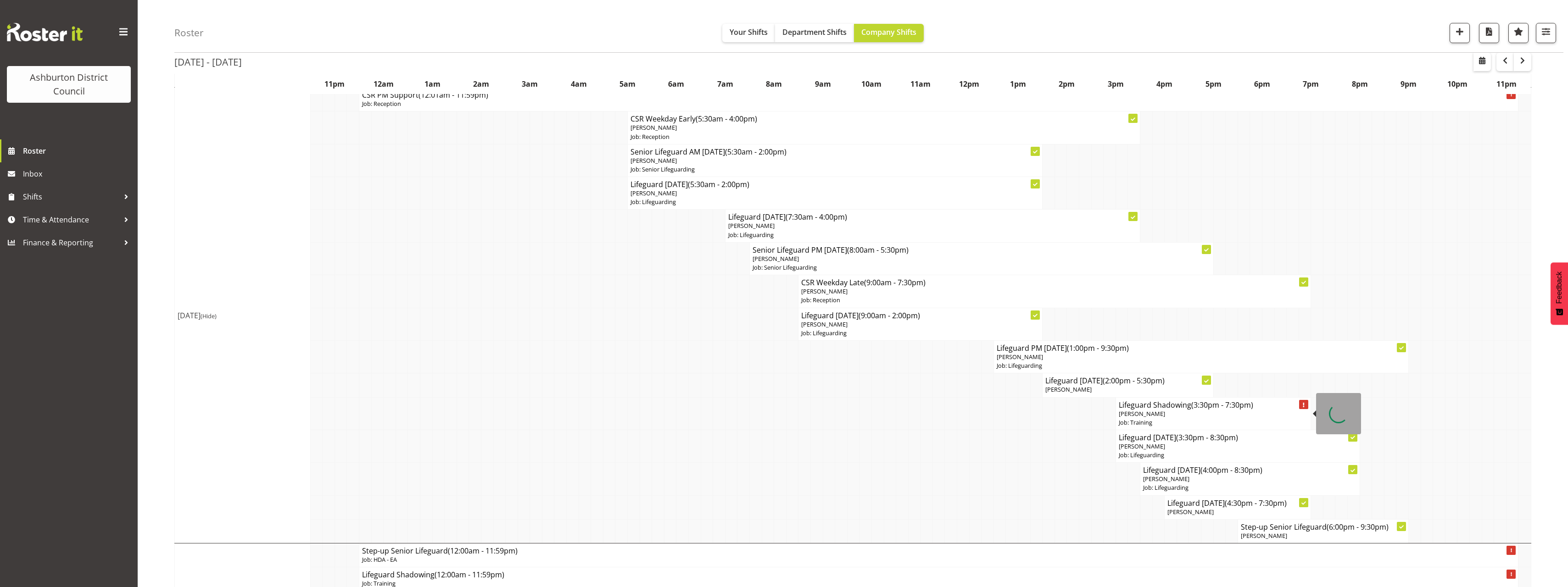
click at [1180, 409] on h4 "Lifeguard Shadowing (3:30pm - 7:30pm)" at bounding box center [1213, 404] width 190 height 9
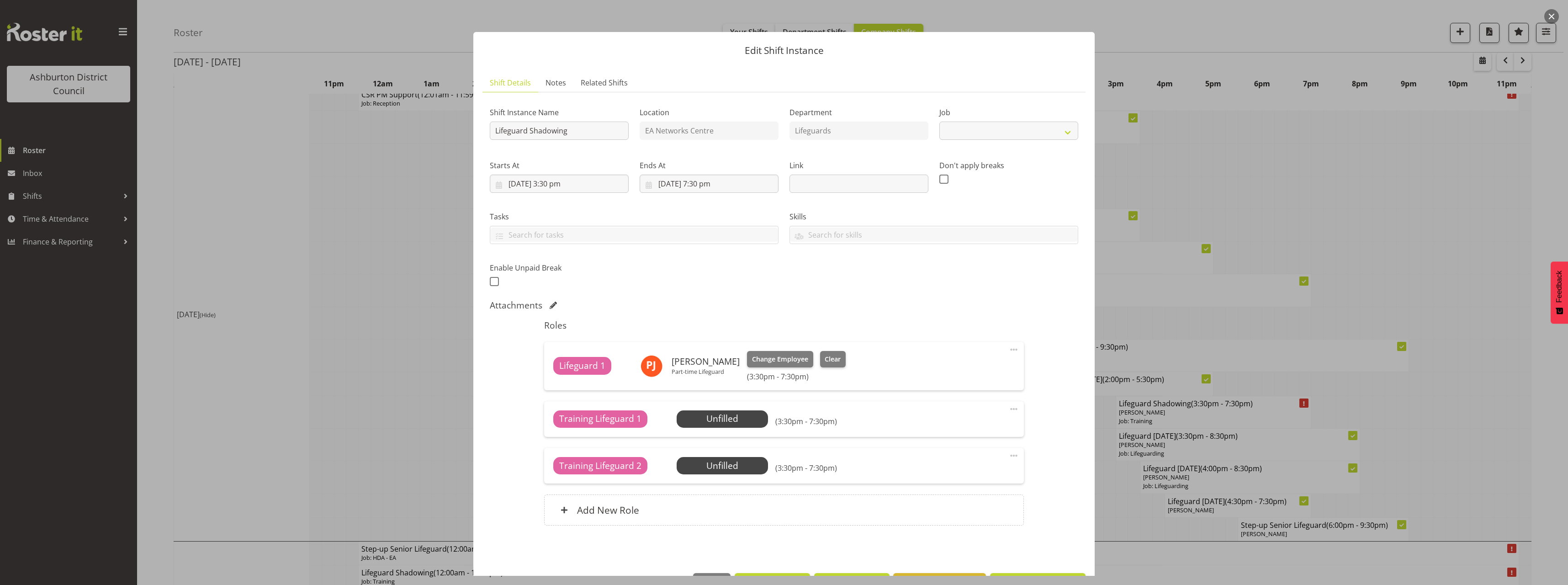
select select "40"
click at [725, 413] on span "Select Employee" at bounding box center [722, 419] width 68 height 13
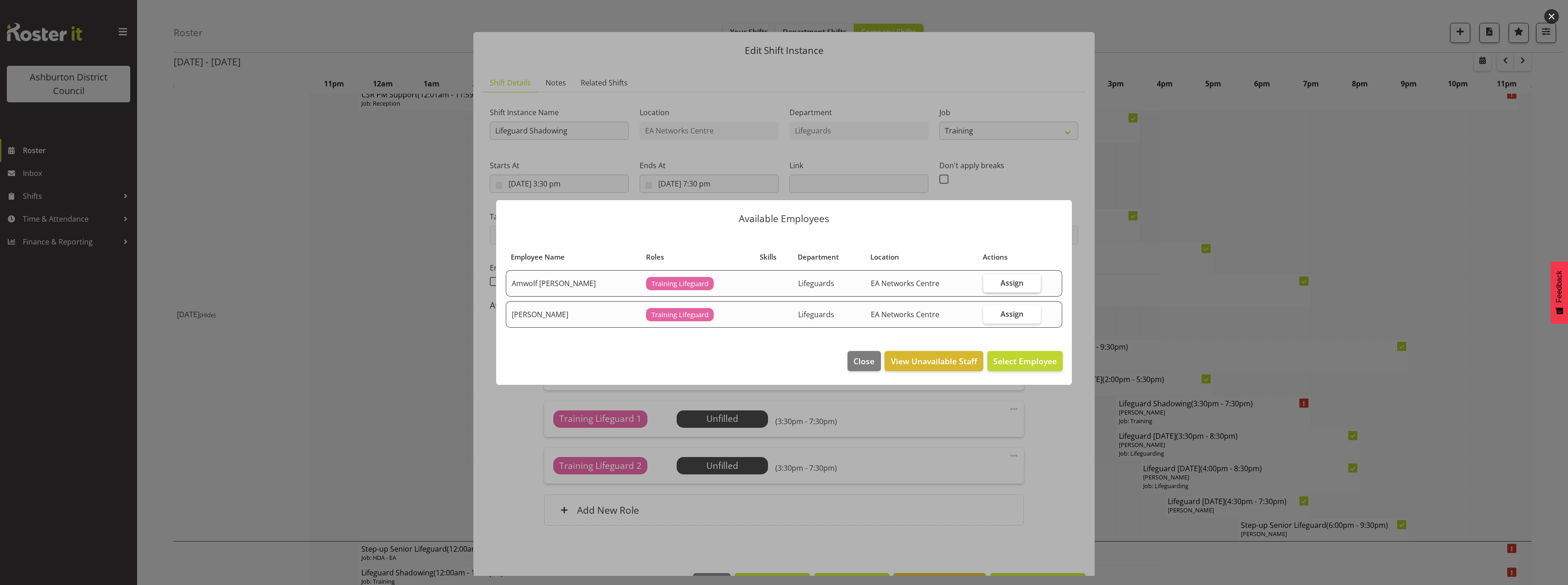
click at [989, 285] on label "Assign" at bounding box center [1012, 283] width 58 height 18
click at [989, 285] on input "Assign" at bounding box center [986, 282] width 6 height 6
checkbox input "true"
click at [1016, 368] on button "Assign Amwolf Artz" at bounding box center [995, 360] width 136 height 20
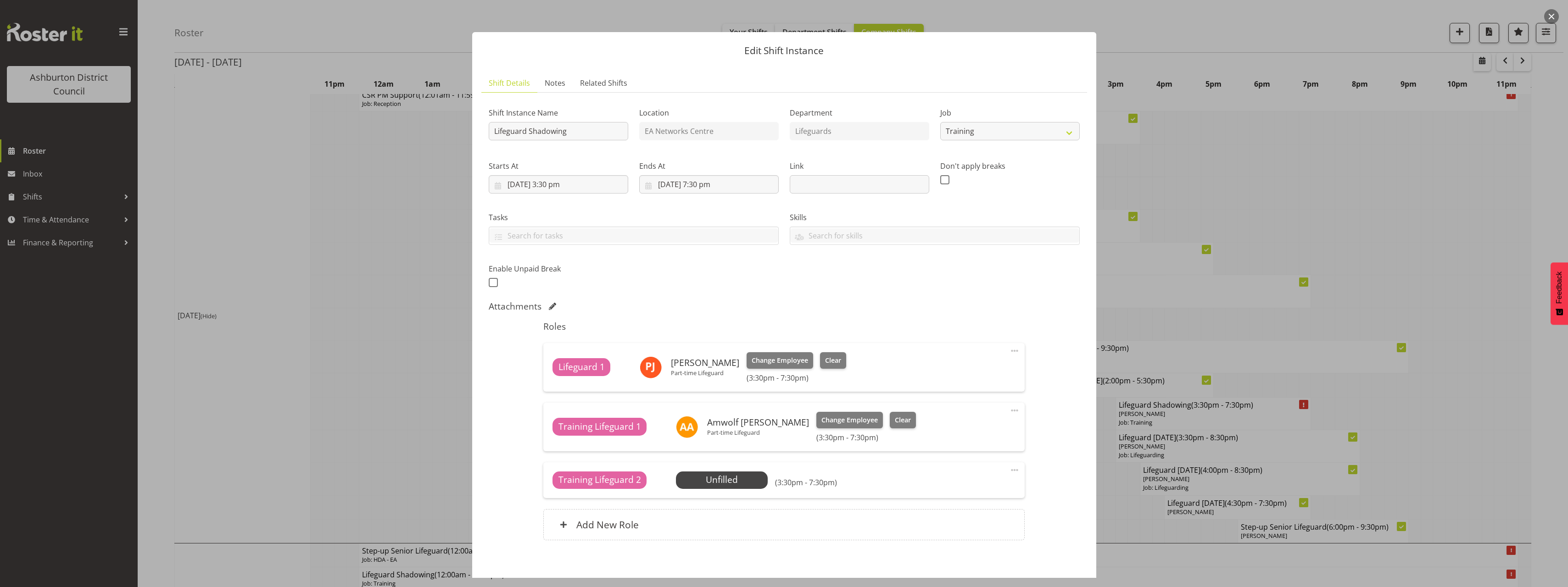
click at [737, 489] on div "Training Lifeguard 2 Unfilled Select Employee (3:30pm - 7:30pm) Edit Cover Role…" at bounding box center [784, 480] width 481 height 36
click at [734, 479] on span "Select Employee" at bounding box center [722, 480] width 68 height 13
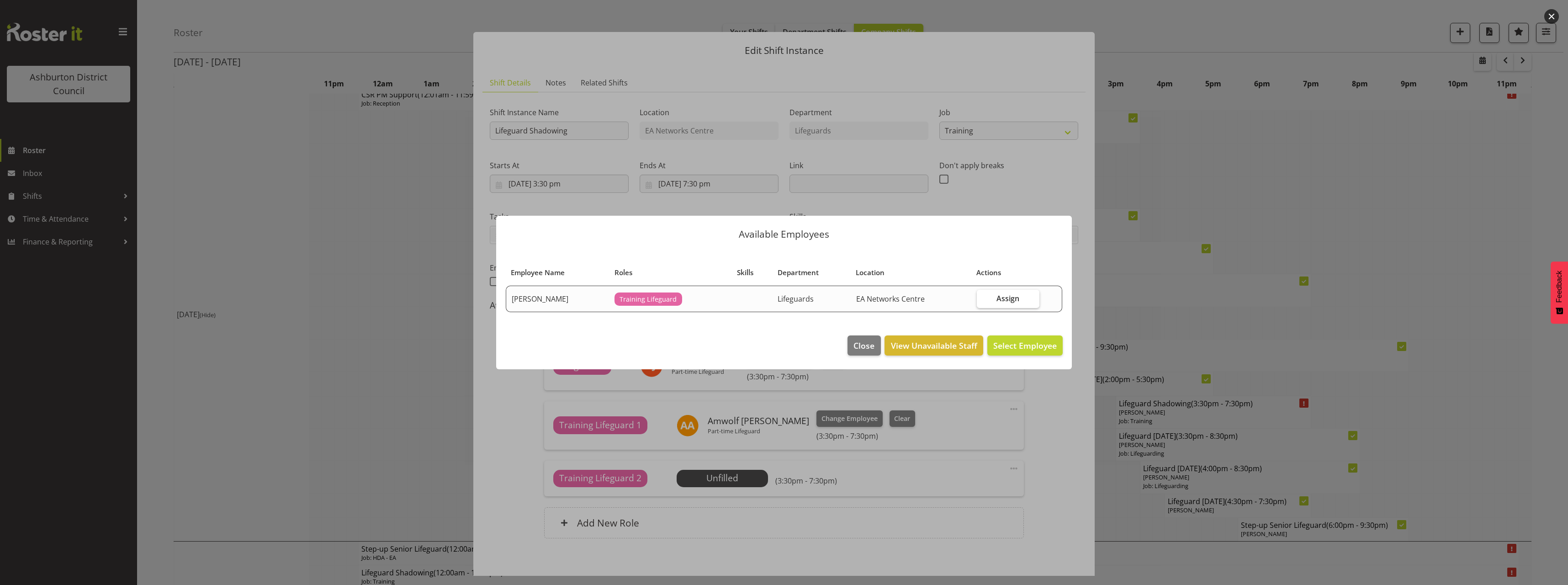
click at [1003, 298] on span "Assign" at bounding box center [1008, 298] width 23 height 9
click at [983, 298] on input "Assign" at bounding box center [980, 298] width 6 height 6
checkbox input "true"
click at [1031, 348] on span "Assign Caleb Armstrong" at bounding box center [1010, 345] width 93 height 11
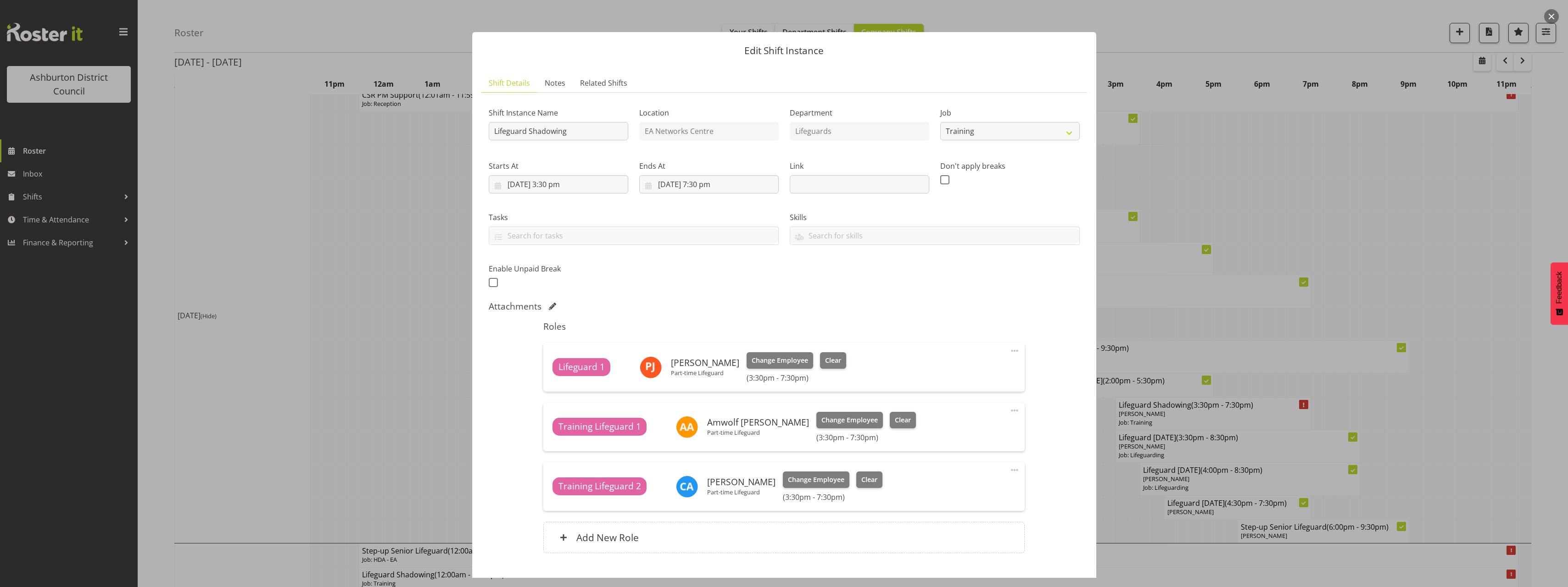
click at [1042, 387] on div "Shift Instance Name Lifeguard Shadowing Location EA Networks Centre Department …" at bounding box center [784, 332] width 591 height 464
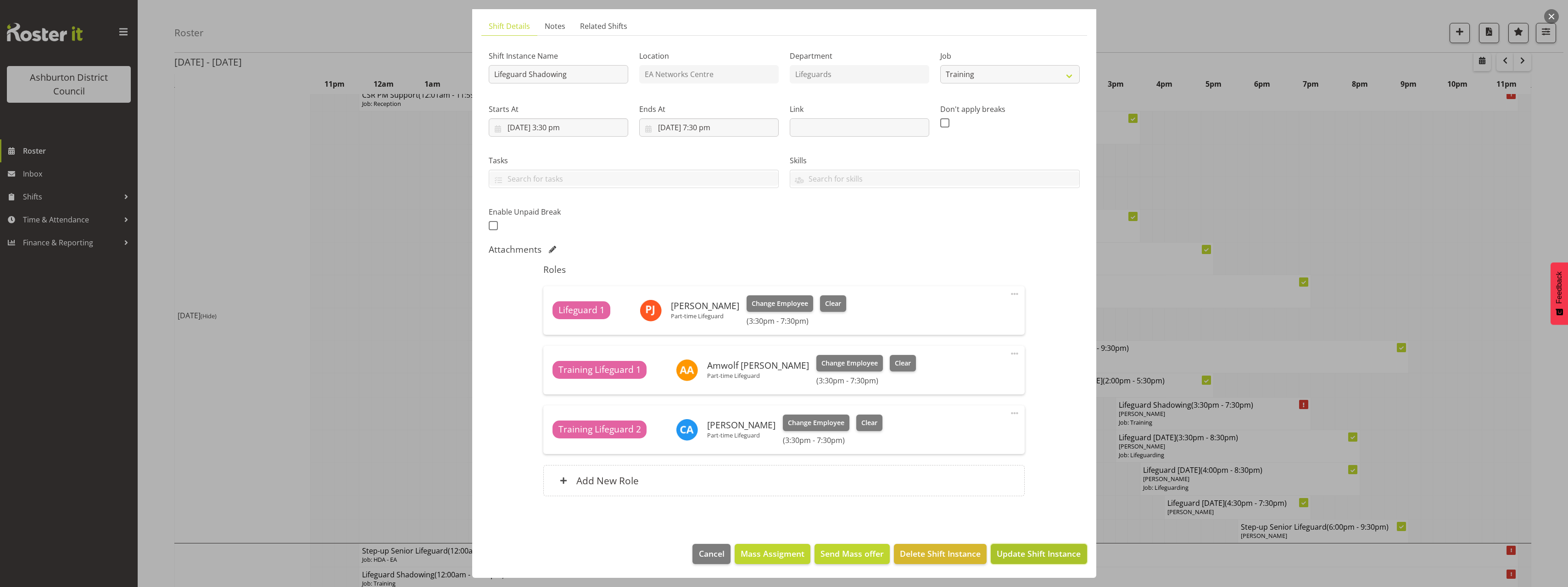
click at [1040, 550] on span "Update Shift Instance" at bounding box center [1038, 553] width 84 height 12
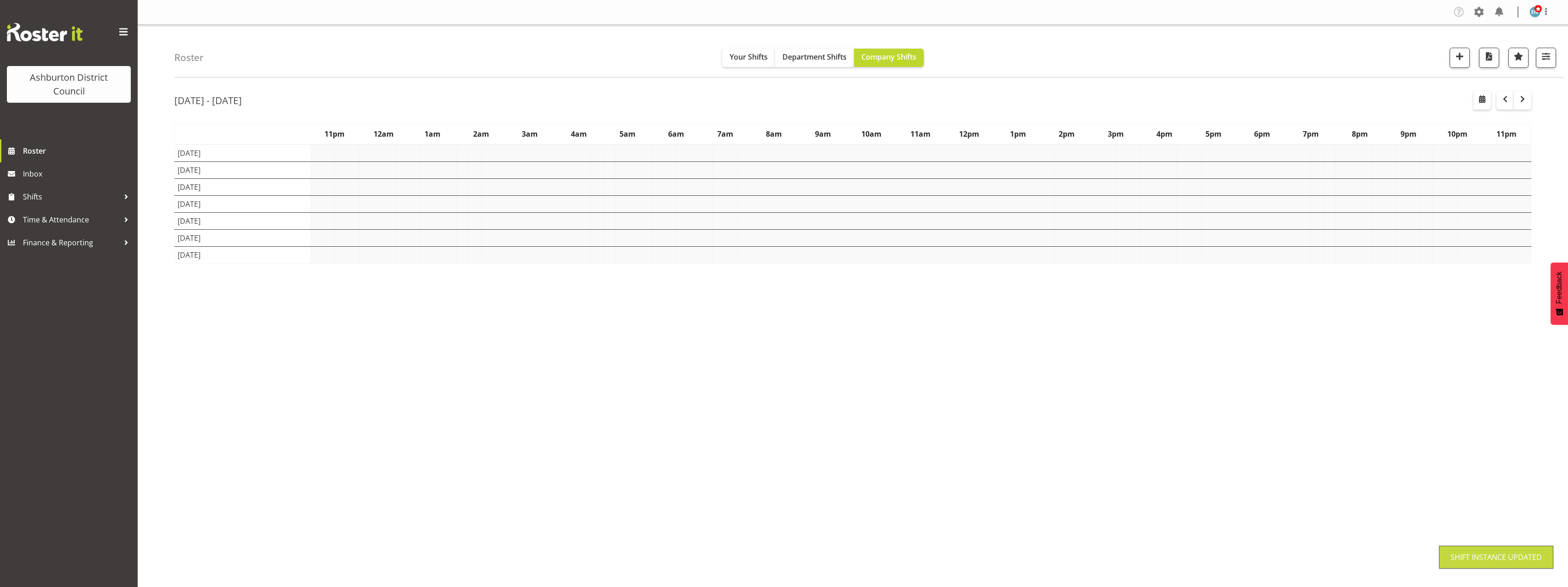
scroll to position [0, 0]
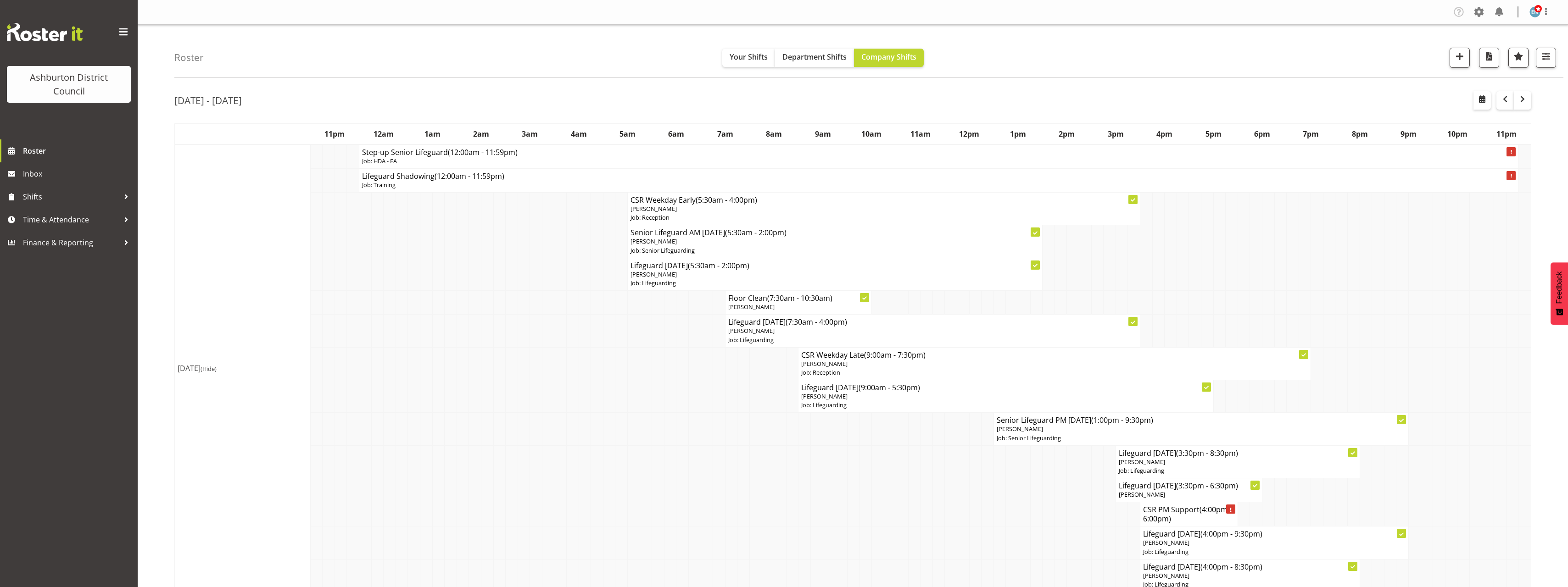
click at [801, 459] on td at bounding box center [804, 461] width 12 height 32
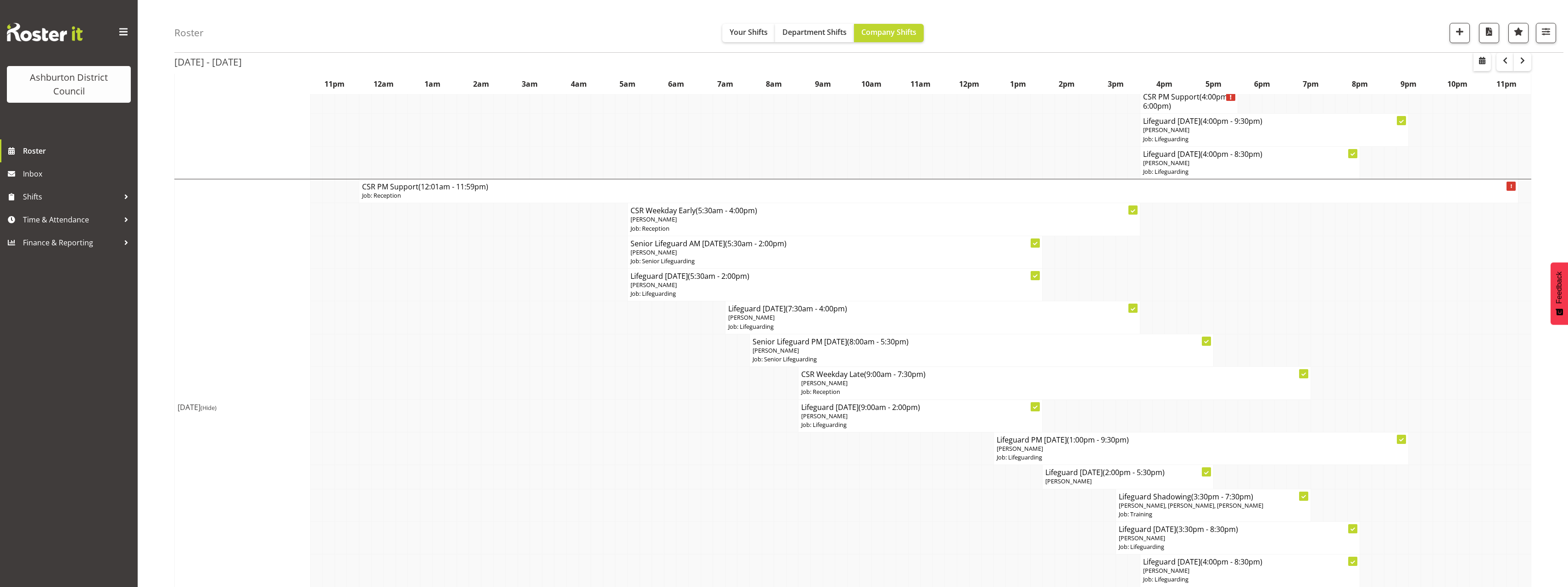
scroll to position [550, 0]
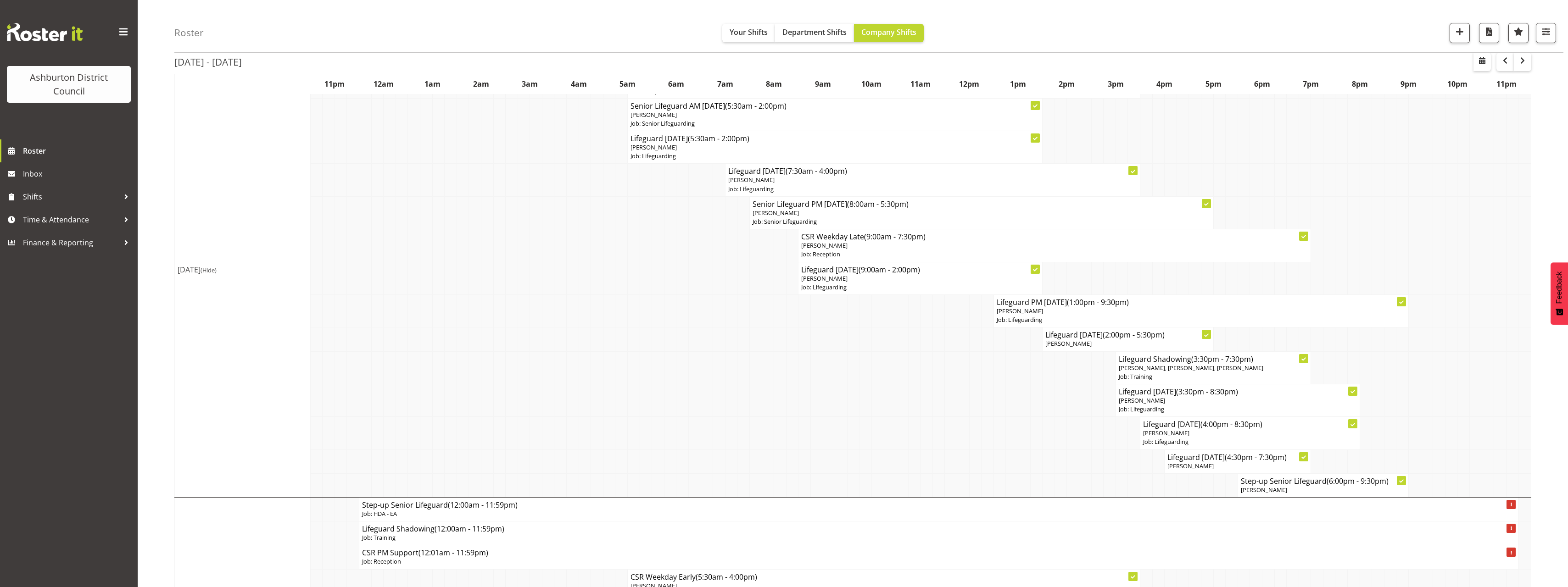
click at [1002, 443] on td at bounding box center [999, 432] width 12 height 32
click at [1161, 376] on p "Job: Training" at bounding box center [1213, 376] width 190 height 9
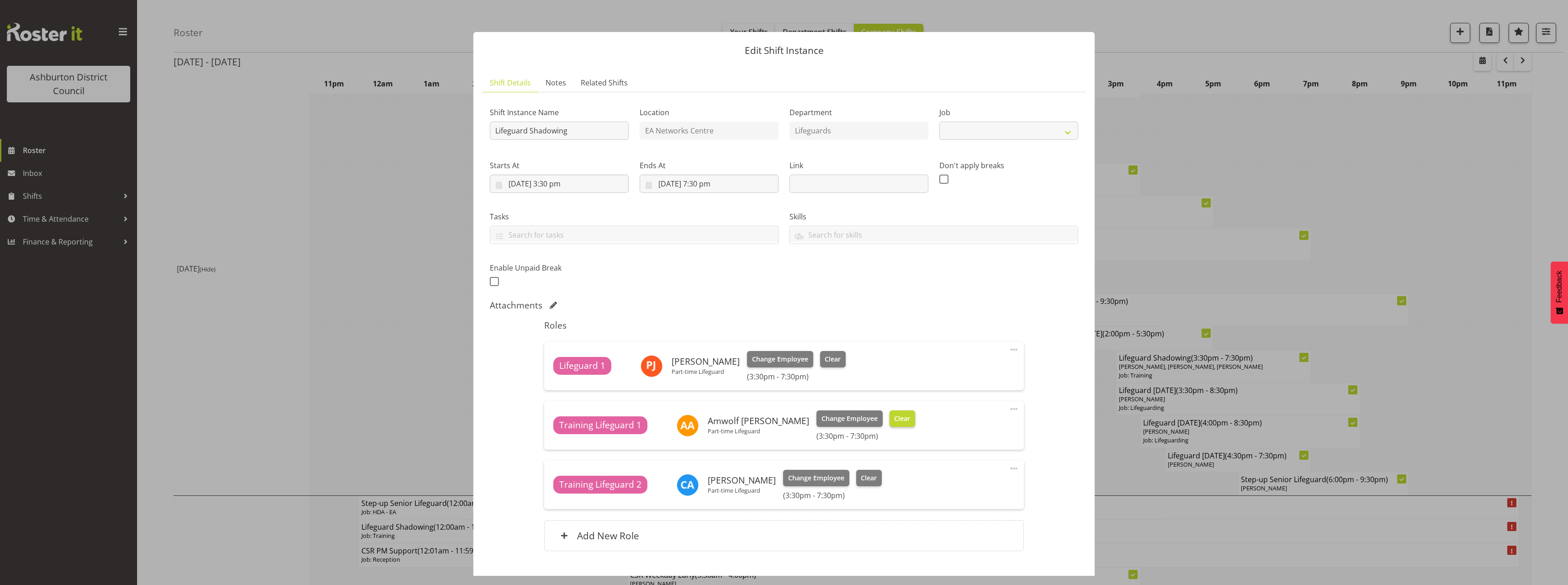
select select "40"
click at [413, 399] on div at bounding box center [784, 292] width 1568 height 585
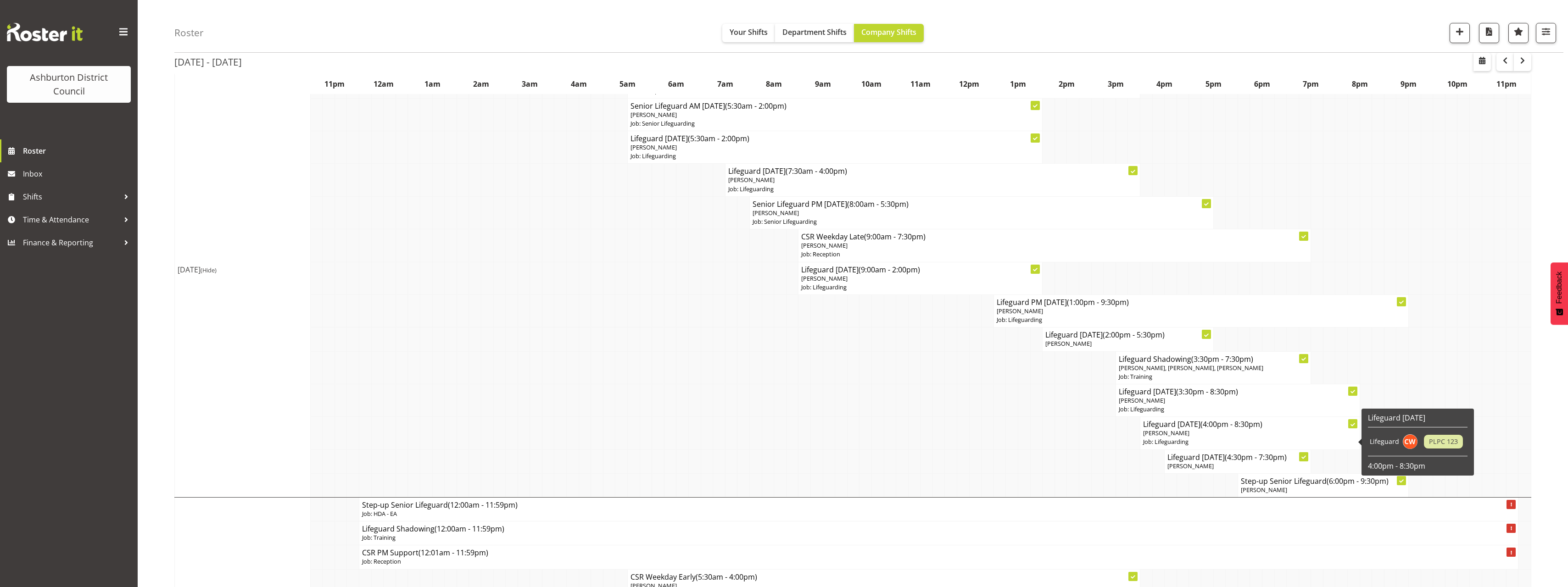
scroll to position [459, 0]
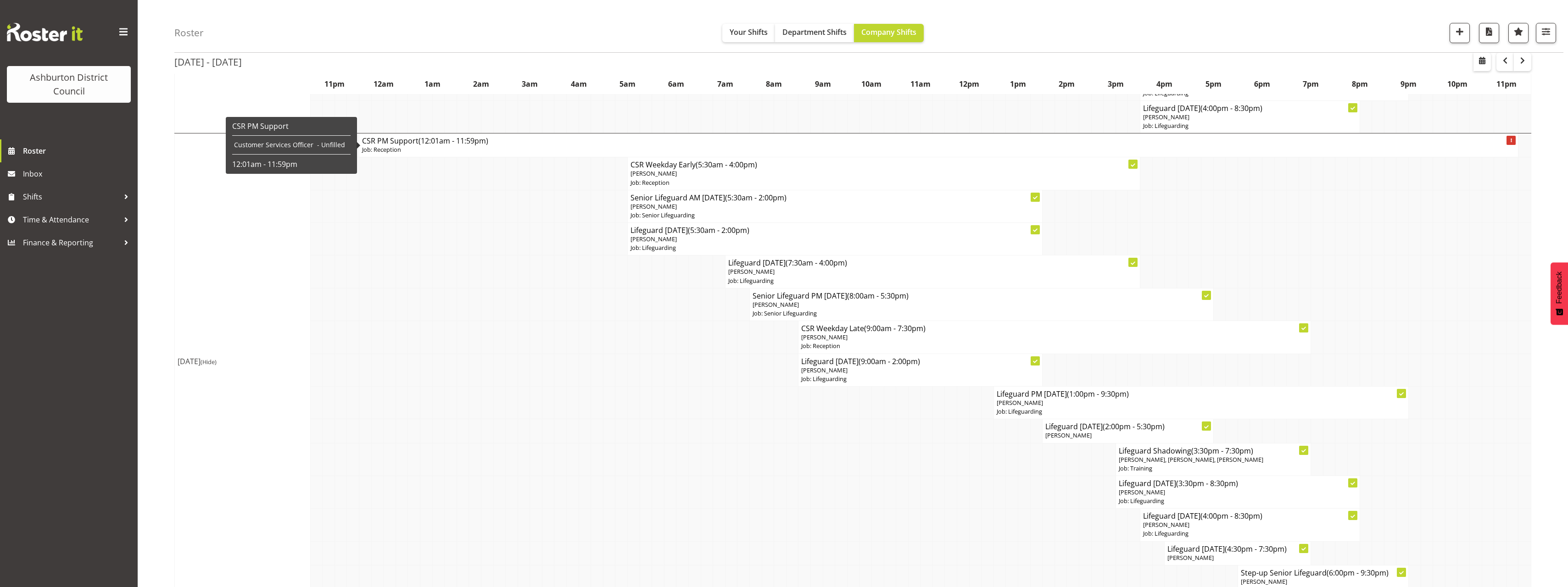
click at [468, 143] on span "(12:01am - 11:59pm)" at bounding box center [454, 140] width 70 height 10
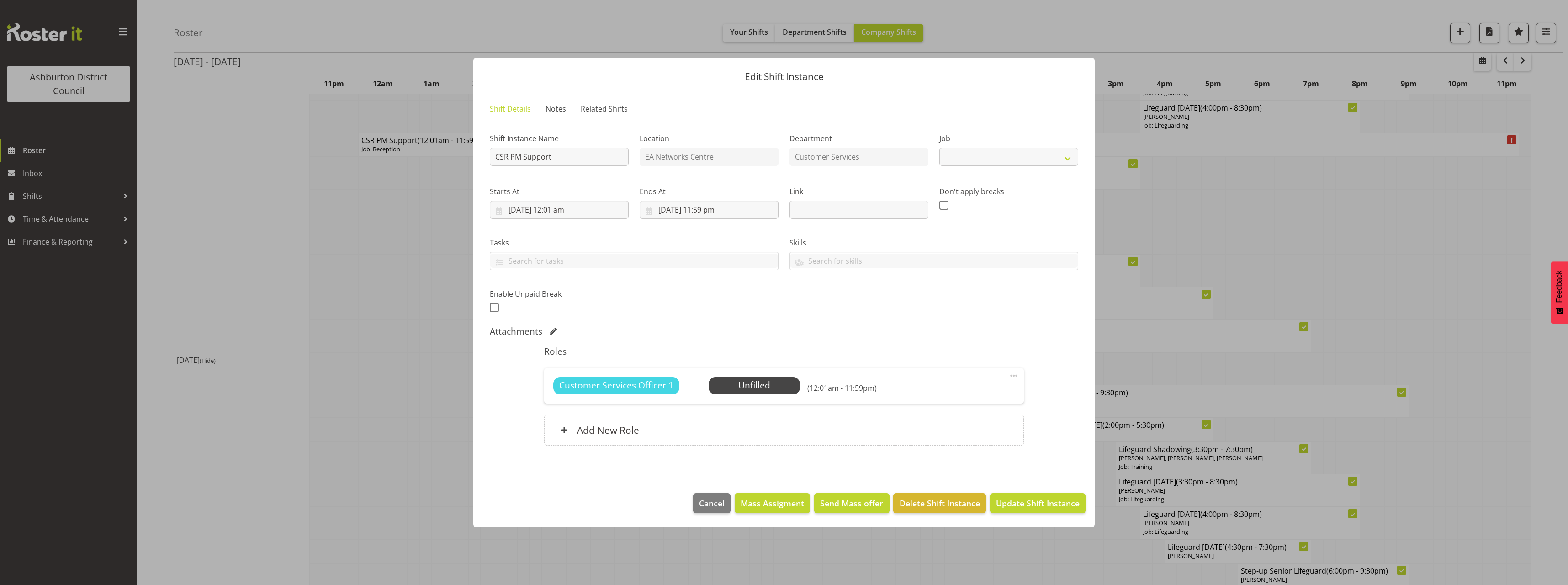
select select "30"
click at [1009, 163] on select "Create new job Casual HDA - CSR HDA - EA Lifeguarding LTS- Alt Duties Ordinary …" at bounding box center [1009, 156] width 139 height 18
click at [1307, 195] on div at bounding box center [784, 292] width 1568 height 585
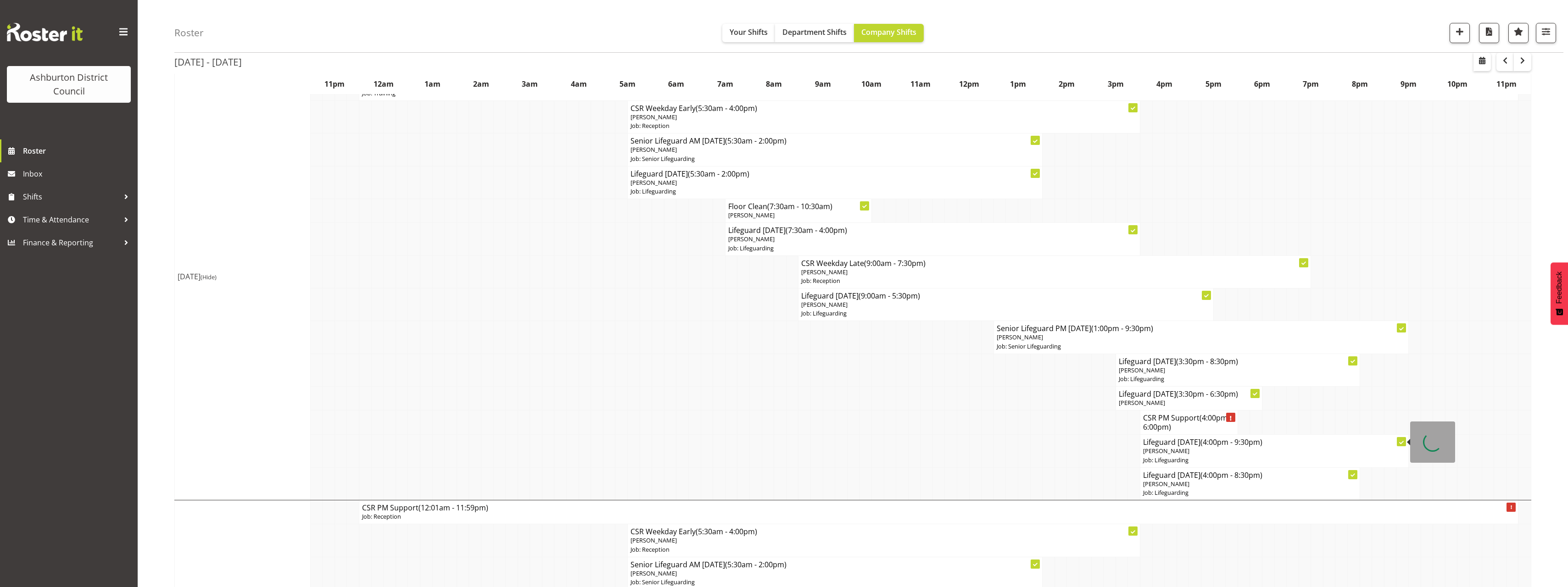
scroll to position [46, 0]
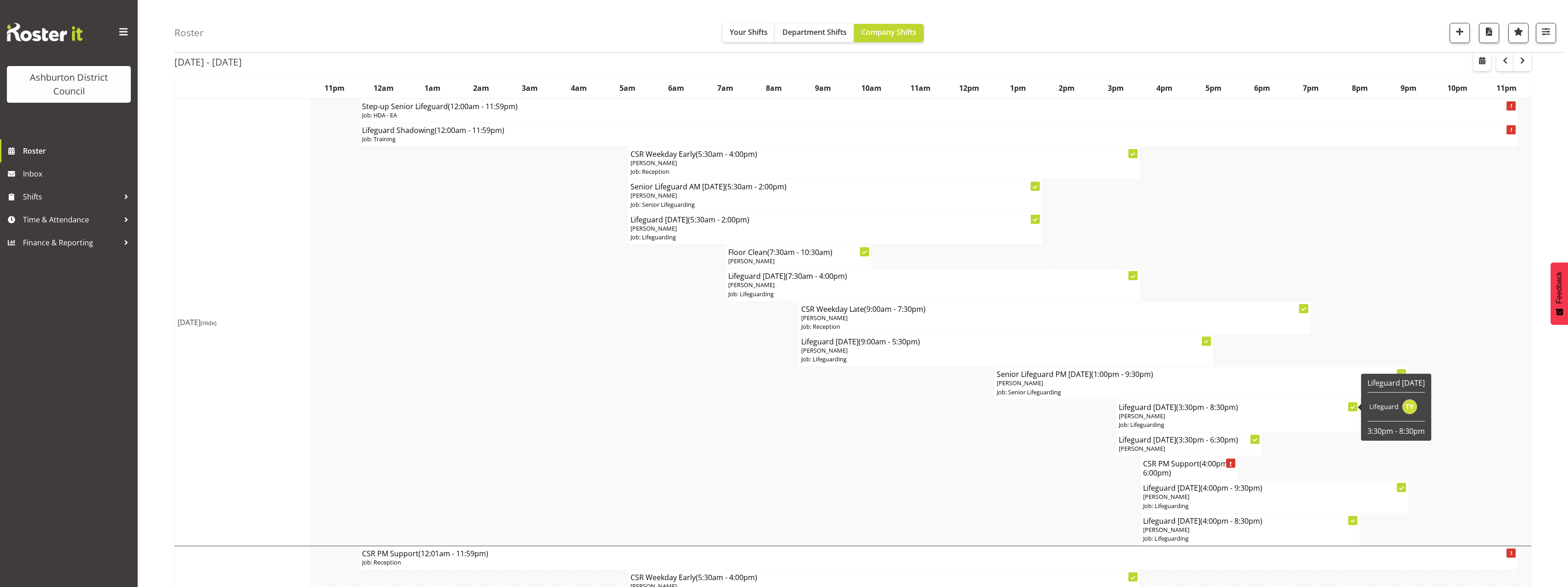
click at [1180, 420] on p "Job: Lifeguarding" at bounding box center [1238, 425] width 238 height 9
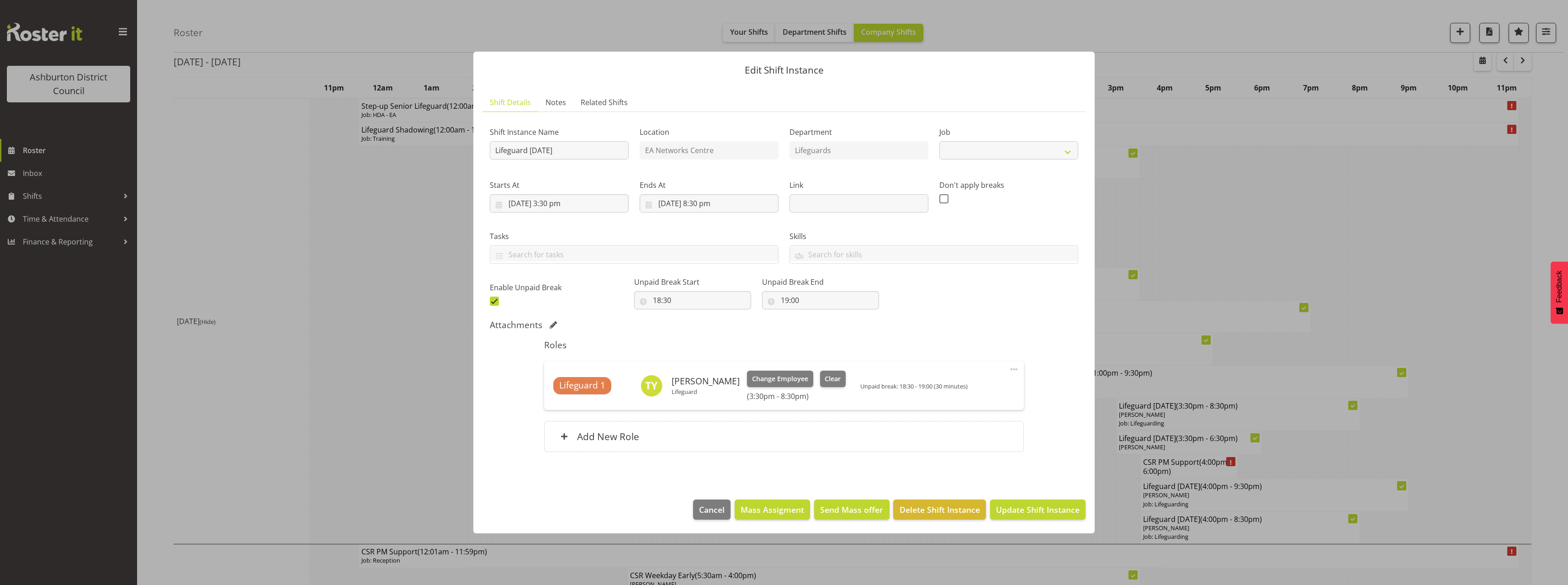
select select "38"
click at [1432, 351] on div at bounding box center [784, 292] width 1568 height 585
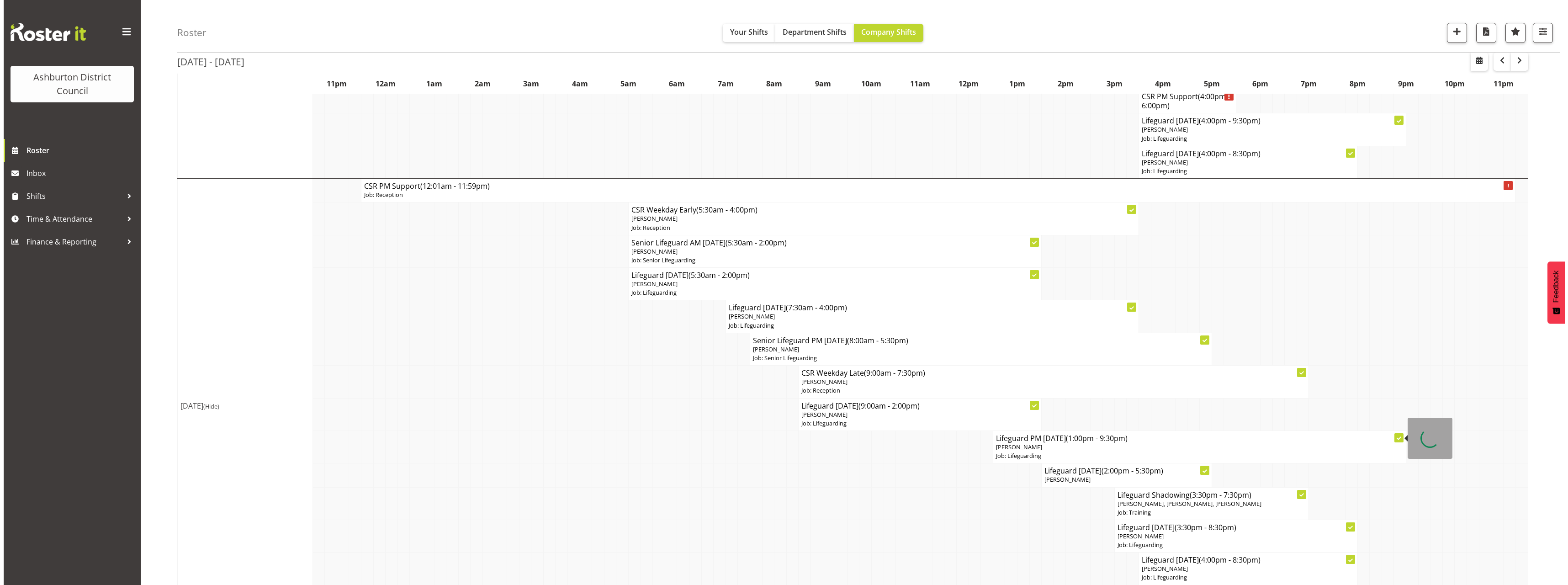
scroll to position [594, 0]
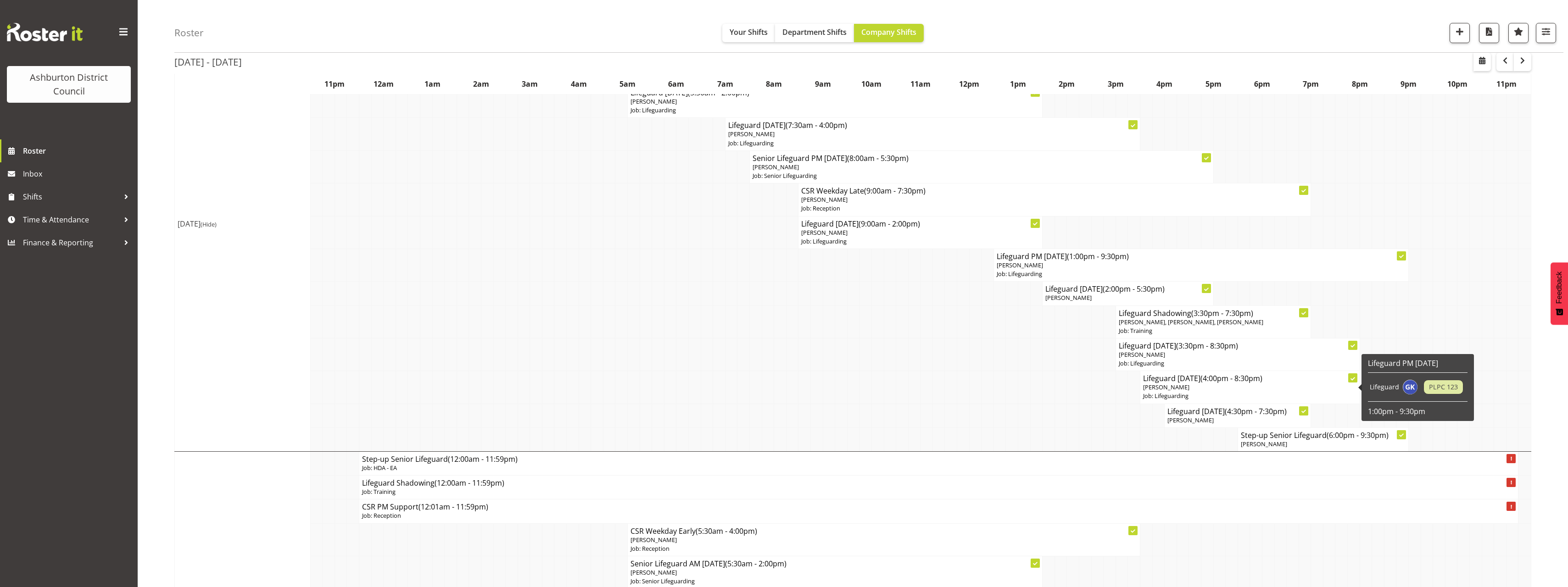
click at [942, 422] on td at bounding box center [938, 415] width 12 height 24
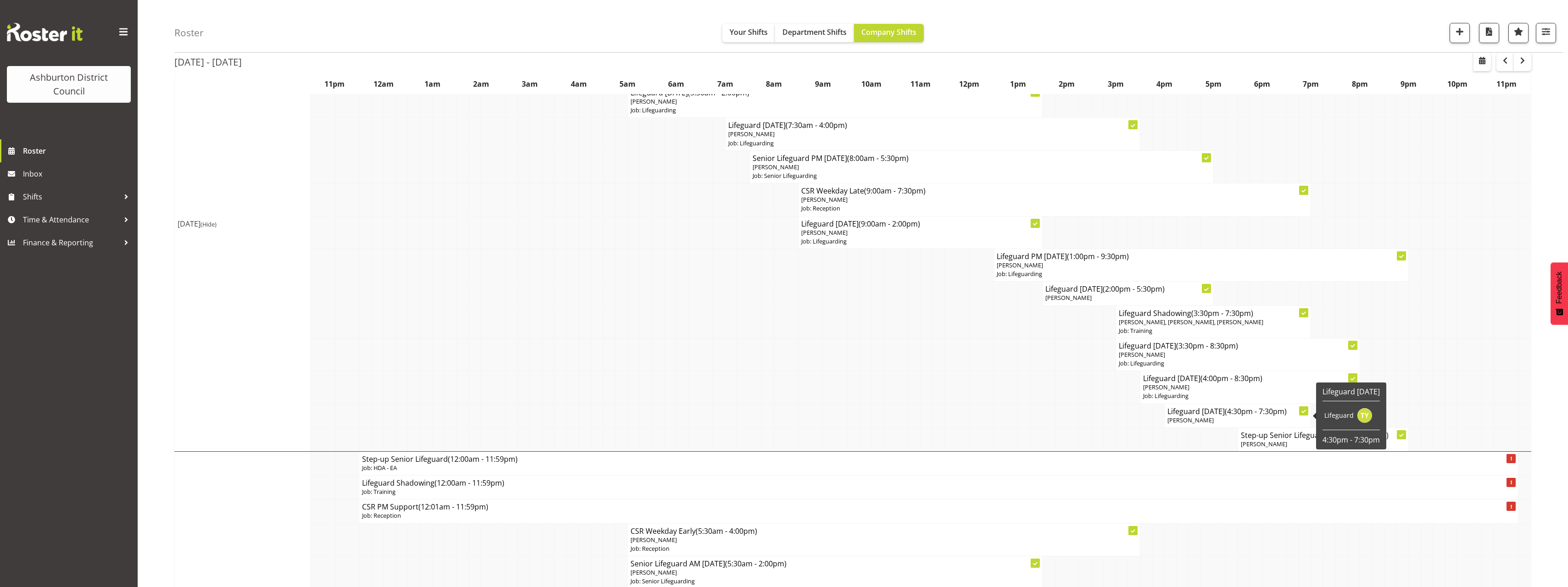
click at [1212, 417] on p "[PERSON_NAME]" at bounding box center [1237, 420] width 141 height 9
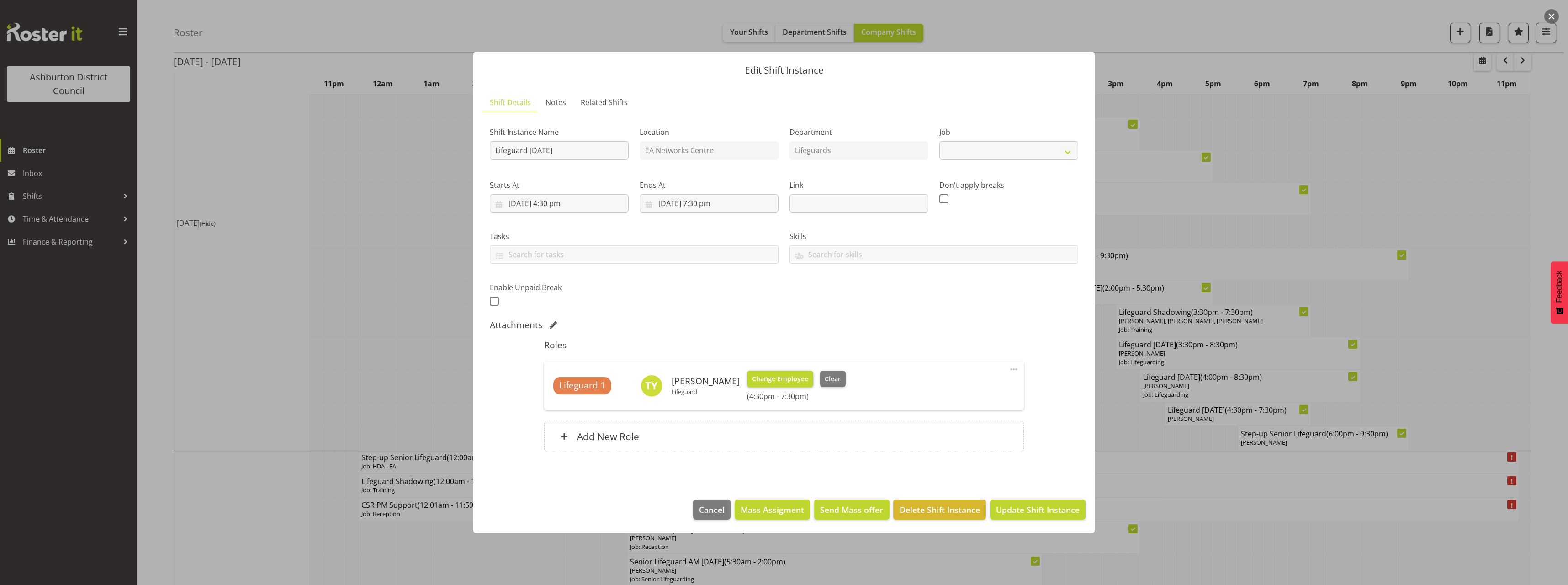
select select "38"
click at [600, 432] on h6 "Add New Role" at bounding box center [608, 436] width 62 height 12
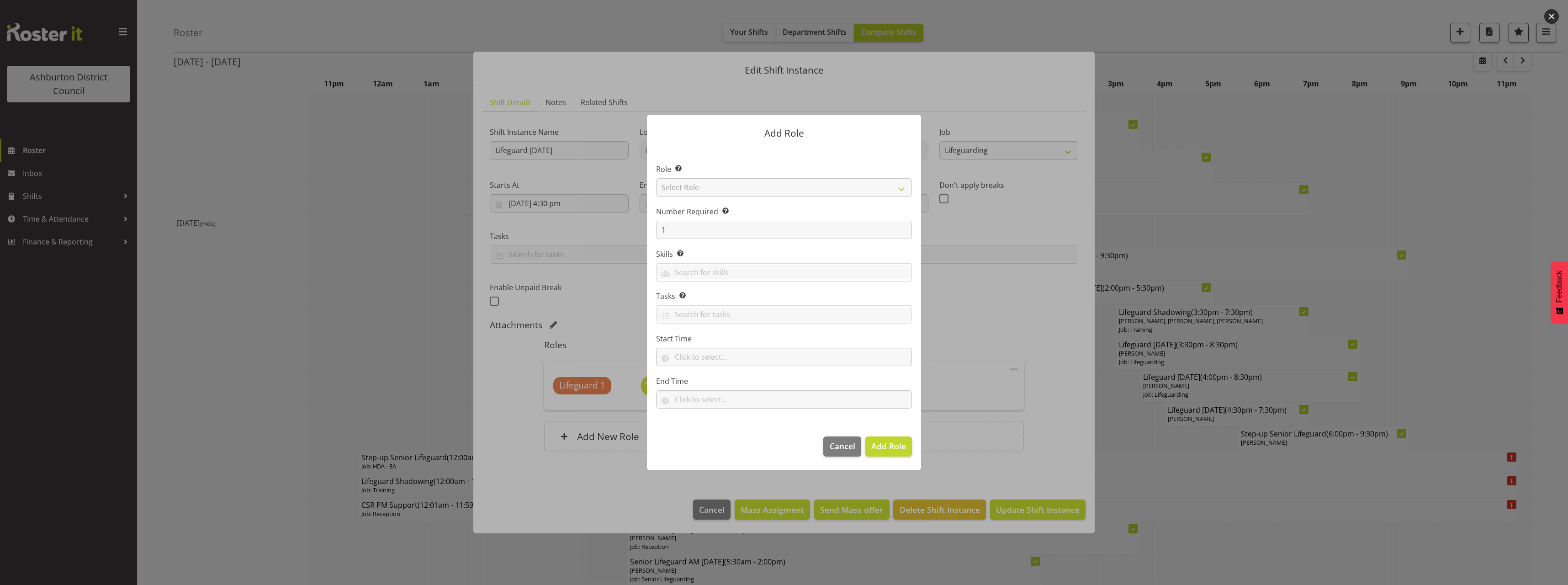
click at [694, 184] on section "Role Select the role you wish to add to the shift. Select Role AAGM Deputy Dire…" at bounding box center [784, 287] width 274 height 279
click at [694, 184] on select "Select Role AAGM Deputy Director AAGM Director Archivist Childrens Librarian Co…" at bounding box center [784, 187] width 256 height 18
select select "64"
click at [656, 178] on select "Select Role AAGM Deputy Director AAGM Director Archivist Childrens Librarian Co…" at bounding box center [784, 187] width 256 height 18
click at [706, 358] on input "text" at bounding box center [784, 357] width 256 height 18
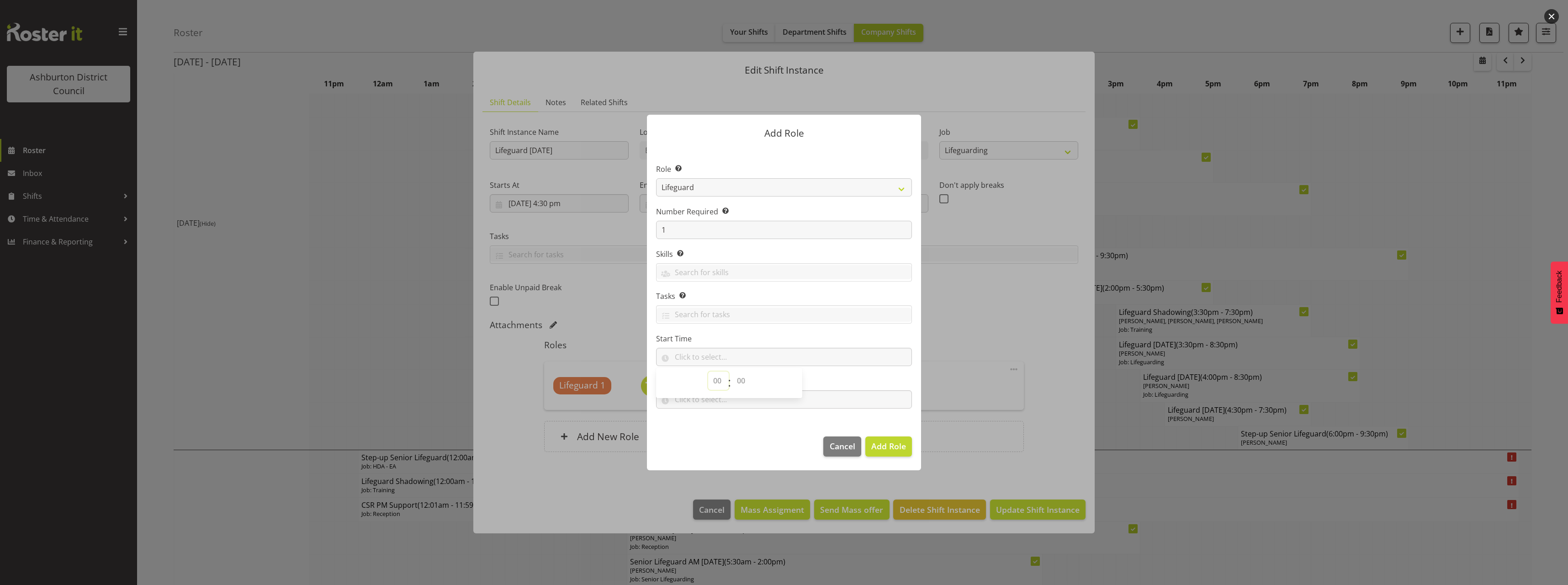
click at [712, 384] on select "00 00 01 02 03 04 05 06 07 08 09 10 11 12 13 14 15 16 17 18 19 20 21 22 23" at bounding box center [718, 380] width 21 height 18
select select "15"
click at [708, 371] on select "00 00 01 02 03 04 05 06 07 08 09 10 11 12 13 14 15 16 17 18 19 20 21 22 23" at bounding box center [718, 380] width 21 height 18
click at [743, 378] on select "00 00 01 02 03 04 05 06 07 08 09 10 11 12 13 14 15 16 17 18 19 20 21 22 23 24 2…" at bounding box center [742, 380] width 21 height 18
select select "30"
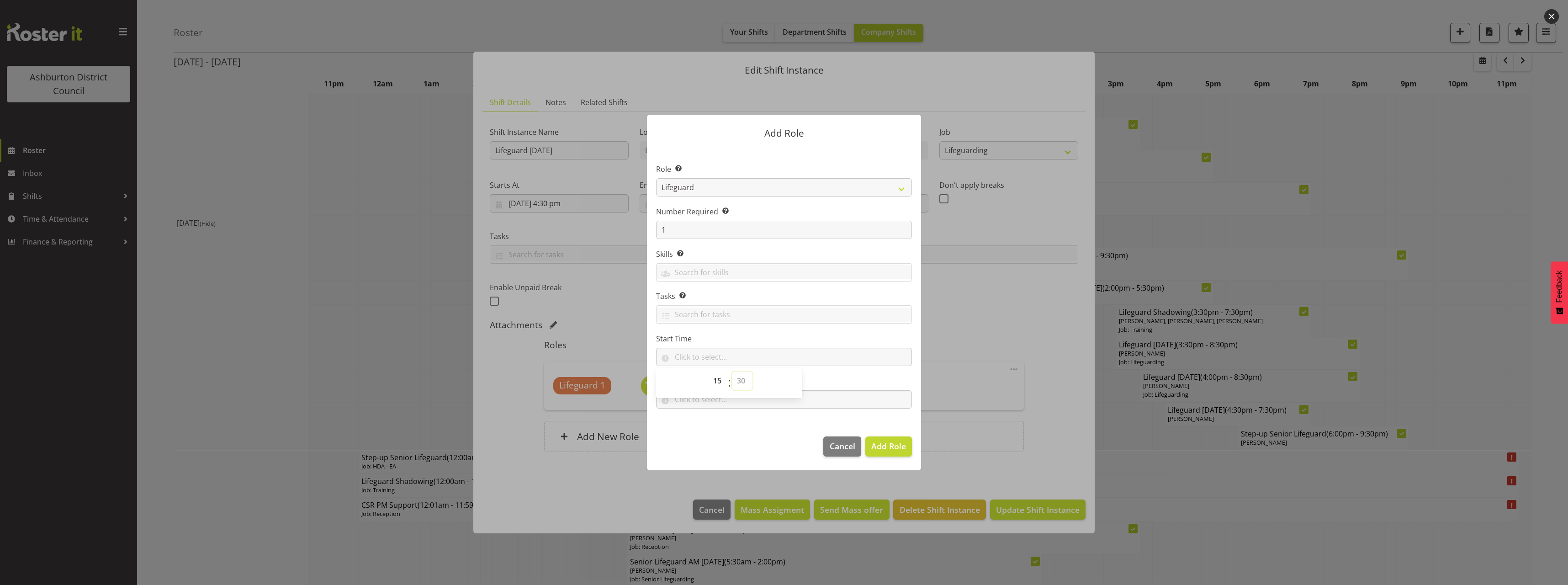
click at [732, 371] on select "00 00 01 02 03 04 05 06 07 08 09 10 11 12 13 14 15 16 17 18 19 20 21 22 23 24 2…" at bounding box center [742, 380] width 21 height 18
type input "15:30"
click at [862, 338] on label "Start Time" at bounding box center [784, 338] width 256 height 11
click at [694, 402] on input "text" at bounding box center [784, 399] width 256 height 18
click at [720, 422] on select "00 00 01 02 03 04 05 06 07 08 09 10 11 12 13 14 15 16 17 18 19 20 21 22 23" at bounding box center [718, 423] width 21 height 18
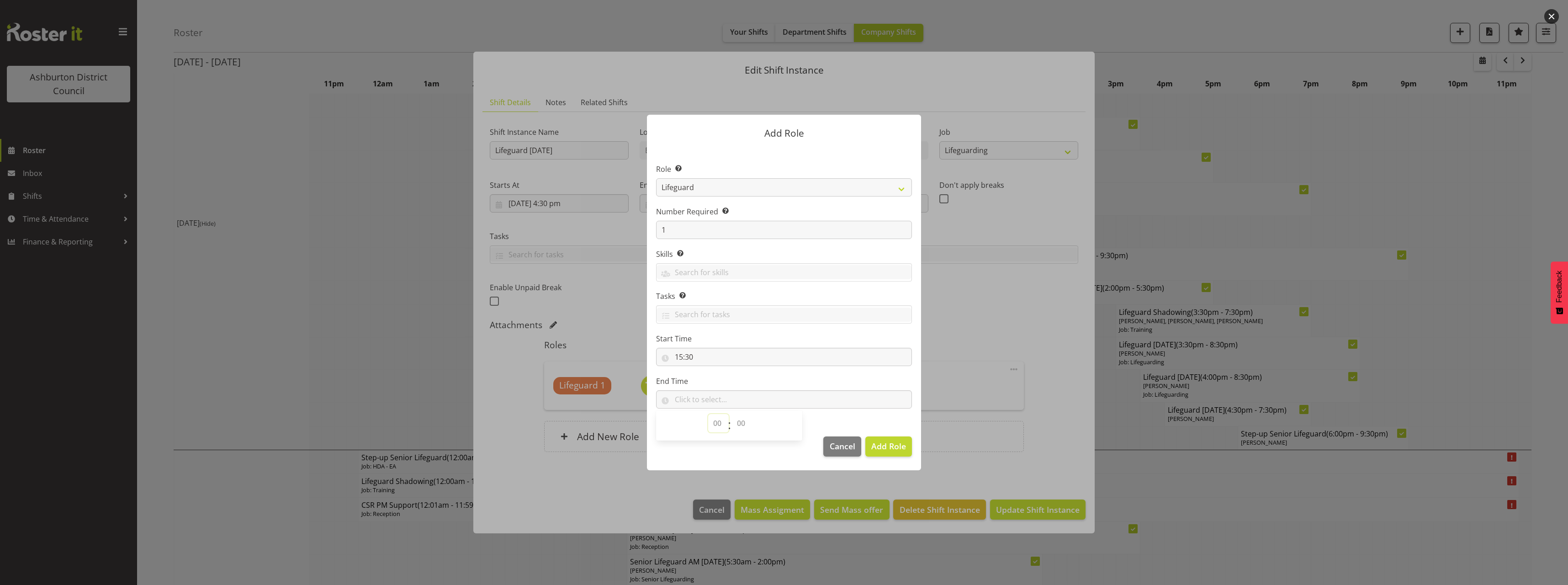
select select "19"
click at [708, 414] on select "00 00 01 02 03 04 05 06 07 08 09 10 11 12 13 14 15 16 17 18 19 20 21 22 23" at bounding box center [718, 423] width 21 height 18
click at [740, 418] on select "00 00 01 02 03 04 05 06 07 08 09 10 11 12 13 14 15 16 17 18 19 20 21 22 23 24 2…" at bounding box center [742, 423] width 21 height 18
select select "30"
click at [732, 414] on select "00 00 01 02 03 04 05 06 07 08 09 10 11 12 13 14 15 16 17 18 19 20 21 22 23 24 2…" at bounding box center [742, 423] width 21 height 18
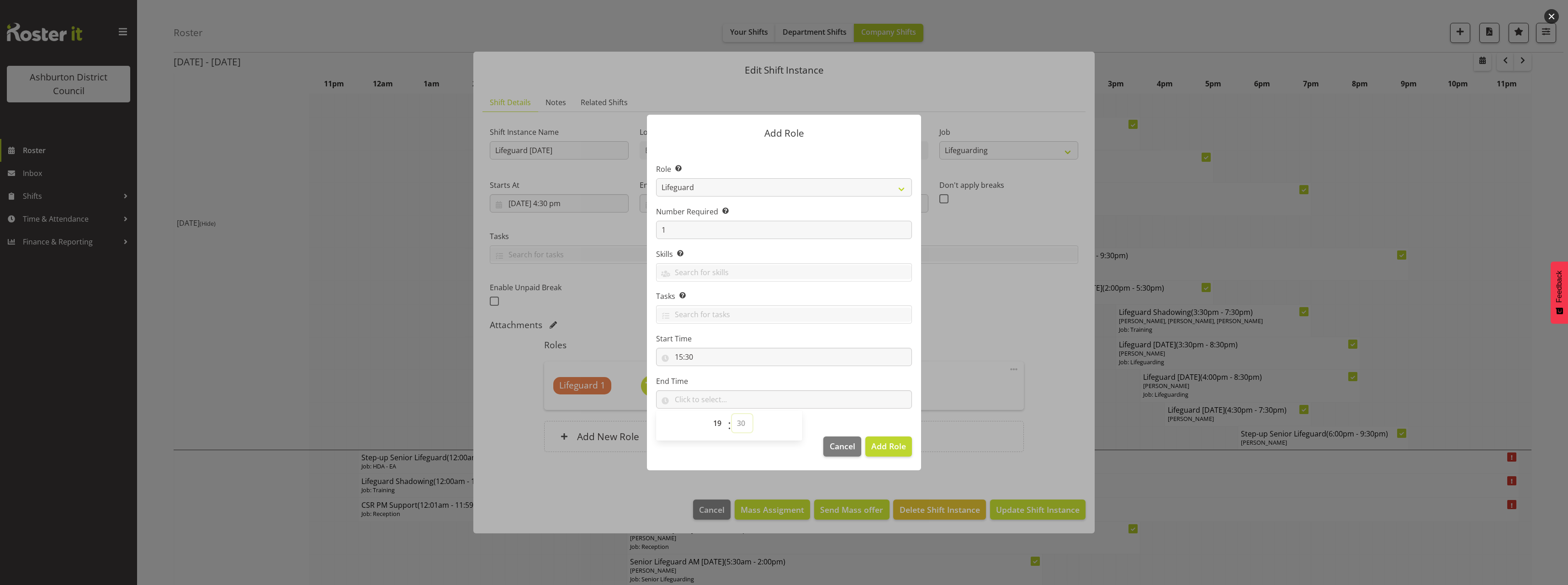
type input "19:30"
click at [866, 410] on section "Role Select the role you wish to add to the shift. AAGM Deputy Director AAGM Di…" at bounding box center [784, 287] width 274 height 279
click at [886, 448] on span "Add Role" at bounding box center [888, 446] width 35 height 11
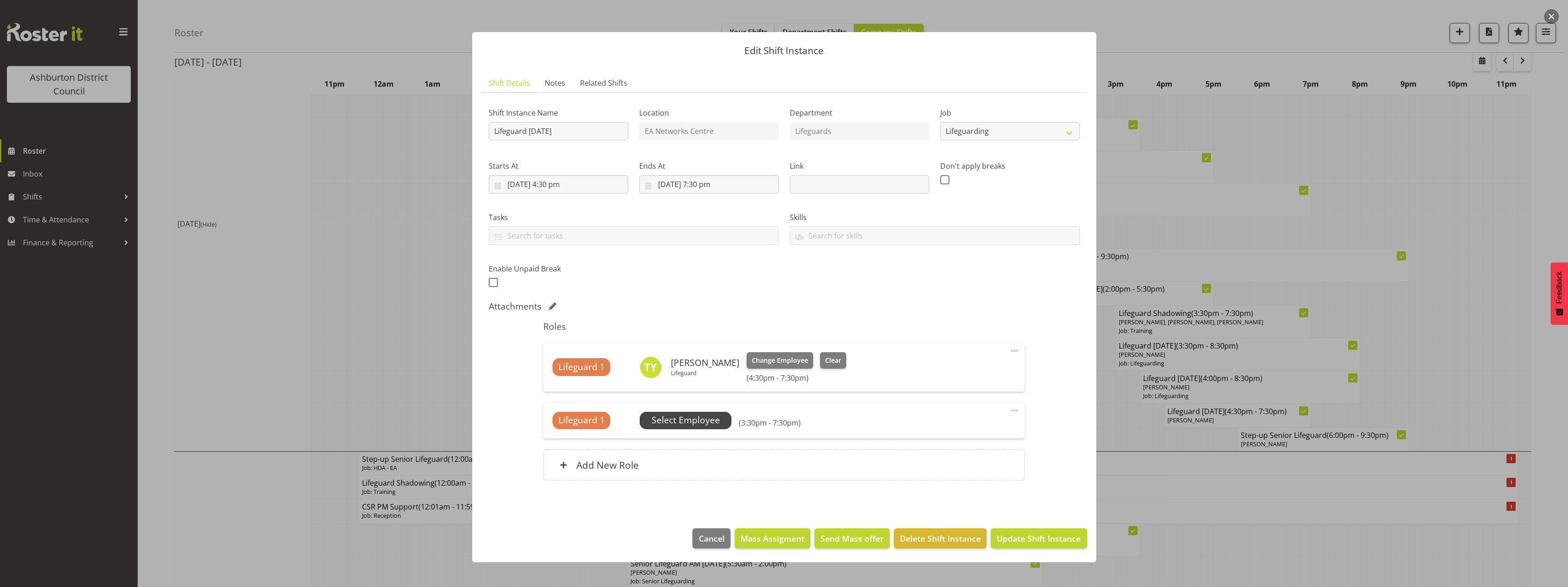
click at [683, 423] on span "Select Employee" at bounding box center [686, 420] width 68 height 13
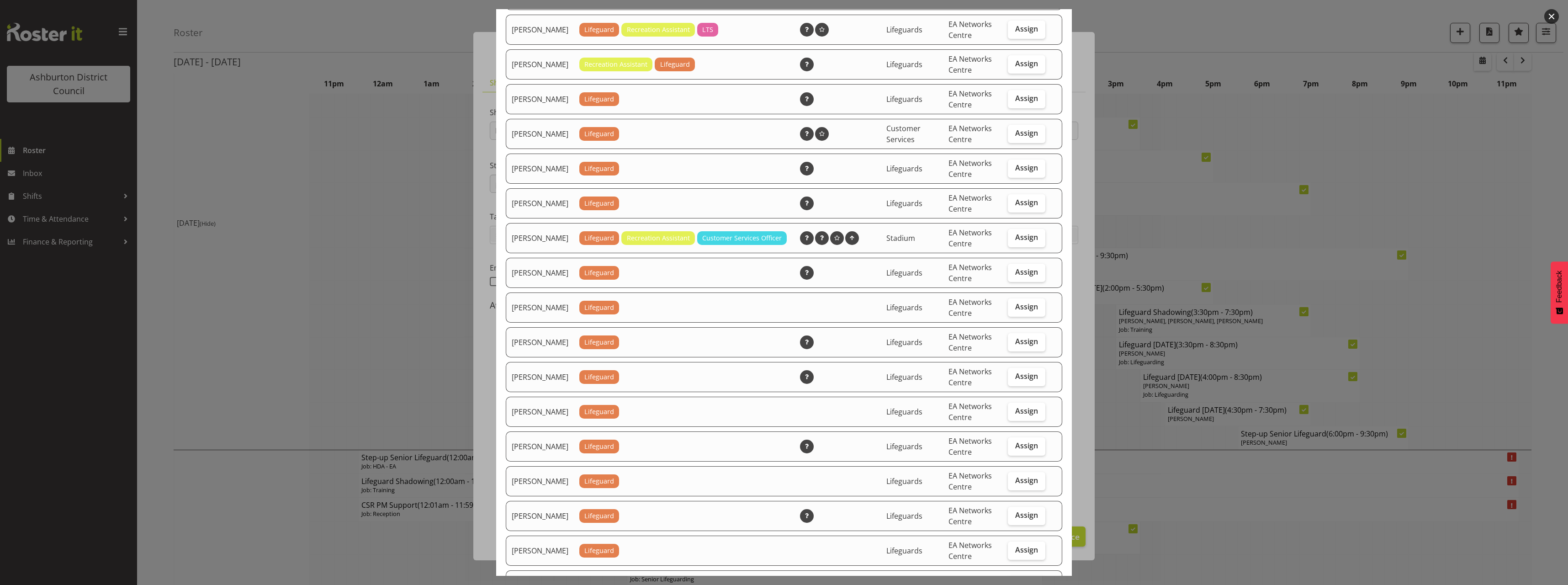
scroll to position [183, 0]
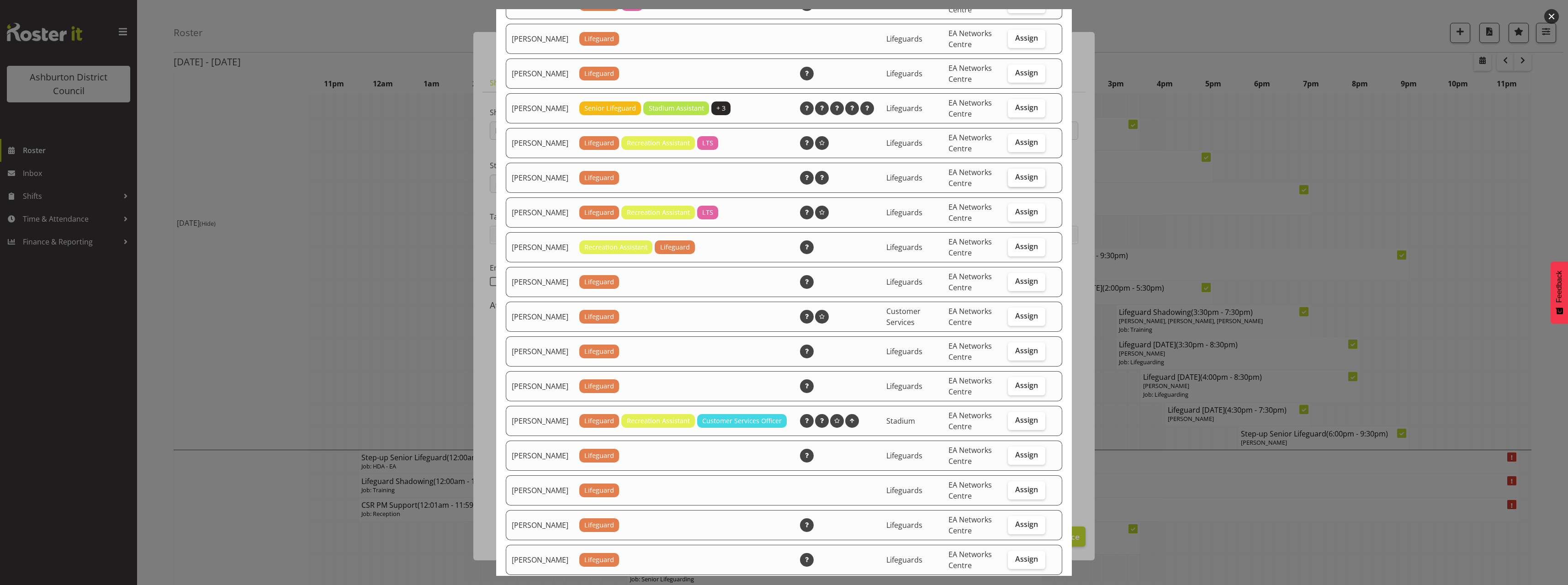
click at [1015, 187] on label "Assign" at bounding box center [1027, 178] width 38 height 18
click at [1014, 180] on input "Assign" at bounding box center [1011, 177] width 6 height 6
checkbox input "true"
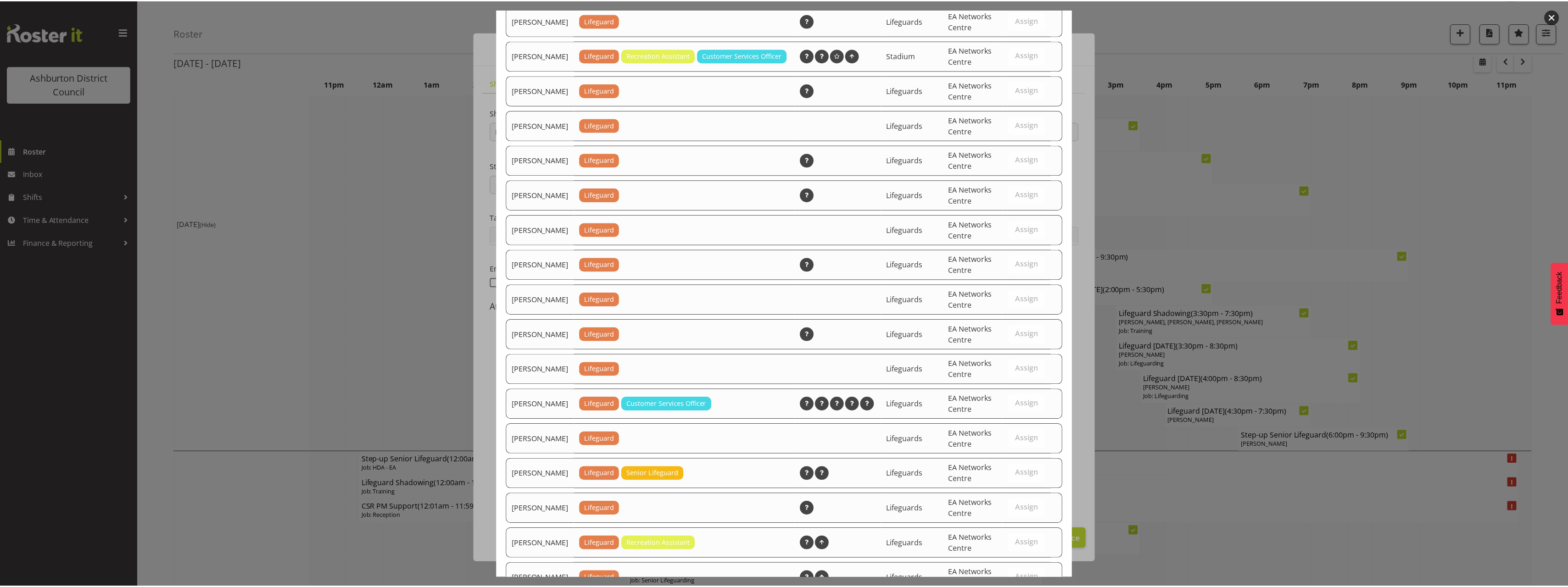
scroll to position [773, 0]
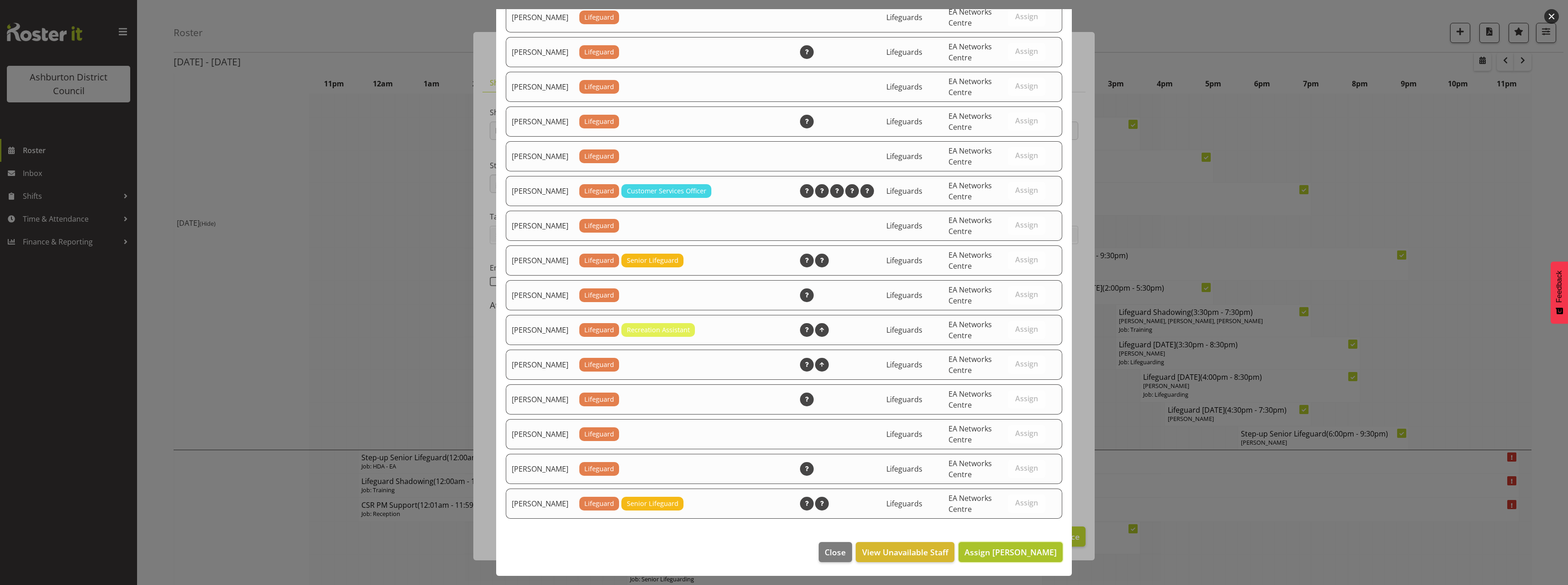
click at [1026, 559] on button "Assign Gaston di Laudo" at bounding box center [1010, 552] width 104 height 20
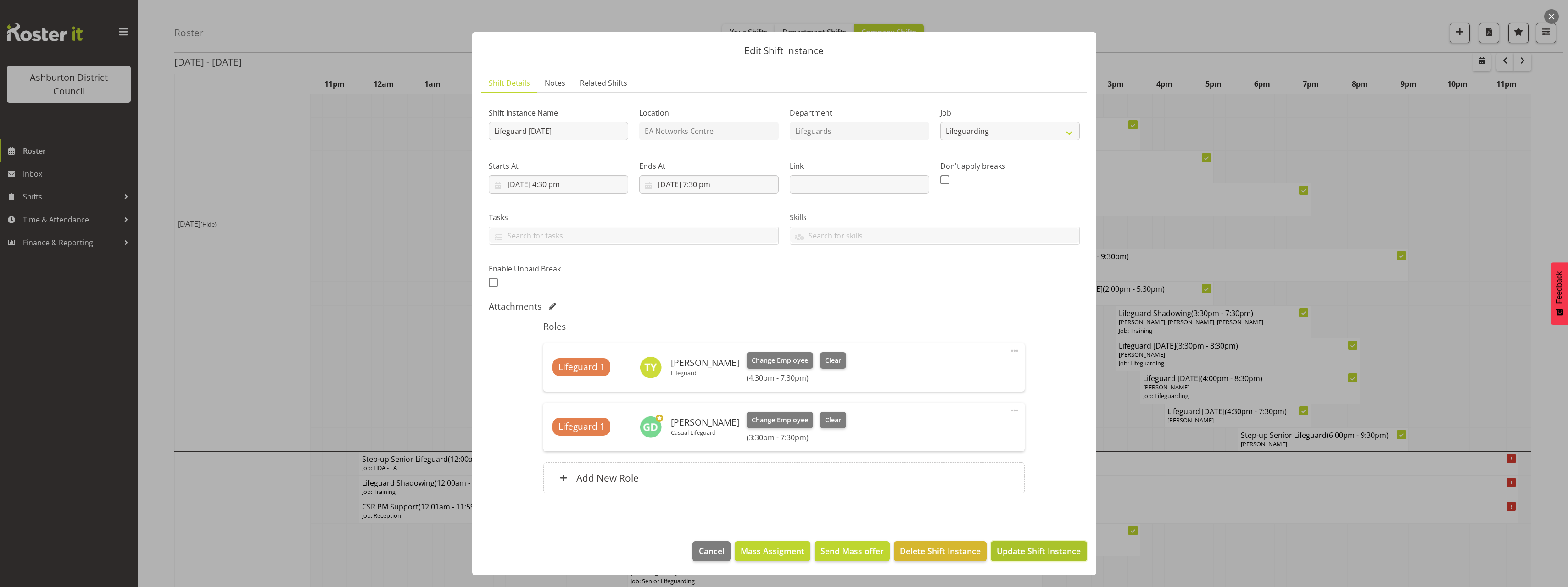
click at [1060, 550] on span "Update Shift Instance" at bounding box center [1038, 551] width 84 height 12
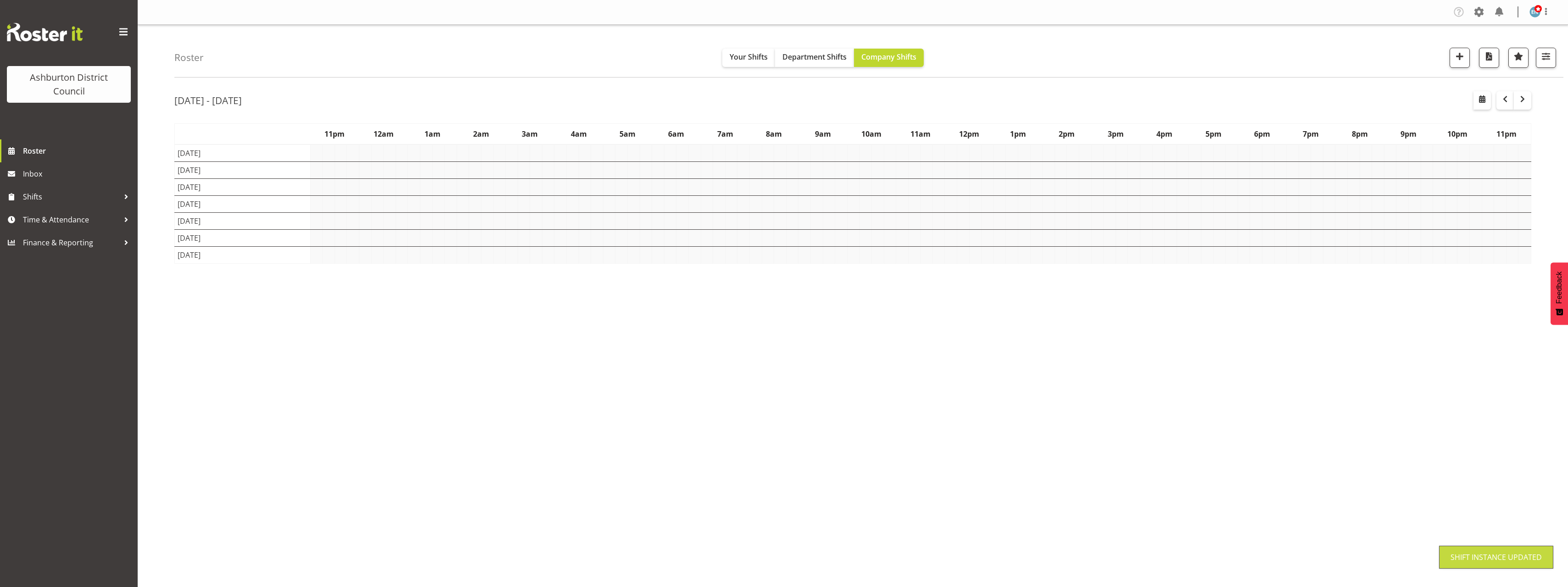
scroll to position [0, 0]
click at [157, 213] on div "Roster Your Shifts Department Shifts Company Shifts 1 Locations [GEOGRAPHIC_DAT…" at bounding box center [853, 238] width 1430 height 426
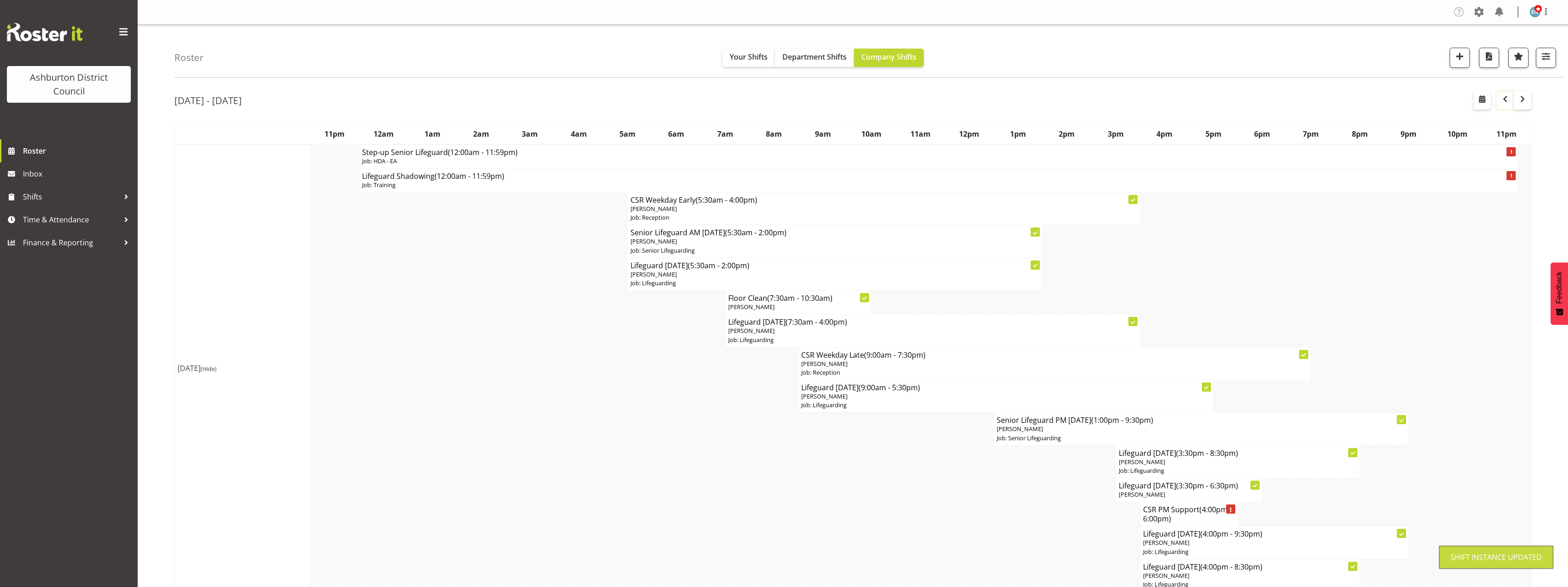
click at [1502, 102] on span "button" at bounding box center [1505, 99] width 11 height 11
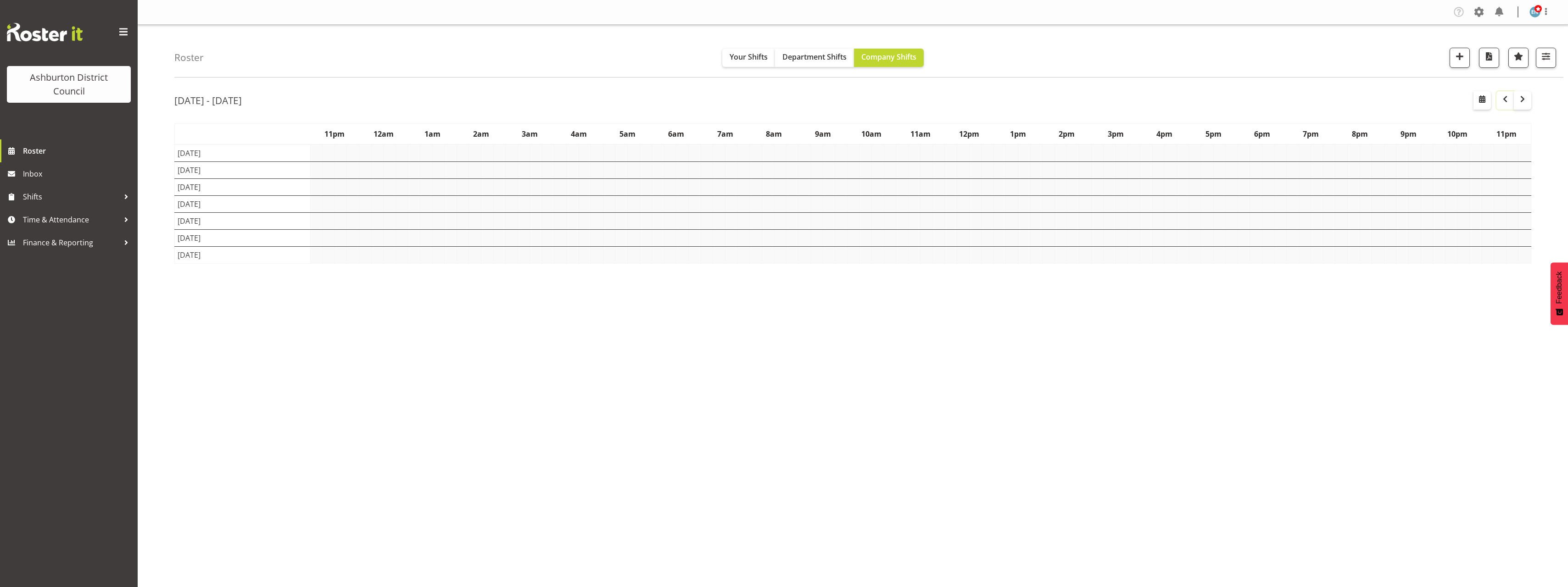
click at [158, 253] on div "Roster Your Shifts Department Shifts Company Shifts 1 Locations [GEOGRAPHIC_DAT…" at bounding box center [853, 238] width 1430 height 426
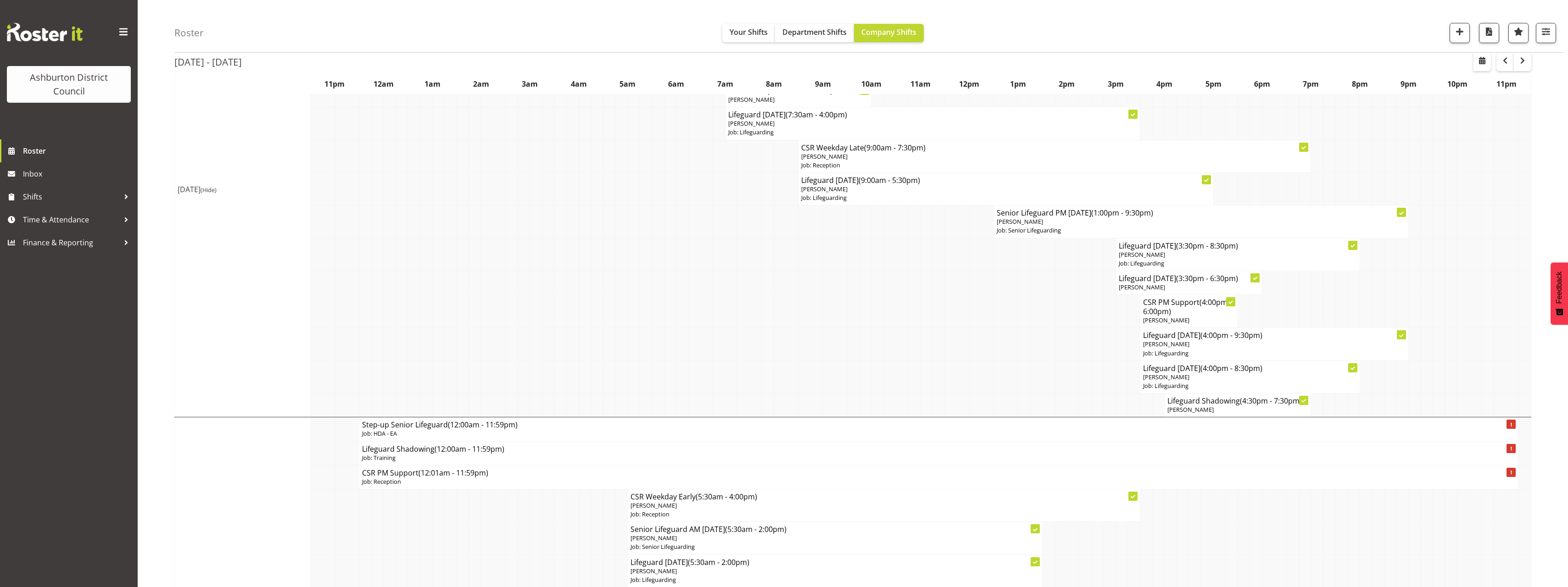
scroll to position [366, 0]
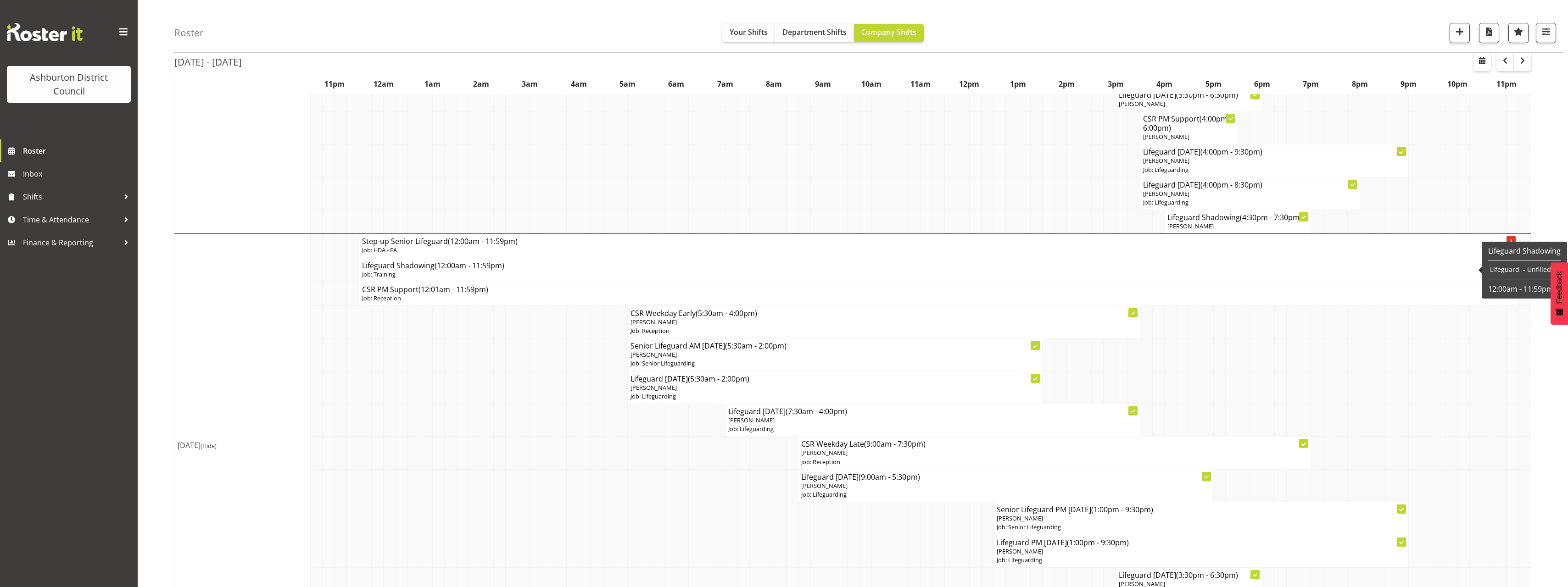
click at [416, 268] on h4 "Lifeguard Shadowing (12:00am - 11:59pm)" at bounding box center [938, 265] width 1153 height 9
select select
select select "7"
select select "2025"
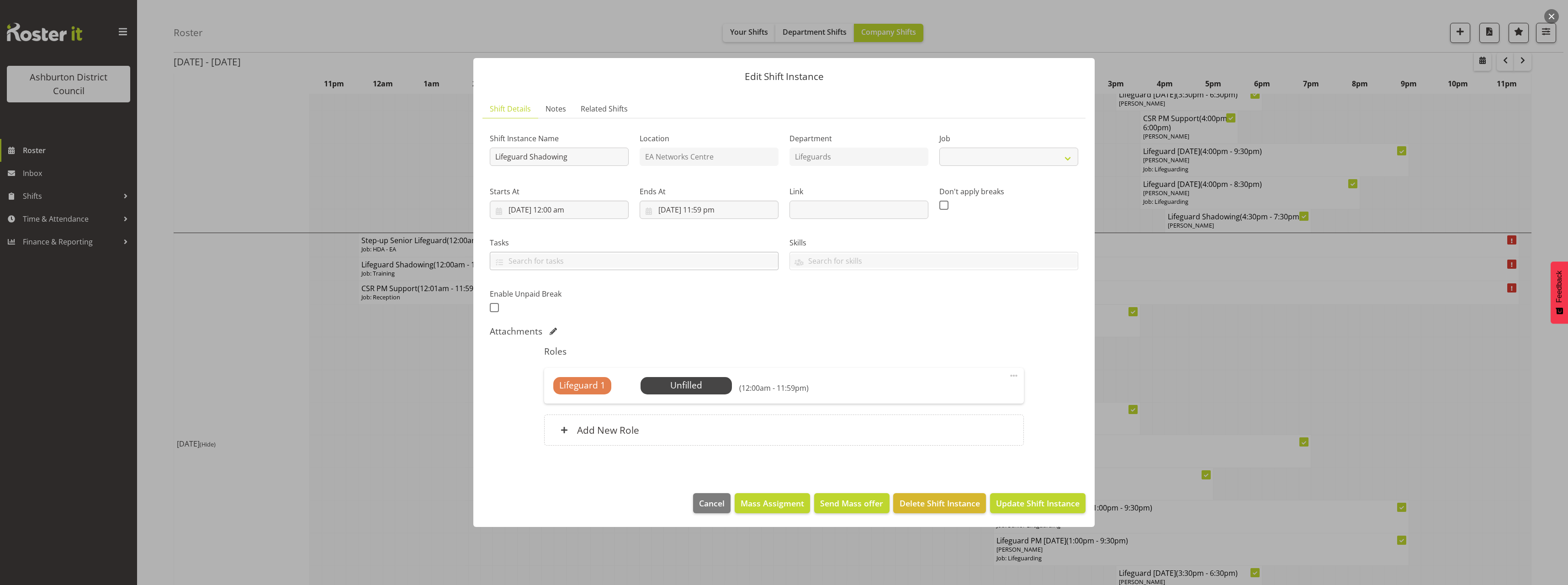
select select "40"
click at [550, 209] on input "5/08/2025, 12:00 am" at bounding box center [559, 210] width 139 height 18
click at [556, 398] on select "00 01 02 03 04 05 06 07 08 09 10 11 12 13 14 15 16 17 18 19 20 21 22 23" at bounding box center [559, 404] width 21 height 18
select select "15"
click at [549, 395] on select "00 01 02 03 04 05 06 07 08 09 10 11 12 13 14 15 16 17 18 19 20 21 22 23" at bounding box center [559, 404] width 21 height 18
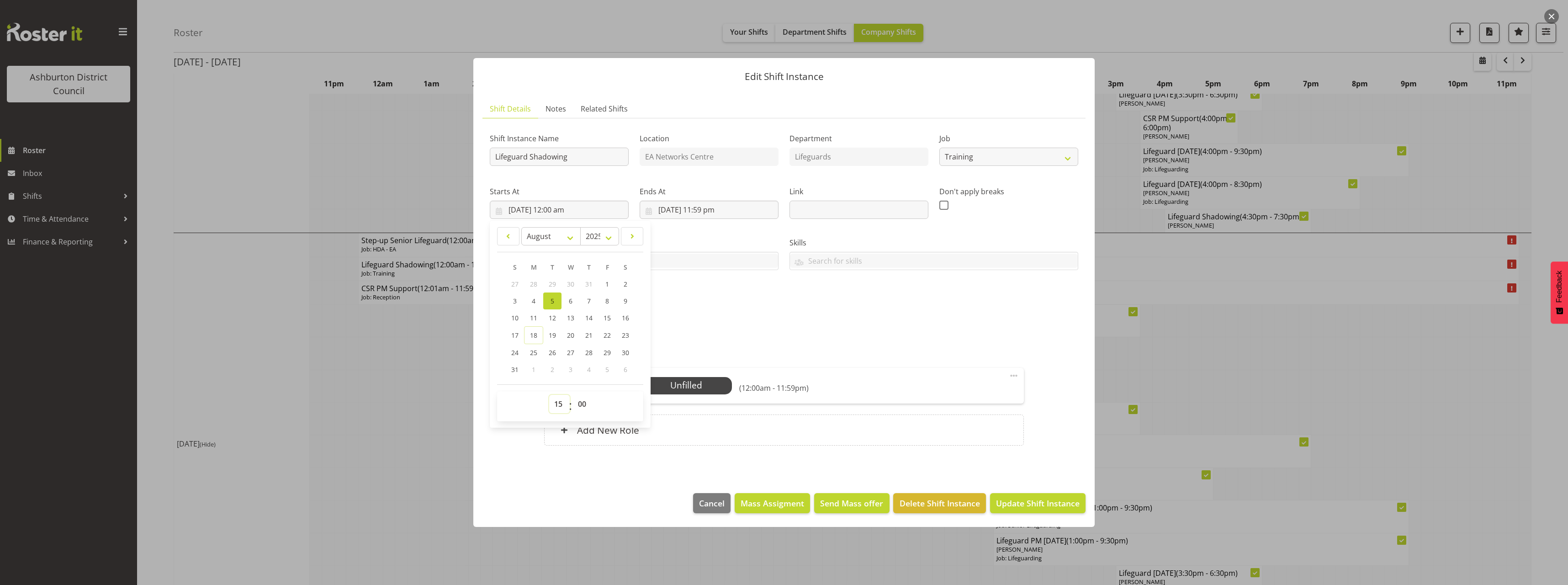
type input "5/08/2025, 3:00 pm"
drag, startPoint x: 581, startPoint y: 403, endPoint x: 581, endPoint y: 394, distance: 9.0
click at [581, 403] on select "00 01 02 03 04 05 06 07 08 09 10 11 12 13 14 15 16 17 18 19 20 21 22 23 24 25 2…" at bounding box center [583, 404] width 21 height 18
select select "30"
click at [573, 395] on select "00 01 02 03 04 05 06 07 08 09 10 11 12 13 14 15 16 17 18 19 20 21 22 23 24 25 2…" at bounding box center [583, 404] width 21 height 18
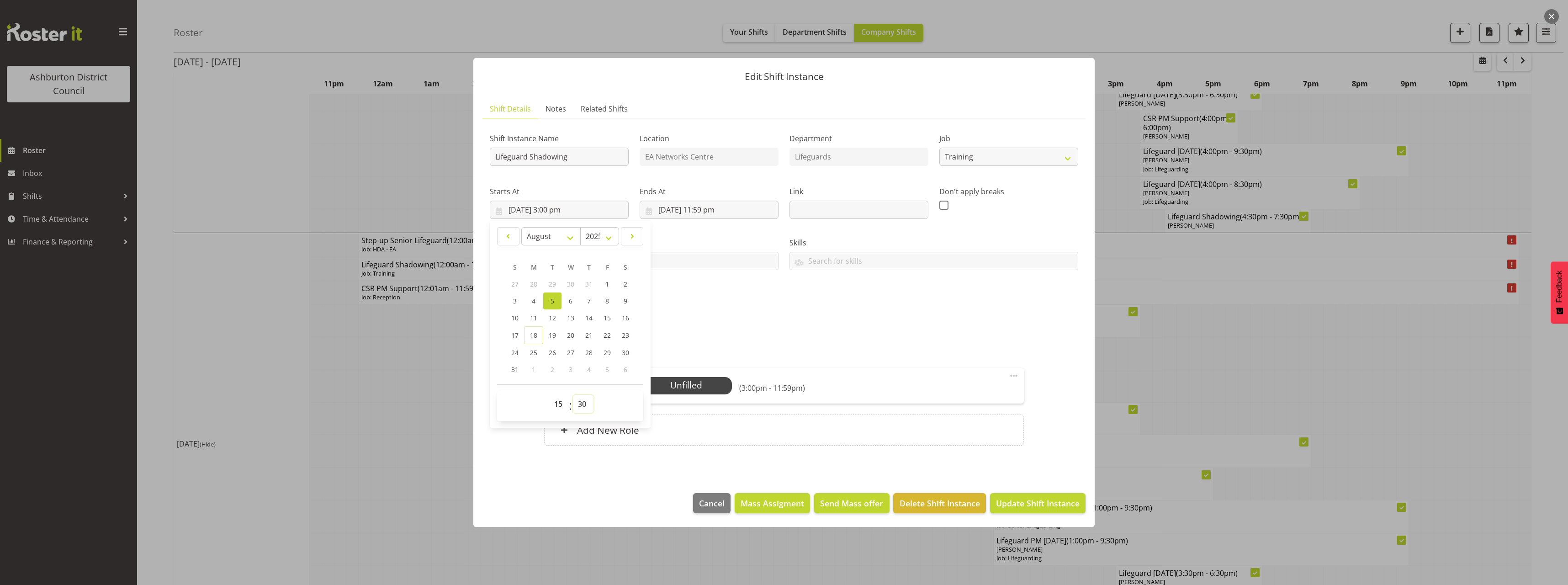
type input "5/08/2025, 3:30 pm"
click at [710, 219] on input "5/08/2025, 11:59 pm" at bounding box center [709, 210] width 139 height 18
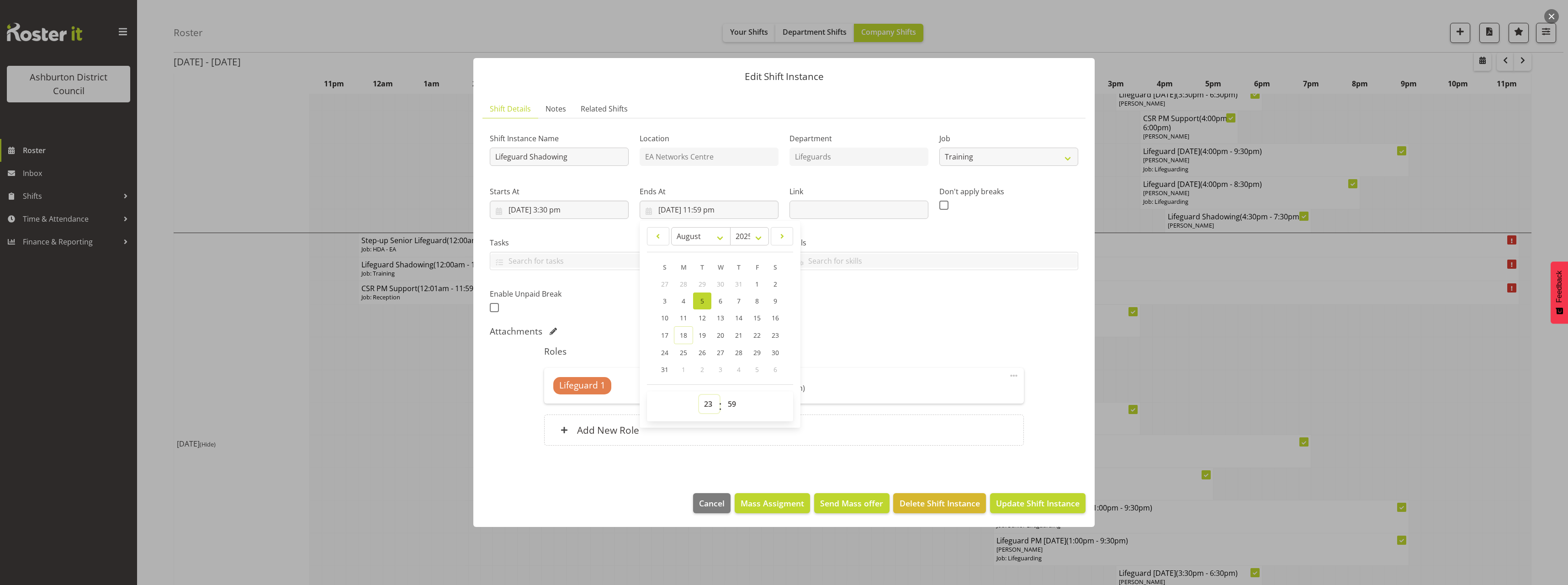
click at [706, 398] on select "00 01 02 03 04 05 06 07 08 09 10 11 12 13 14 15 16 17 18 19 20 21 22 23" at bounding box center [709, 404] width 21 height 18
select select "20"
click at [699, 395] on select "00 01 02 03 04 05 06 07 08 09 10 11 12 13 14 15 16 17 18 19 20 21 22 23" at bounding box center [709, 404] width 21 height 18
type input "5/08/2025, 8:59 pm"
drag, startPoint x: 733, startPoint y: 403, endPoint x: 718, endPoint y: 349, distance: 56.0
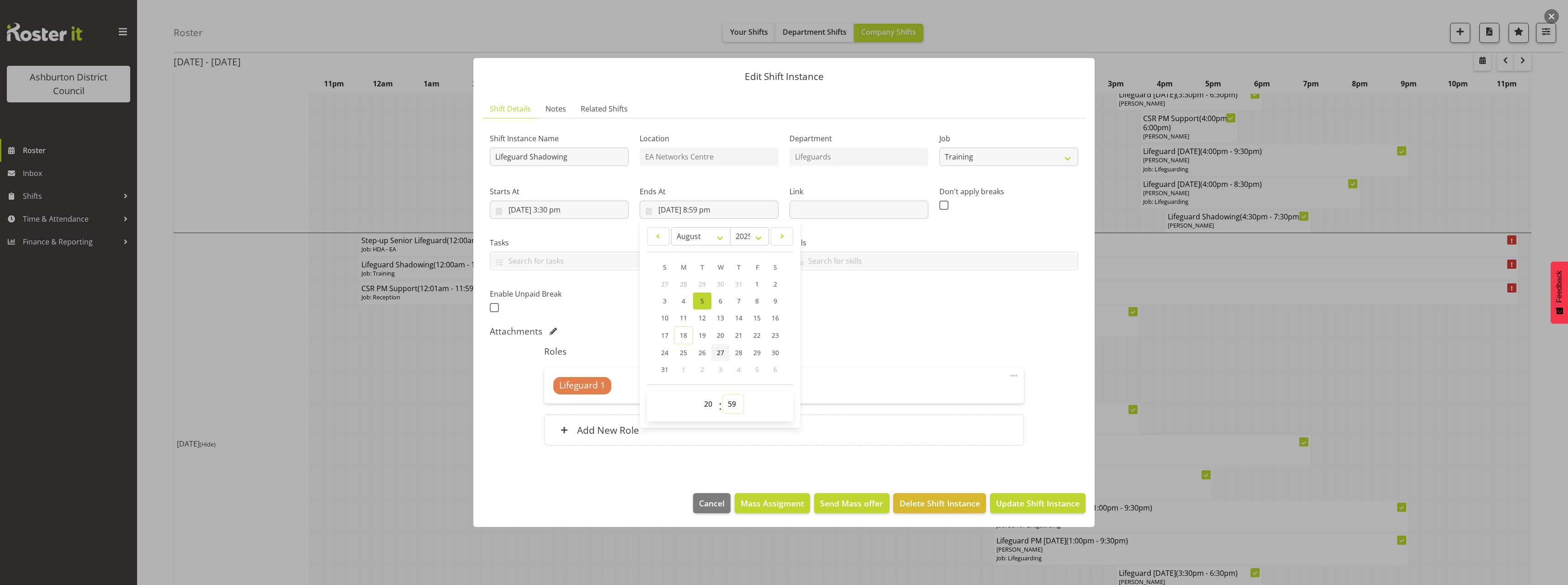
click at [733, 403] on select "00 01 02 03 04 05 06 07 08 09 10 11 12 13 14 15 16 17 18 19 20 21 22 23 24 25 2…" at bounding box center [733, 404] width 21 height 18
select select "30"
click at [723, 395] on select "00 01 02 03 04 05 06 07 08 09 10 11 12 13 14 15 16 17 18 19 20 21 22 23 24 25 2…" at bounding box center [733, 404] width 21 height 18
type input "5/08/2025, 8:30 pm"
click at [1003, 296] on div "Shift Instance Name Lifeguard Shadowing Location EA Networks Centre Department …" at bounding box center [784, 220] width 600 height 200
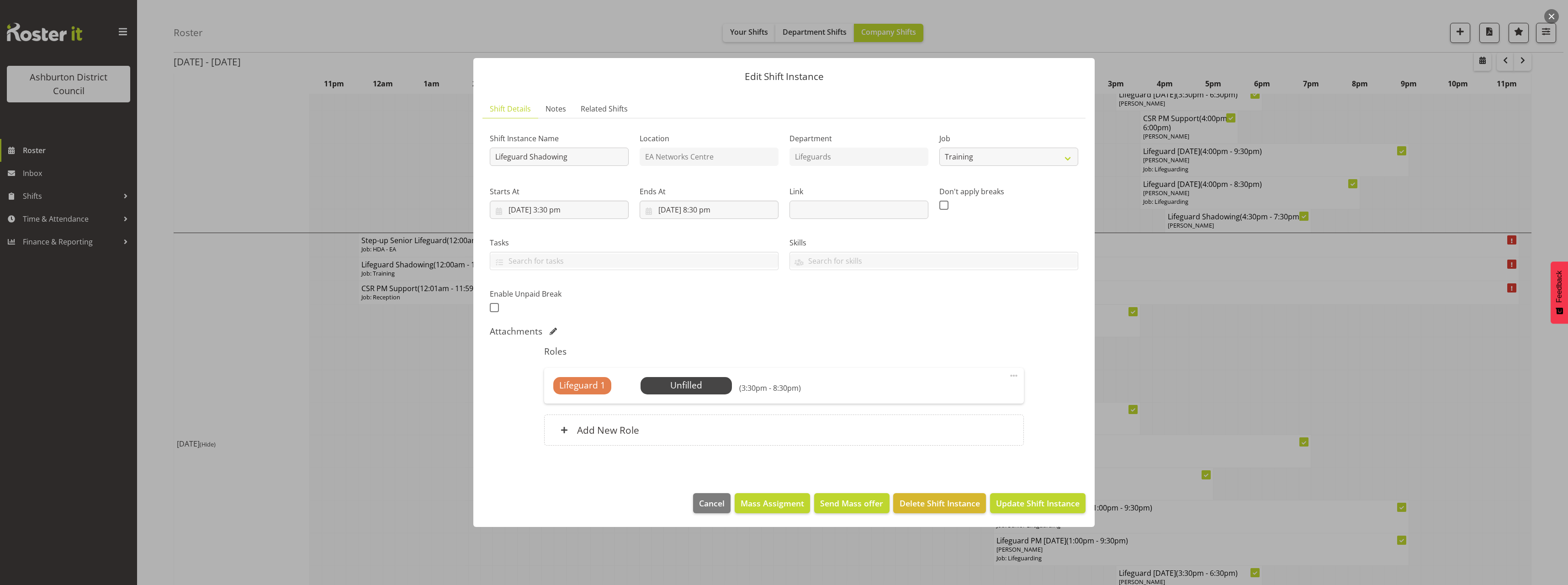
click at [1012, 376] on span at bounding box center [1014, 376] width 11 height 11
click at [975, 394] on link "Edit" at bounding box center [975, 395] width 88 height 16
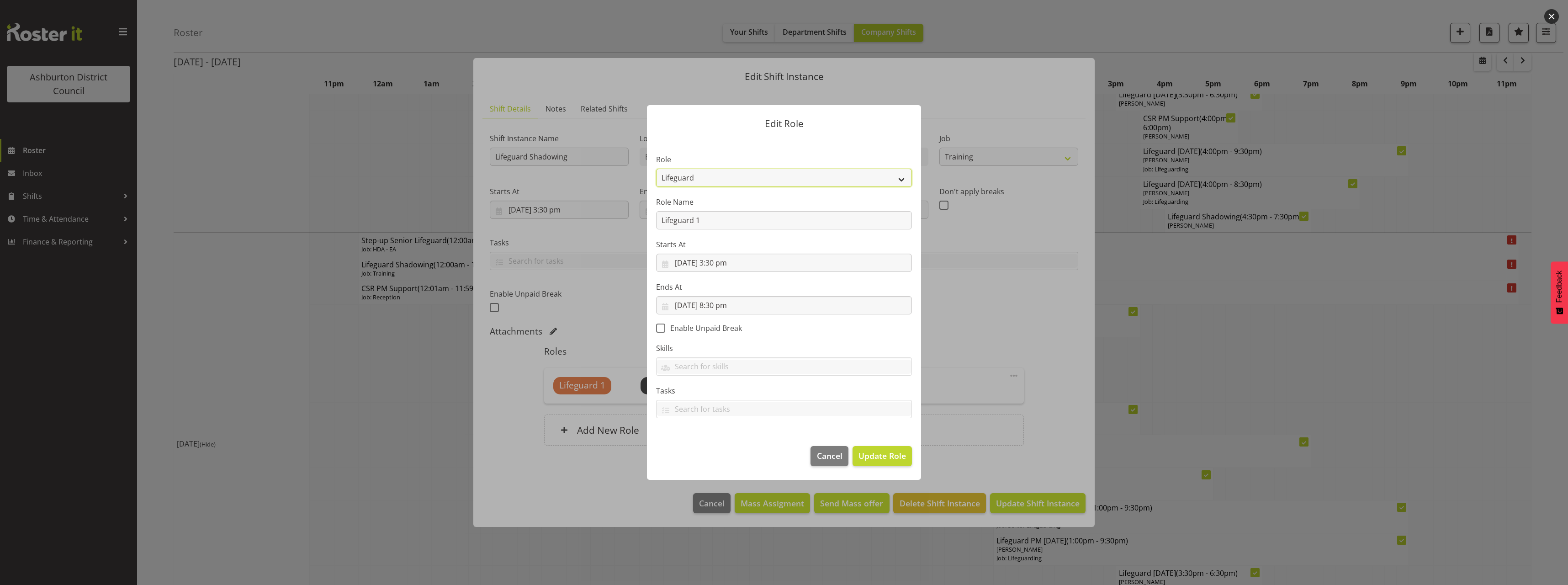
click at [821, 179] on select "AAGM Deputy Director AAGM Director Archivist Childrens Librarian Collections & …" at bounding box center [784, 178] width 256 height 18
select select "107"
click at [656, 169] on select "AAGM Deputy Director AAGM Director Archivist Childrens Librarian Collections & …" at bounding box center [784, 178] width 256 height 18
click at [893, 457] on span "Update Role" at bounding box center [882, 456] width 47 height 12
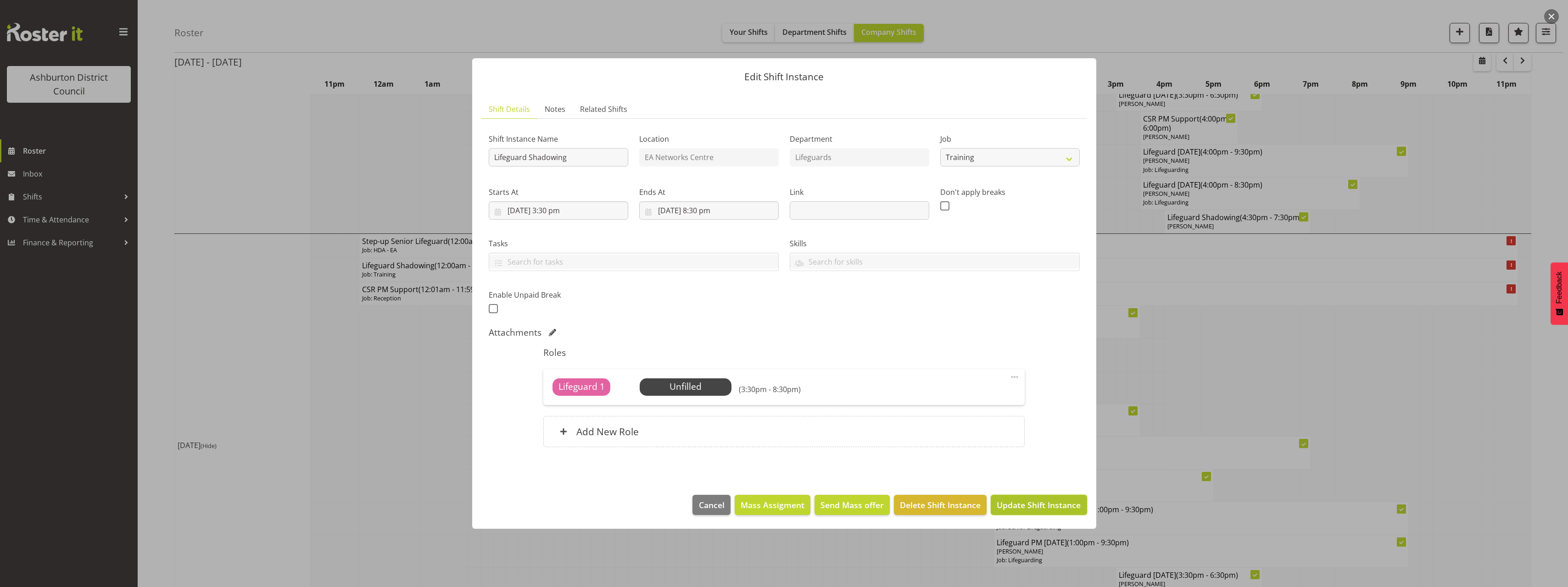
click at [1034, 505] on span "Update Shift Instance" at bounding box center [1038, 505] width 84 height 12
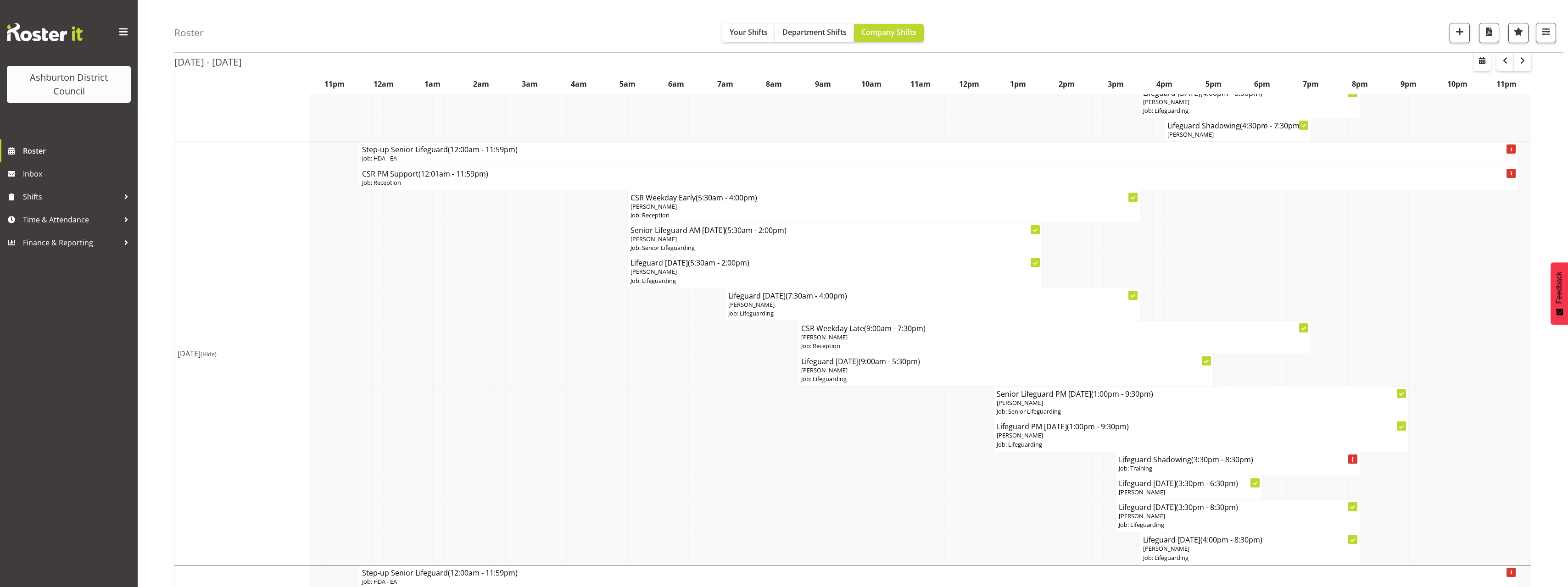
scroll to position [505, 0]
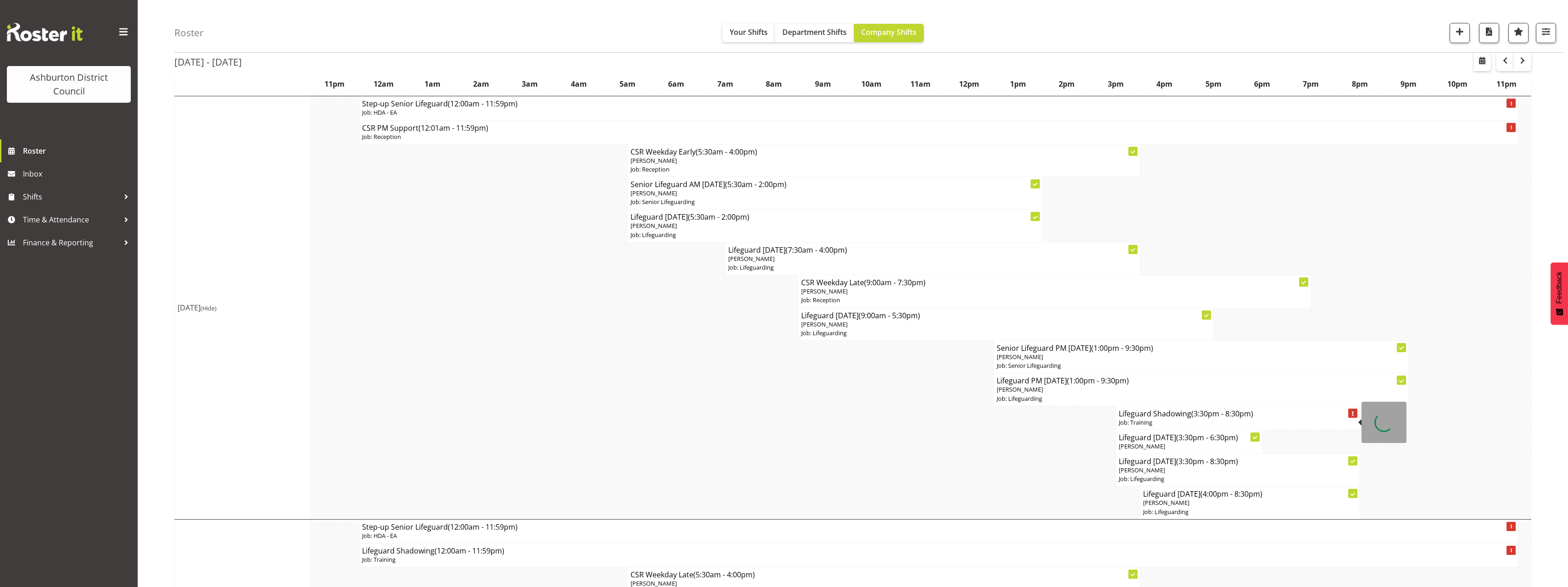
click at [1175, 422] on p "Job: Training" at bounding box center [1238, 423] width 238 height 9
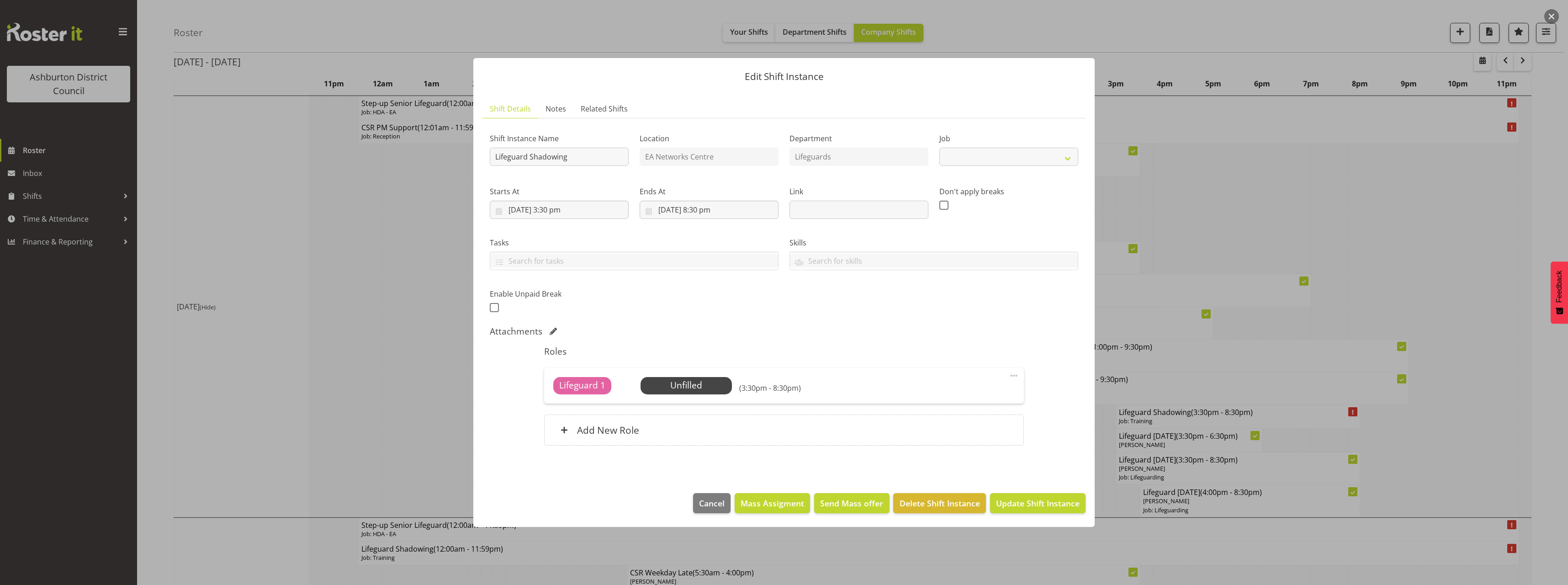
select select "40"
click at [688, 439] on div "Add New Role" at bounding box center [783, 430] width 479 height 31
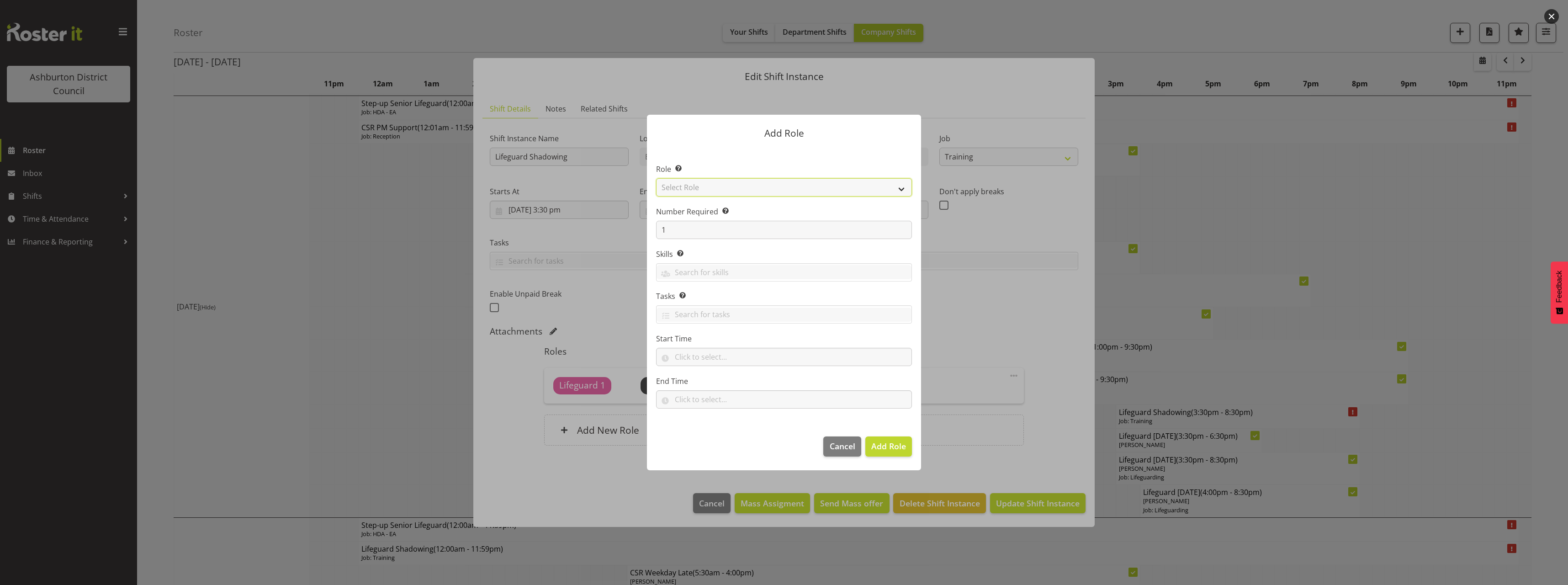
click at [707, 188] on select "Select Role AAGM Deputy Director AAGM Director Archivist Childrens Librarian Co…" at bounding box center [784, 187] width 256 height 18
select select "107"
click at [656, 178] on select "Select Role AAGM Deputy Director AAGM Director Archivist Childrens Librarian Co…" at bounding box center [784, 187] width 256 height 18
click at [676, 225] on input "1" at bounding box center [784, 230] width 256 height 18
type input "2"
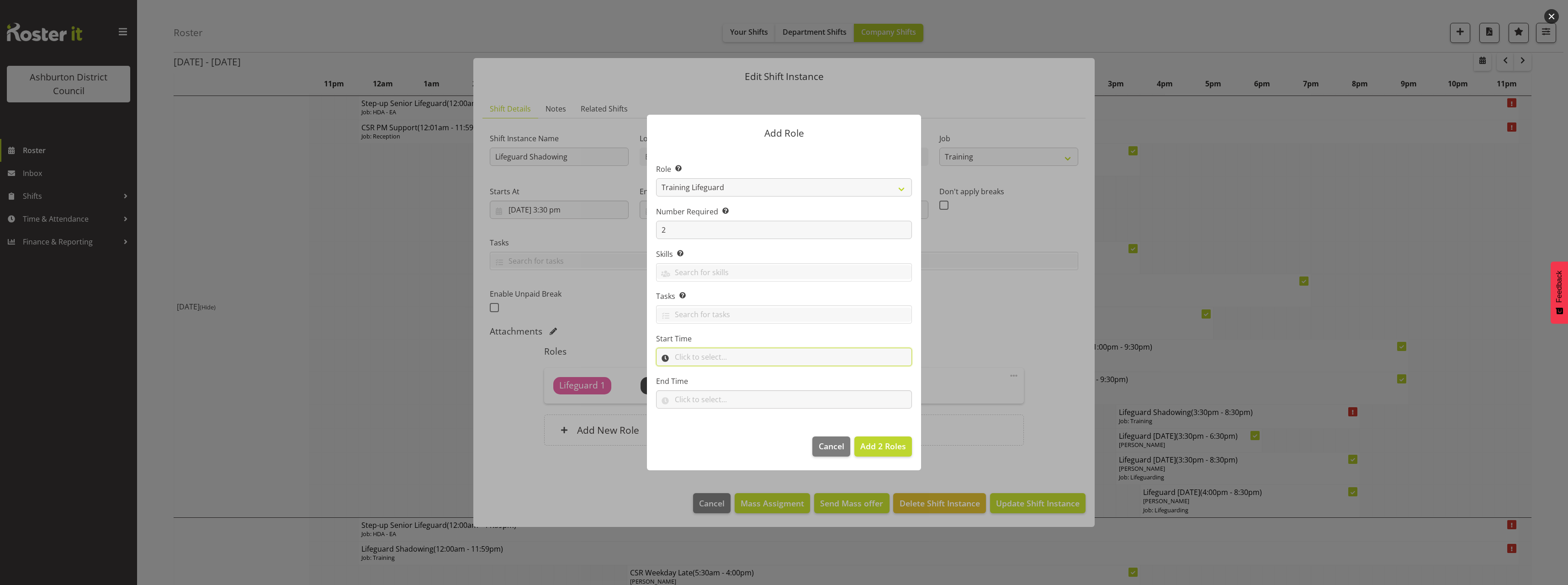
click at [681, 354] on input "text" at bounding box center [784, 357] width 256 height 18
click at [717, 380] on select "00 00 01 02 03 04 05 06 07 08 09 10 11 12 13 14 15 16 17 18 19 20 21 22 23" at bounding box center [718, 380] width 21 height 18
select select "15"
click at [708, 371] on select "00 00 01 02 03 04 05 06 07 08 09 10 11 12 13 14 15 16 17 18 19 20 21 22 23" at bounding box center [718, 380] width 21 height 18
drag, startPoint x: 740, startPoint y: 382, endPoint x: 737, endPoint y: 373, distance: 9.5
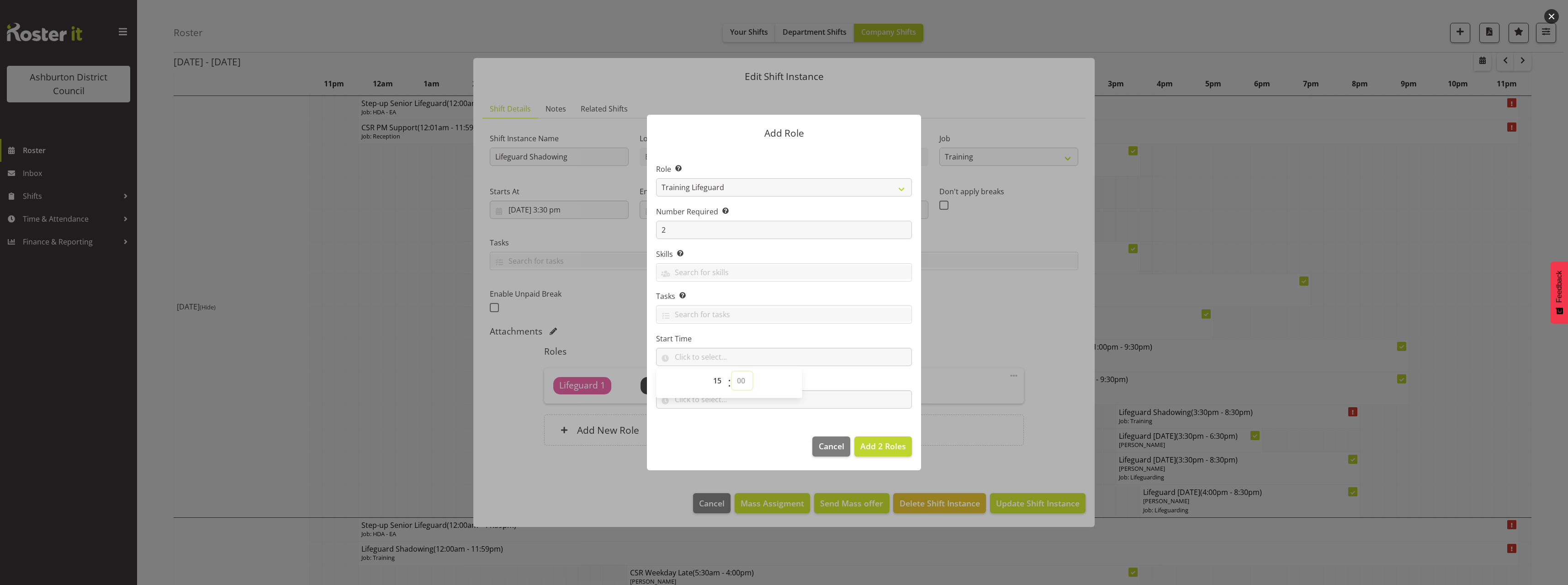
click at [740, 382] on select "00 00 01 02 03 04 05 06 07 08 09 10 11 12 13 14 15 16 17 18 19 20 21 22 23 24 2…" at bounding box center [742, 380] width 21 height 18
select select "30"
click at [732, 371] on select "00 00 01 02 03 04 05 06 07 08 09 10 11 12 13 14 15 16 17 18 19 20 21 22 23 24 2…" at bounding box center [742, 380] width 21 height 18
type input "15:30"
click at [817, 293] on label "Tasks Selecting tasks here means these tasks are specific to this role. When se…" at bounding box center [784, 296] width 256 height 11
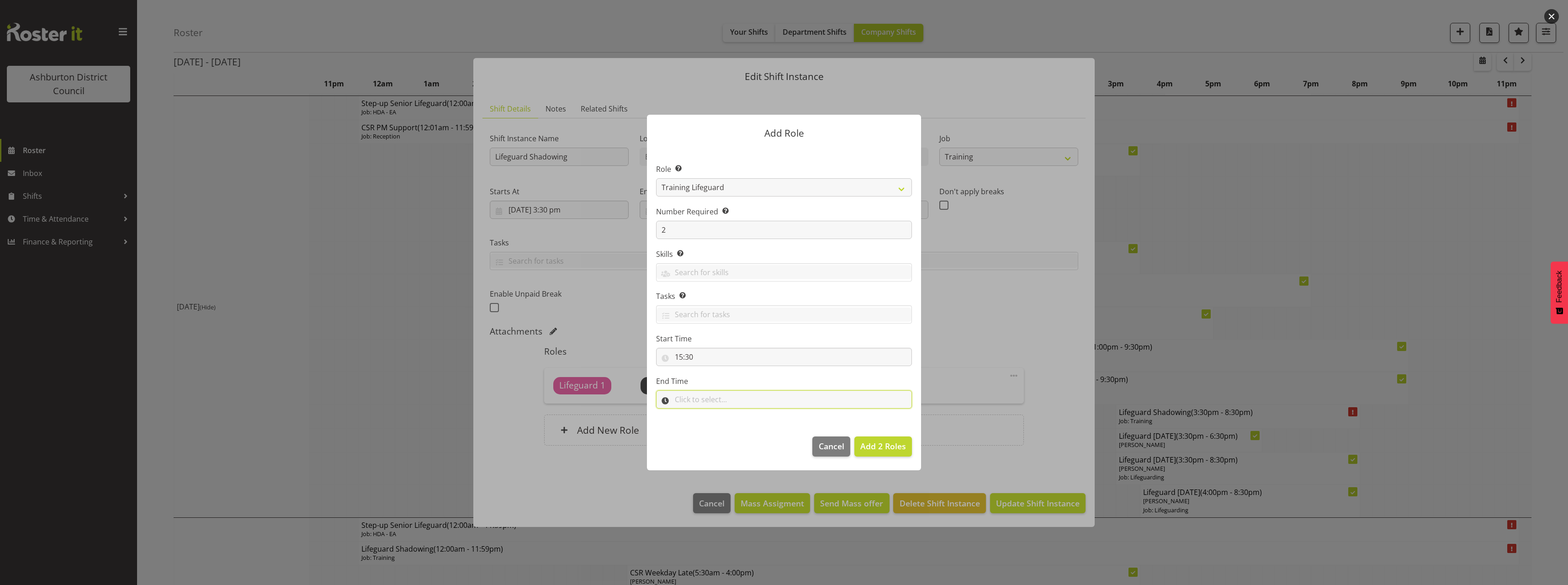
click at [717, 396] on input "text" at bounding box center [784, 399] width 256 height 18
click at [720, 418] on select "00 00 01 02 03 04 05 06 07 08 09 10 11 12 13 14 15 16 17 18 19 20 21 22 23" at bounding box center [718, 423] width 21 height 18
select select "20"
click at [708, 414] on select "00 00 01 02 03 04 05 06 07 08 09 10 11 12 13 14 15 16 17 18 19 20 21 22 23" at bounding box center [718, 423] width 21 height 18
drag, startPoint x: 738, startPoint y: 427, endPoint x: 739, endPoint y: 416, distance: 11.0
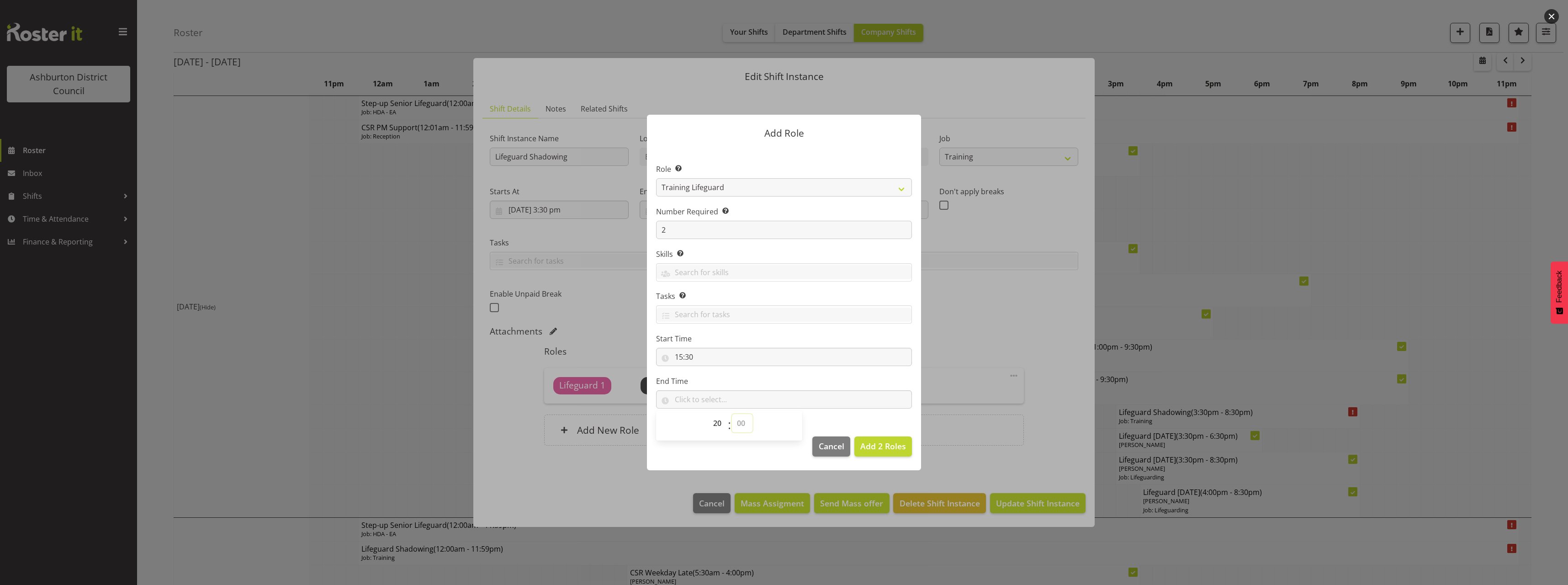
click at [738, 427] on select "00 00 01 02 03 04 05 06 07 08 09 10 11 12 13 14 15 16 17 18 19 20 21 22 23 24 2…" at bounding box center [742, 423] width 21 height 18
select select "30"
click at [732, 414] on select "00 00 01 02 03 04 05 06 07 08 09 10 11 12 13 14 15 16 17 18 19 20 21 22 23 24 2…" at bounding box center [742, 423] width 21 height 18
type input "20:30"
click at [849, 333] on label "Start Time" at bounding box center [784, 338] width 256 height 11
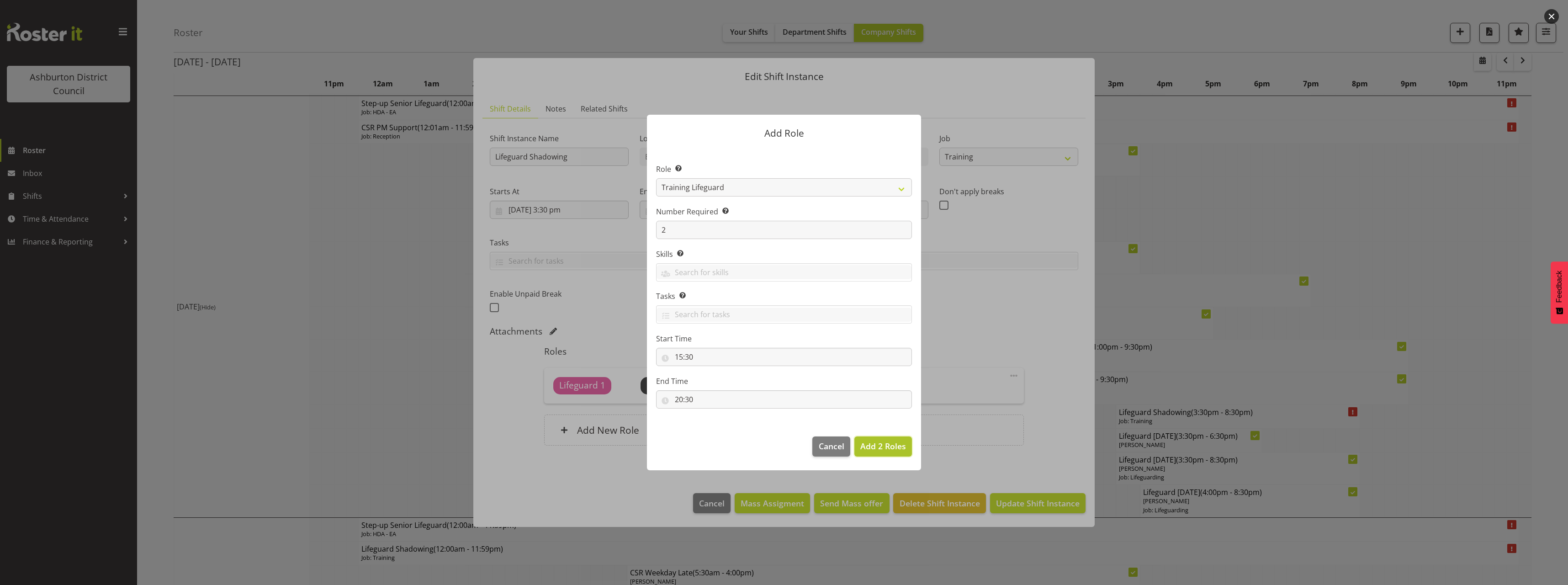
click at [889, 446] on span "Add 2 Roles" at bounding box center [883, 446] width 46 height 11
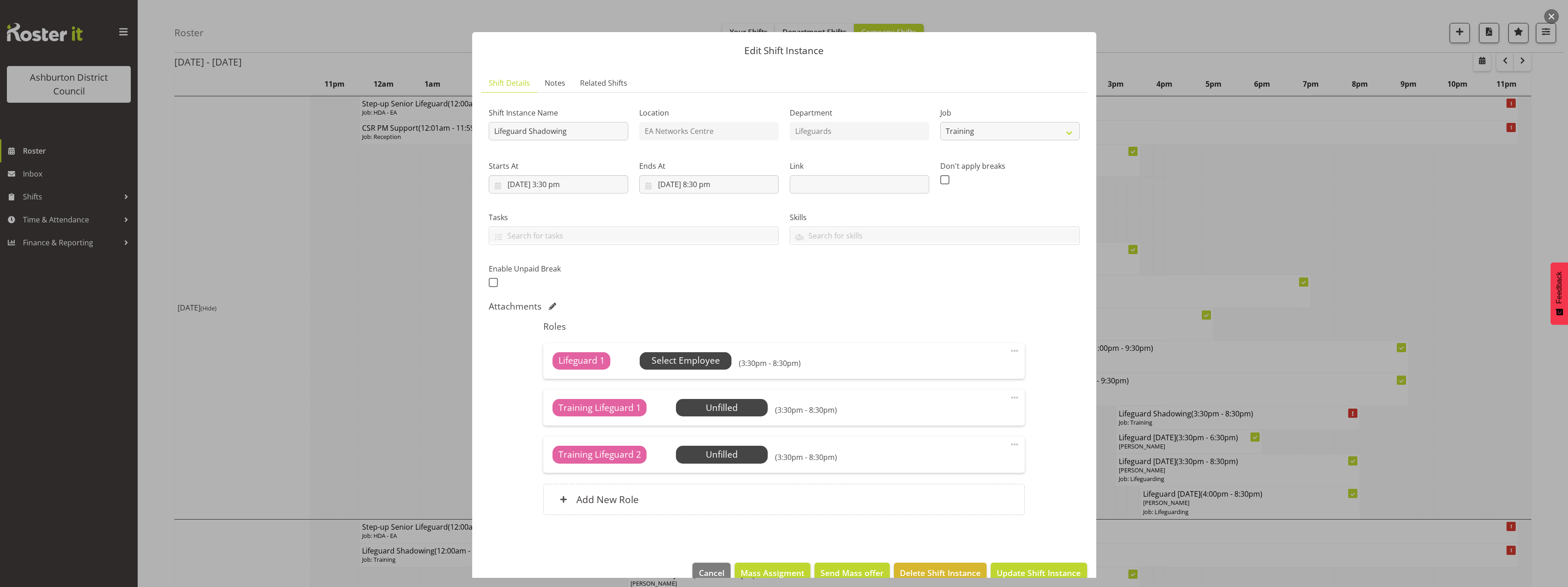
click at [709, 355] on span "Select Employee" at bounding box center [686, 360] width 68 height 13
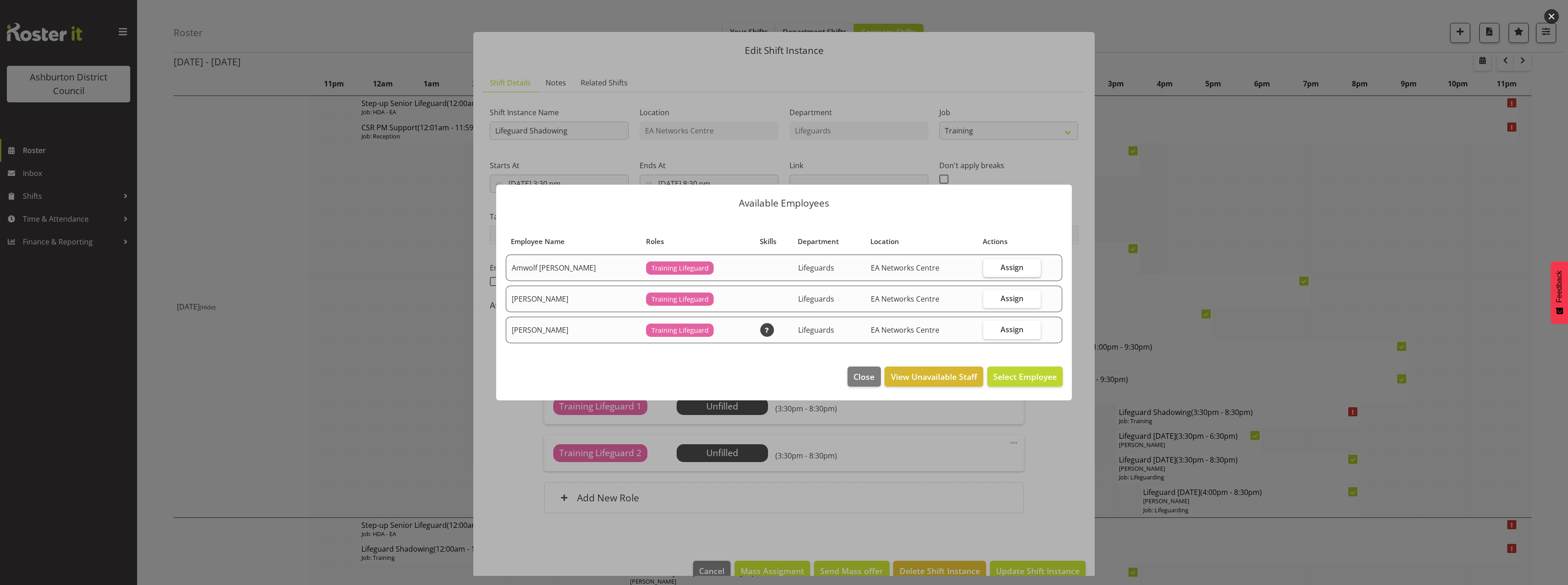
click at [1005, 265] on span "Assign" at bounding box center [1012, 267] width 23 height 9
click at [989, 265] on input "Assign" at bounding box center [986, 267] width 6 height 6
checkbox input "true"
click at [1026, 374] on span "Assign Amwolf Artz" at bounding box center [995, 376] width 124 height 11
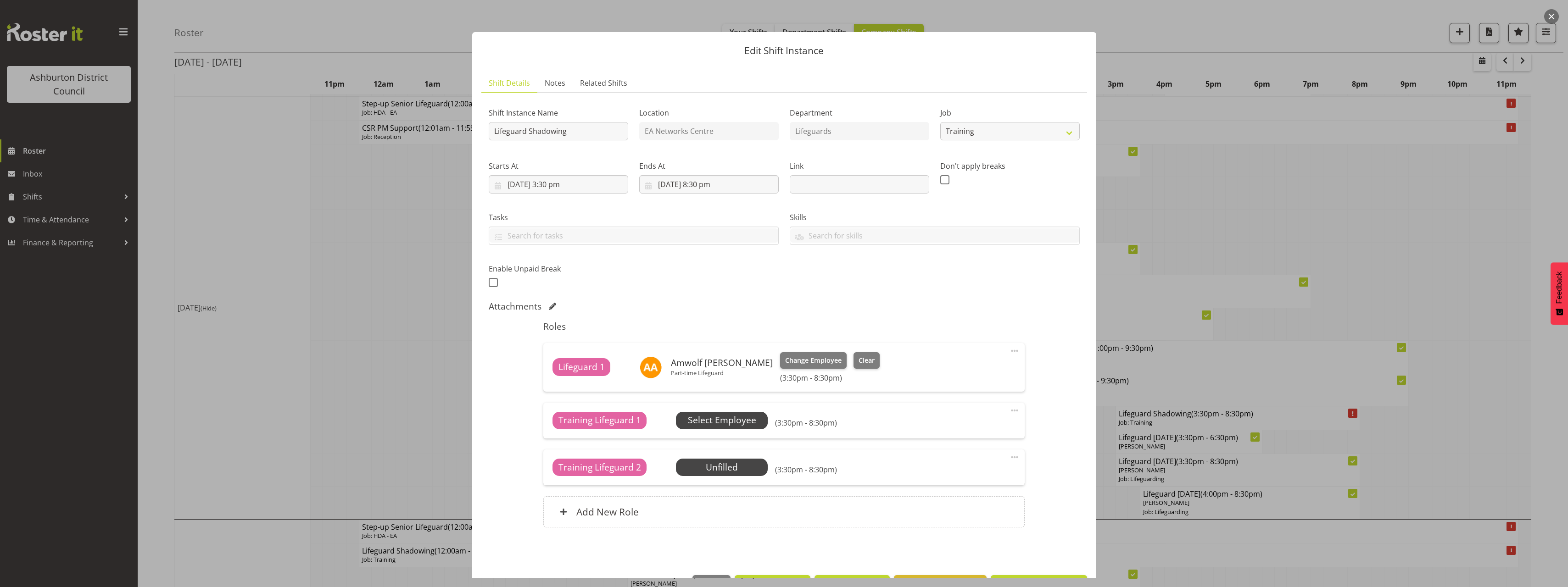
click at [709, 417] on span "Select Employee" at bounding box center [722, 420] width 68 height 13
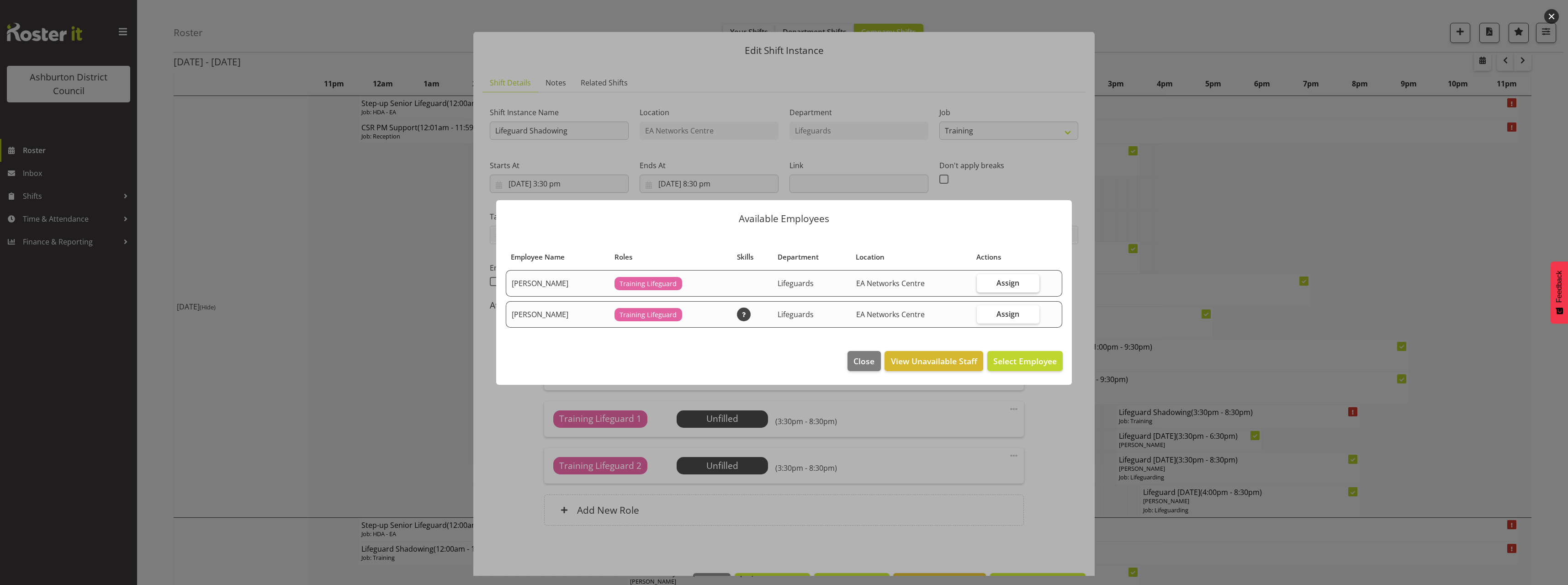
click at [1004, 285] on span "Assign" at bounding box center [1008, 282] width 23 height 9
click at [983, 285] on input "Assign" at bounding box center [980, 282] width 6 height 6
checkbox input "true"
click at [1029, 361] on span "Assign Caleb Armstrong" at bounding box center [1010, 361] width 93 height 11
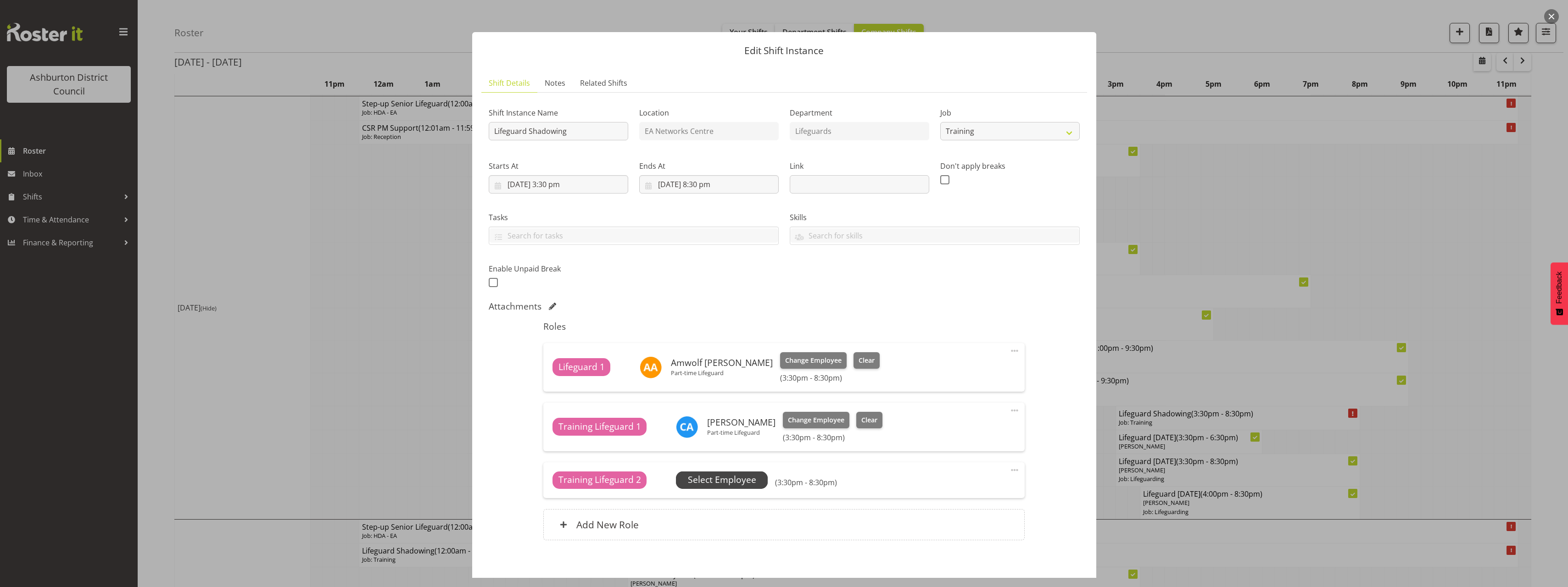
click at [711, 481] on span "Select Employee" at bounding box center [722, 480] width 68 height 13
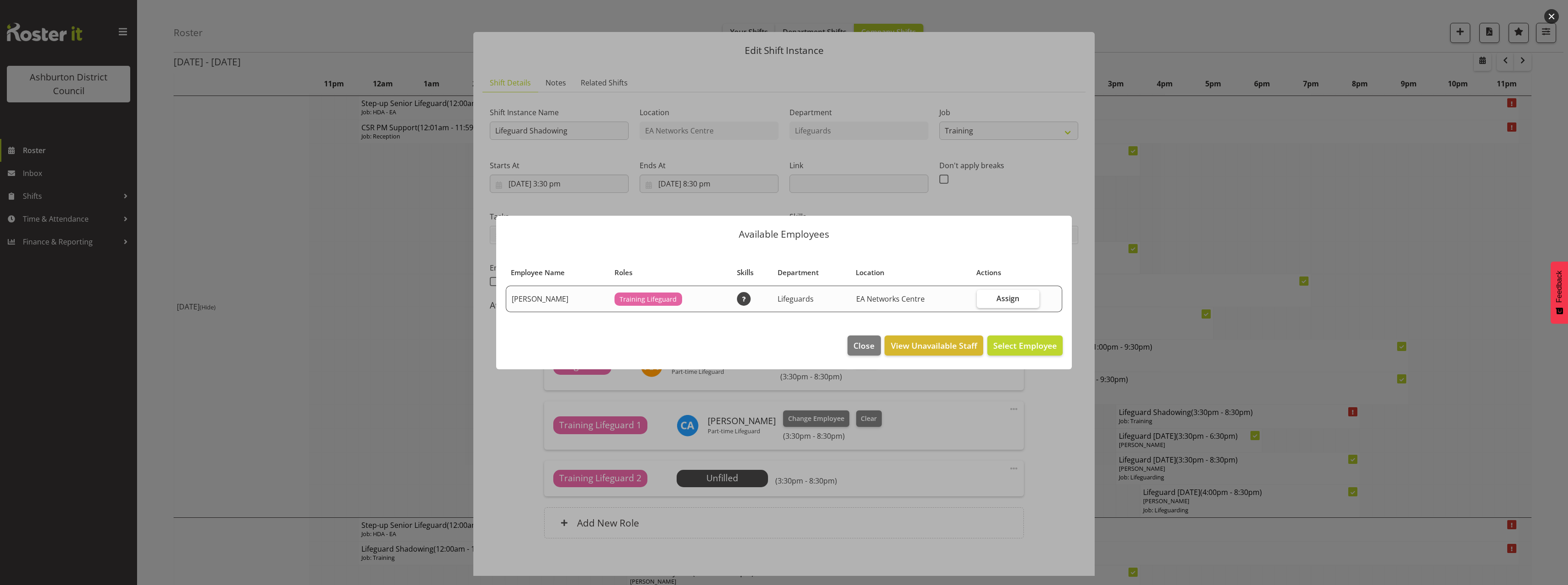
click at [1016, 300] on span "Assign" at bounding box center [1008, 298] width 23 height 9
click at [983, 300] on input "Assign" at bounding box center [980, 298] width 6 height 6
checkbox input "true"
click at [1027, 344] on span "Assign Pippa Jones" at bounding box center [1010, 345] width 93 height 11
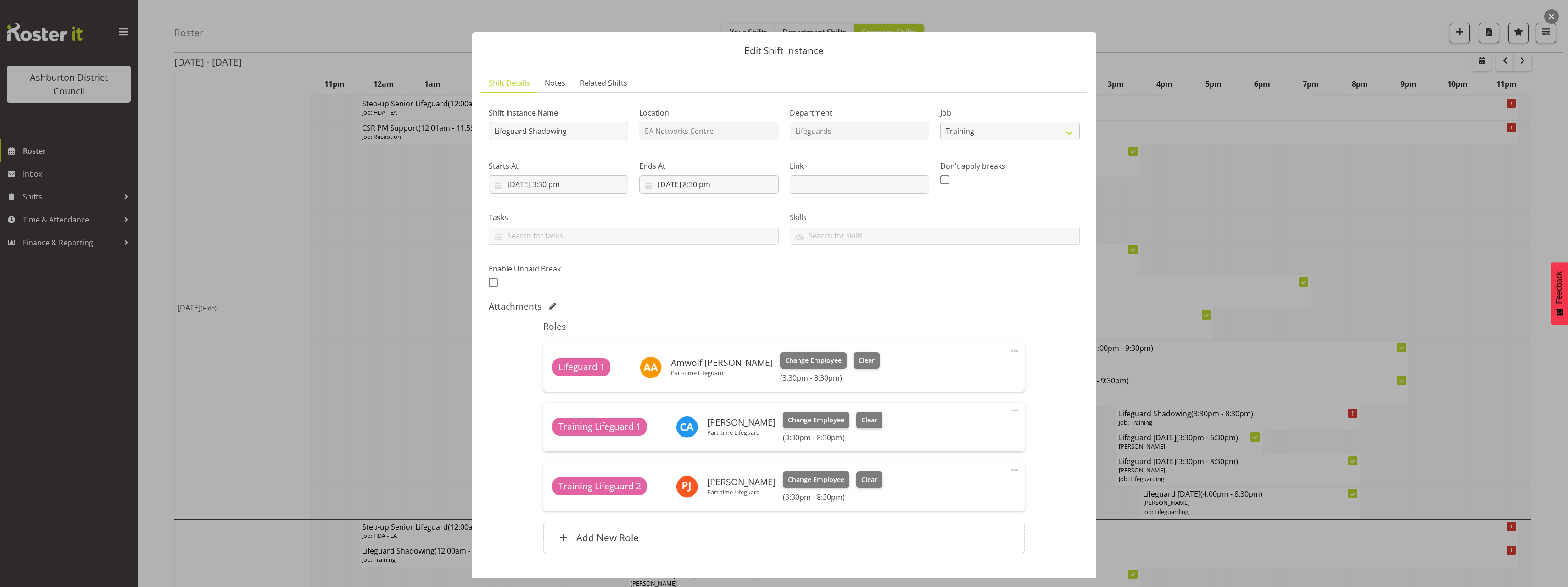
click at [1044, 430] on div "Shift Instance Name Lifeguard Shadowing Location EA Networks Centre Department …" at bounding box center [784, 332] width 591 height 464
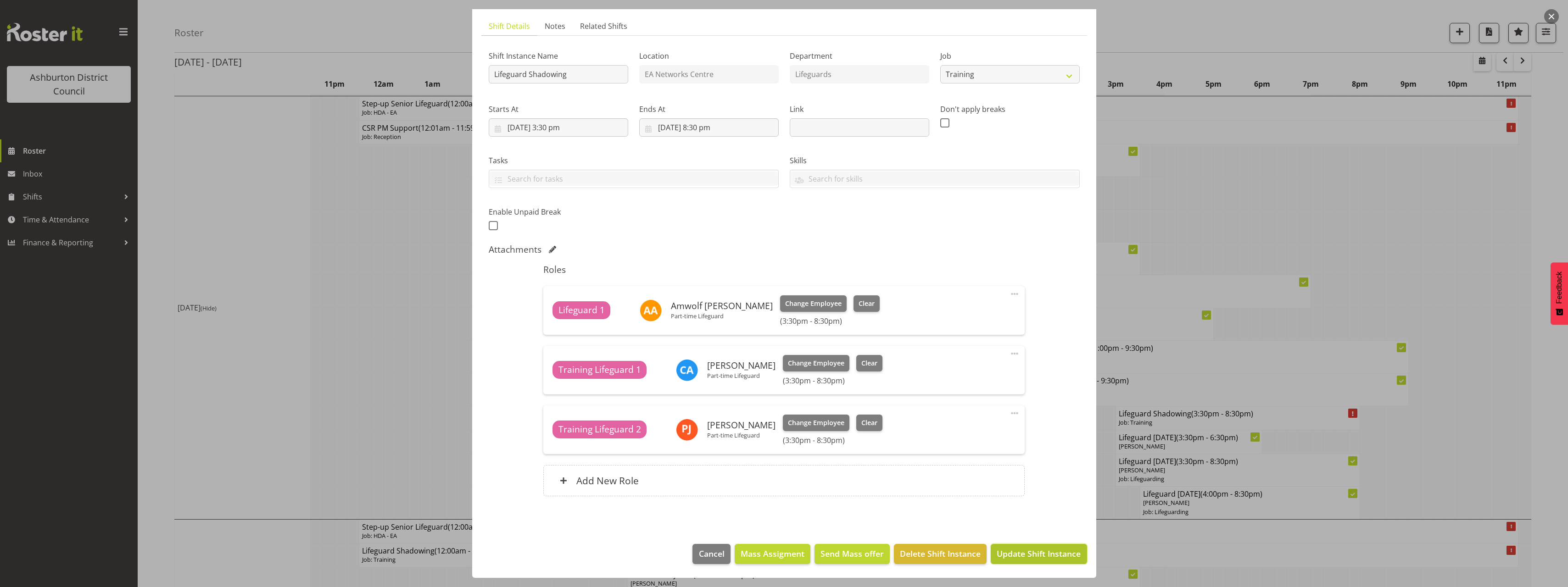
click at [1034, 558] on span "Update Shift Instance" at bounding box center [1038, 553] width 84 height 12
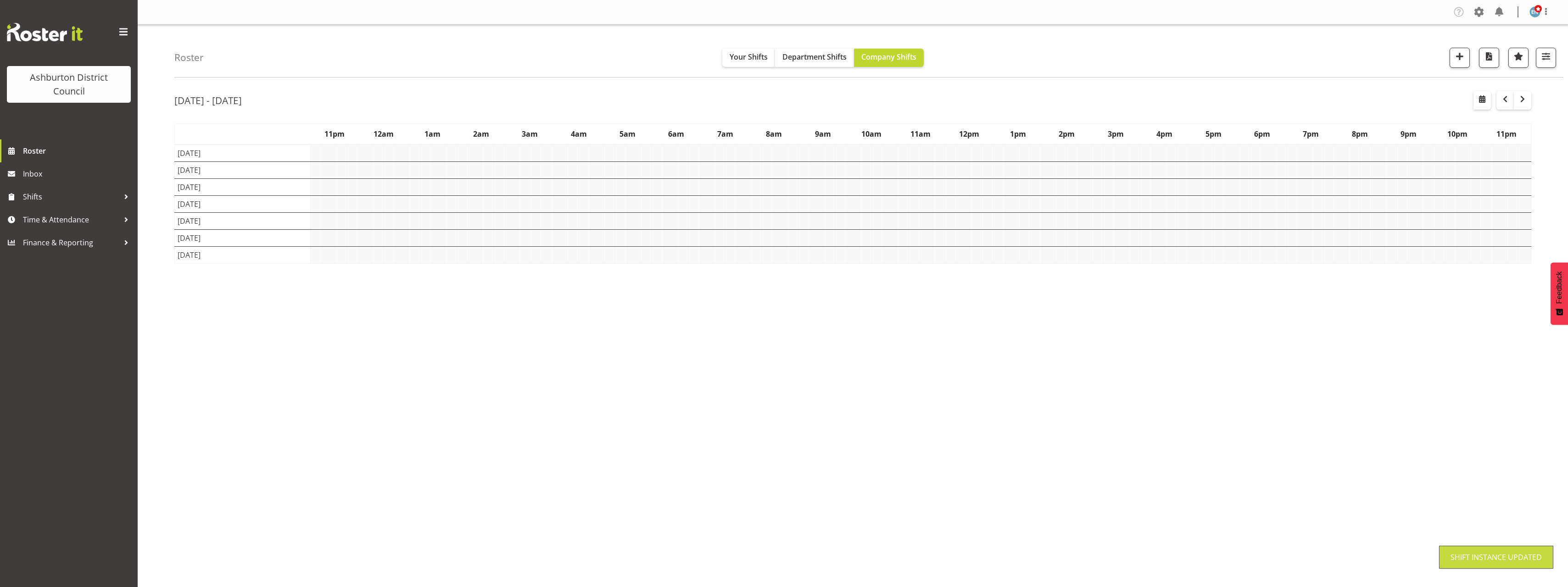
scroll to position [0, 0]
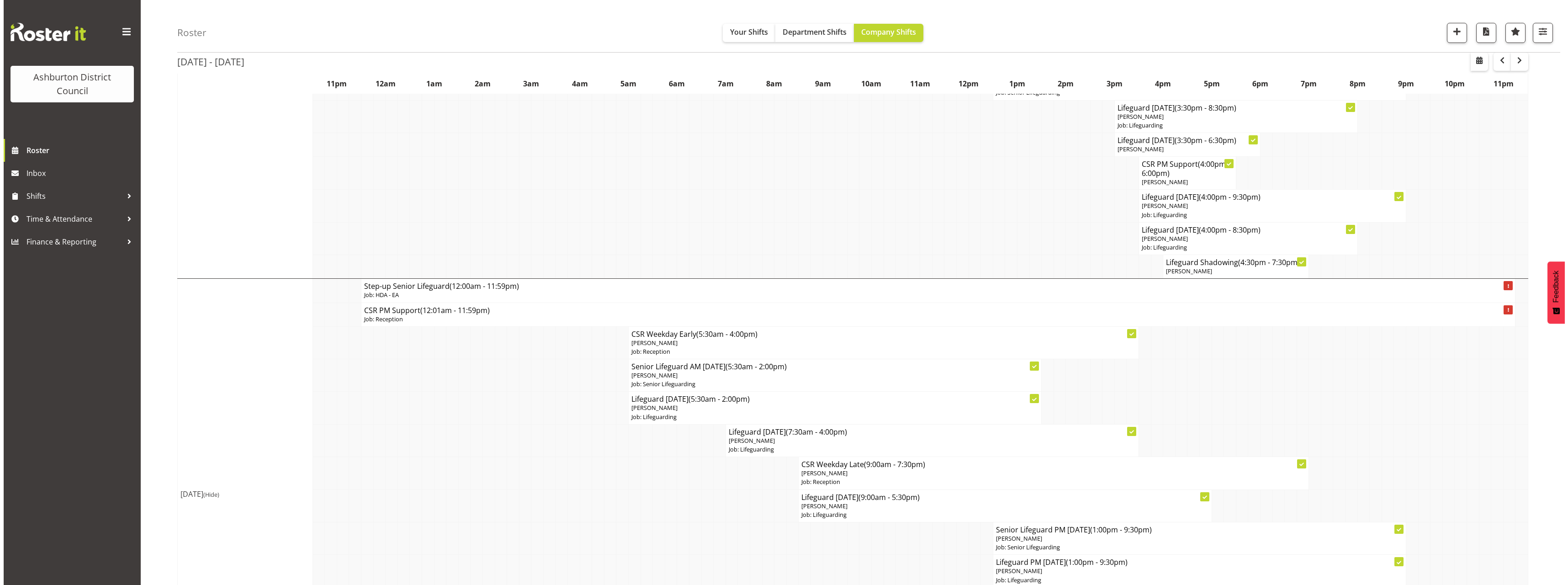
scroll to position [457, 0]
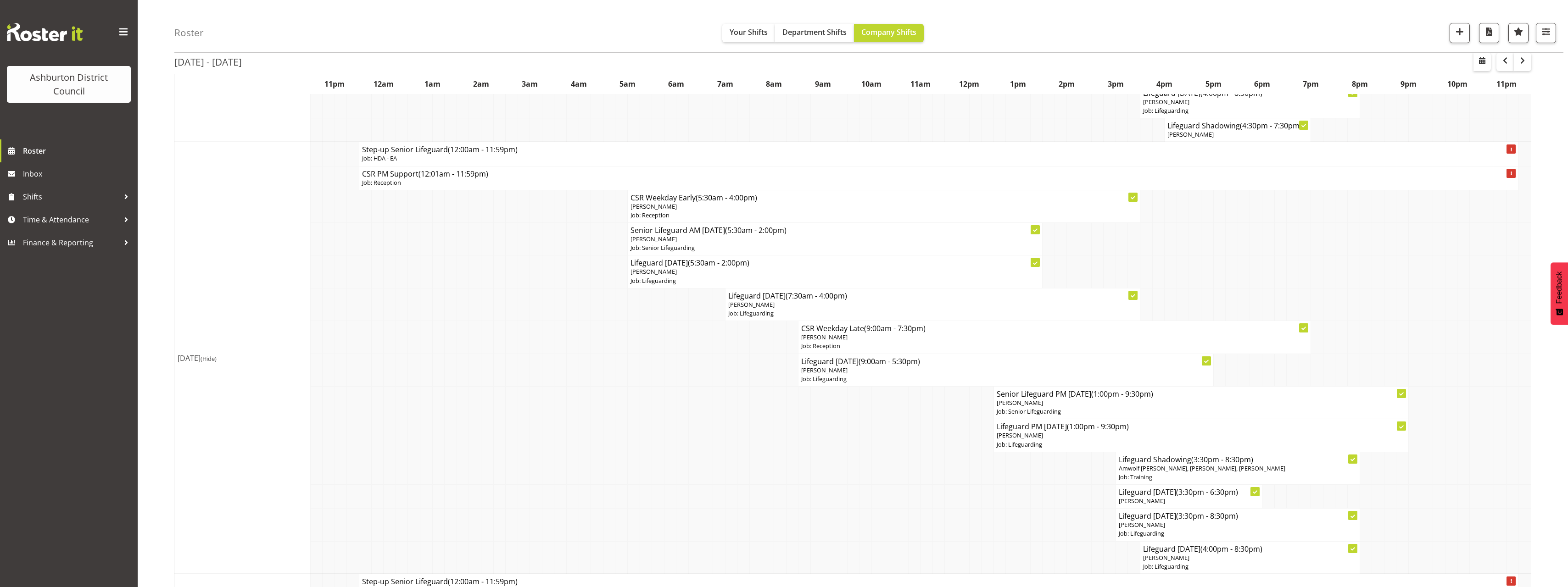
click at [1147, 528] on p "[PERSON_NAME]" at bounding box center [1238, 525] width 238 height 9
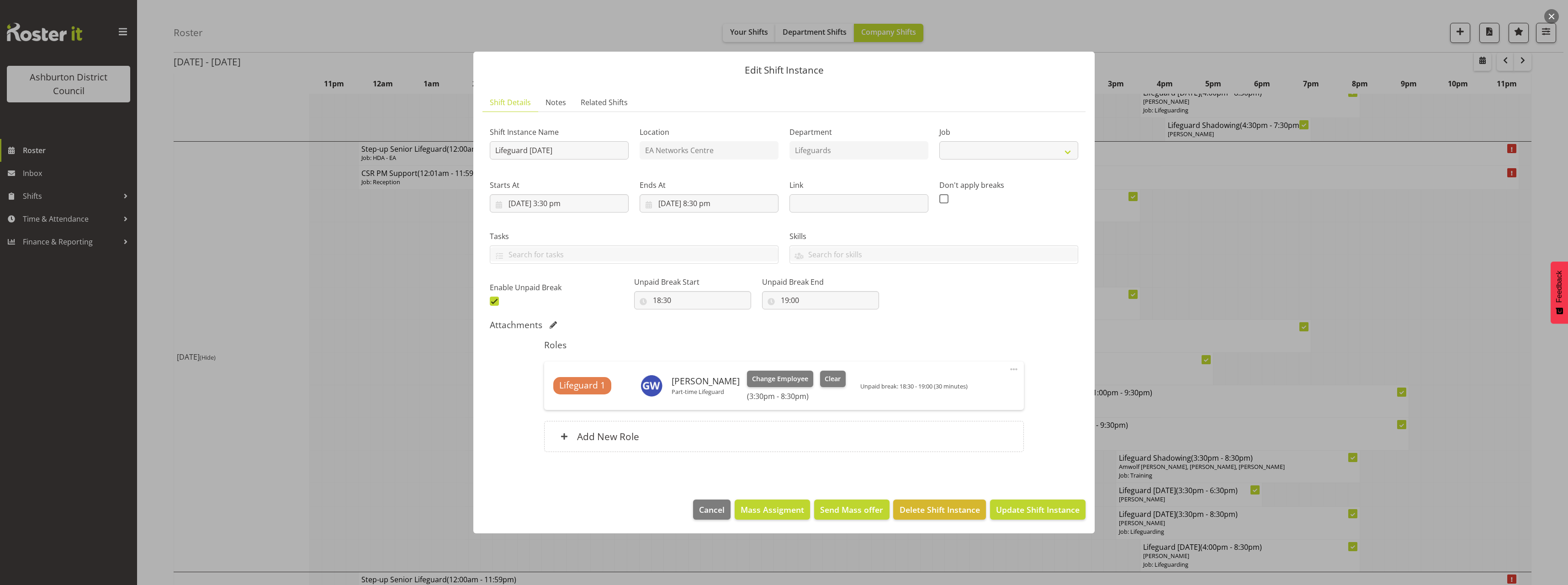
select select "38"
click at [735, 439] on div "Add New Role" at bounding box center [783, 436] width 479 height 31
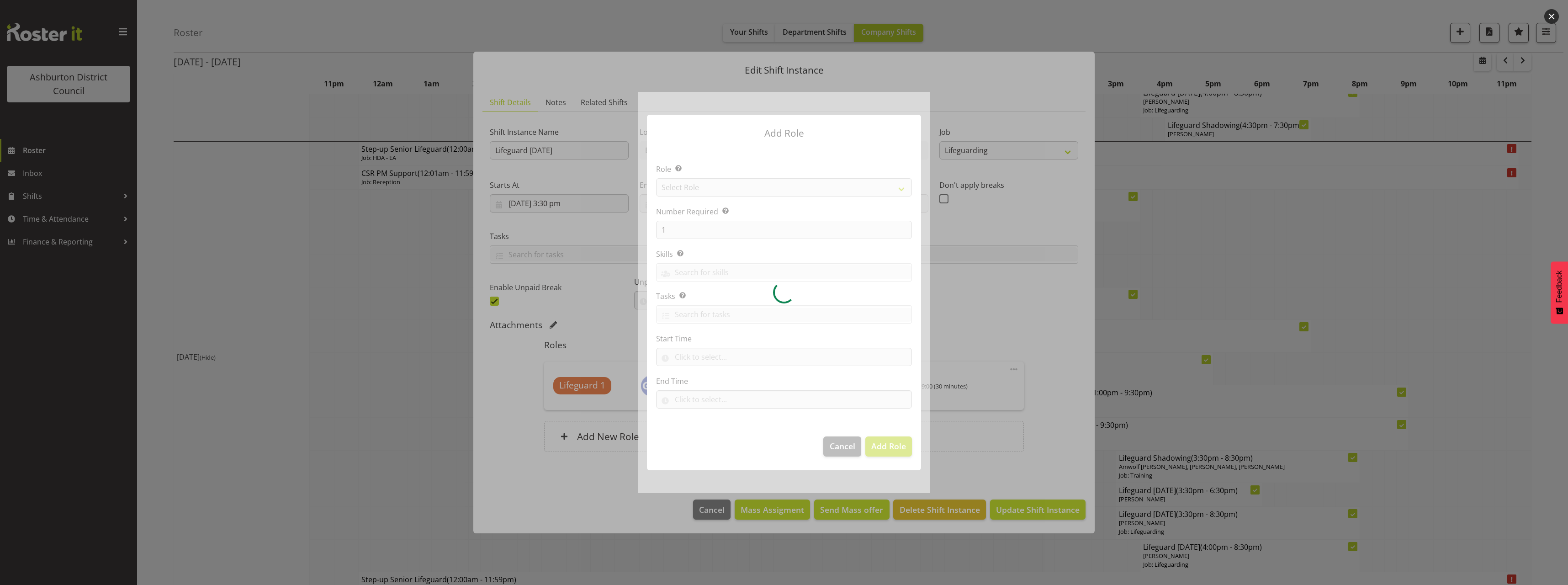
click at [728, 187] on div at bounding box center [784, 292] width 292 height 401
click at [736, 189] on div at bounding box center [784, 292] width 292 height 401
click at [732, 186] on div at bounding box center [784, 292] width 292 height 401
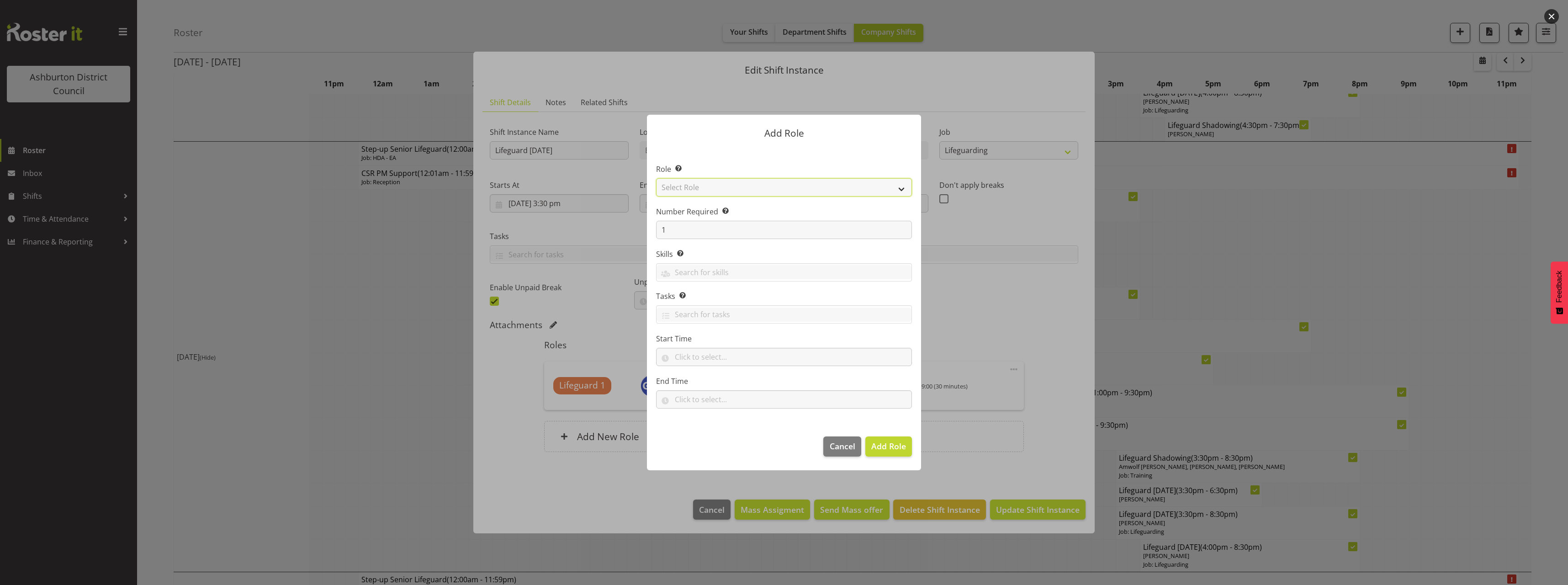
click at [771, 193] on select "Select Role AAGM Deputy Director AAGM Director Archivist Childrens Librarian Co…" at bounding box center [784, 187] width 256 height 18
select select "64"
click at [656, 178] on select "Select Role AAGM Deputy Director AAGM Director Archivist Childrens Librarian Co…" at bounding box center [784, 187] width 256 height 18
click at [709, 363] on input "text" at bounding box center [784, 357] width 256 height 18
click at [719, 393] on span "00 00 01 02 03 04 05 06 07 08 09 10 11 12 13 14 15 16 17 18 19 20 21 22 23" at bounding box center [718, 383] width 21 height 23
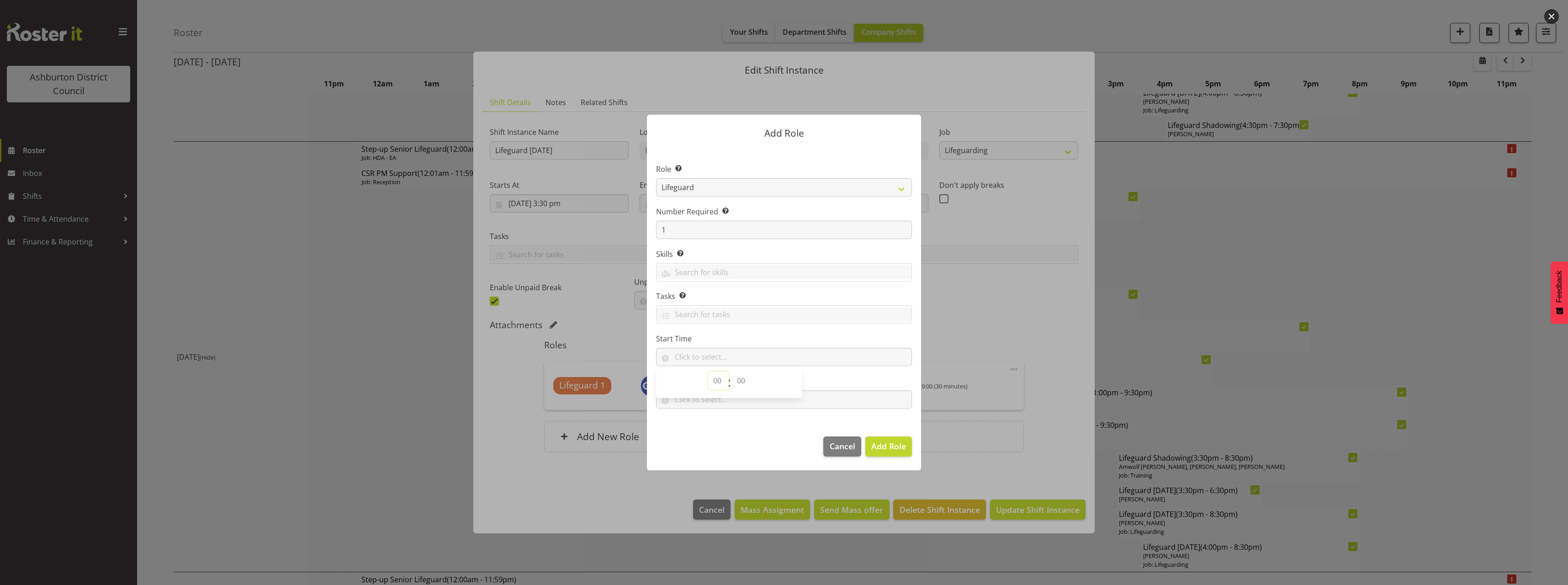
click at [721, 385] on select "00 00 01 02 03 04 05 06 07 08 09 10 11 12 13 14 15 16 17 18 19 20 21 22 23" at bounding box center [718, 380] width 21 height 18
select select "15"
click at [708, 371] on select "00 00 01 02 03 04 05 06 07 08 09 10 11 12 13 14 15 16 17 18 19 20 21 22 23" at bounding box center [718, 380] width 21 height 18
click at [740, 375] on select "00 00 01 02 03 04 05 06 07 08 09 10 11 12 13 14 15 16 17 18 19 20 21 22 23 24 2…" at bounding box center [742, 380] width 21 height 18
select select "33"
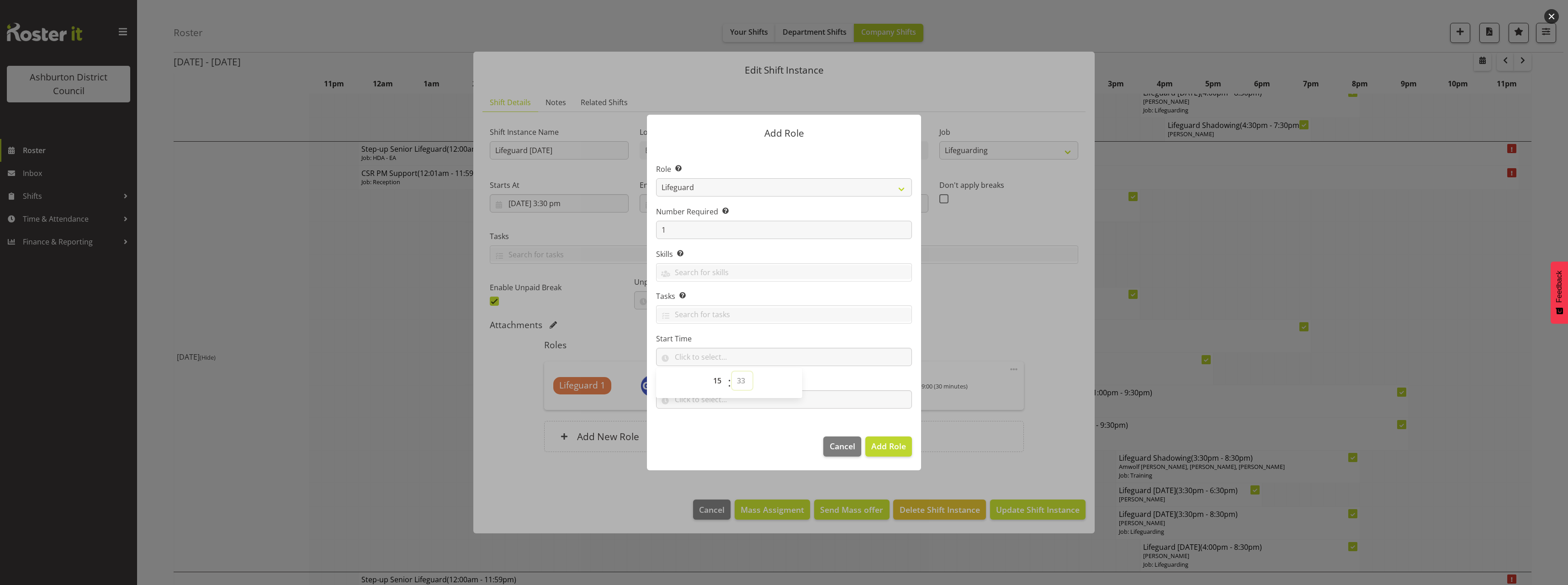
click at [732, 371] on select "00 00 01 02 03 04 05 06 07 08 09 10 11 12 13 14 15 16 17 18 19 20 21 22 23 24 2…" at bounding box center [742, 380] width 21 height 18
type input "15:33"
click at [746, 384] on select "00 01 02 03 04 05 06 07 08 09 10 11 12 13 14 15 16 17 18 19 20 21 22 23 24 25 2…" at bounding box center [742, 380] width 21 height 18
select select "30"
click at [732, 371] on select "00 01 02 03 04 05 06 07 08 09 10 11 12 13 14 15 16 17 18 19 20 21 22 23 24 25 2…" at bounding box center [742, 380] width 21 height 18
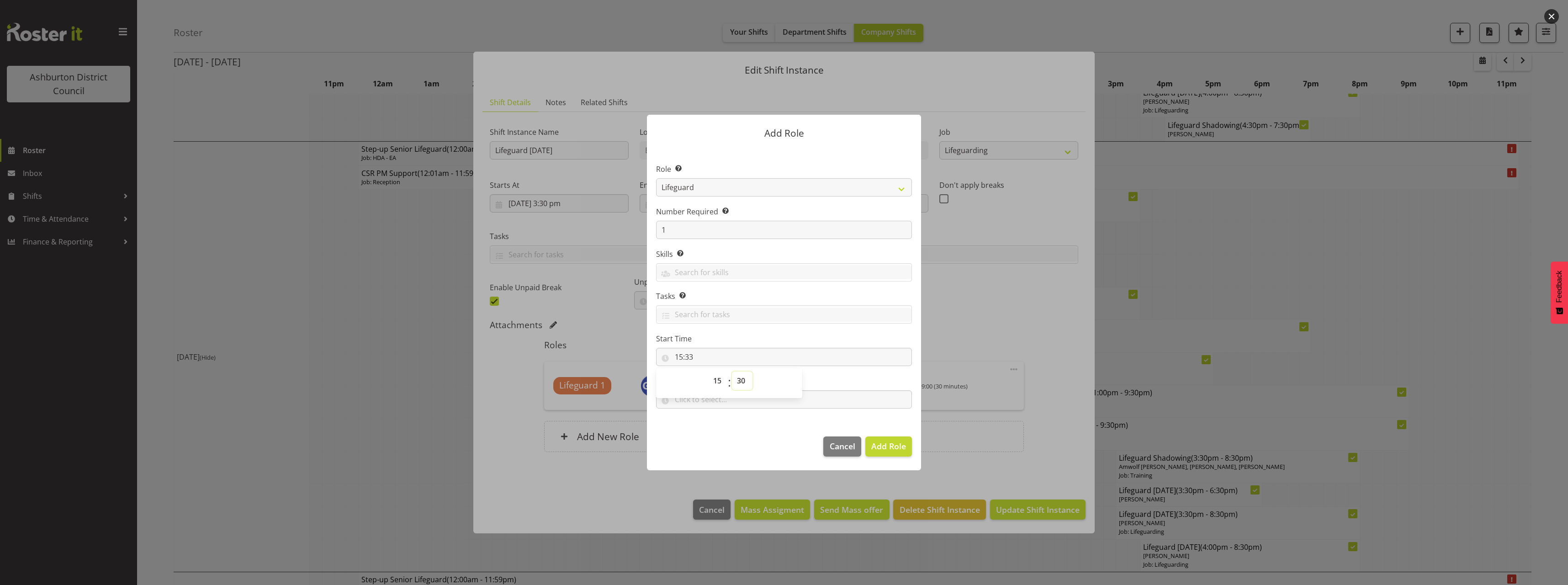
type input "15:30"
click at [844, 332] on section "Role Select the role you wish to add to the shift. AAGM Deputy Director AAGM Di…" at bounding box center [784, 287] width 274 height 279
click at [744, 405] on input "text" at bounding box center [784, 399] width 256 height 18
click at [716, 430] on select "00 00 01 02 03 04 05 06 07 08 09 10 11 12 13 14 15 16 17 18 19 20 21 22 23" at bounding box center [718, 423] width 21 height 18
select select "20"
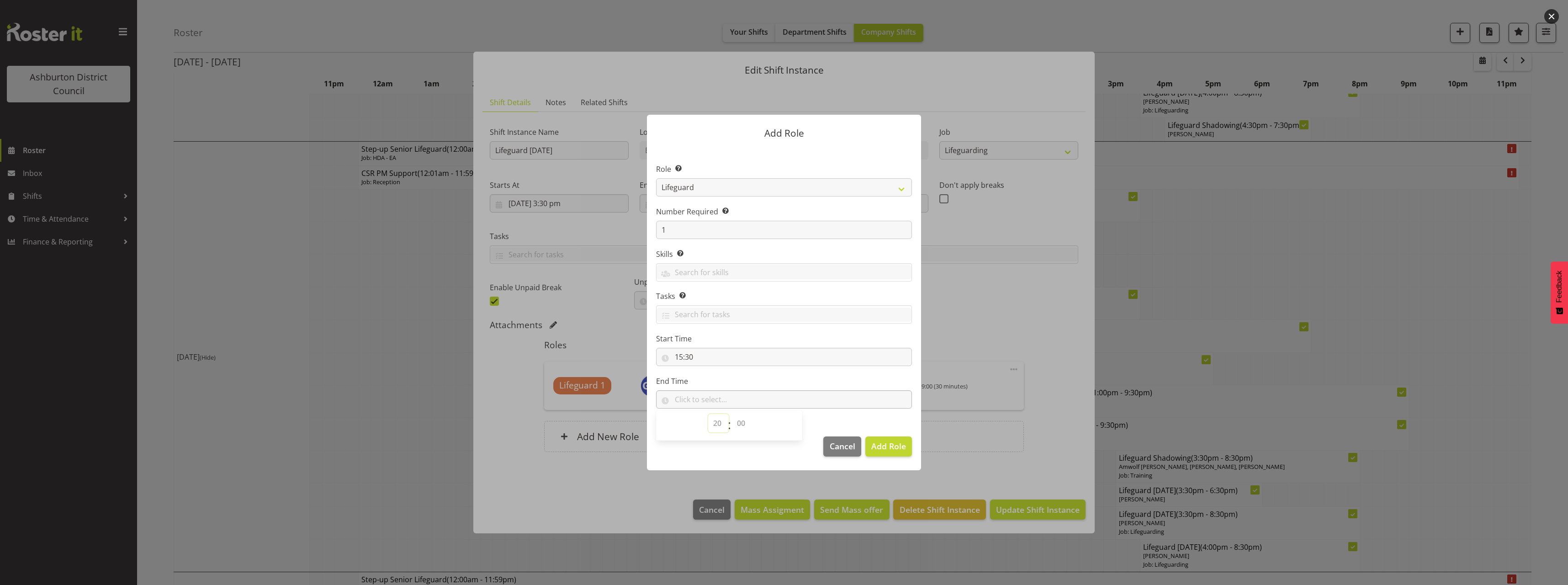
click at [708, 414] on select "00 00 01 02 03 04 05 06 07 08 09 10 11 12 13 14 15 16 17 18 19 20 21 22 23" at bounding box center [718, 423] width 21 height 18
click at [739, 419] on select "00 00 01 02 03 04 05 06 07 08 09 10 11 12 13 14 15 16 17 18 19 20 21 22 23 24 2…" at bounding box center [742, 423] width 21 height 18
select select "30"
click at [732, 414] on select "00 00 01 02 03 04 05 06 07 08 09 10 11 12 13 14 15 16 17 18 19 20 21 22 23 24 2…" at bounding box center [742, 423] width 21 height 18
type input "20:30"
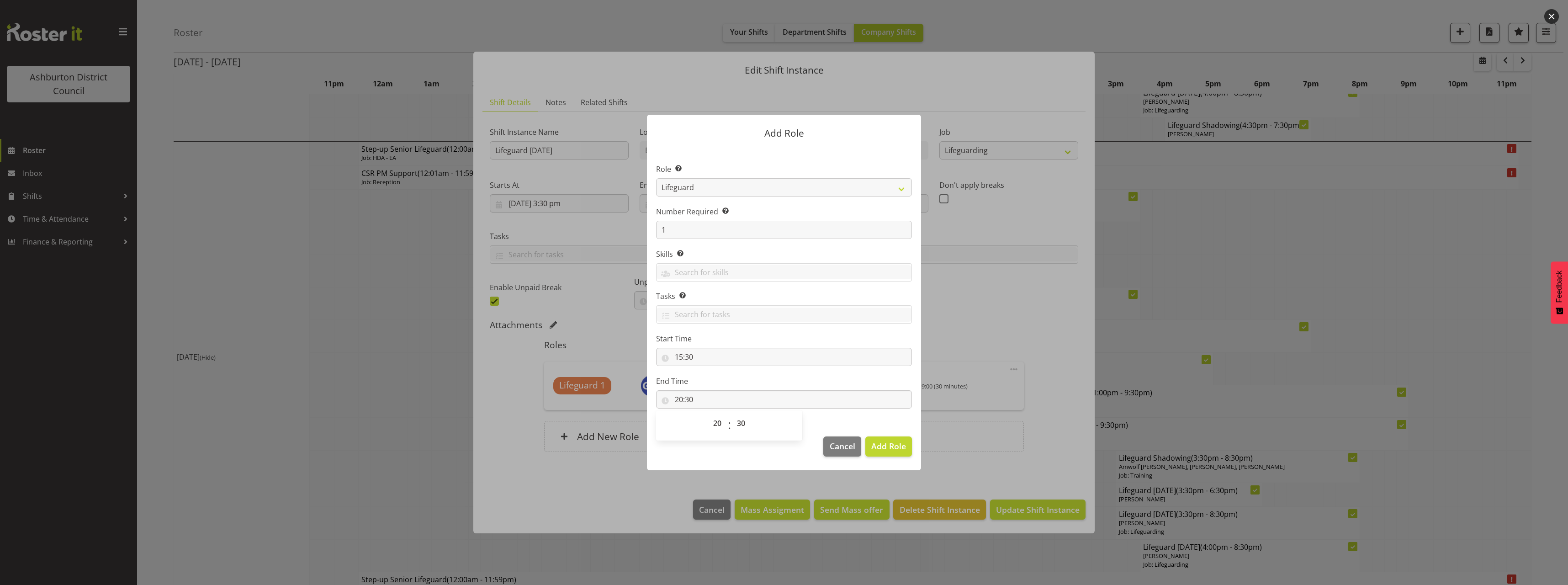
click at [844, 385] on label "End Time" at bounding box center [784, 381] width 256 height 11
click at [888, 446] on span "Add Role" at bounding box center [888, 446] width 35 height 11
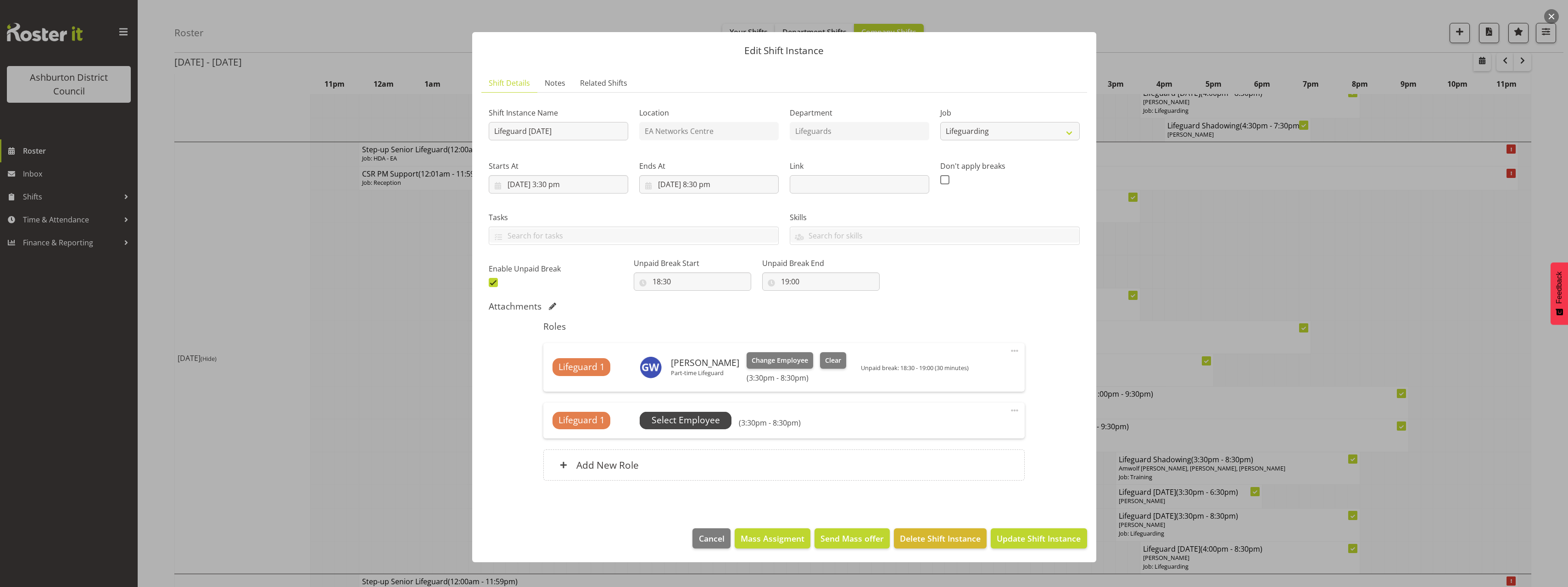
click at [693, 420] on span "Select Employee" at bounding box center [686, 420] width 68 height 13
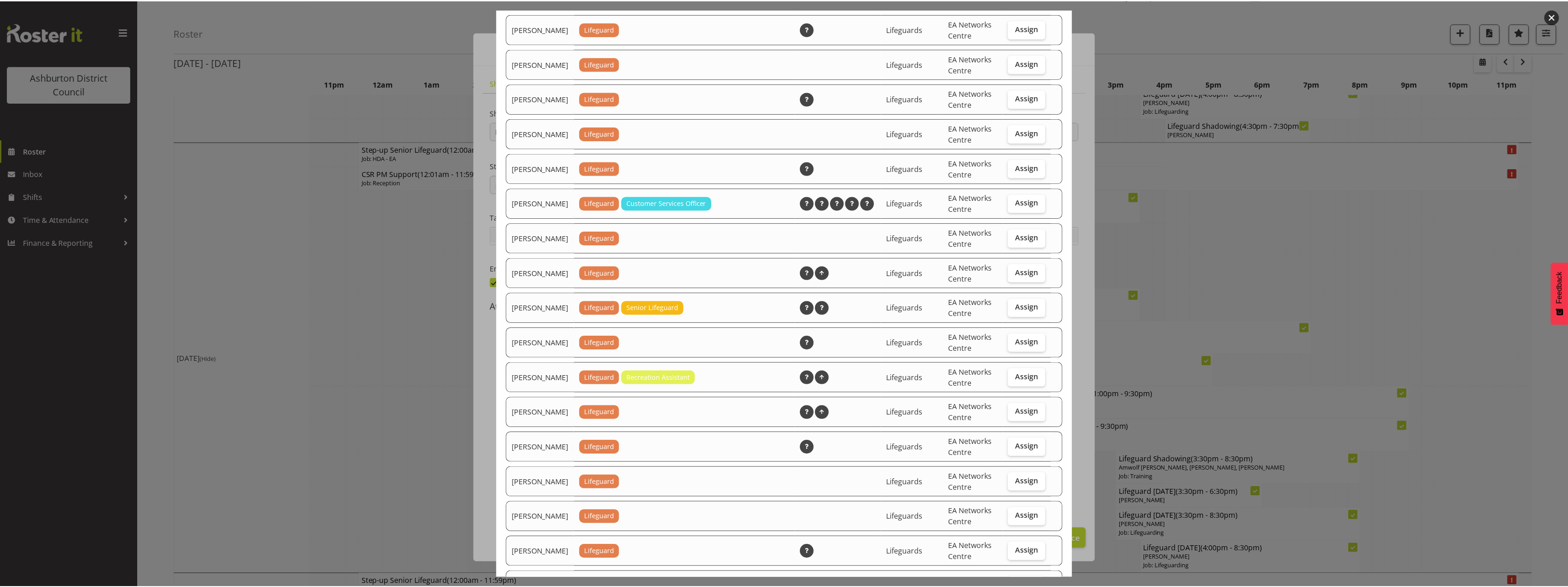
scroll to position [808, 0]
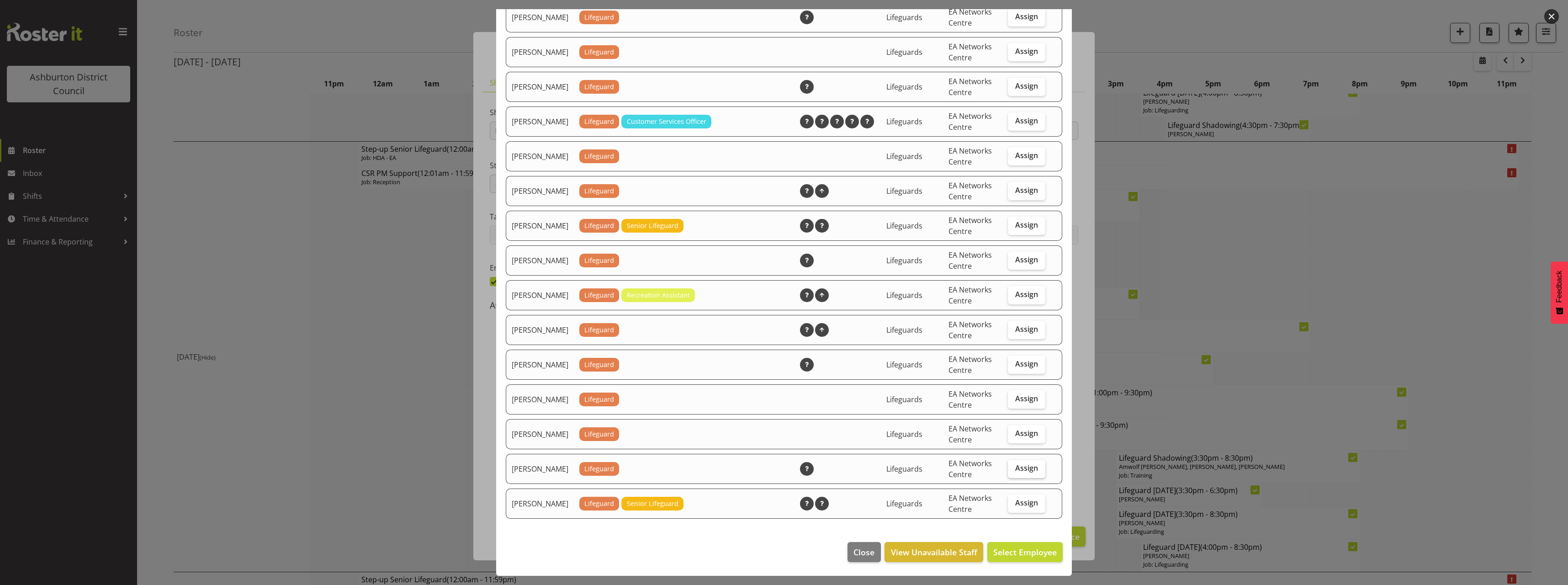
click at [1020, 469] on span "Assign" at bounding box center [1027, 468] width 23 height 9
click at [1014, 469] on input "Assign" at bounding box center [1011, 468] width 6 height 6
checkbox input "true"
click at [1012, 558] on span "Assign Yumi Blake" at bounding box center [1010, 552] width 93 height 12
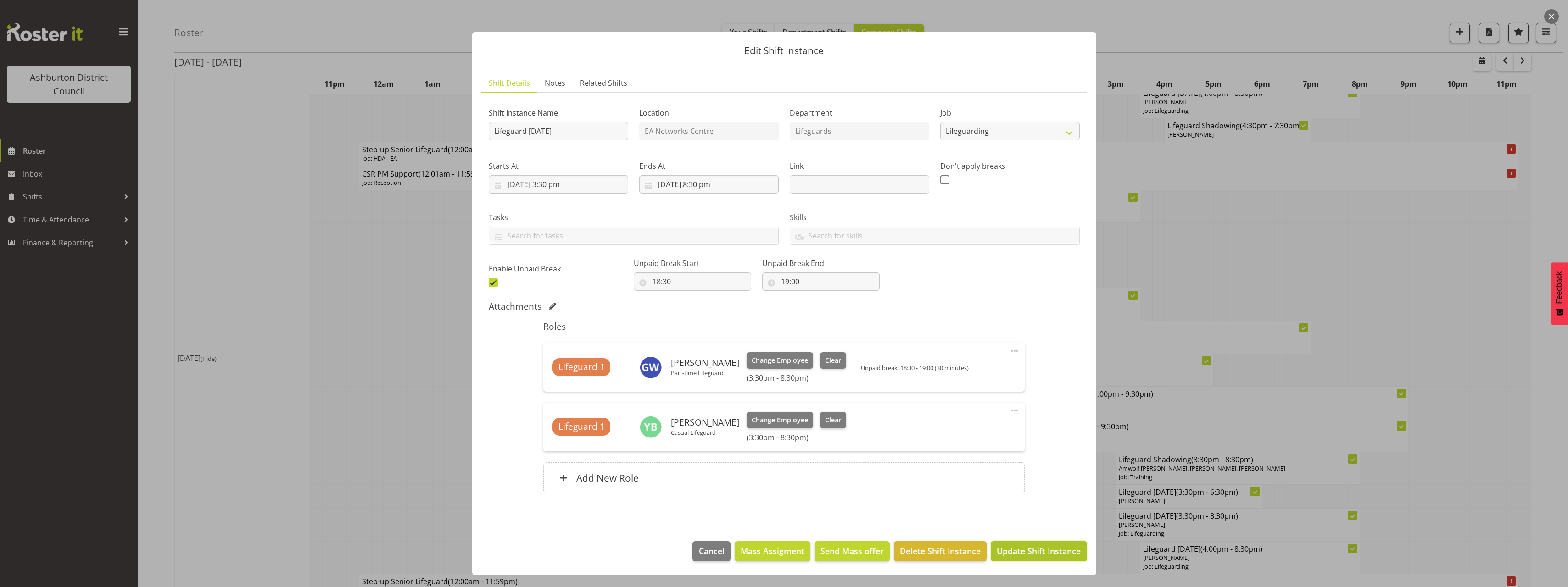
click at [1025, 554] on span "Update Shift Instance" at bounding box center [1038, 551] width 84 height 12
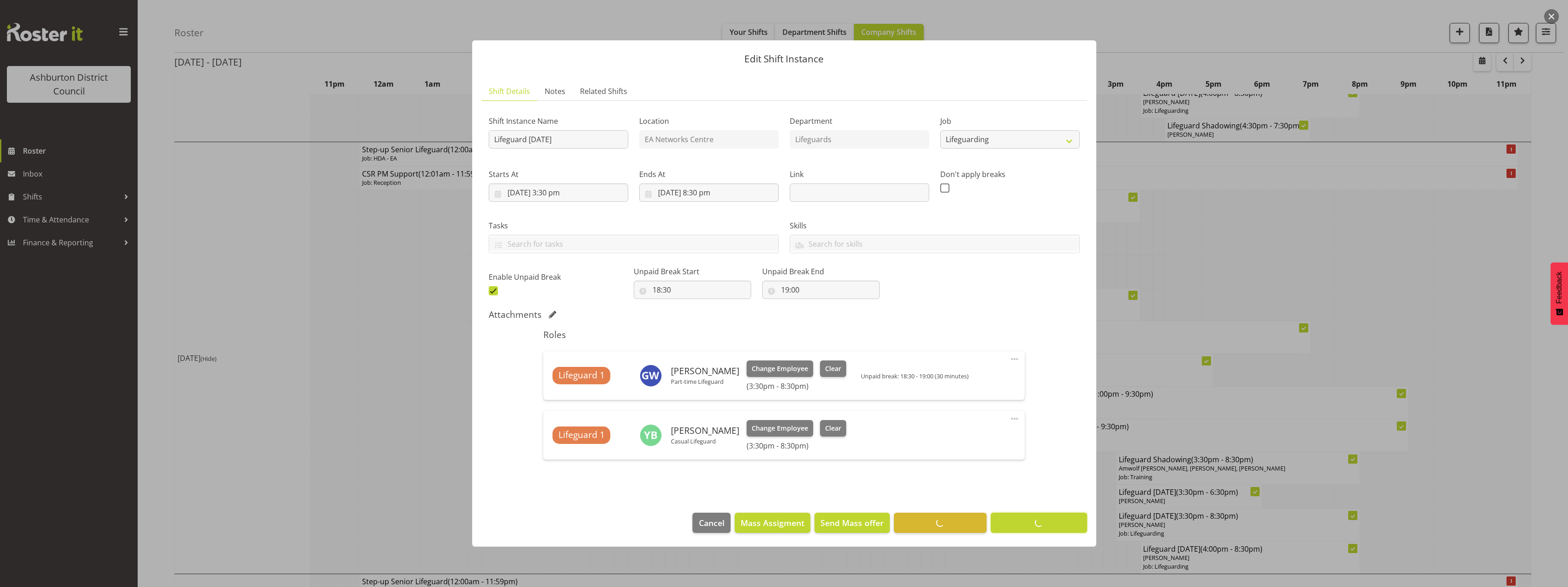
scroll to position [0, 0]
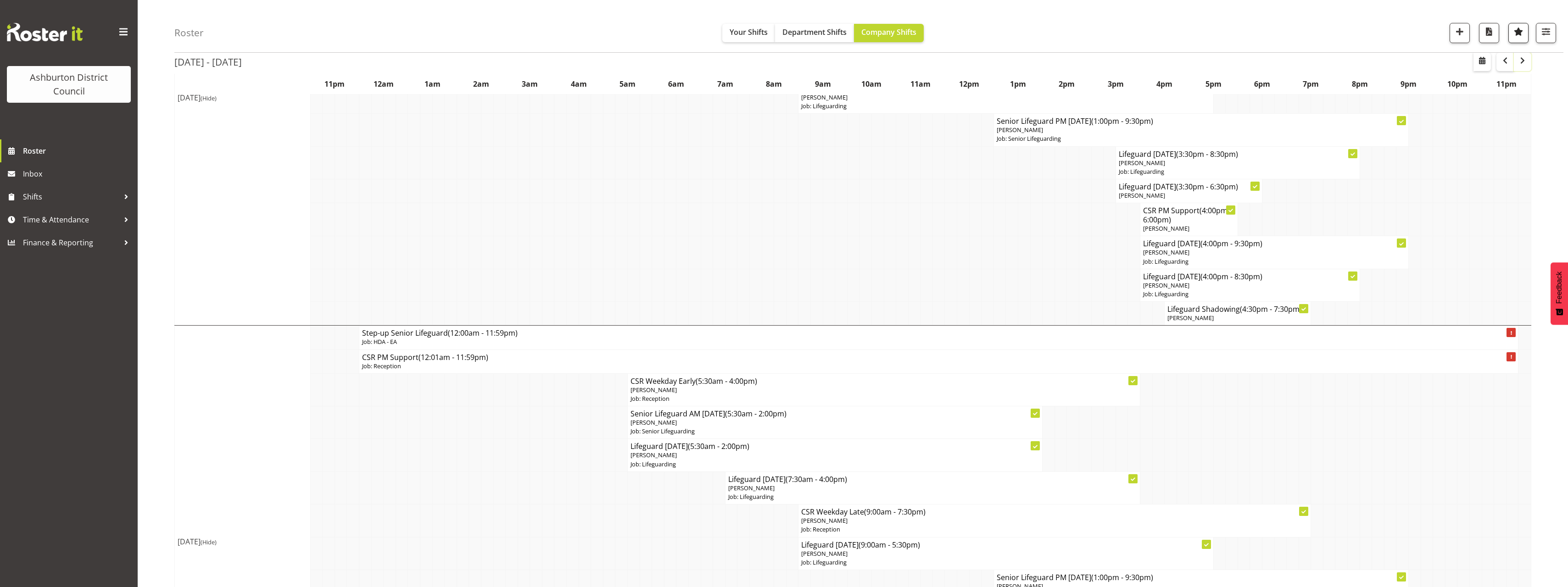
click at [1517, 62] on button "button" at bounding box center [1522, 62] width 18 height 18
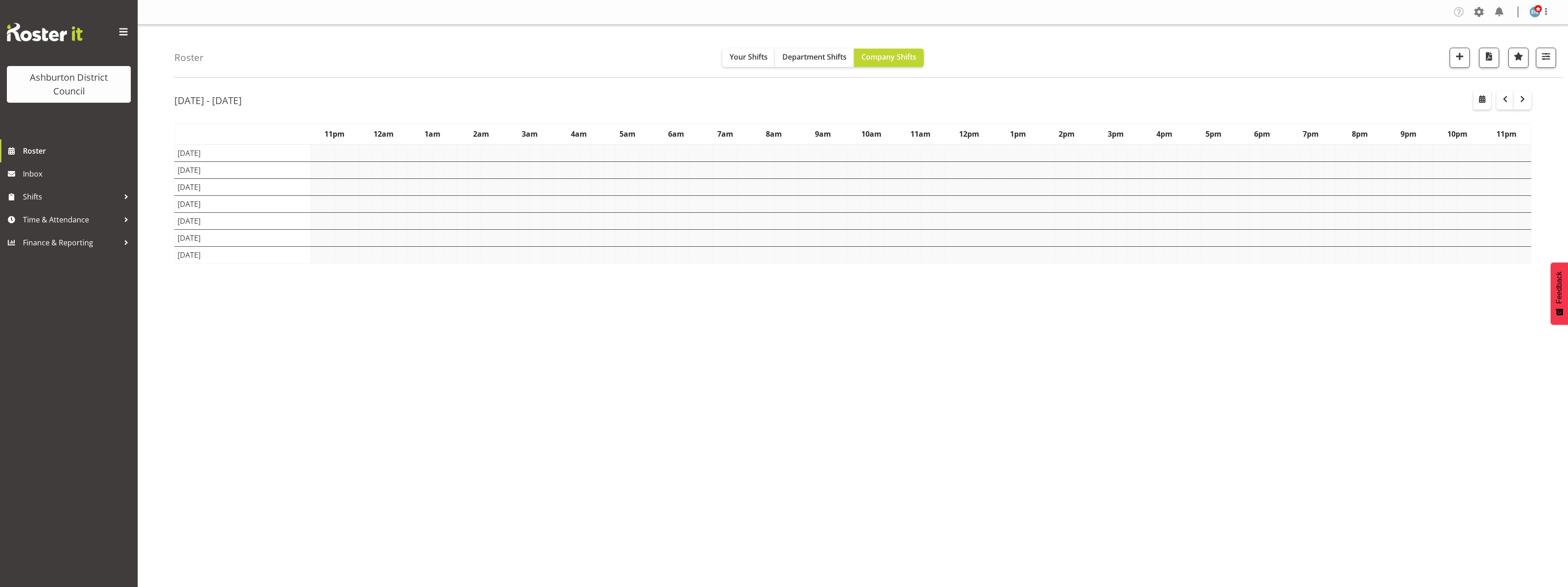
click at [160, 226] on div "Roster Your Shifts Department Shifts Company Shifts 1 Locations [GEOGRAPHIC_DAT…" at bounding box center [853, 238] width 1430 height 426
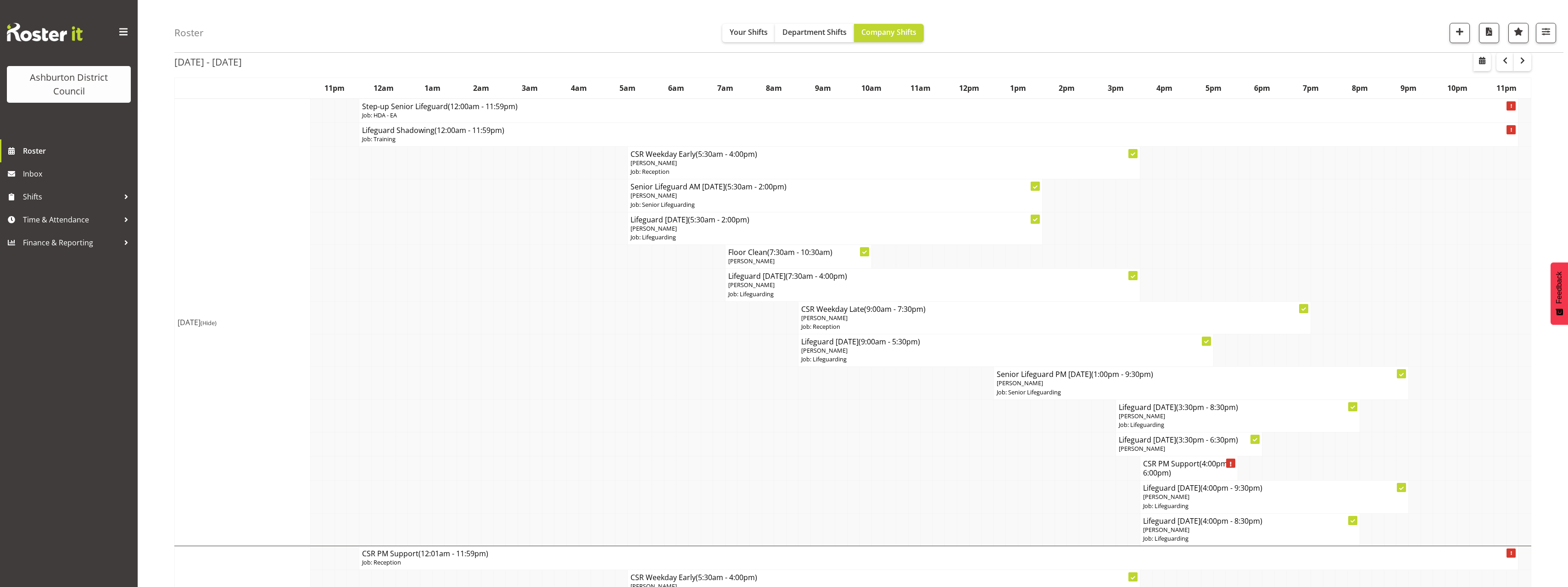
scroll to position [92, 0]
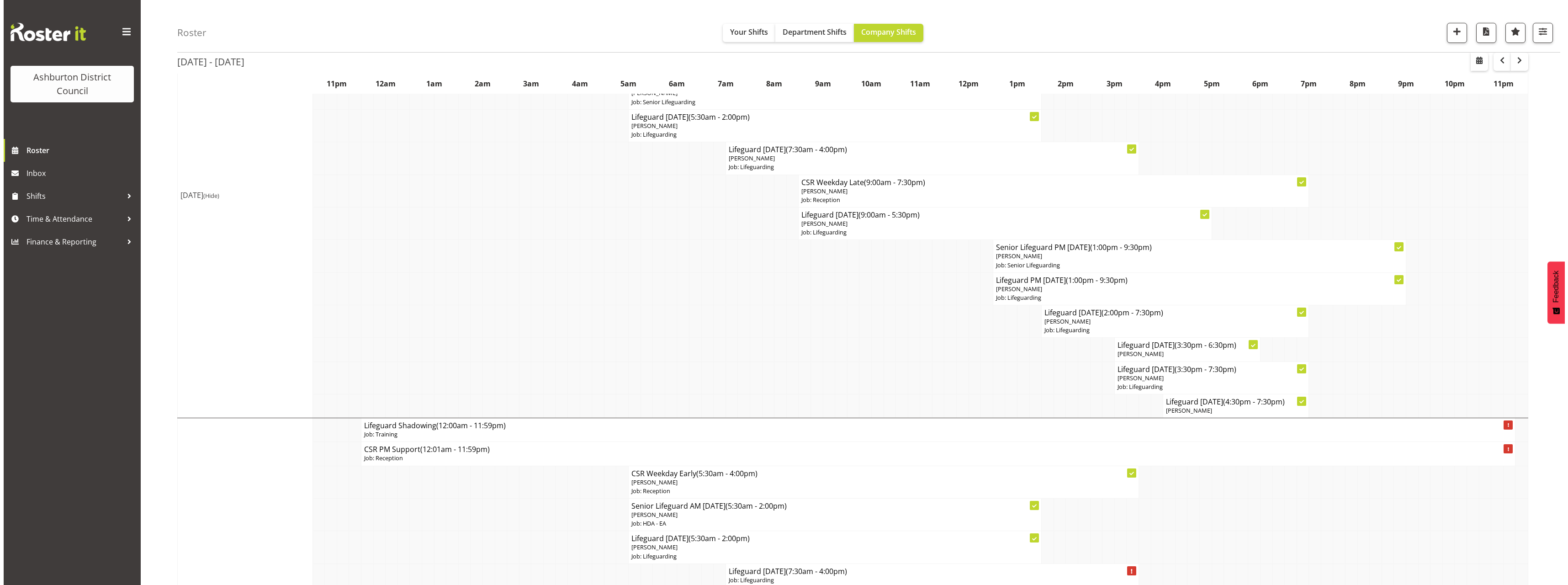
scroll to position [1417, 0]
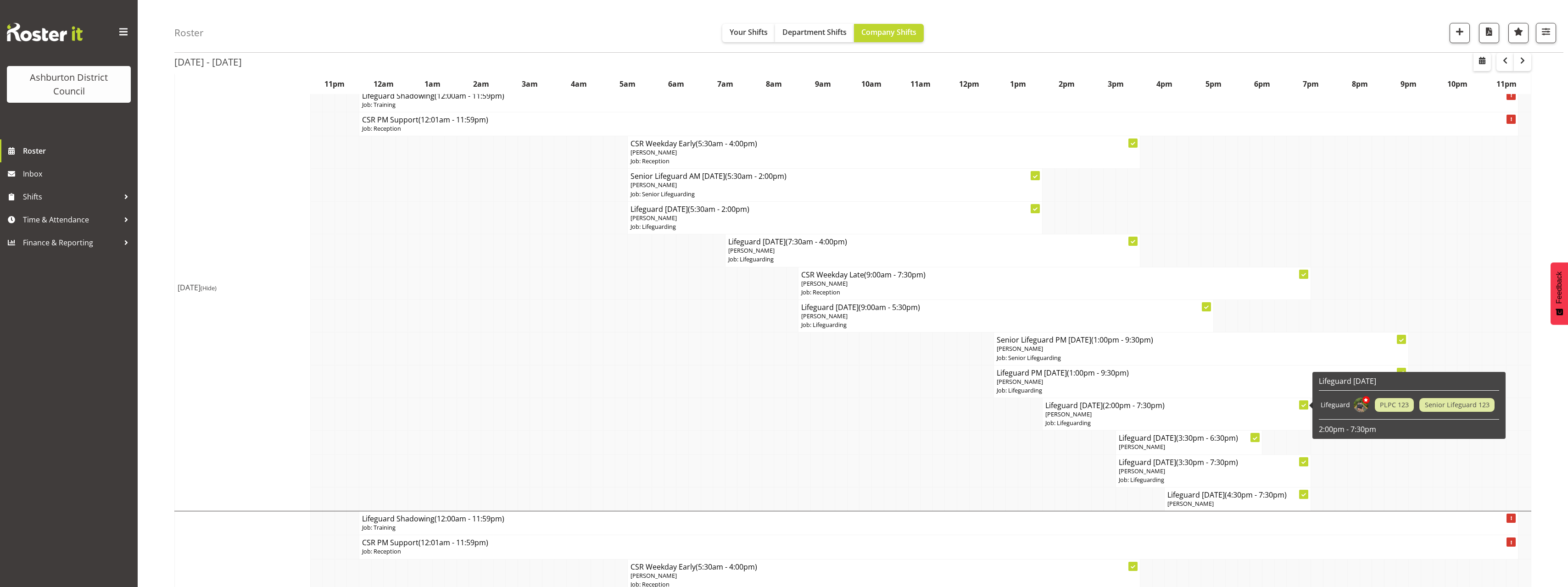
click at [1113, 421] on p "Job: Lifeguarding" at bounding box center [1176, 423] width 262 height 9
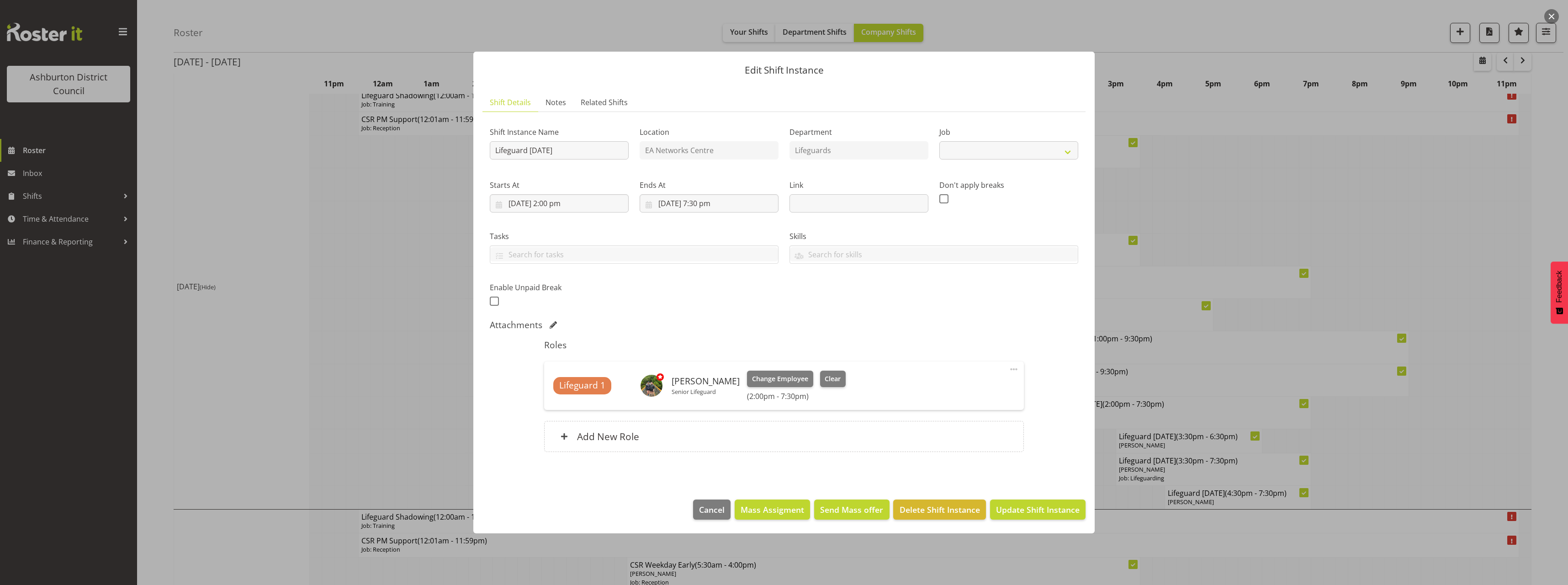
select select "38"
click at [494, 301] on span at bounding box center [494, 301] width 9 height 9
click at [494, 301] on input "checkbox" at bounding box center [493, 301] width 6 height 6
checkbox input "true"
click at [693, 298] on input "text" at bounding box center [693, 300] width 117 height 18
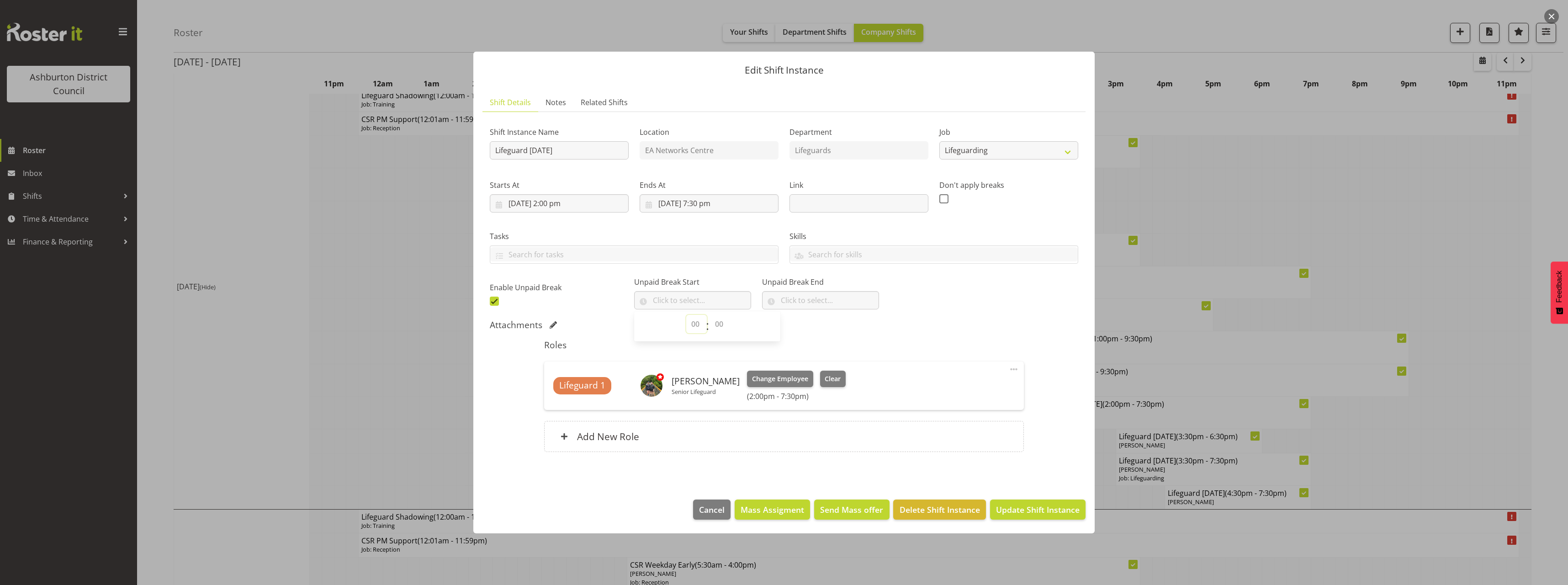
click at [699, 327] on select "00 00 01 02 03 04 05 06 07 08 09 10 11 12 13 14 15 16 17 18 19 20 21 22 23" at bounding box center [696, 324] width 21 height 18
select select "17"
click at [686, 315] on select "00 00 01 02 03 04 05 06 07 08 09 10 11 12 13 14 15 16 17 18 19 20 21 22 23" at bounding box center [696, 324] width 21 height 18
click at [722, 322] on select "00 00 01 02 03 04 05 06 07 08 09 10 11 12 13 14 15 16 17 18 19 20 21 22 23 24 2…" at bounding box center [720, 324] width 21 height 18
select select "0"
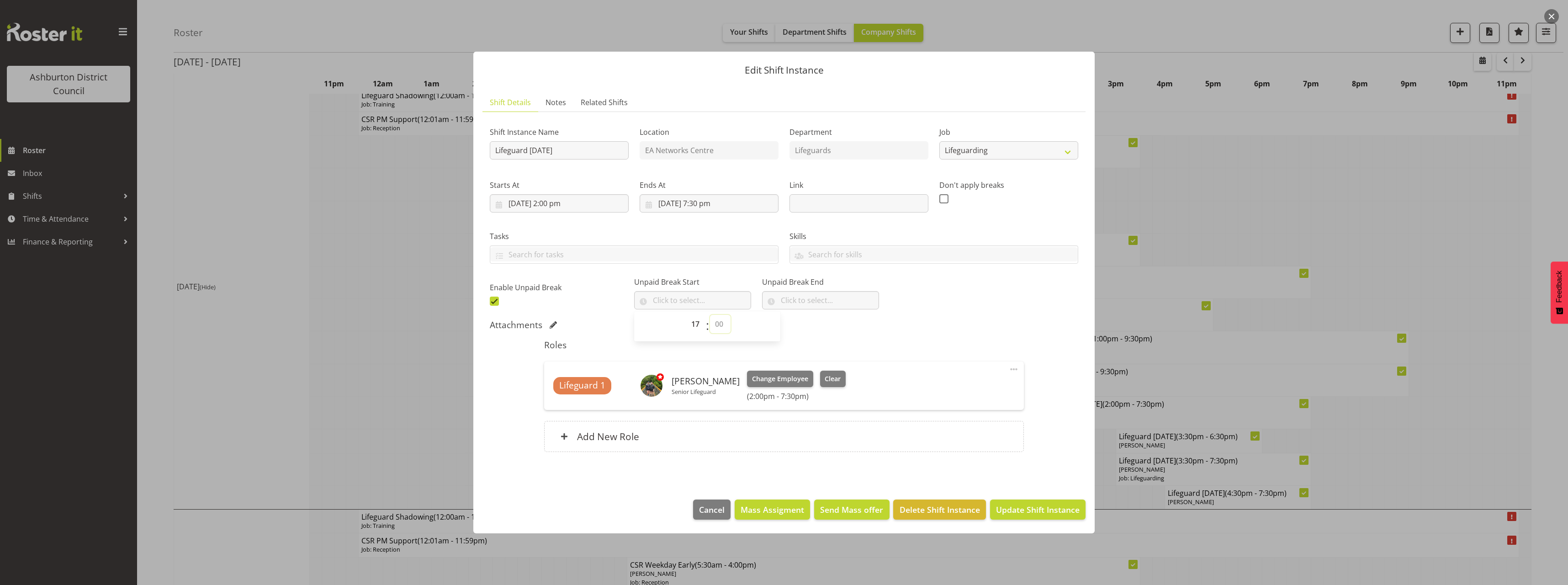
click at [710, 315] on select "00 00 01 02 03 04 05 06 07 08 09 10 11 12 13 14 15 16 17 18 19 20 21 22 23 24 2…" at bounding box center [720, 324] width 21 height 18
type input "17:00"
click at [794, 305] on input "text" at bounding box center [821, 300] width 117 height 18
click at [816, 324] on select "00 00 01 02 03 04 05 06 07 08 09 10 11 12 13 14 15 16 17 18 19 20 21 22 23" at bounding box center [825, 324] width 21 height 18
select select "17"
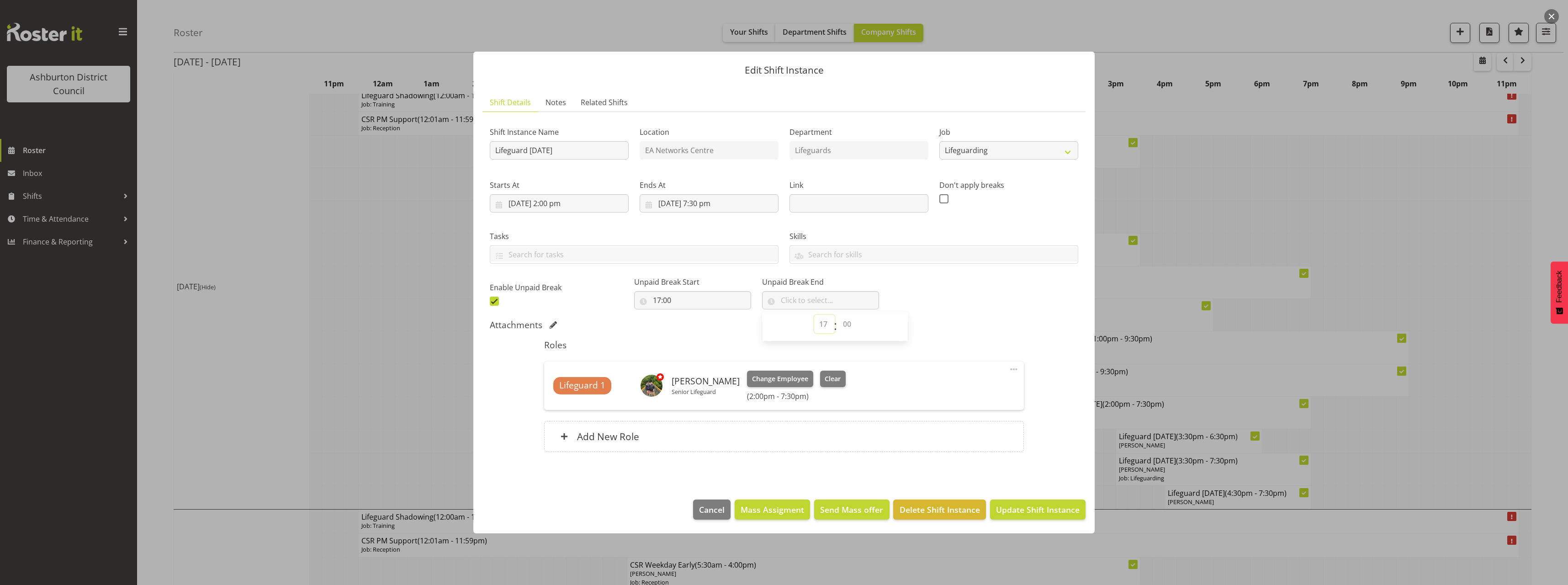
click at [814, 315] on select "00 00 01 02 03 04 05 06 07 08 09 10 11 12 13 14 15 16 17 18 19 20 21 22 23" at bounding box center [825, 324] width 21 height 18
drag, startPoint x: 835, startPoint y: 322, endPoint x: 836, endPoint y: 315, distance: 7.1
click at [838, 322] on select "00 00 01 02 03 04 05 06 07 08 09 10 11 12 13 14 15 16 17 18 19 20 21 22 23 24 2…" at bounding box center [849, 324] width 21 height 18
select select "30"
click at [838, 315] on select "00 00 01 02 03 04 05 06 07 08 09 10 11 12 13 14 15 16 17 18 19 20 21 22 23 24 2…" at bounding box center [849, 324] width 21 height 18
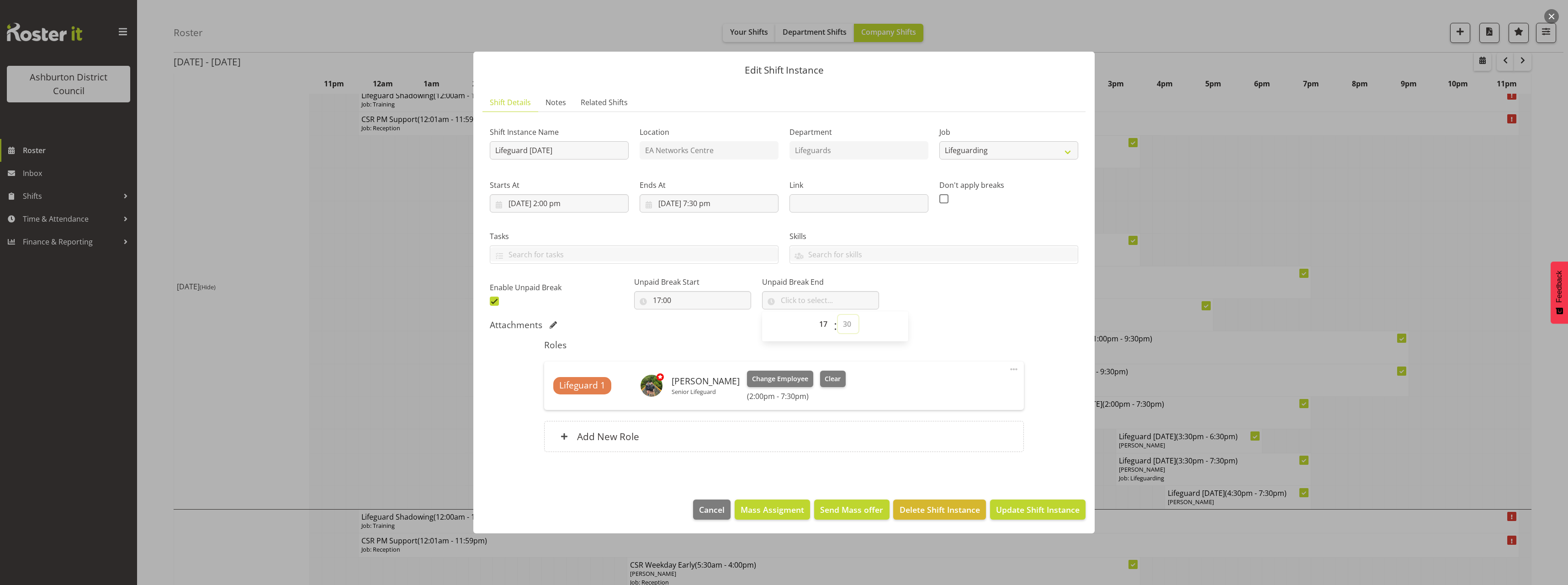
type input "17:30"
click at [940, 299] on div "Shift Instance Name Lifeguard Thursday Location EA Networks Centre Department L…" at bounding box center [784, 214] width 600 height 200
click at [1041, 512] on span "Update Shift Instance" at bounding box center [1037, 510] width 83 height 12
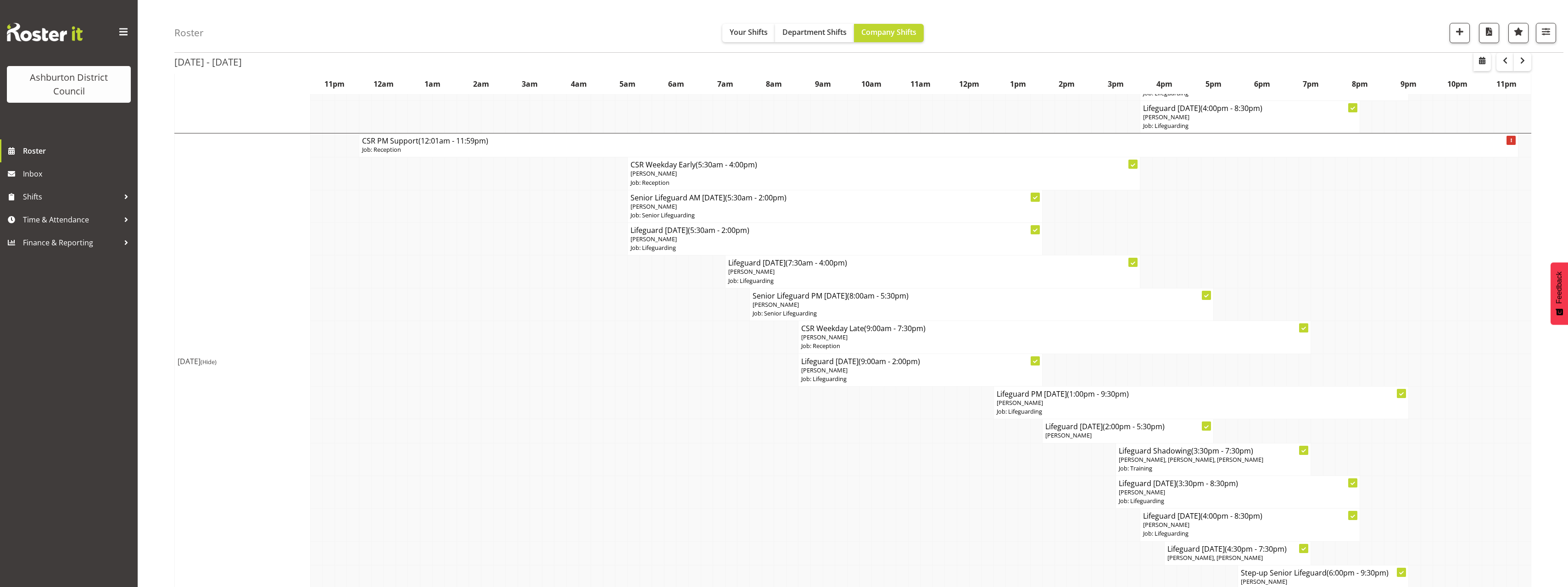
scroll to position [229, 0]
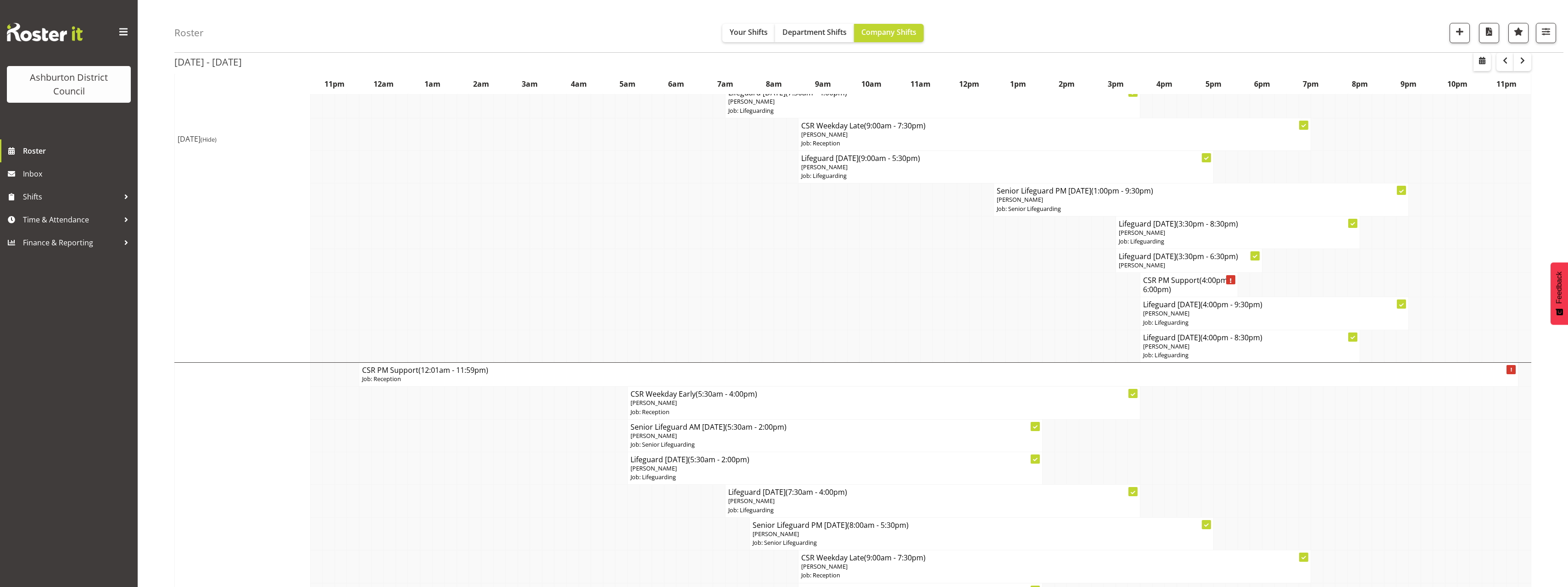
click at [216, 137] on span "(Hide)" at bounding box center [208, 139] width 16 height 9
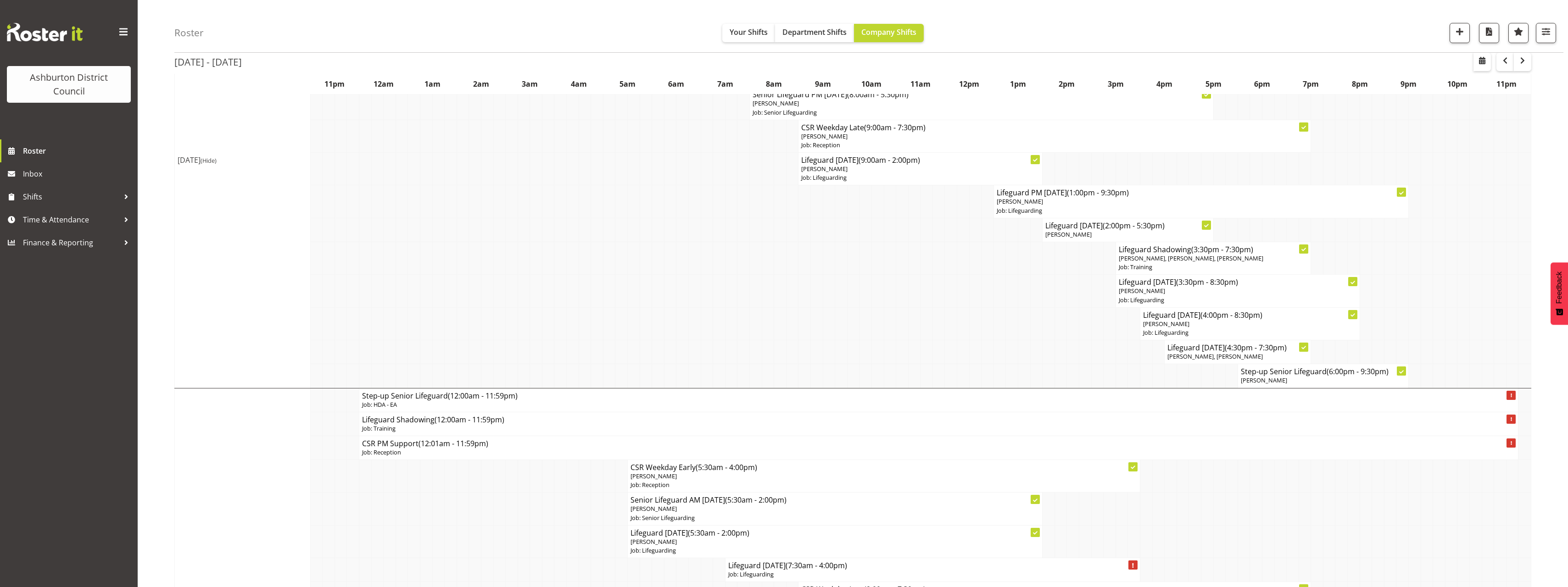
scroll to position [0, 0]
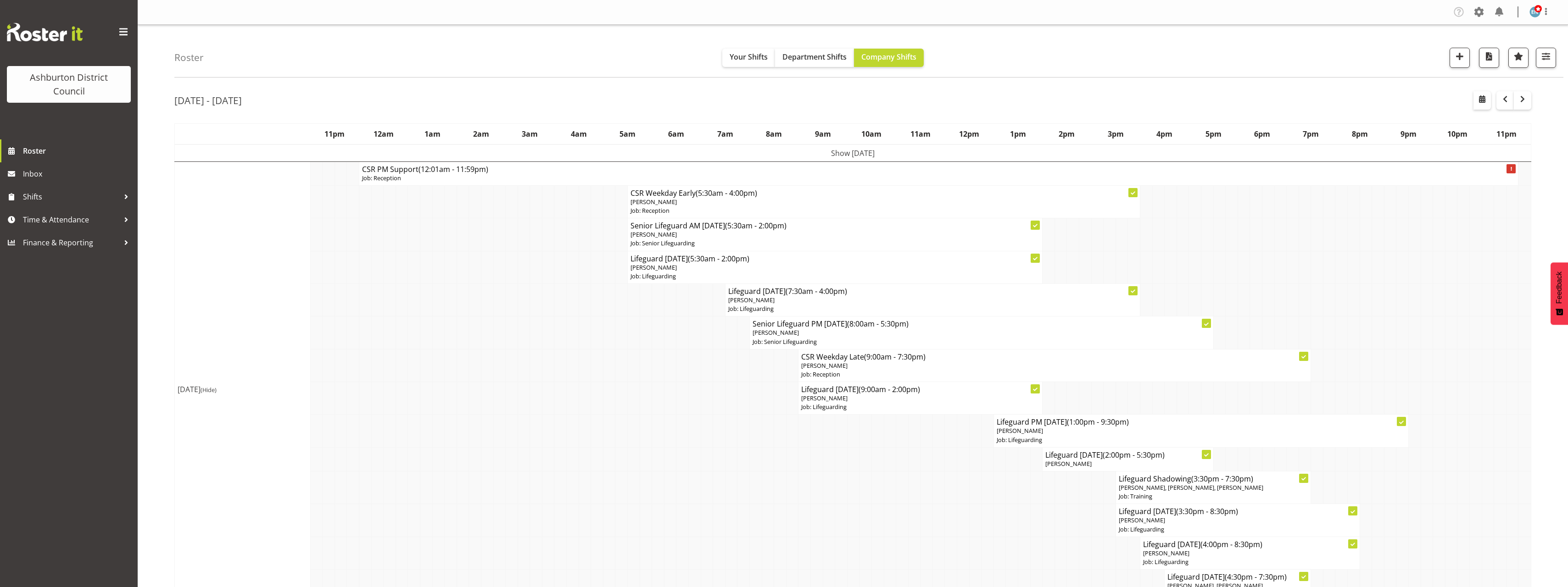
click at [216, 388] on span "(Hide)" at bounding box center [208, 390] width 16 height 9
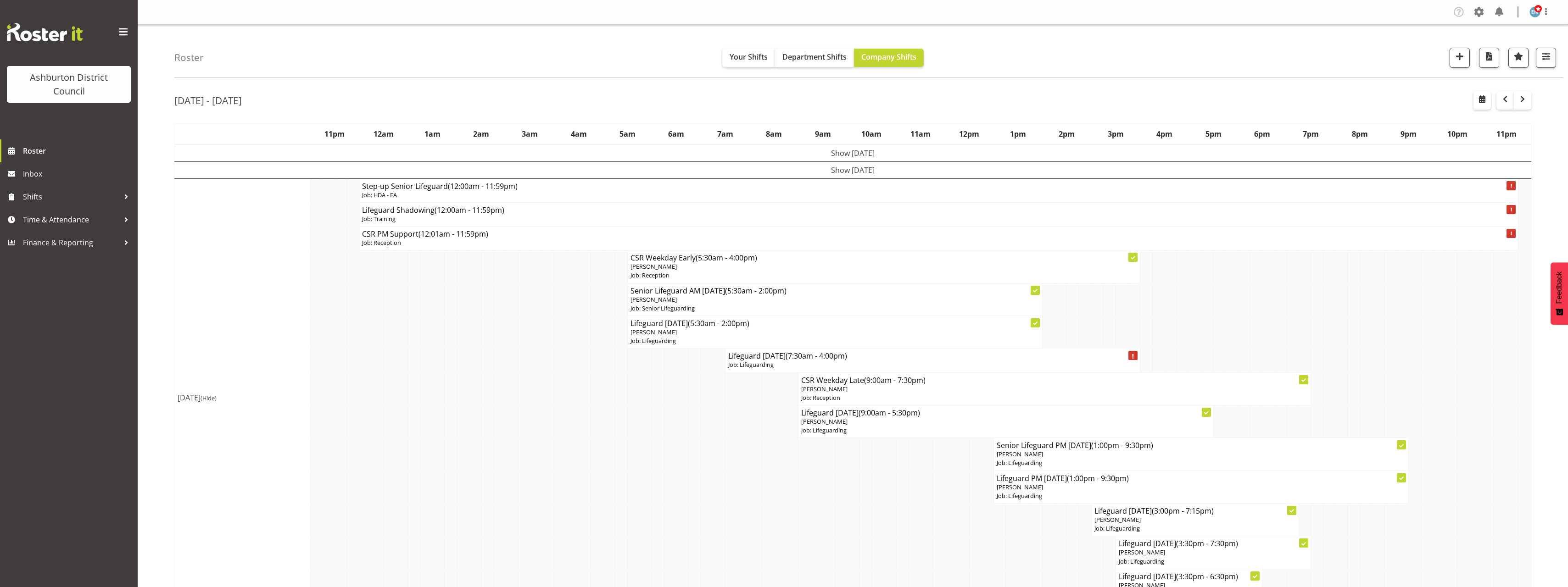
scroll to position [137, 0]
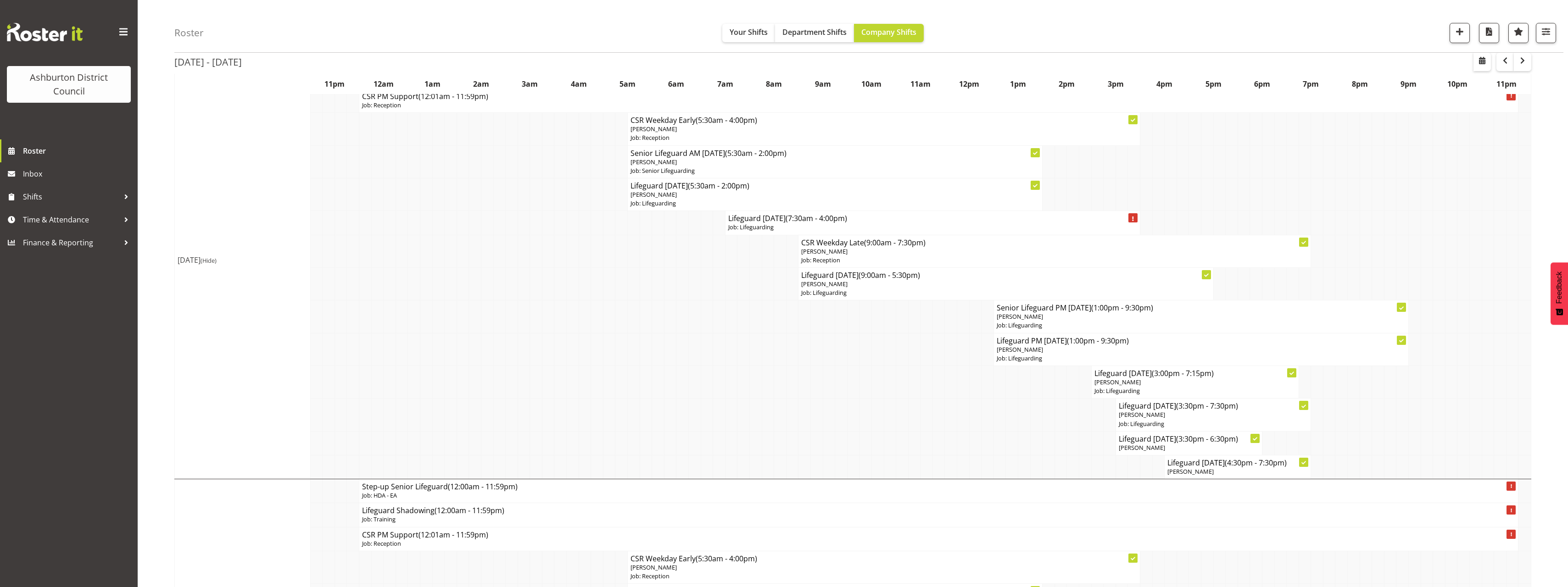
click at [216, 258] on span "(Hide)" at bounding box center [208, 261] width 16 height 9
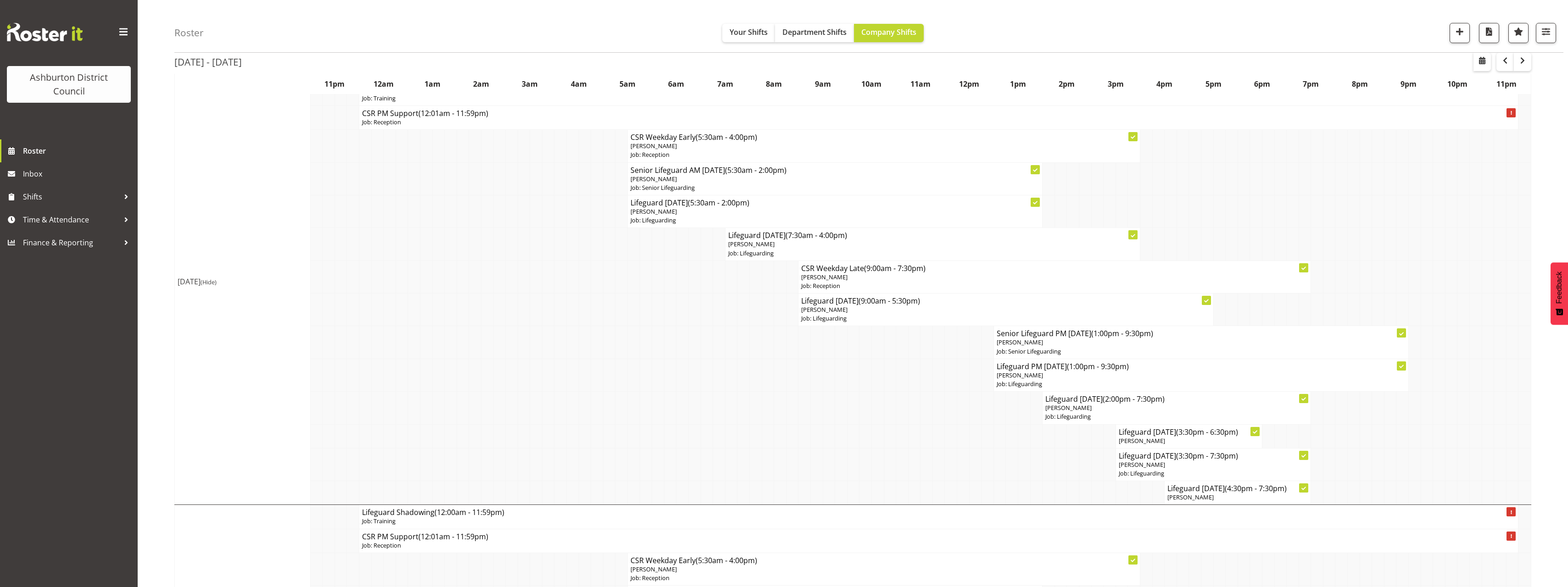
scroll to position [229, 0]
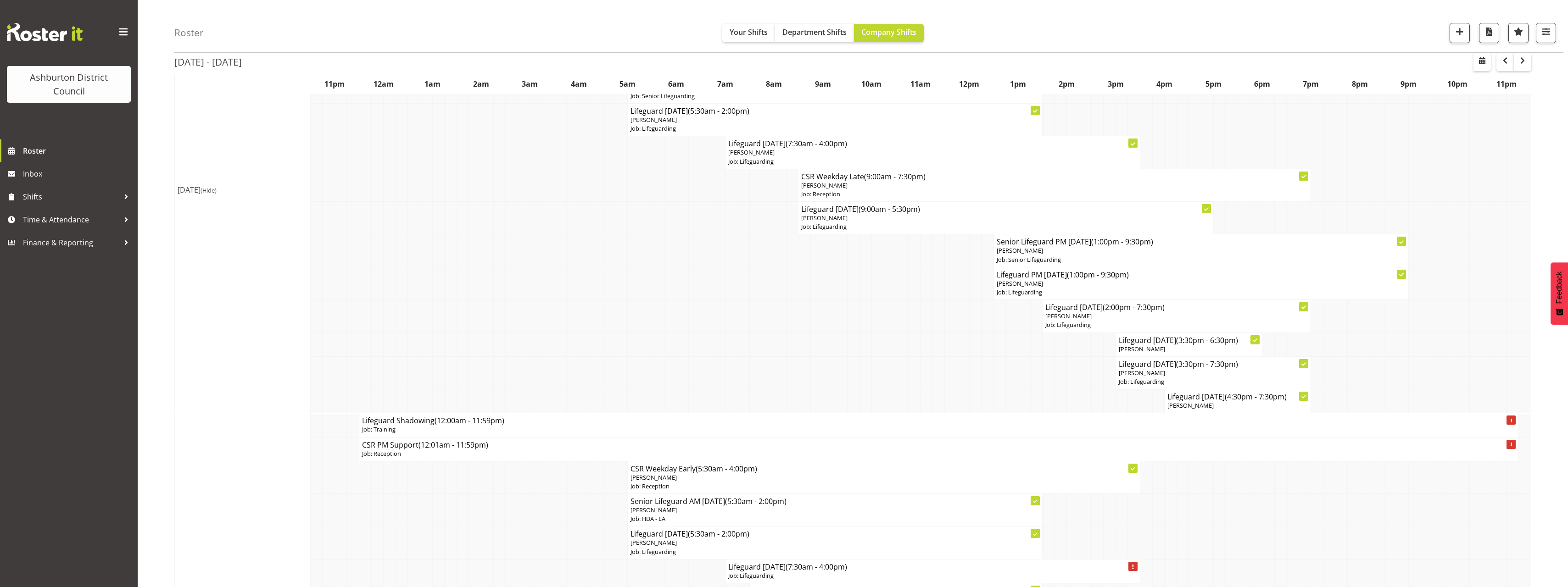
click at [216, 189] on span "(Hide)" at bounding box center [208, 191] width 16 height 9
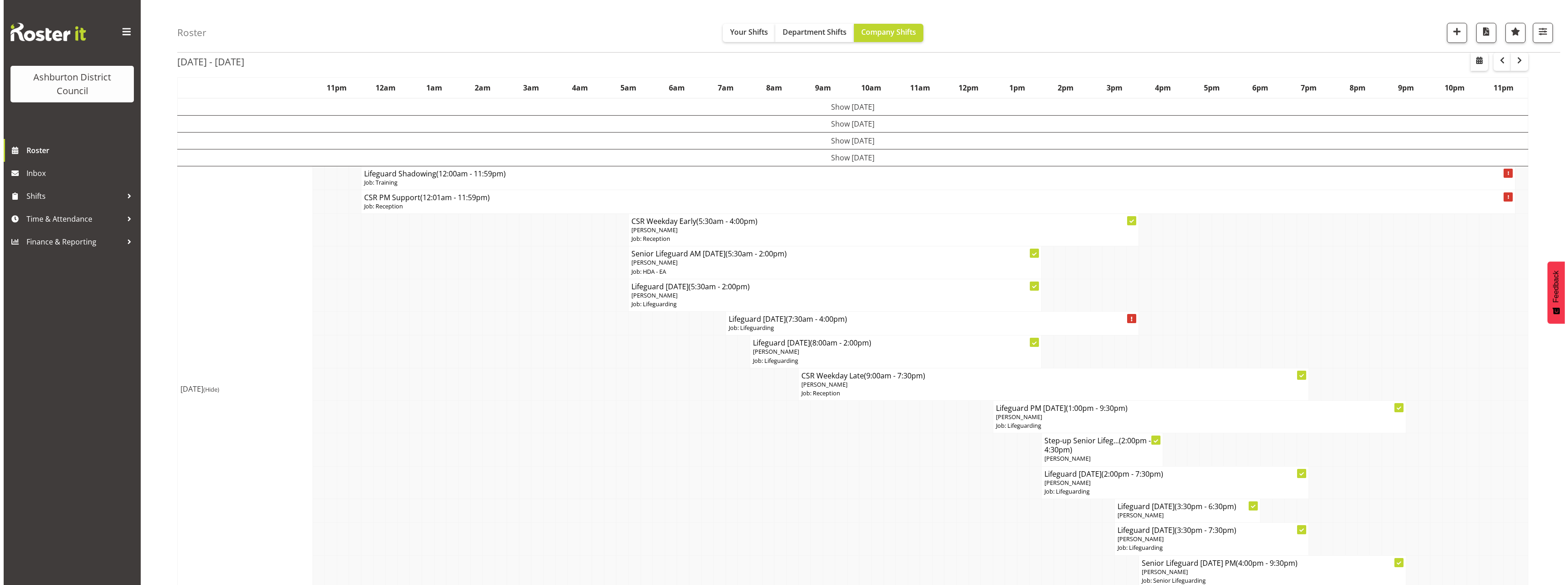
scroll to position [137, 0]
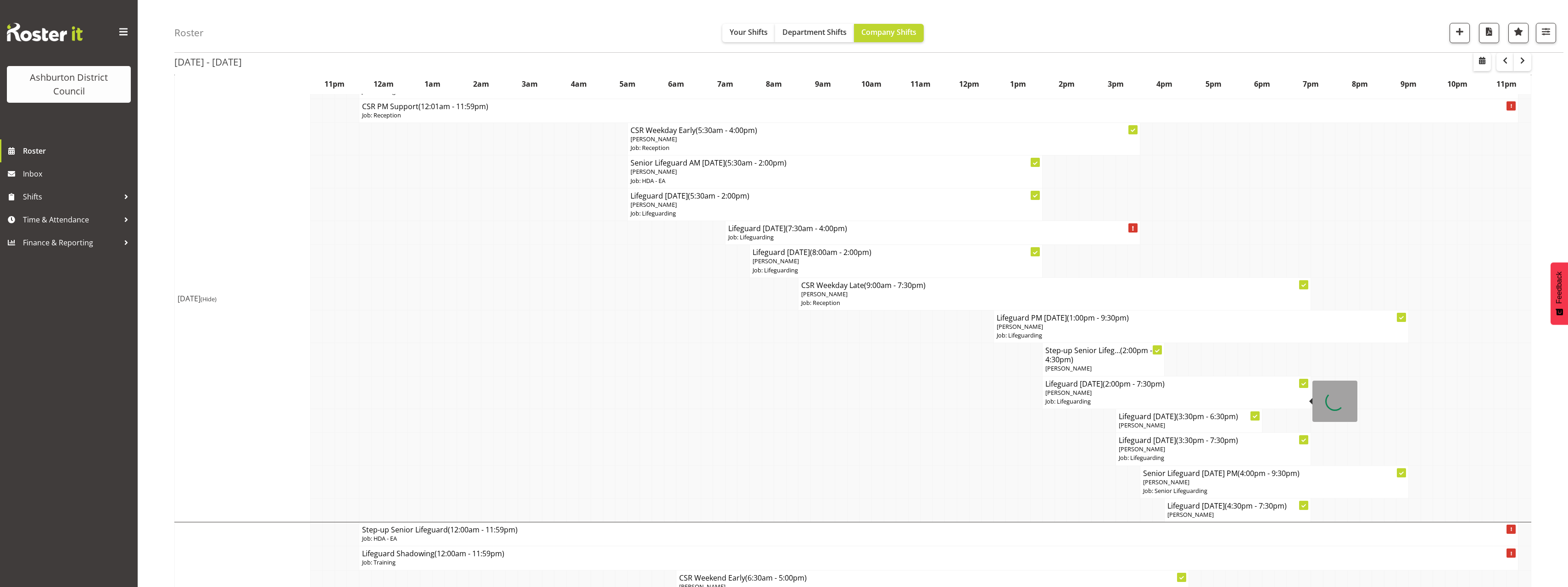
click at [1098, 399] on p "Job: Lifeguarding" at bounding box center [1176, 401] width 262 height 9
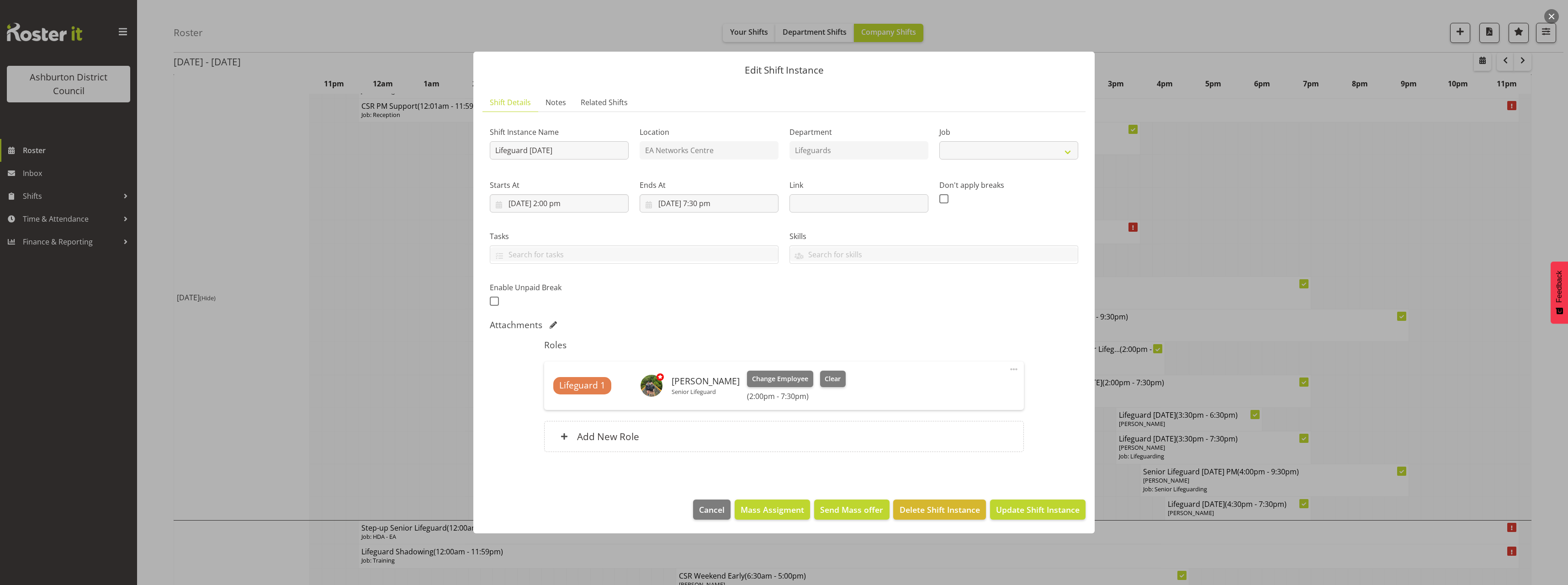
select select "38"
click at [496, 298] on span at bounding box center [494, 301] width 9 height 9
click at [495, 298] on input "checkbox" at bounding box center [493, 301] width 6 height 6
checkbox input "true"
click at [665, 300] on input "text" at bounding box center [693, 300] width 117 height 18
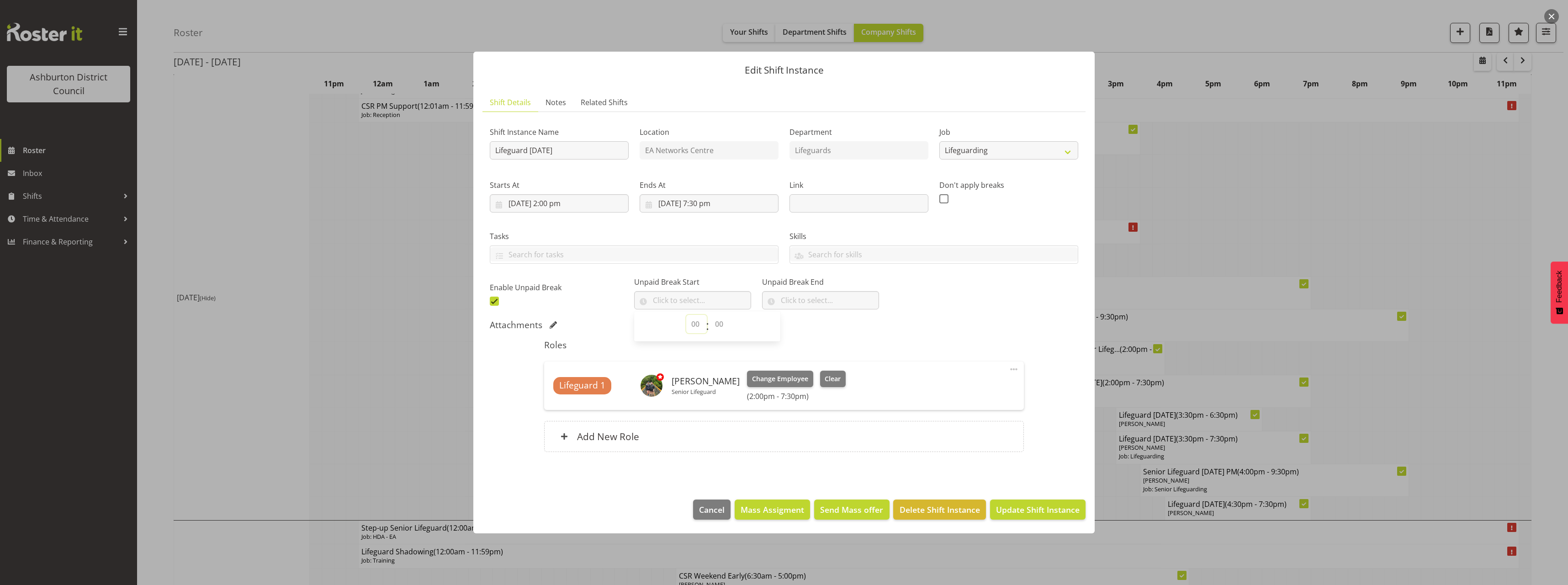
click at [690, 326] on select "00 00 01 02 03 04 05 06 07 08 09 10 11 12 13 14 15 16 17 18 19 20 21 22 23" at bounding box center [696, 324] width 21 height 18
select select "17"
click at [686, 315] on select "00 00 01 02 03 04 05 06 07 08 09 10 11 12 13 14 15 16 17 18 19 20 21 22 23" at bounding box center [696, 324] width 21 height 18
drag, startPoint x: 723, startPoint y: 320, endPoint x: 725, endPoint y: 313, distance: 7.3
click at [723, 320] on select "00 00 01 02 03 04 05 06 07 08 09 10 11 12 13 14 15 16 17 18 19 20 21 22 23 24 2…" at bounding box center [720, 324] width 21 height 18
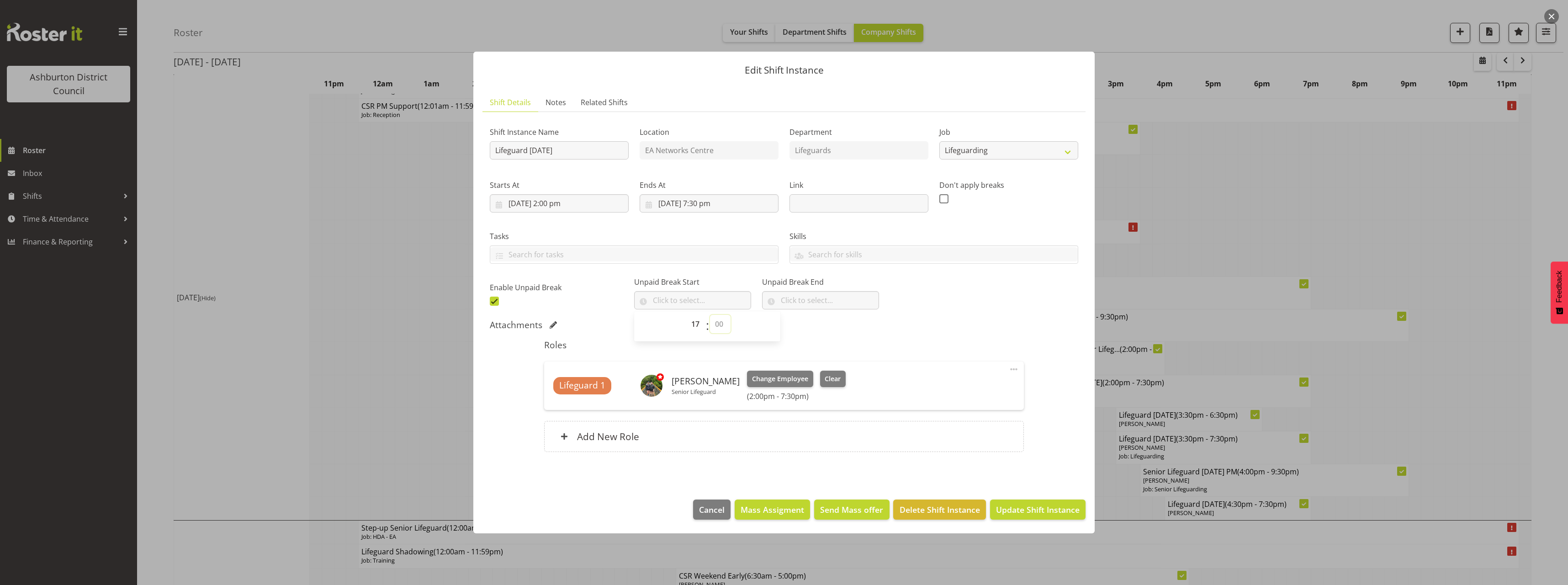
select select "0"
click at [710, 315] on select "00 00 01 02 03 04 05 06 07 08 09 10 11 12 13 14 15 16 17 18 19 20 21 22 23 24 2…" at bounding box center [720, 324] width 21 height 18
type input "17:00"
click at [791, 309] on input "text" at bounding box center [821, 300] width 117 height 18
drag, startPoint x: 812, startPoint y: 323, endPoint x: 814, endPoint y: 320, distance: 3.6
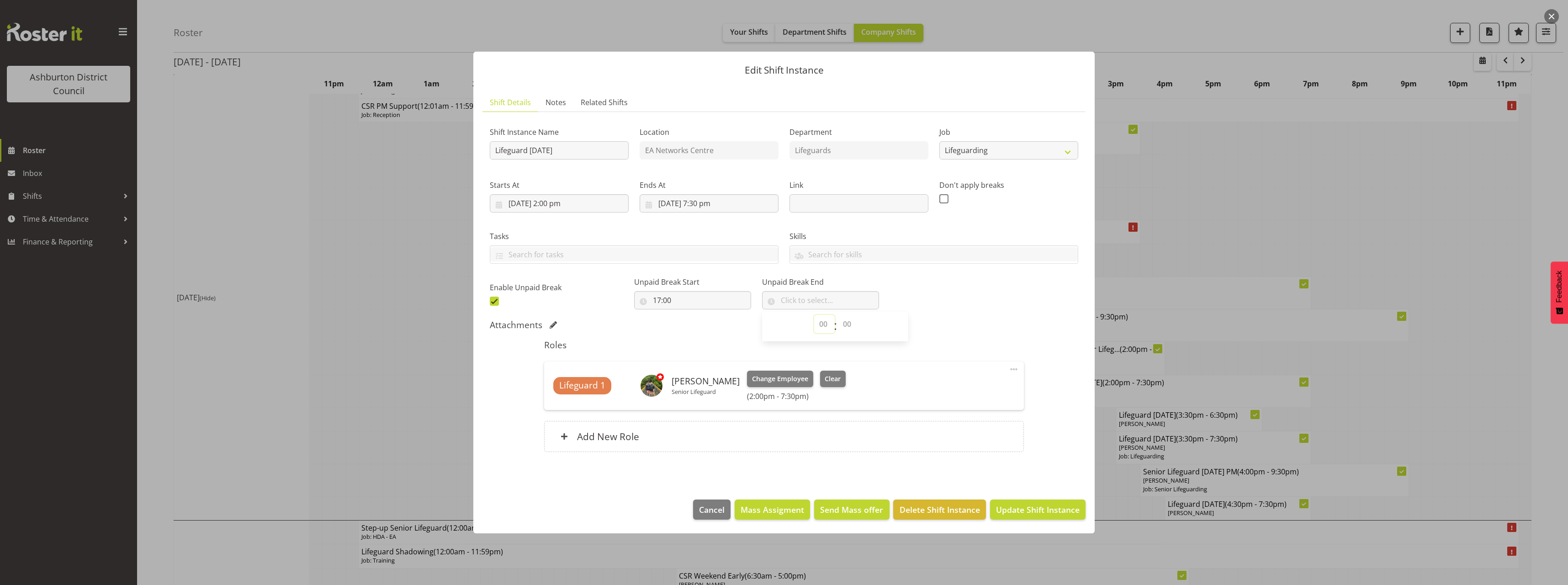
click at [814, 323] on select "00 00 01 02 03 04 05 06 07 08 09 10 11 12 13 14 15 16 17 18 19 20 21 22 23" at bounding box center [825, 324] width 21 height 18
select select "17"
click at [814, 315] on select "00 00 01 02 03 04 05 06 07 08 09 10 11 12 13 14 15 16 17 18 19 20 21 22 23" at bounding box center [825, 324] width 21 height 18
click at [841, 318] on select "00 00 01 02 03 04 05 06 07 08 09 10 11 12 13 14 15 16 17 18 19 20 21 22 23 24 2…" at bounding box center [849, 324] width 21 height 18
select select "30"
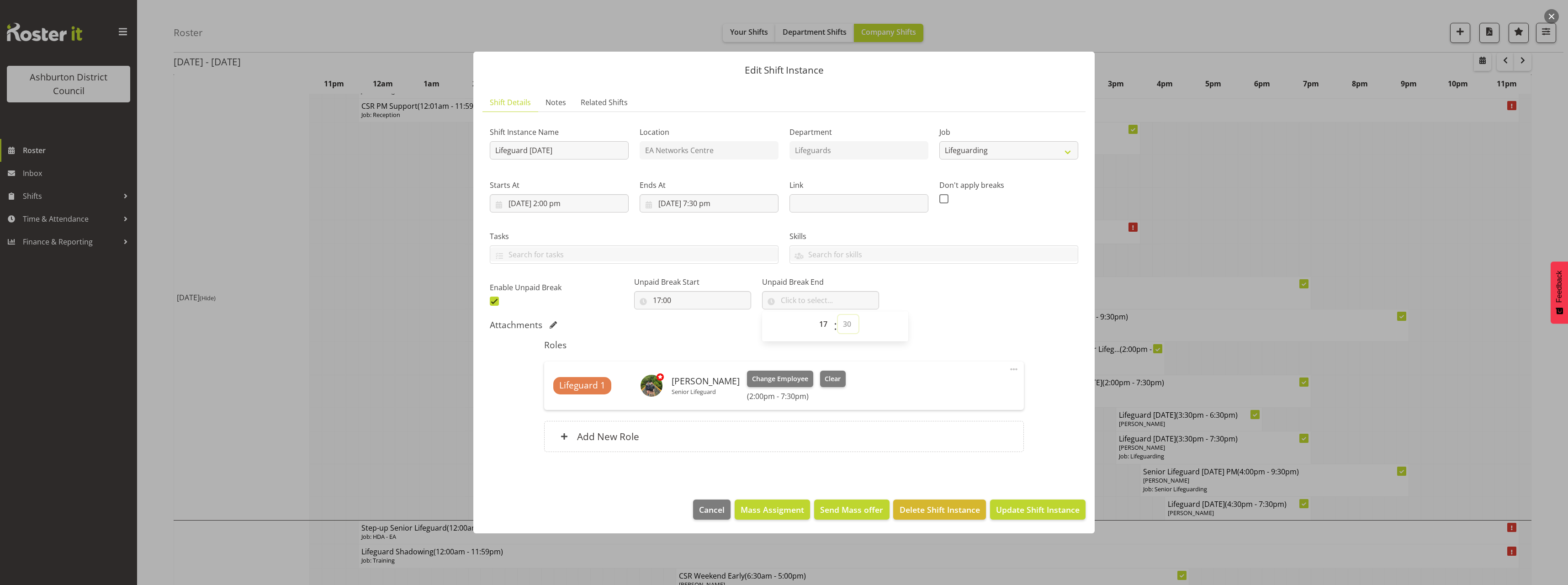
click at [838, 315] on select "00 00 01 02 03 04 05 06 07 08 09 10 11 12 13 14 15 16 17 18 19 20 21 22 23 24 2…" at bounding box center [849, 324] width 21 height 18
type input "17:30"
click at [957, 301] on div "Shift Instance Name Lifeguard Friday Location EA Networks Centre Department Lif…" at bounding box center [784, 214] width 600 height 200
click at [1040, 508] on span "Update Shift Instance" at bounding box center [1037, 510] width 83 height 12
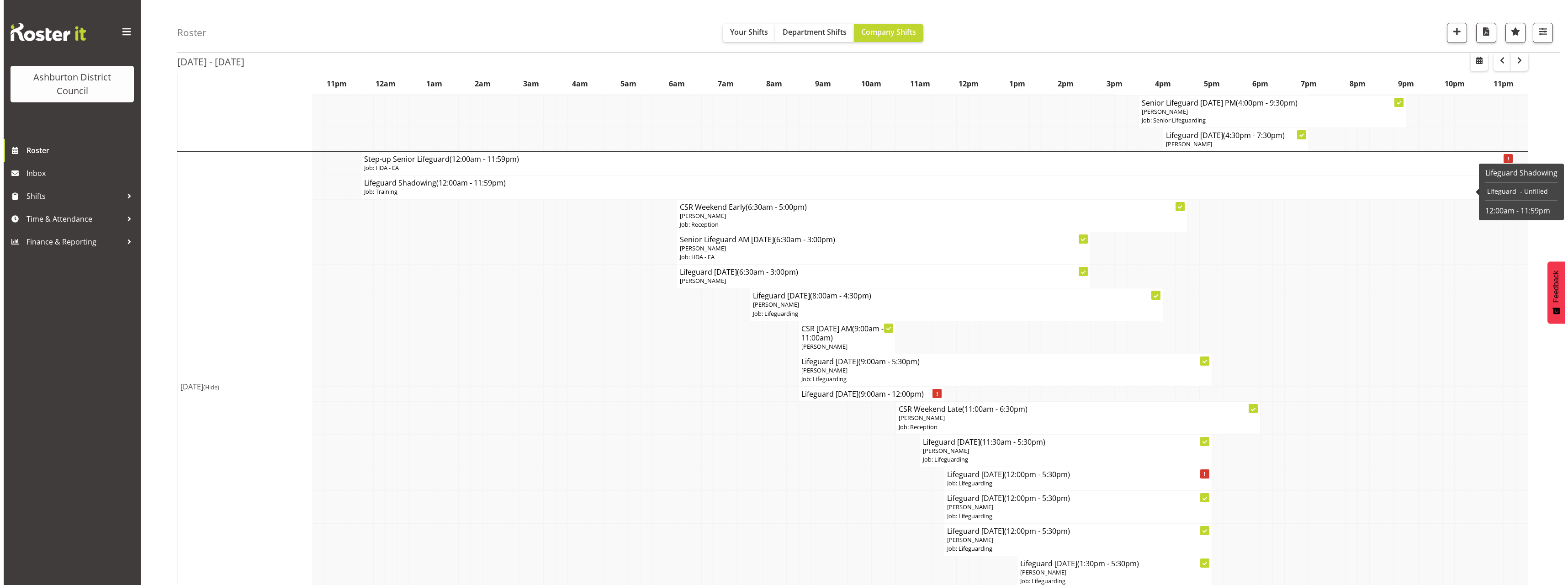
scroll to position [597, 0]
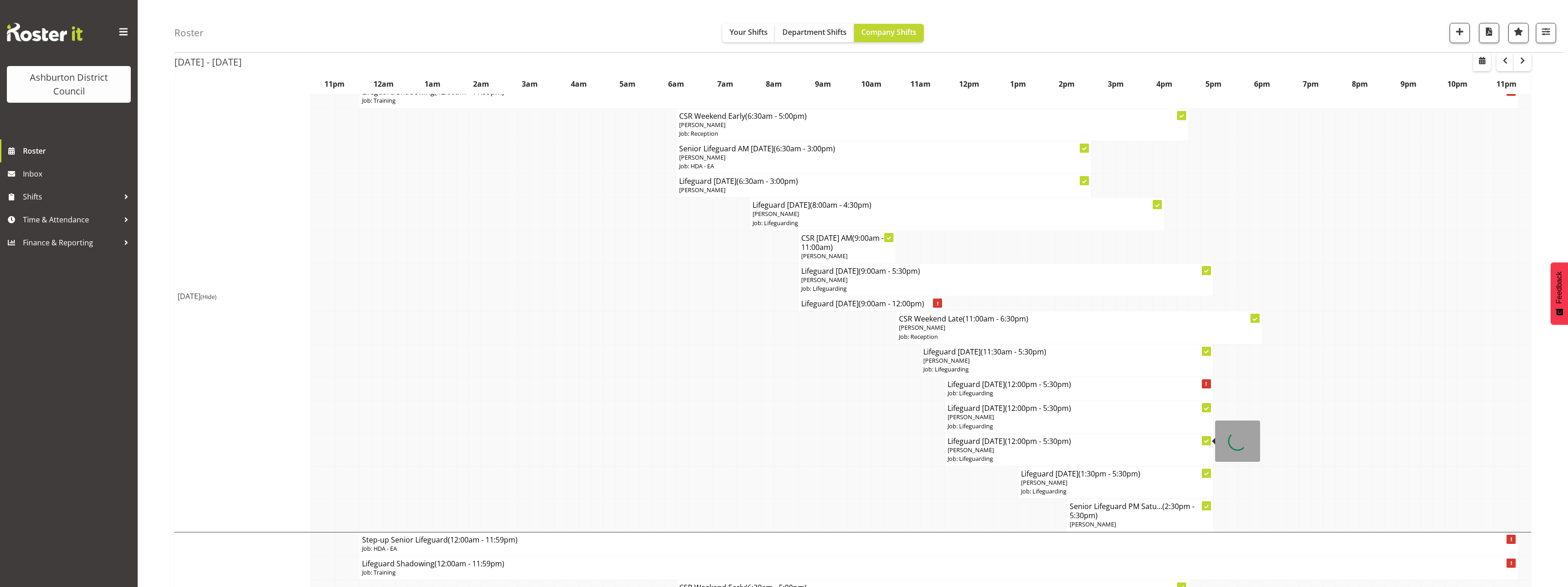
click at [976, 450] on span "[PERSON_NAME]" at bounding box center [971, 450] width 46 height 9
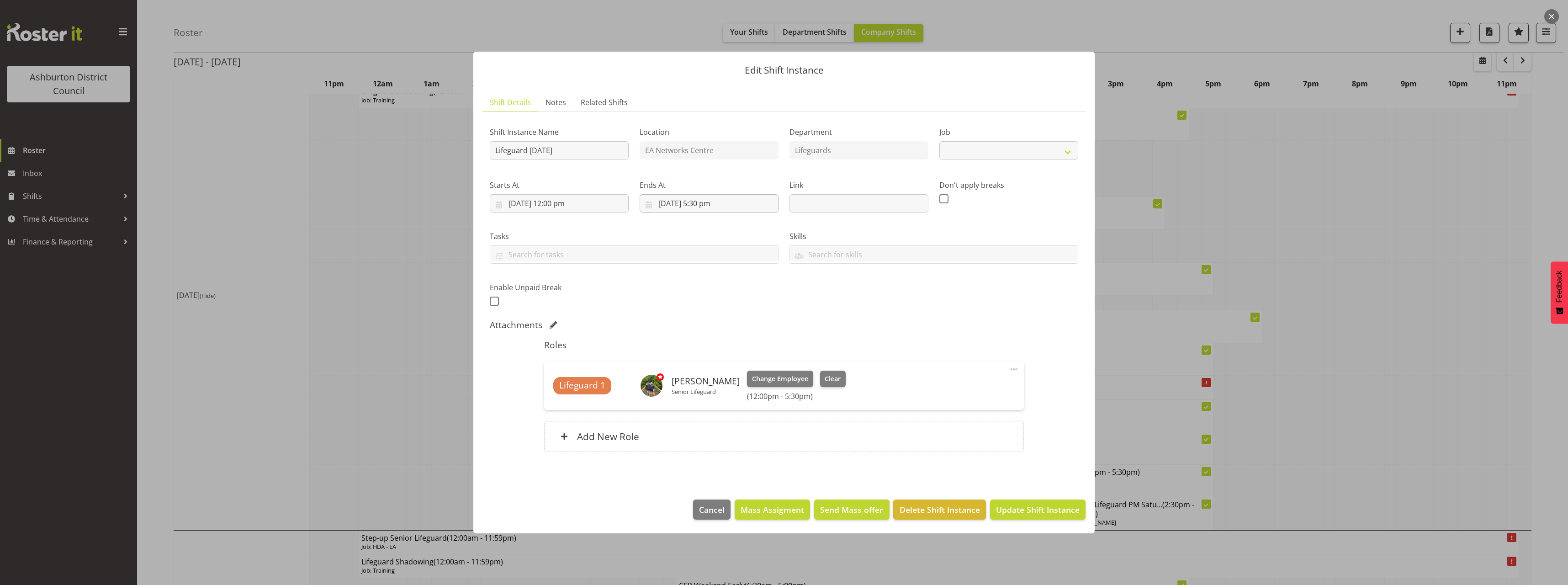
select select "38"
click at [705, 200] on input "16/08/2025, 5:30 pm" at bounding box center [709, 203] width 139 height 18
drag, startPoint x: 709, startPoint y: 402, endPoint x: 710, endPoint y: 396, distance: 6.1
click at [709, 402] on select "00 01 02 03 04 05 06 07 08 09 10 11 12 13 14 15 16 17 18 19 20 21 22 23" at bounding box center [709, 398] width 21 height 18
select select "14"
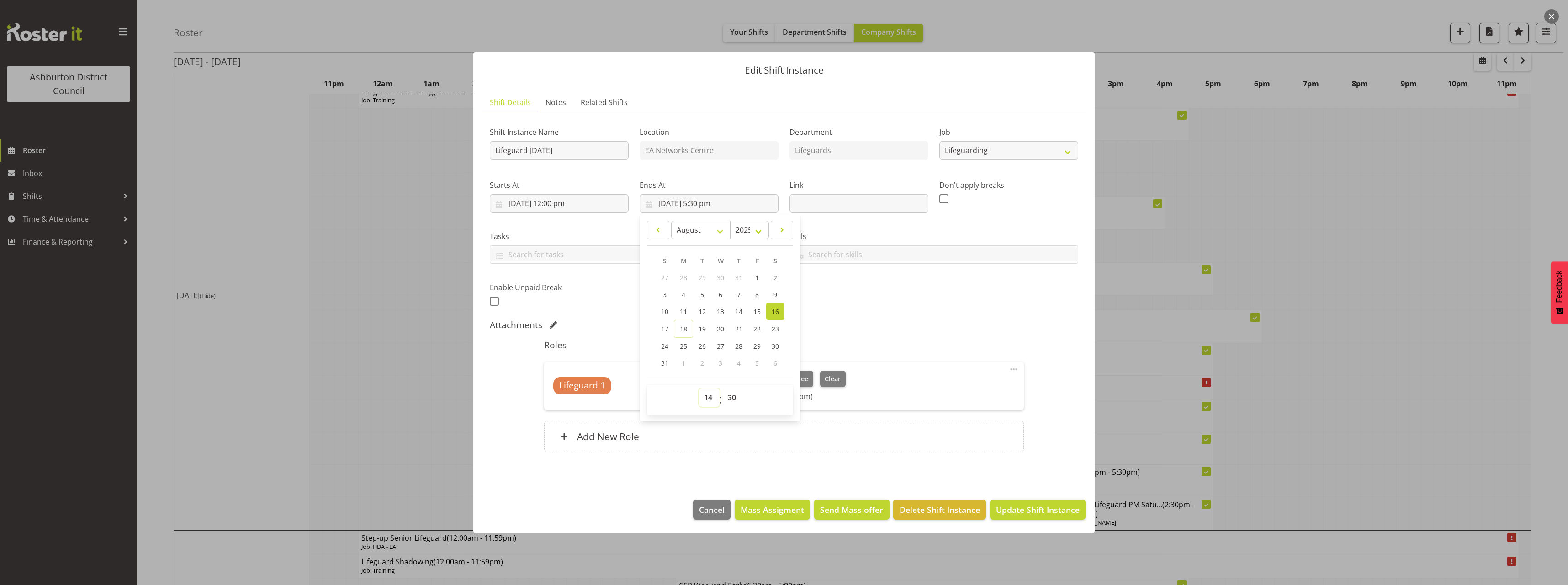
click at [699, 388] on select "00 01 02 03 04 05 06 07 08 09 10 11 12 13 14 15 16 17 18 19 20 21 22 23" at bounding box center [709, 398] width 21 height 18
type input "16/08/2025, 2:30 pm"
drag, startPoint x: 730, startPoint y: 397, endPoint x: 730, endPoint y: 387, distance: 10.0
click at [730, 397] on select "00 01 02 03 04 05 06 07 08 09 10 11 12 13 14 15 16 17 18 19 20 21 22 23 24 25 2…" at bounding box center [733, 398] width 21 height 18
select select "0"
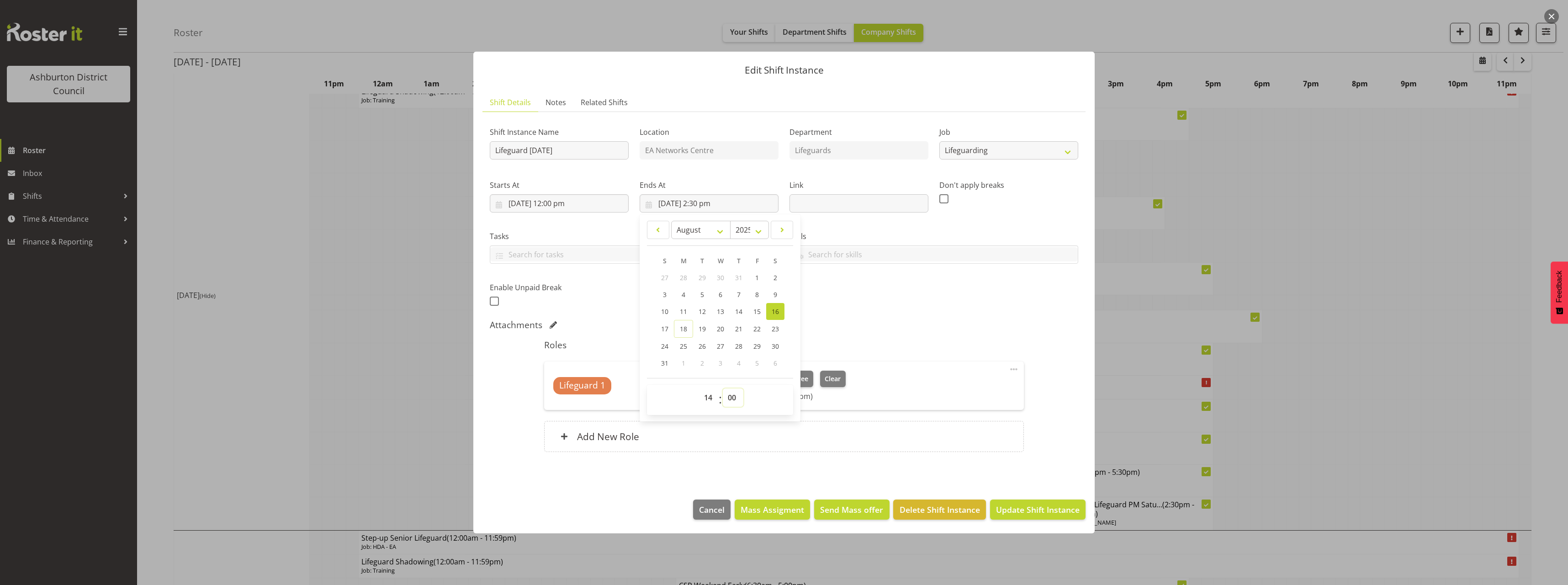
click at [723, 388] on select "00 01 02 03 04 05 06 07 08 09 10 11 12 13 14 15 16 17 18 19 20 21 22 23 24 25 2…" at bounding box center [733, 398] width 21 height 18
type input "16/08/2025, 2:00 pm"
click at [956, 281] on div "Shift Instance Name Lifeguard Saturday Location EA Networks Centre Department L…" at bounding box center [784, 214] width 600 height 200
click at [1034, 514] on span "Update Shift Instance" at bounding box center [1037, 510] width 83 height 12
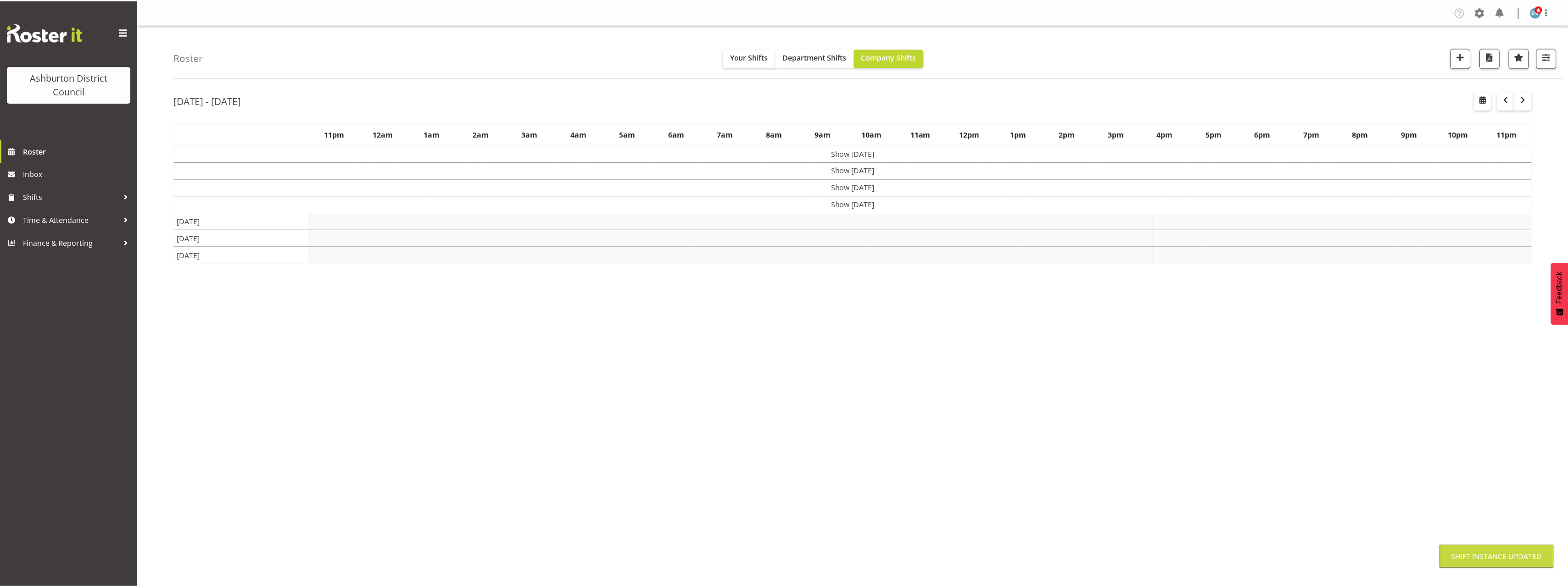
scroll to position [0, 0]
click at [1546, 357] on div "Aug 11th - 17th, 2025 August 11 - 17, 2025 Today Day Week Fortnight Month calen…" at bounding box center [871, 268] width 1394 height 366
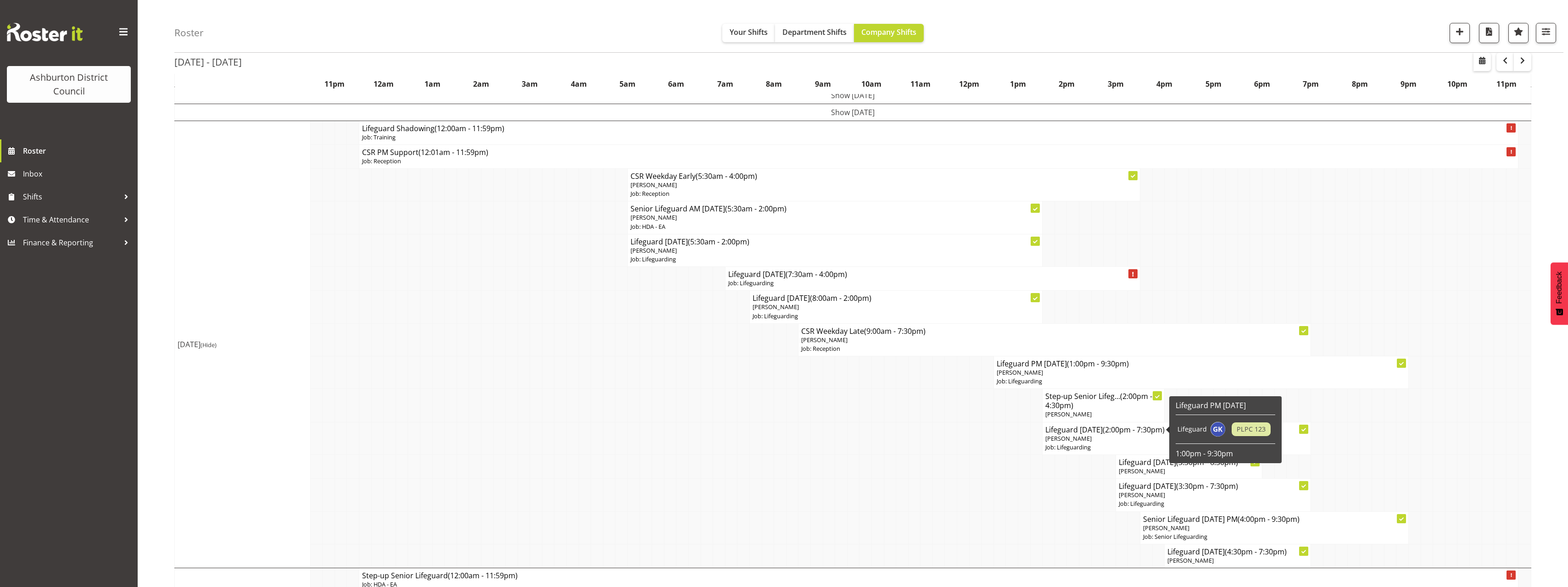
click at [1139, 439] on p "[PERSON_NAME]" at bounding box center [1176, 439] width 262 height 9
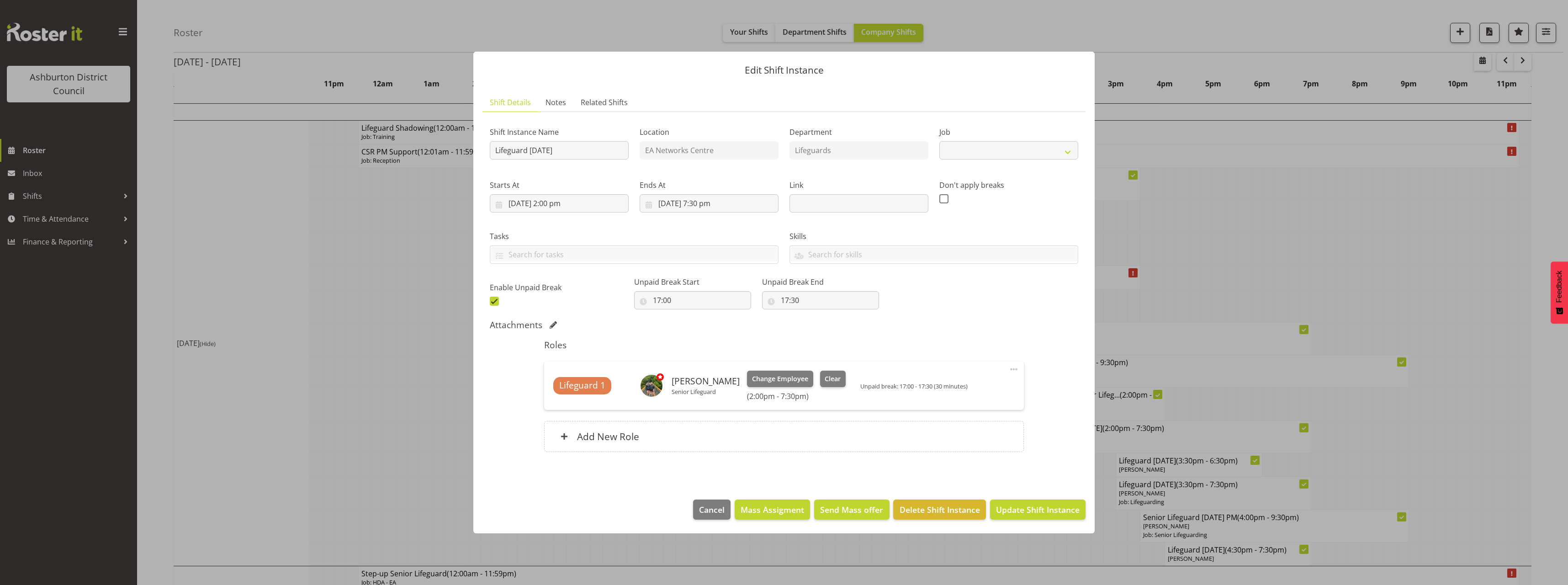
select select "38"
click at [320, 369] on div at bounding box center [784, 292] width 1568 height 585
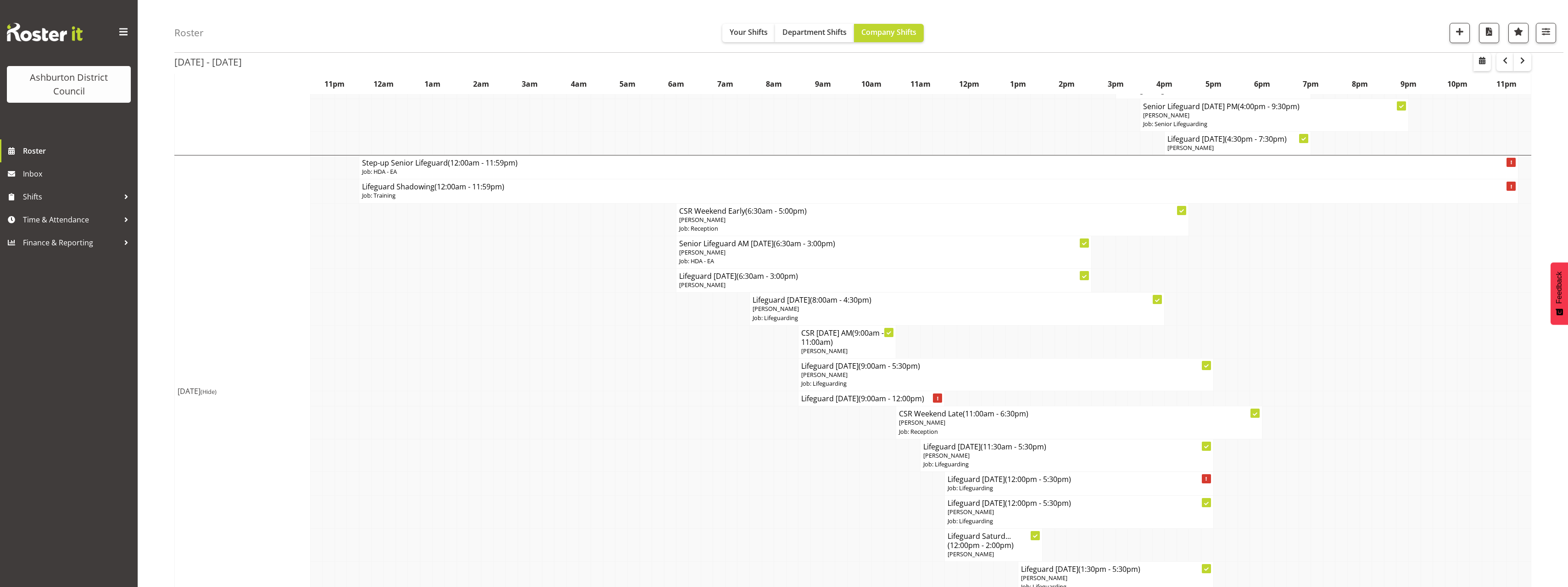
scroll to position [596, 0]
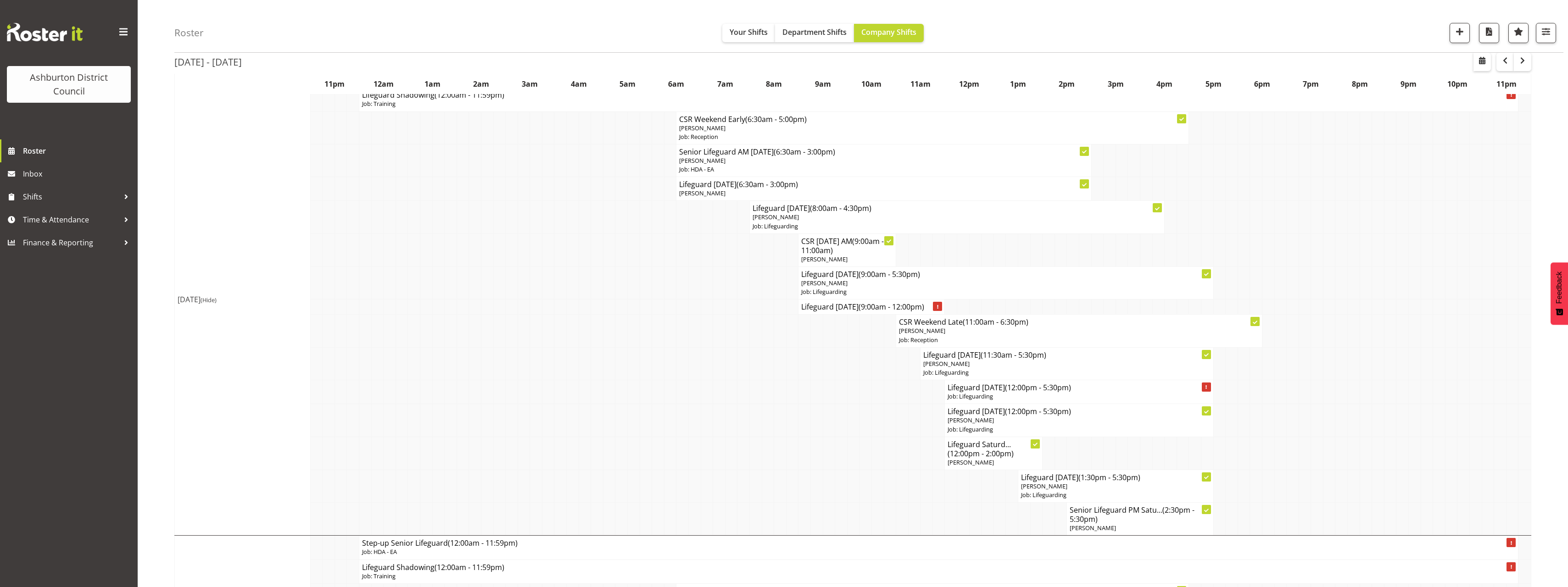
click at [321, 370] on td at bounding box center [316, 363] width 12 height 32
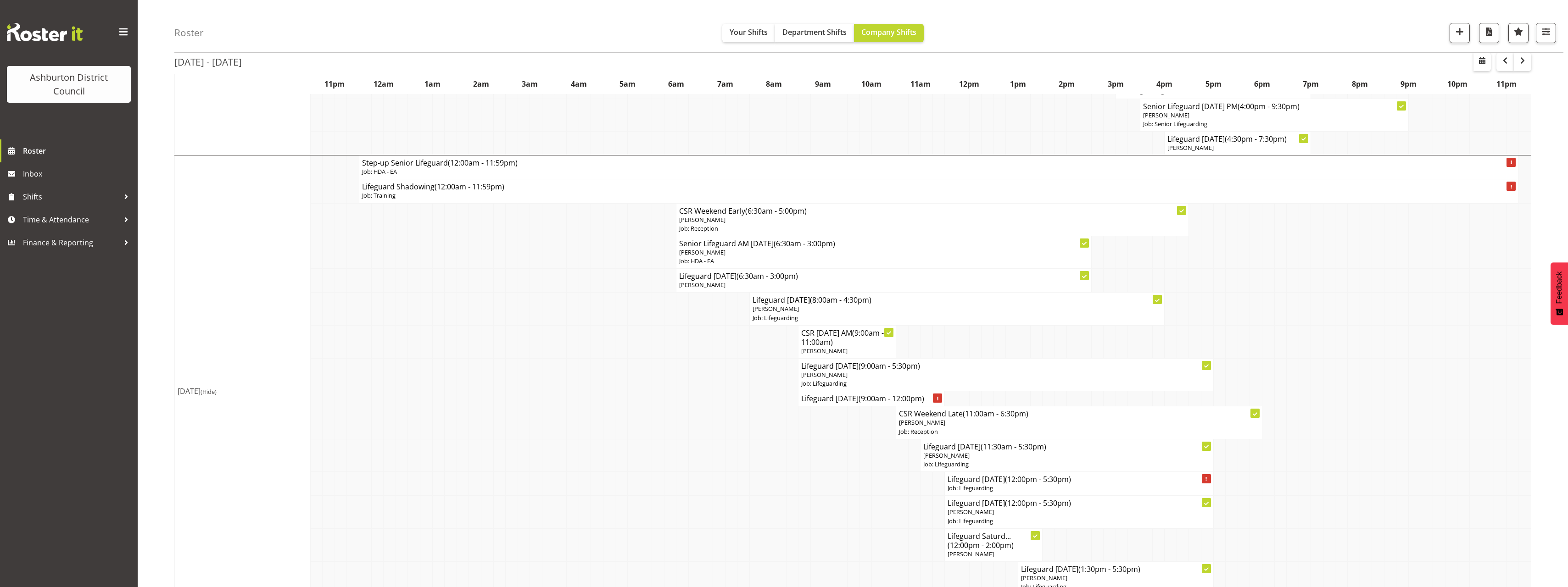
click at [171, 304] on div "Roster Your Shifts Department Shifts Company Shifts 1 Locations [GEOGRAPHIC_DAT…" at bounding box center [853, 285] width 1430 height 1528
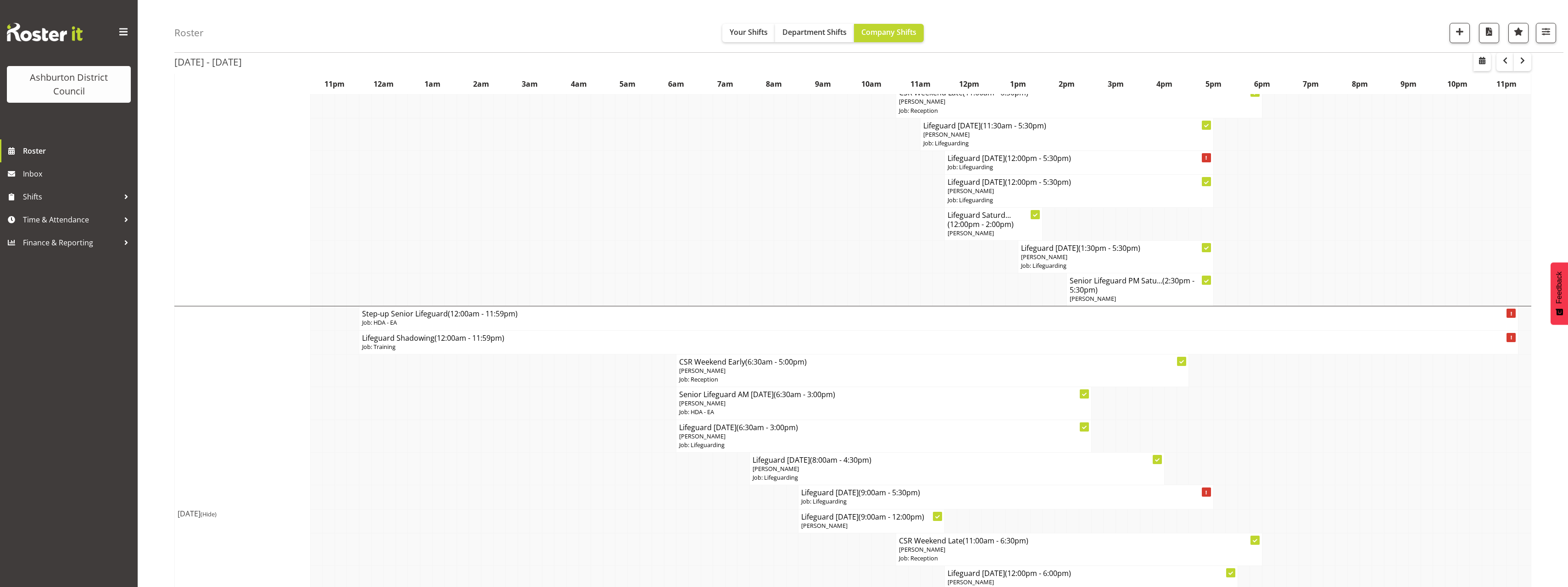
scroll to position [917, 0]
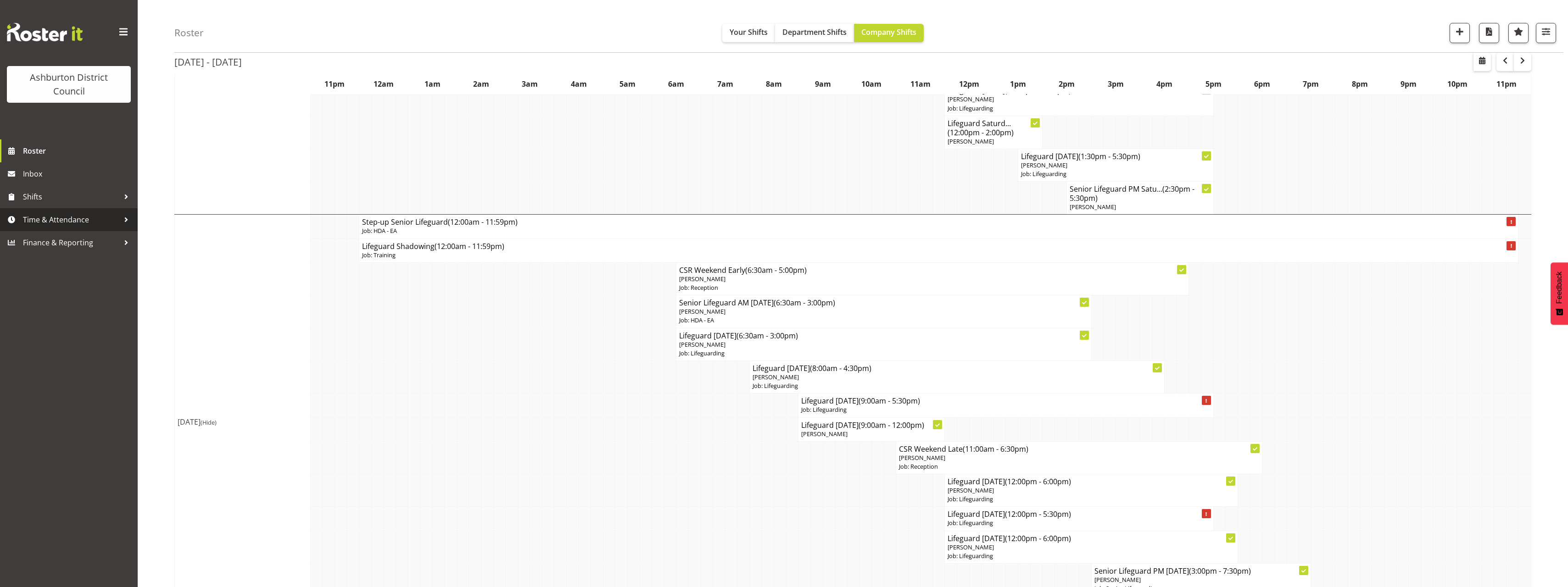
click at [78, 222] on span "Time & Attendance" at bounding box center [72, 219] width 97 height 14
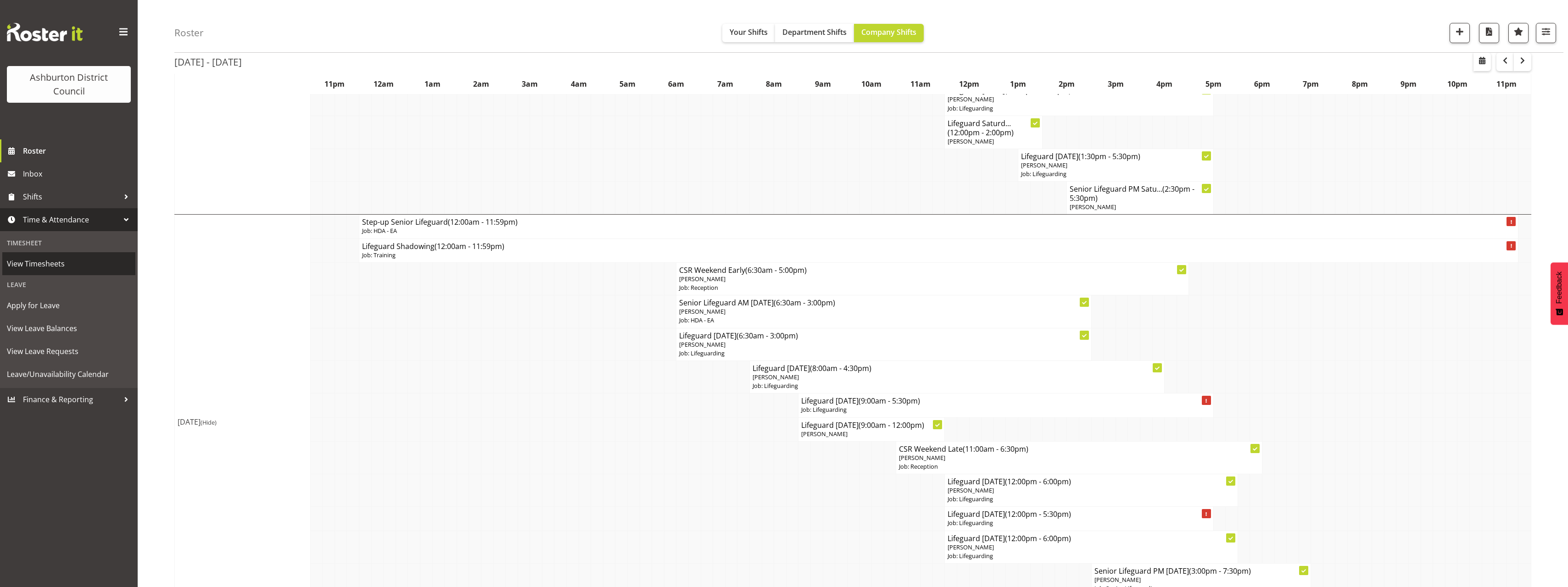
click at [80, 268] on span "View Timesheets" at bounding box center [68, 263] width 124 height 14
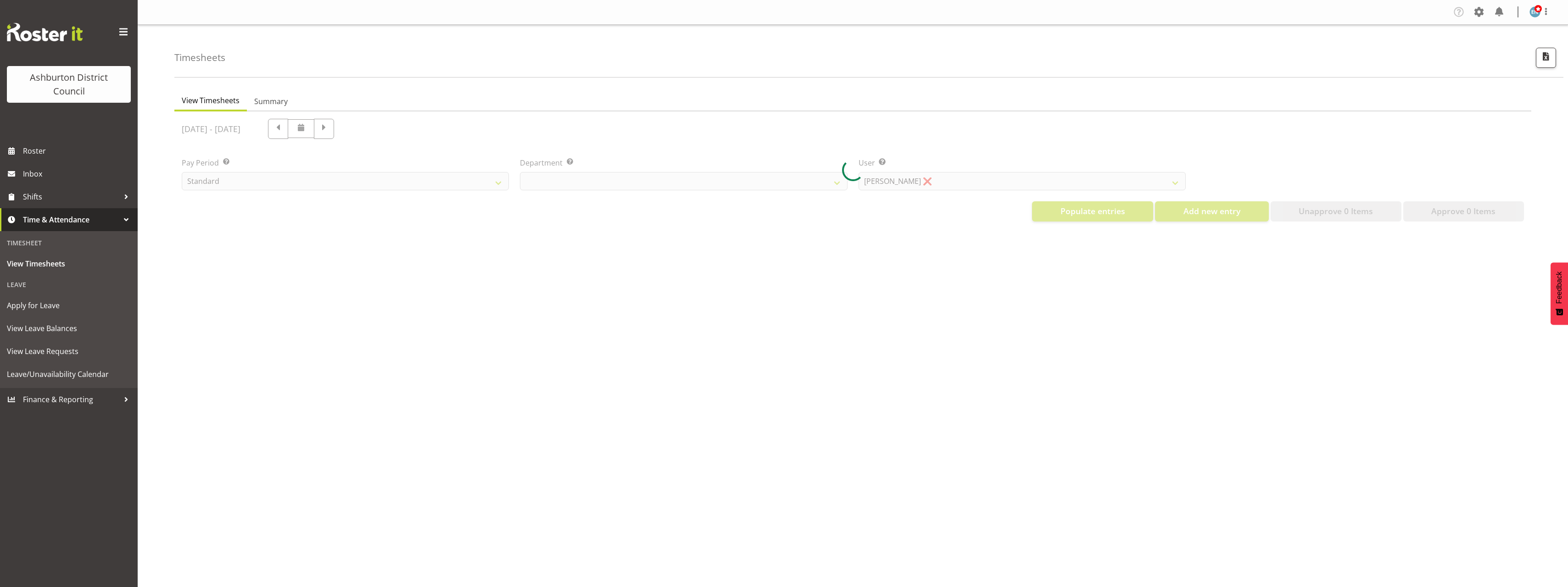
select select "82"
select select "432"
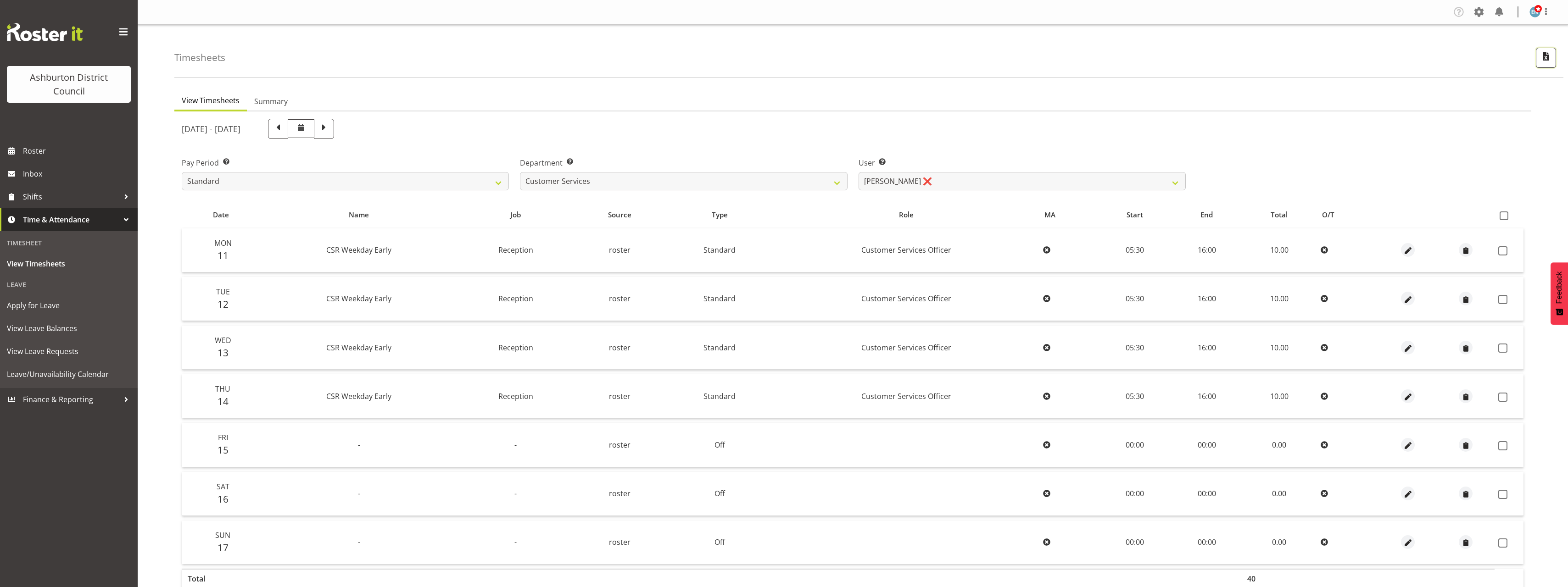
click at [1540, 64] on button "button" at bounding box center [1545, 57] width 20 height 20
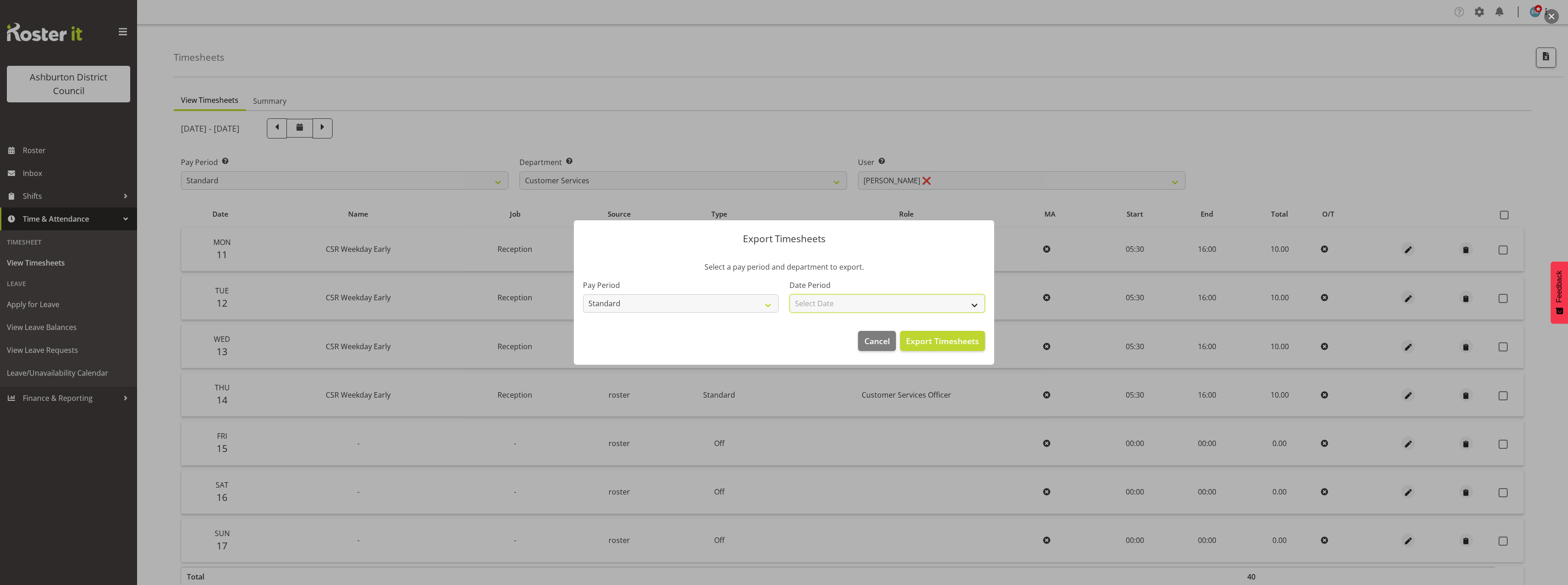
click at [936, 306] on select "Select Date Fortnight starting [DATE] Fortnight starting [DATE] Fortnight start…" at bounding box center [887, 303] width 195 height 18
select select "[DATE]"
click at [789, 294] on select "Select Date Fortnight starting [DATE] Fortnight starting [DATE] Fortnight start…" at bounding box center [887, 303] width 195 height 18
click at [931, 337] on span "Export Timesheets" at bounding box center [942, 341] width 73 height 12
click at [873, 336] on span "Cancel" at bounding box center [877, 341] width 26 height 12
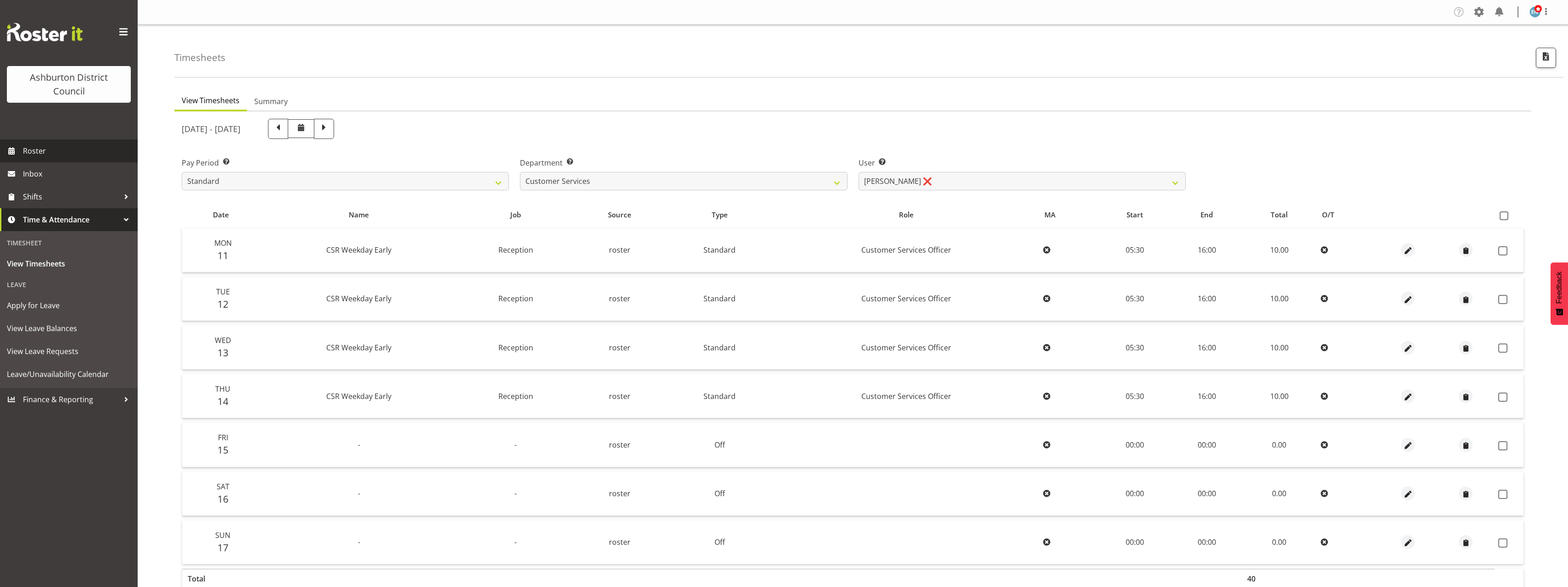
drag, startPoint x: 51, startPoint y: 151, endPoint x: 127, endPoint y: 170, distance: 78.3
click at [51, 151] on span "Roster" at bounding box center [78, 151] width 110 height 14
